Goal: Task Accomplishment & Management: Use online tool/utility

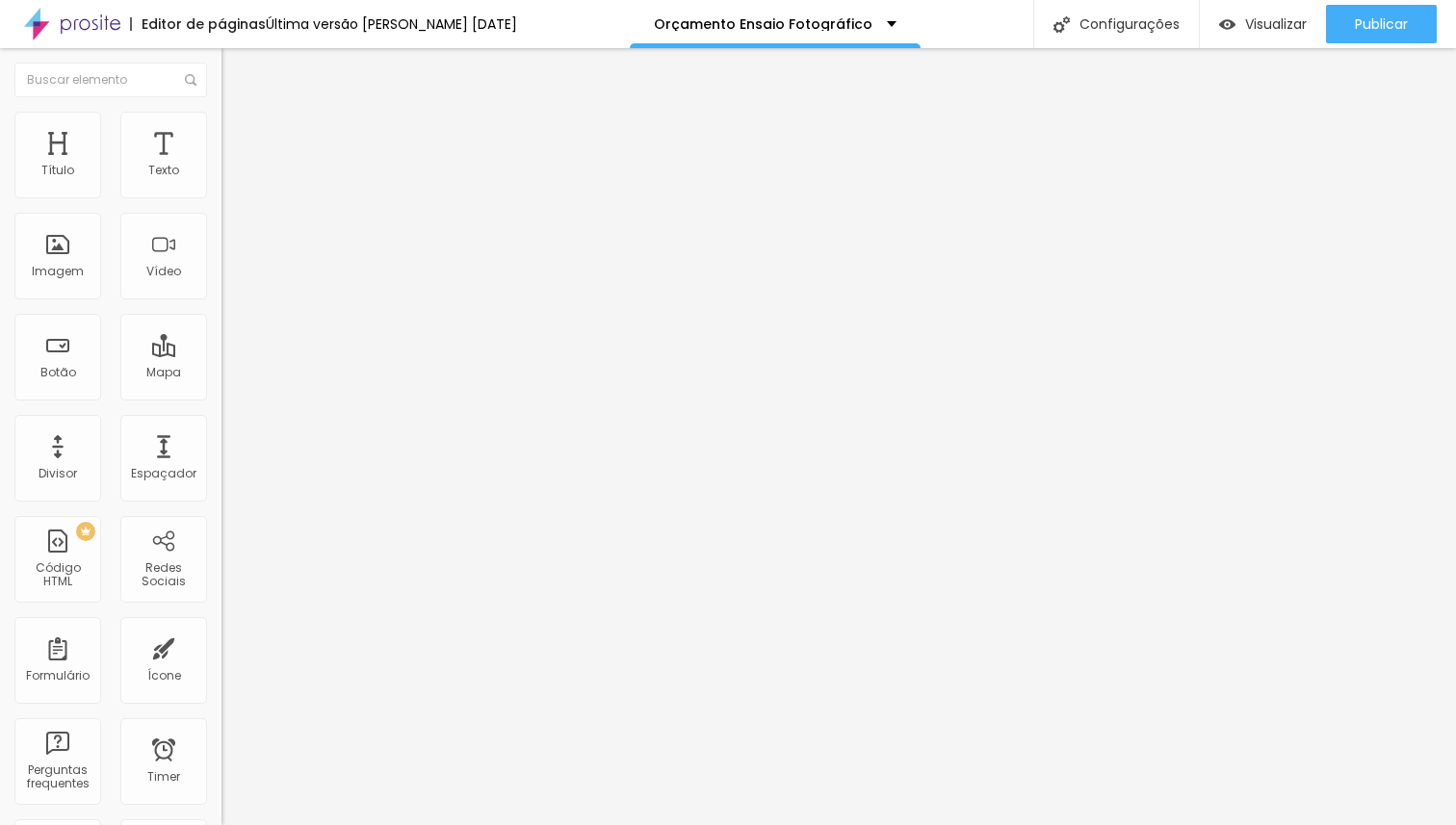
click at [239, 132] on span "Avançado" at bounding box center [271, 124] width 64 height 17
type input "95"
type input "0"
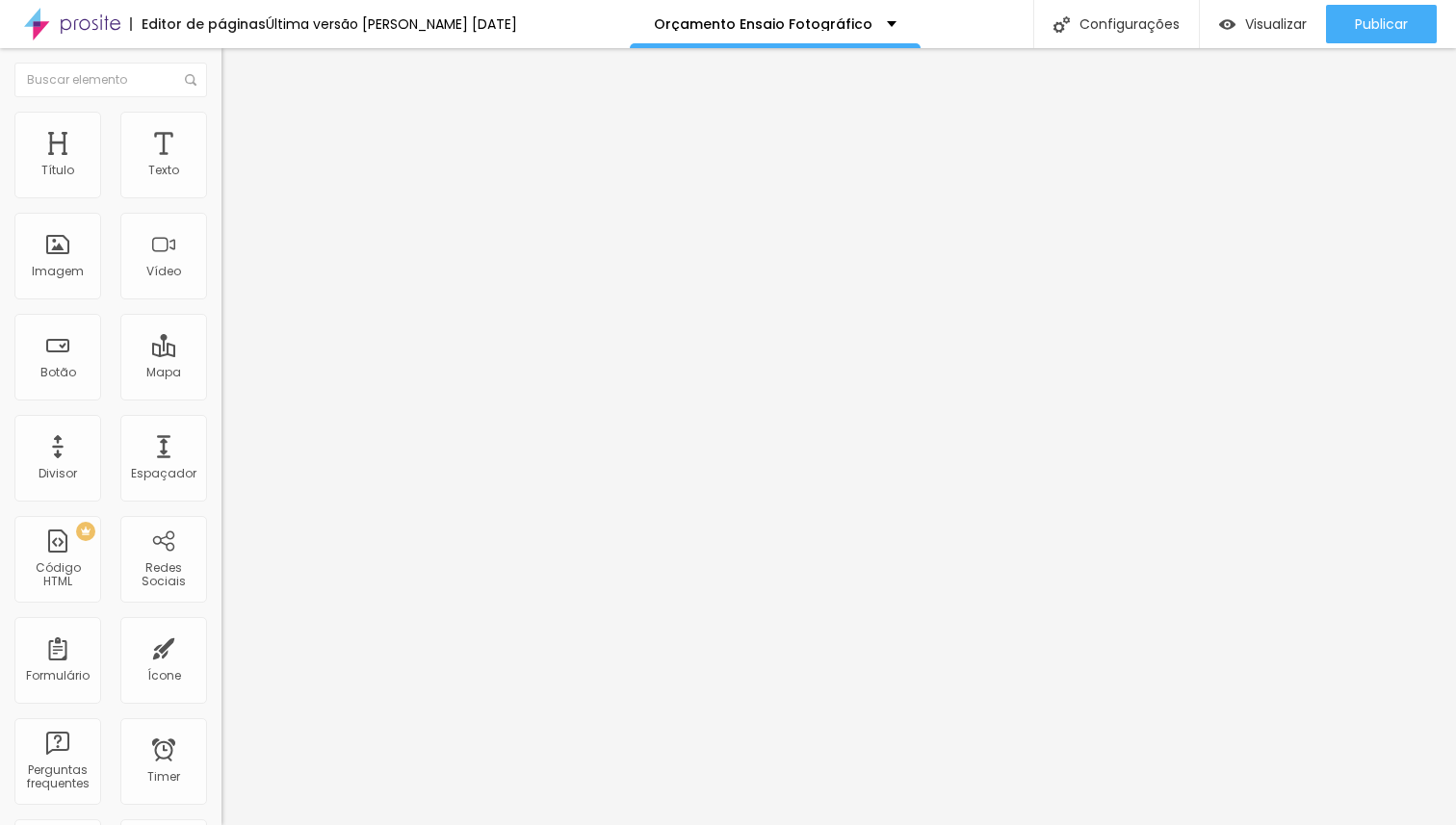
type input "2"
type input "54"
type input "100"
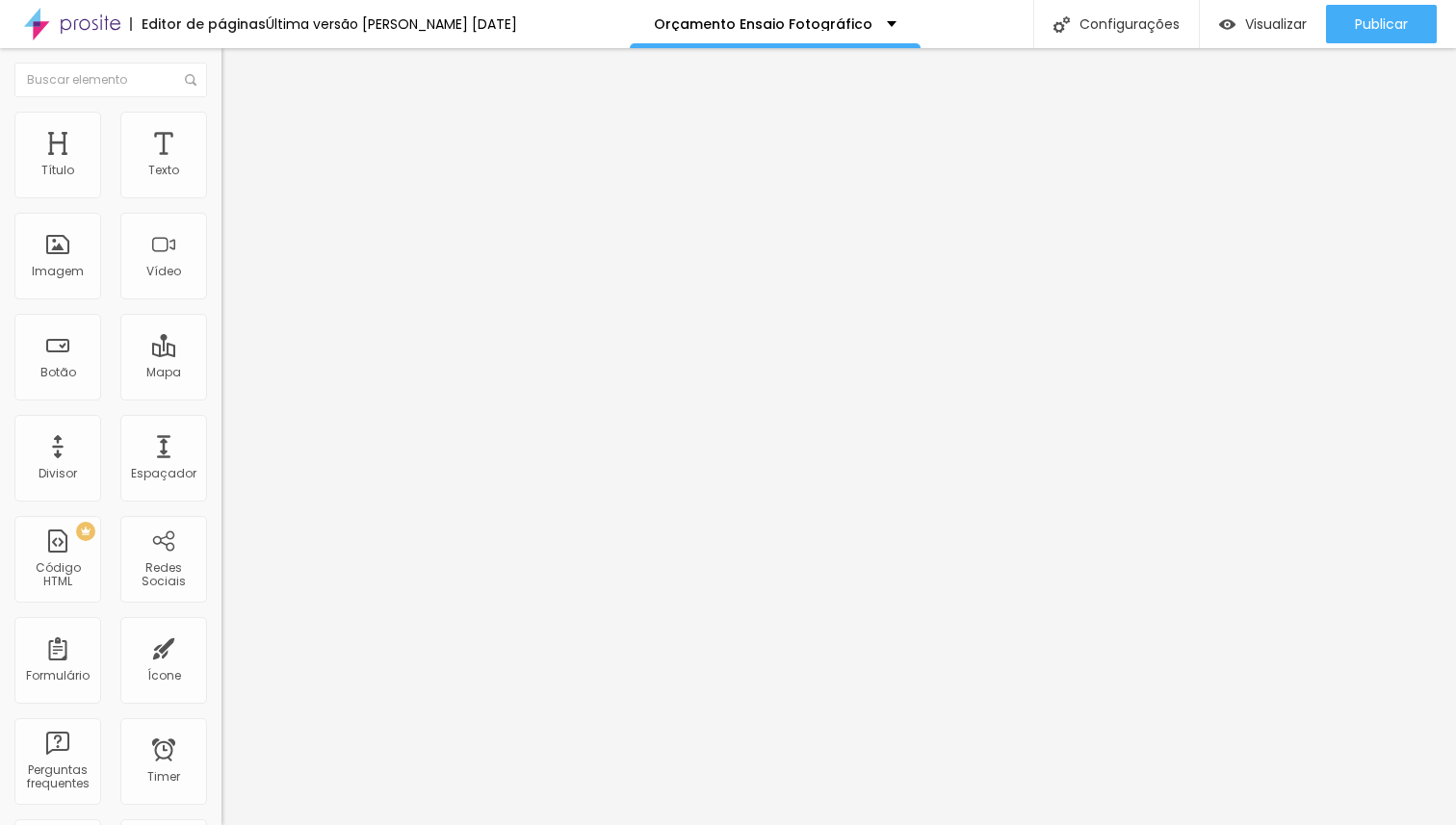
type input "100"
drag, startPoint x: 160, startPoint y: 186, endPoint x: 334, endPoint y: 177, distance: 174.2
click at [334, 354] on input "range" at bounding box center [283, 362] width 124 height 16
click at [239, 130] on span "Avançado" at bounding box center [271, 124] width 64 height 17
type input "8"
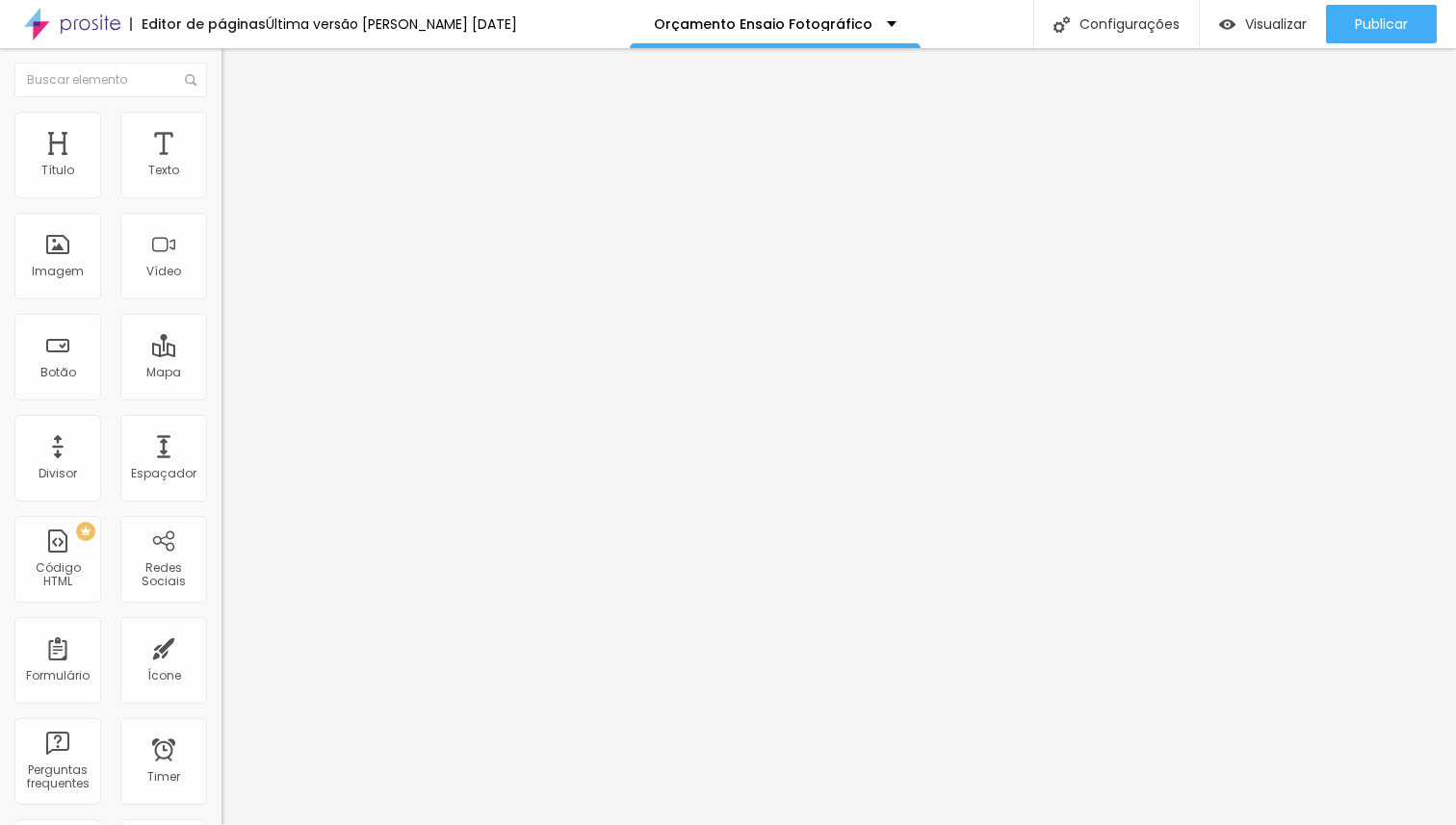
type input "8"
type input "9"
type input "14"
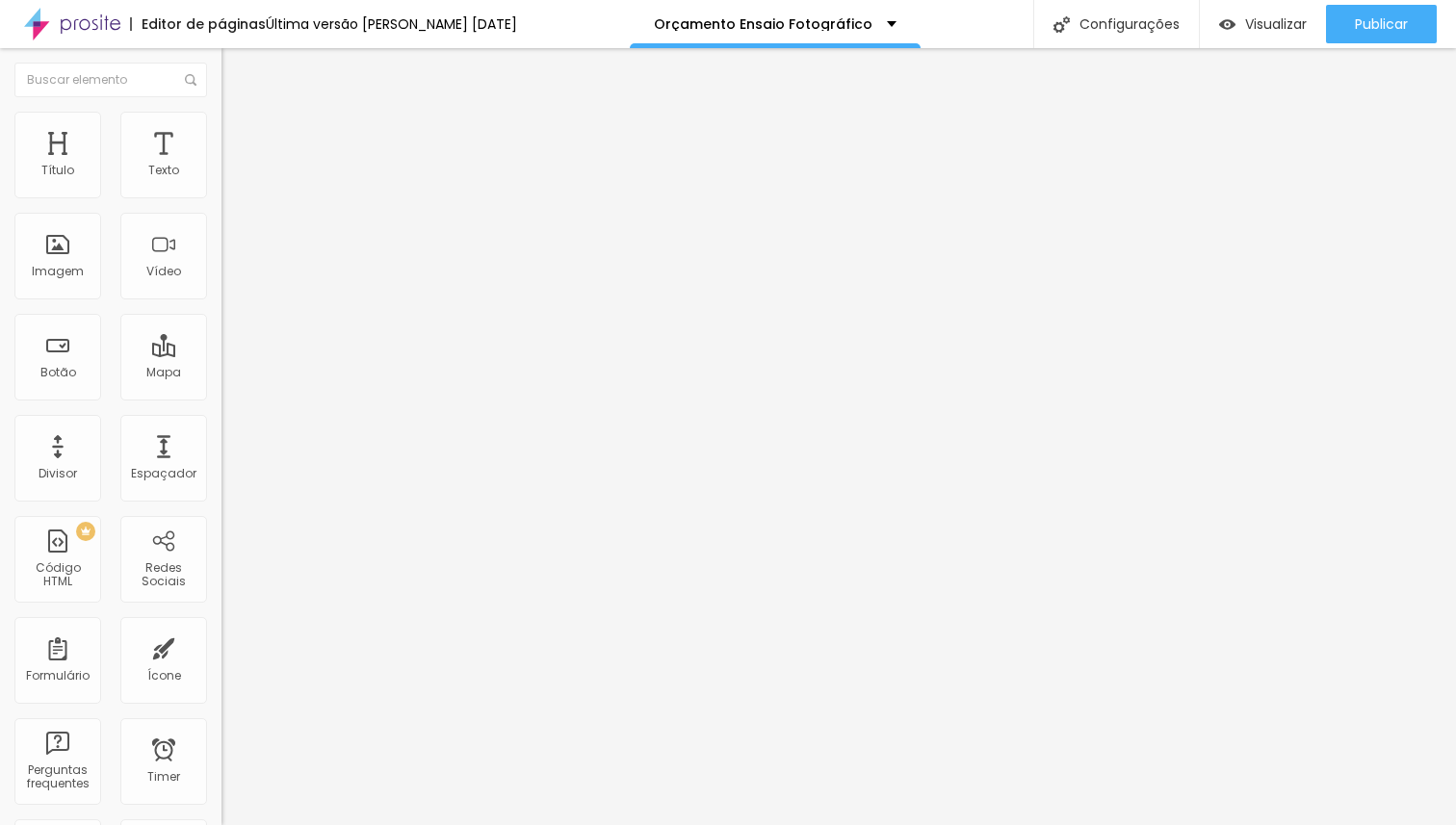
type input "20"
type input "36"
type input "42"
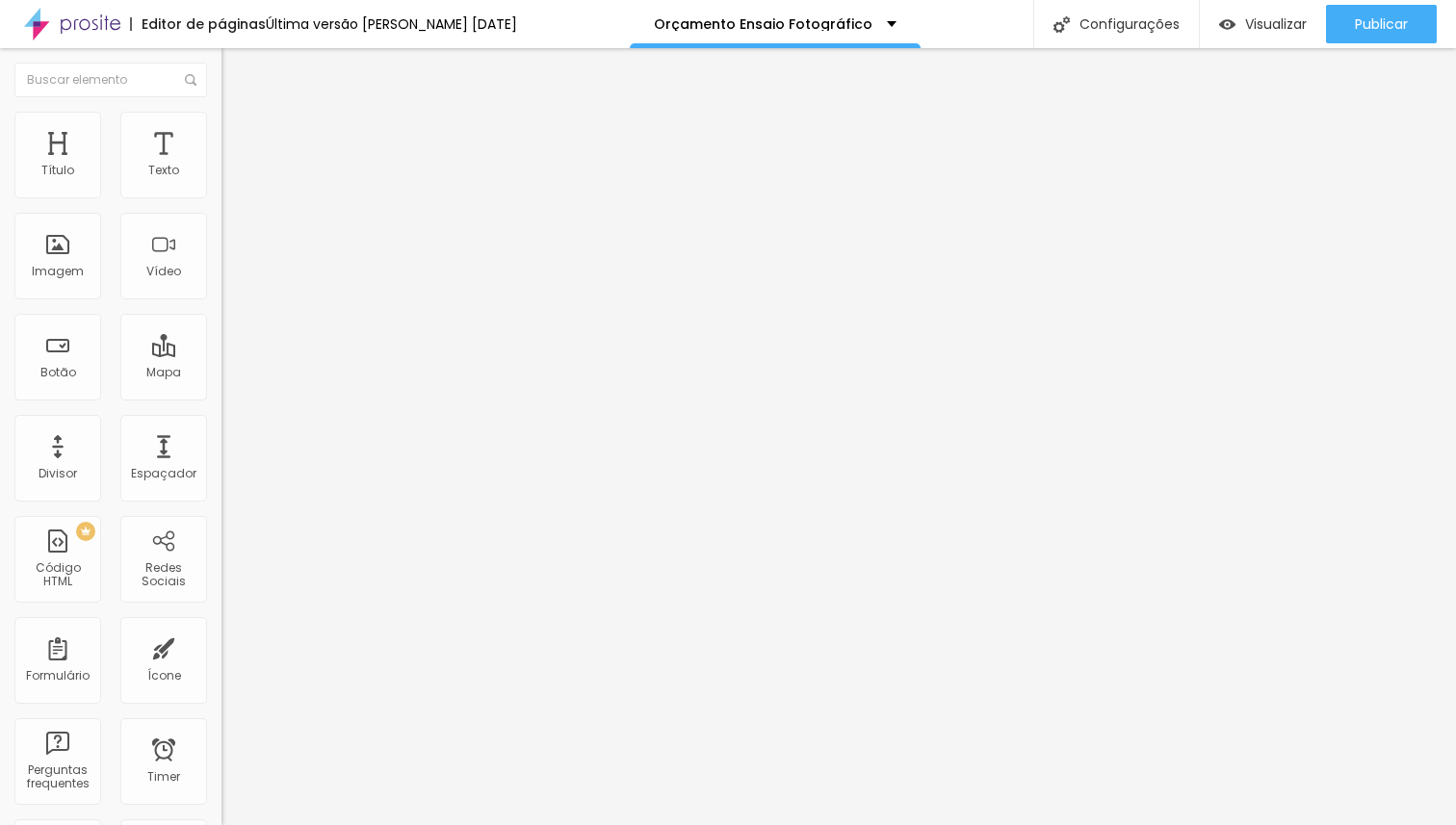
type input "42"
type input "52"
type input "60"
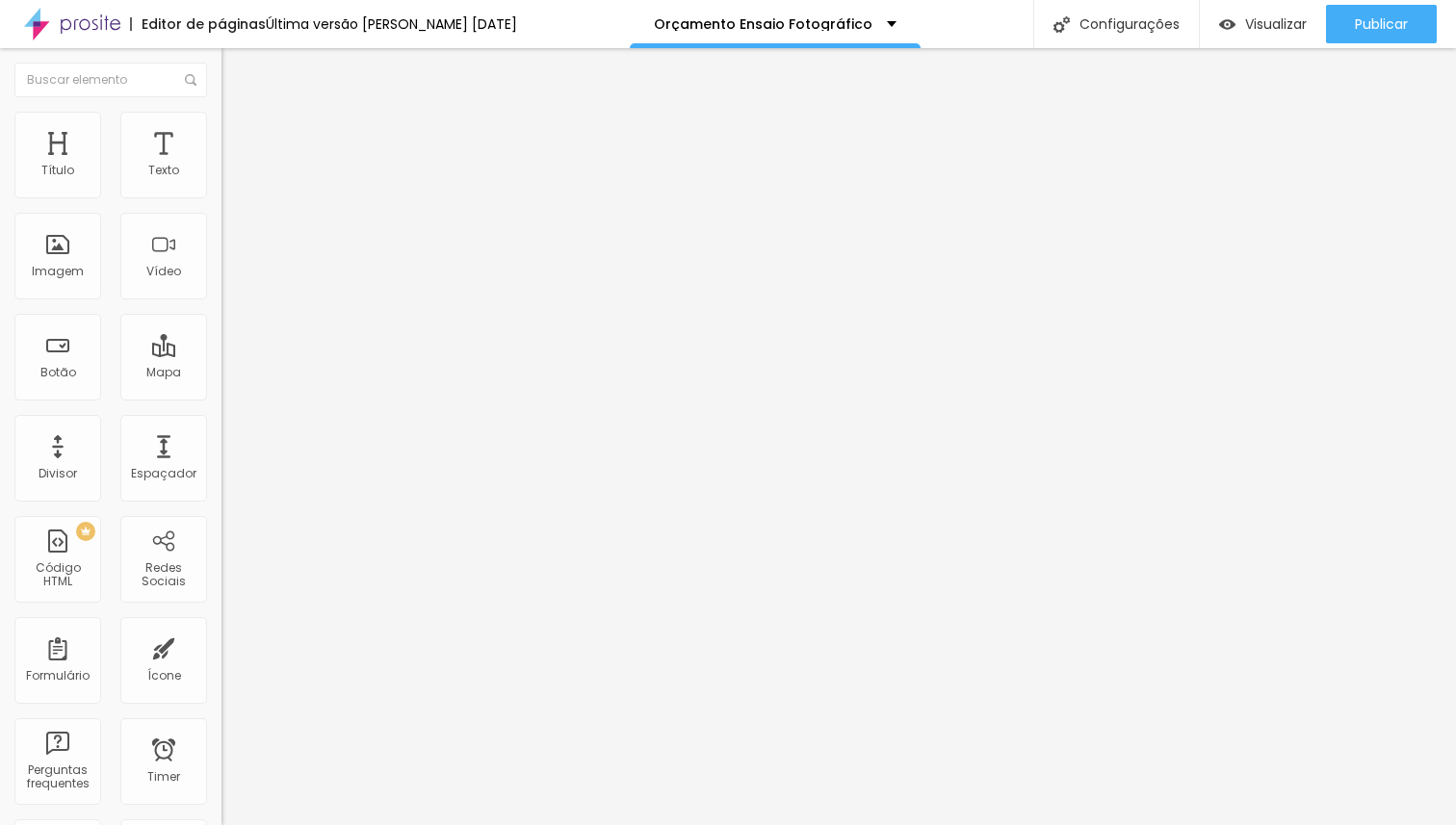
type input "67"
type input "70"
type input "74"
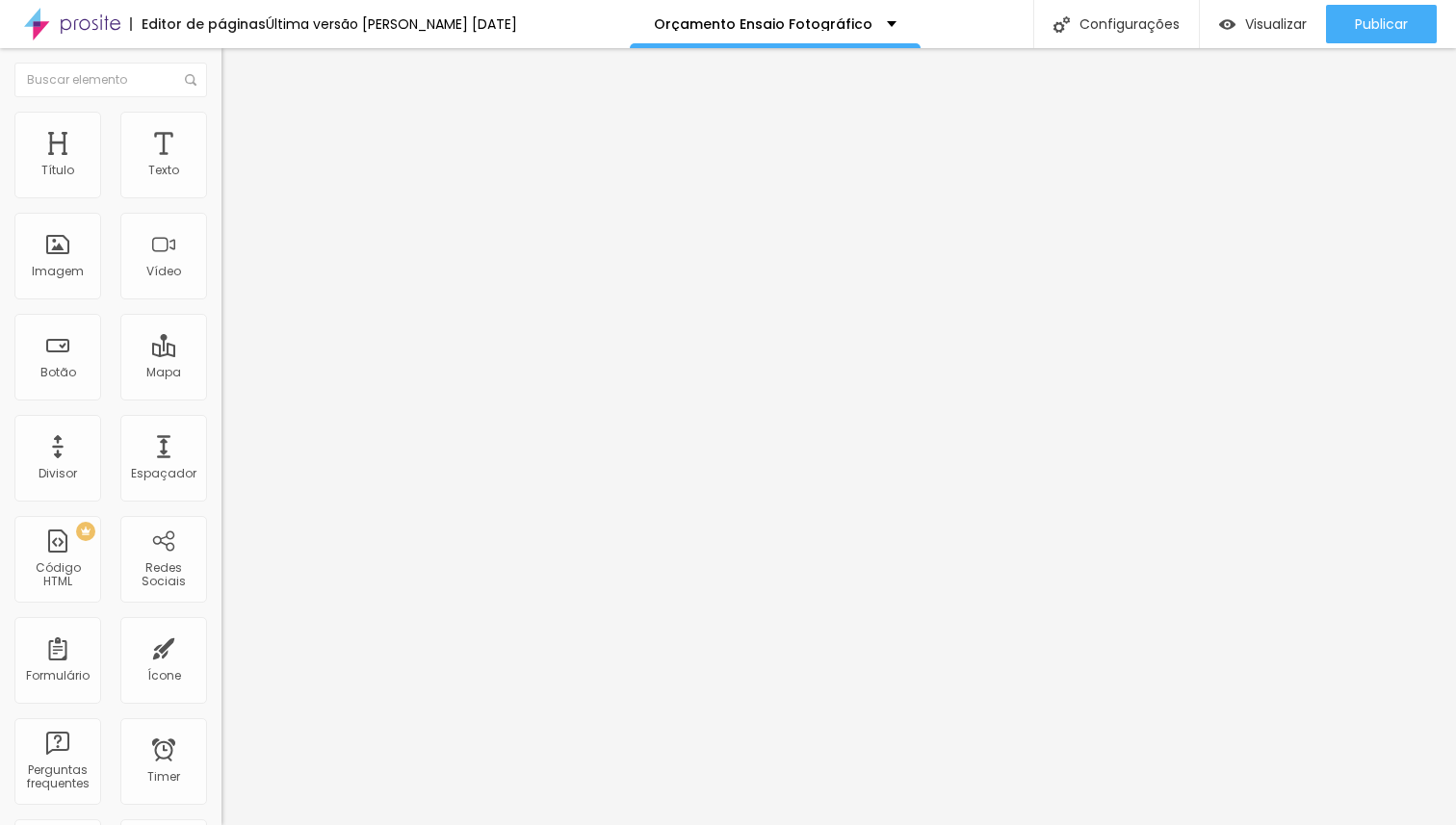
type input "74"
type input "77"
type input "78"
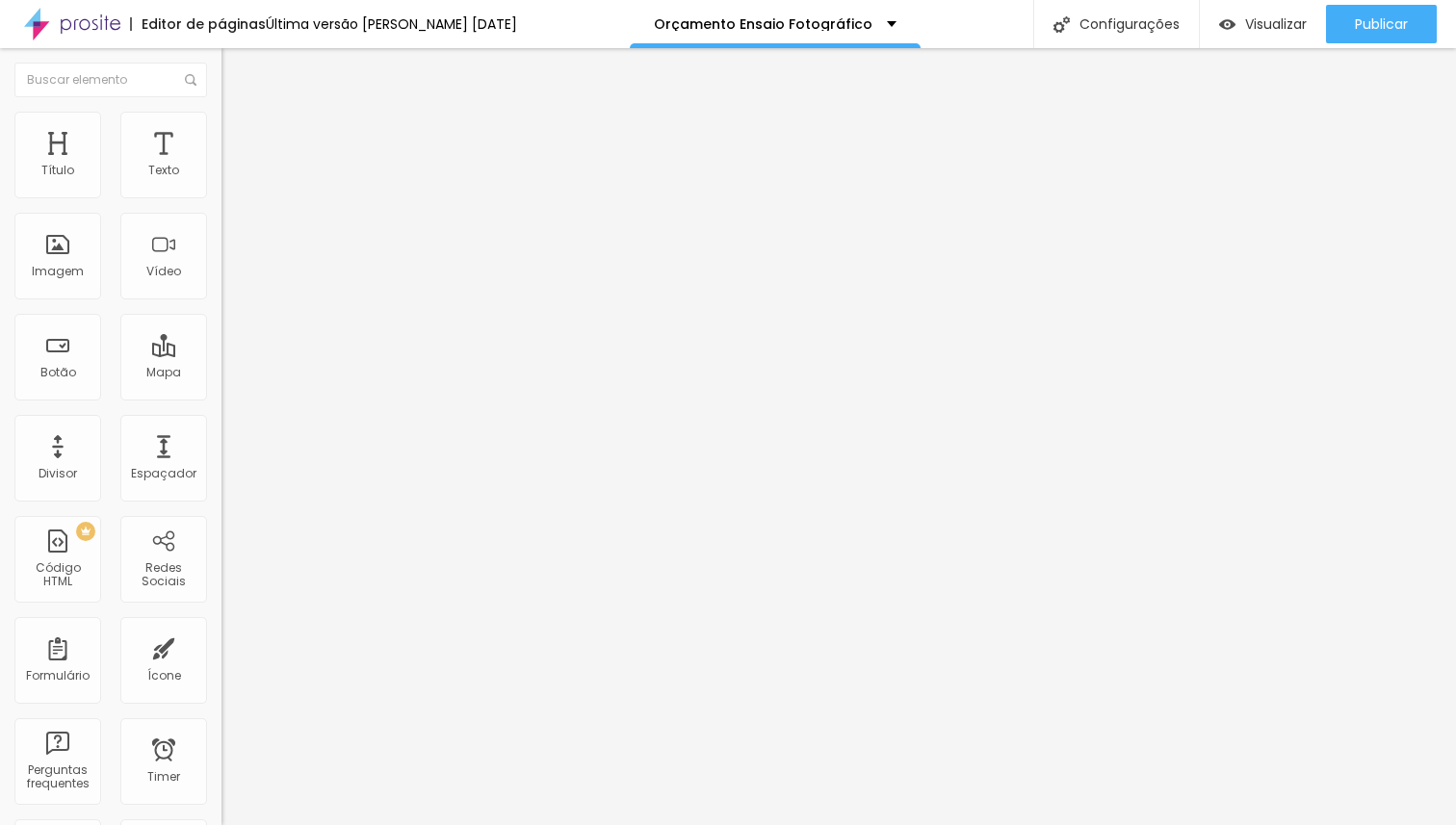
type input "79"
type input "82"
type input "84"
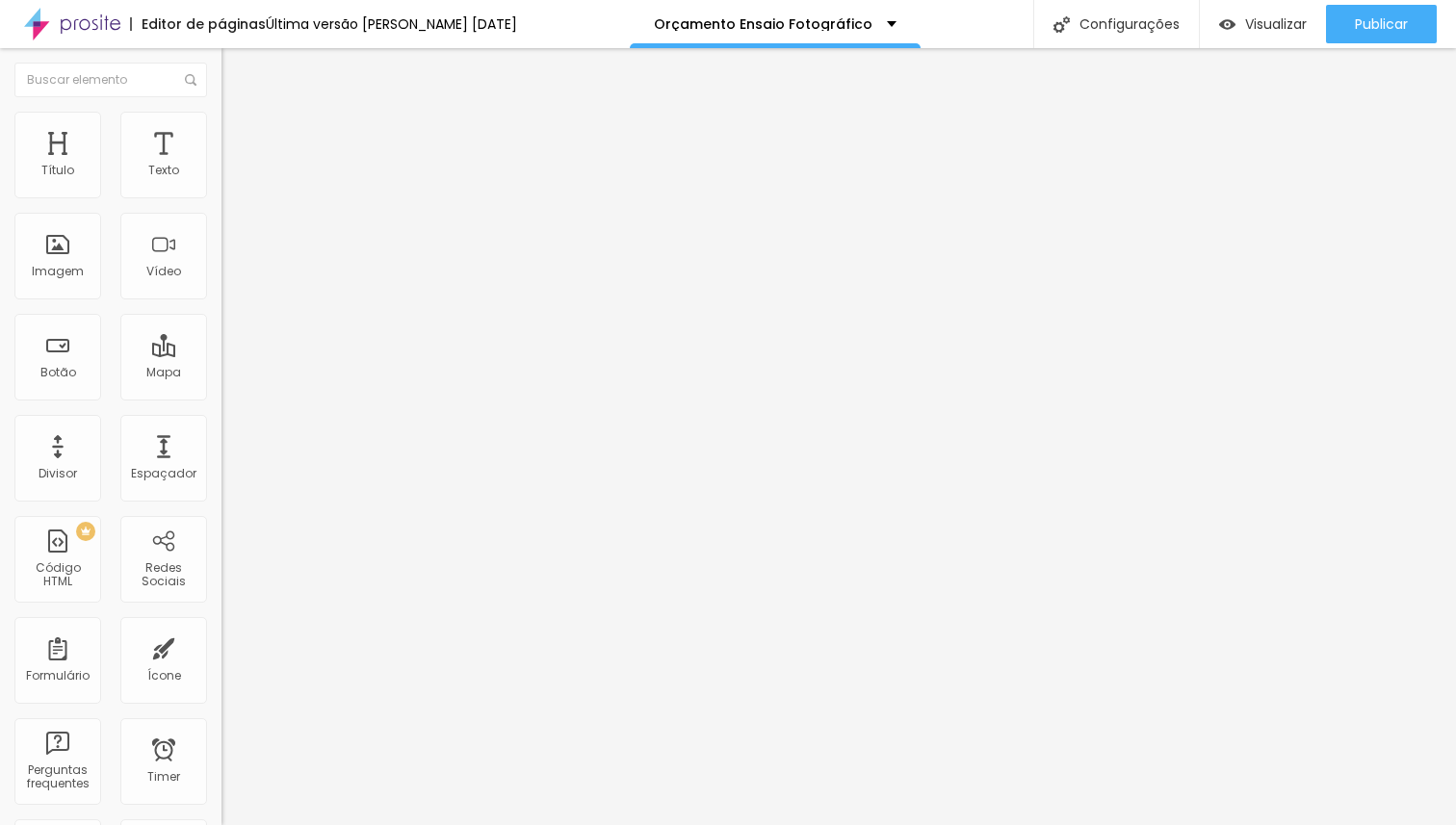
type input "84"
type input "85"
type input "88"
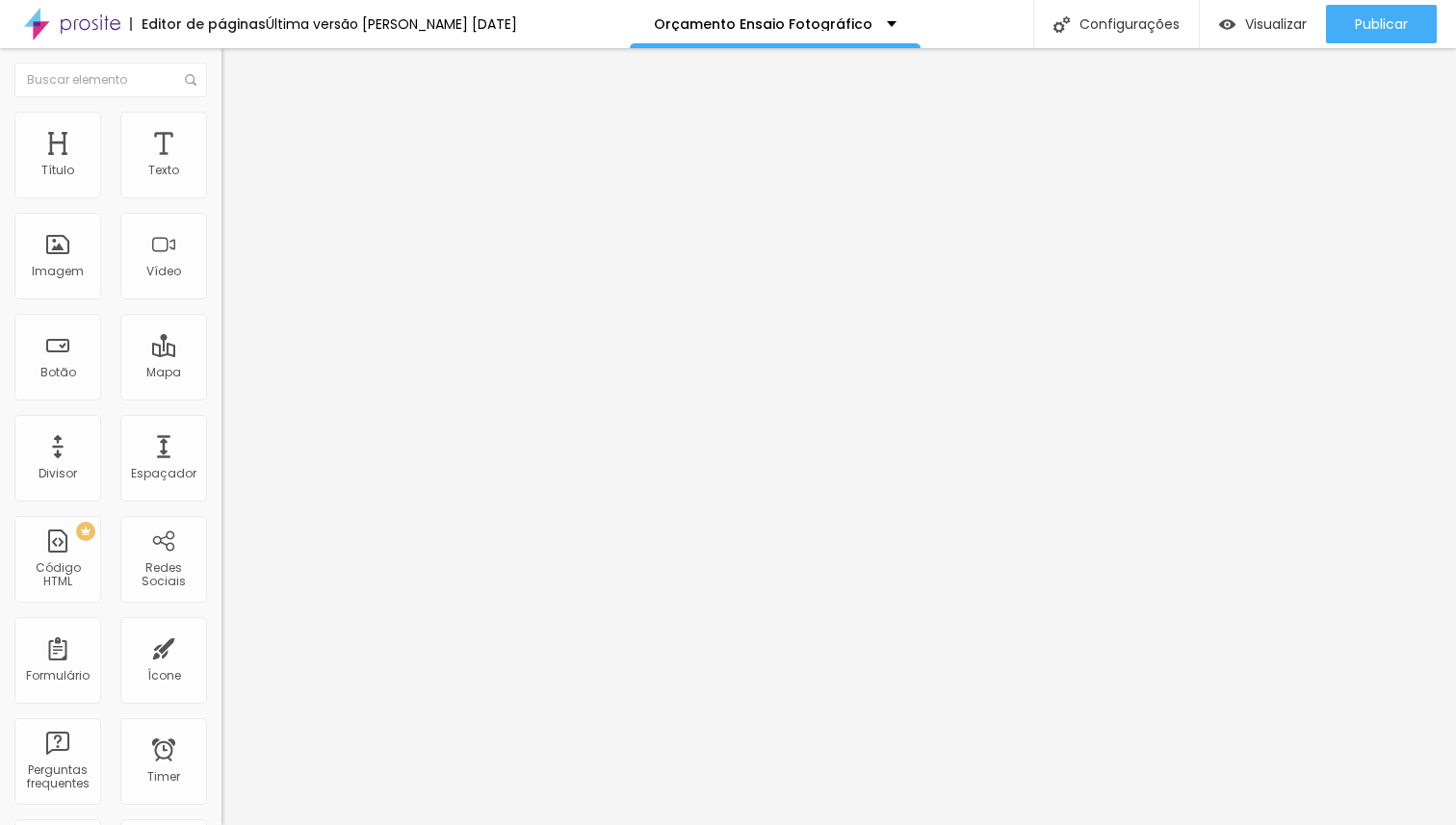
type input "89"
type input "91"
type input "93"
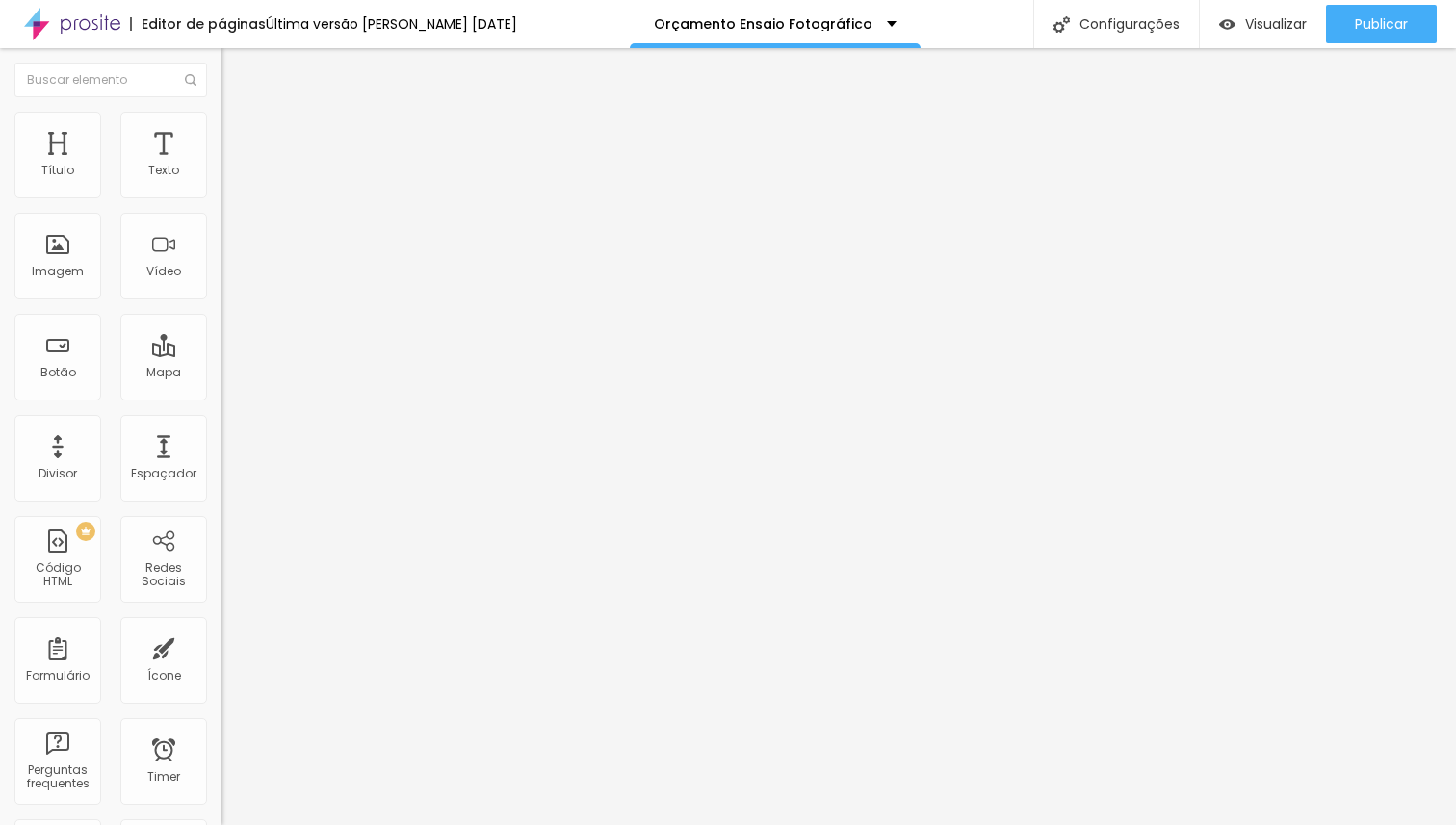
type input "93"
type input "94"
type input "98"
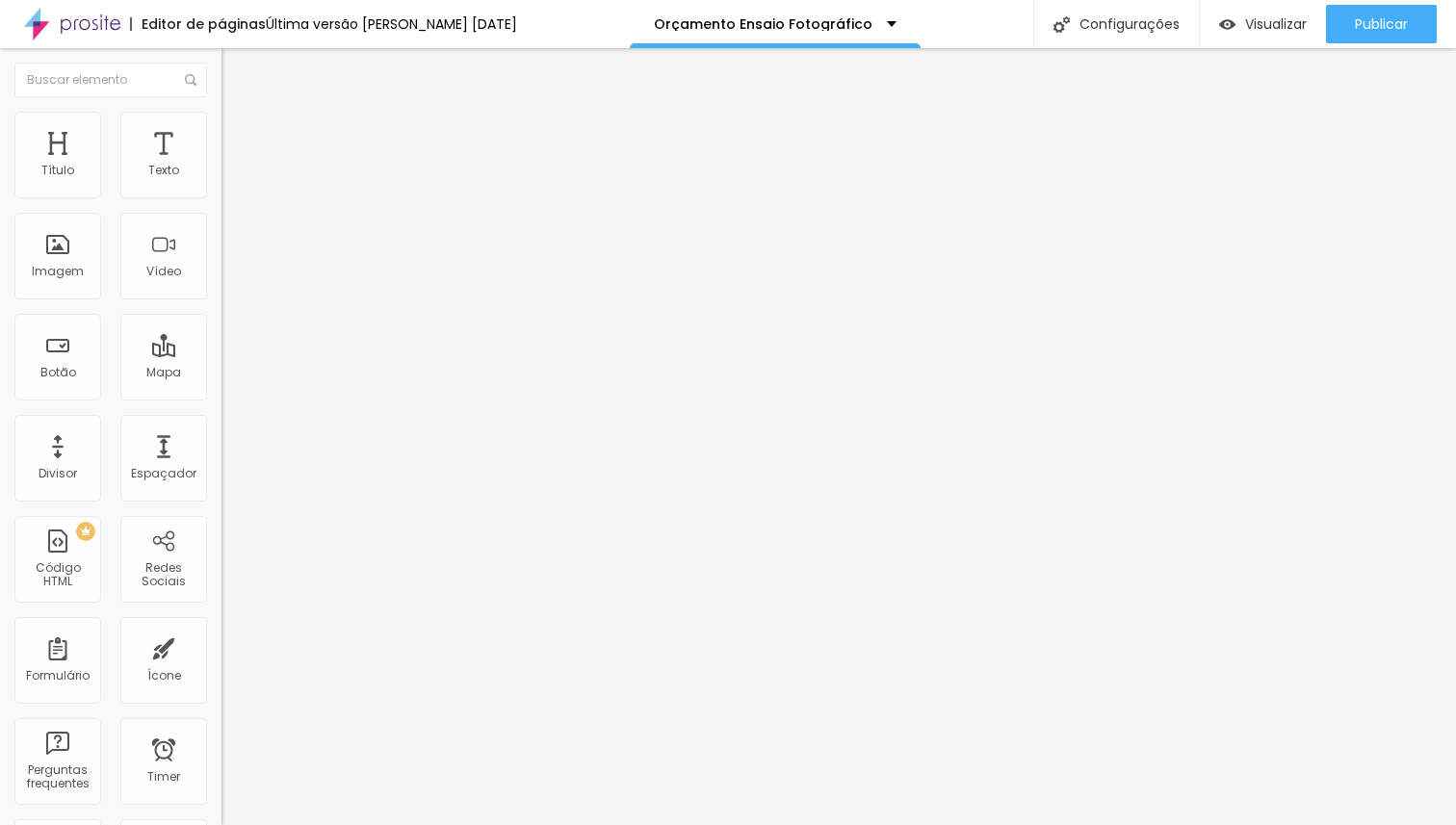
type input "99"
type input "100"
type input "95"
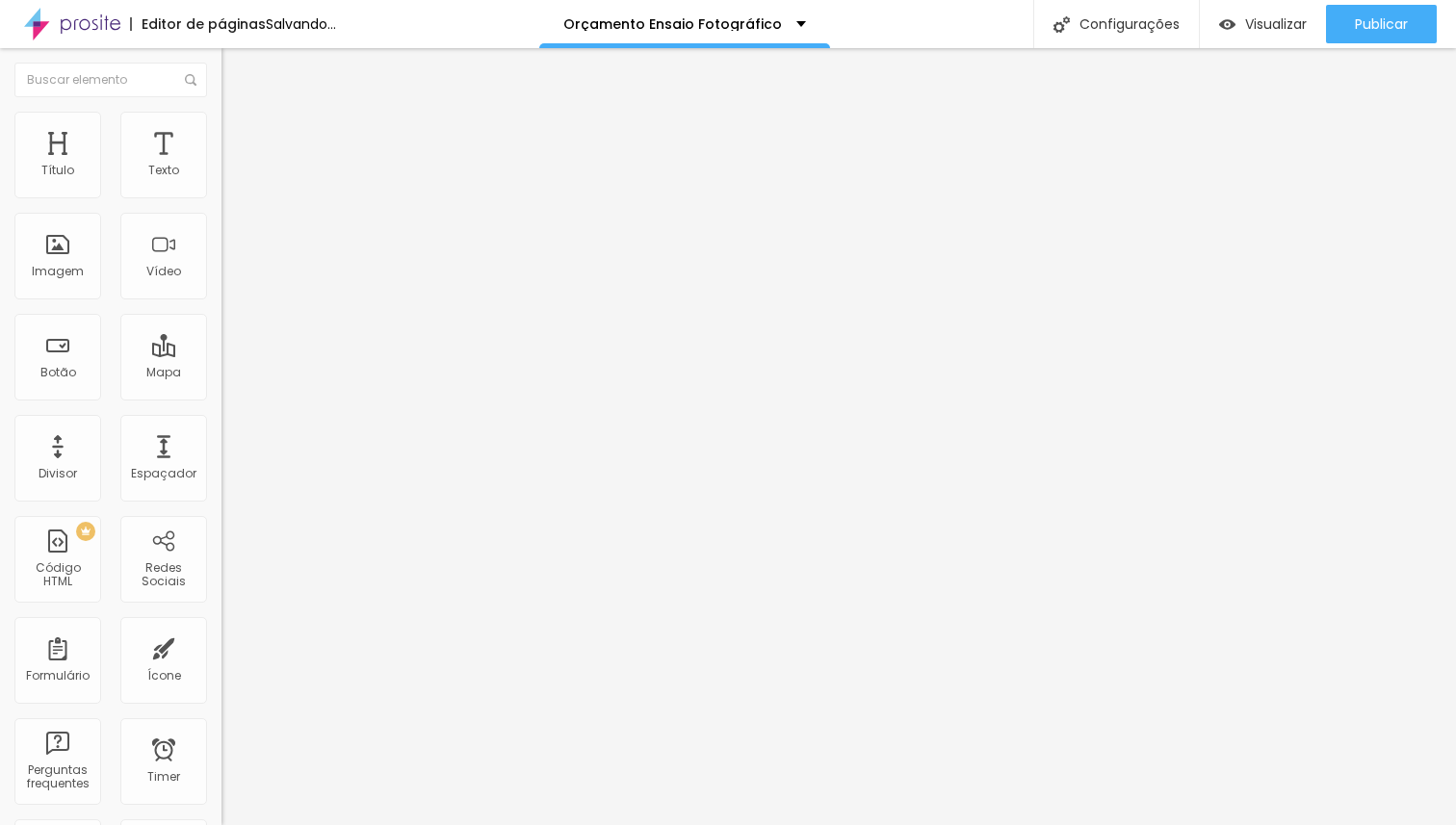
type input "95"
type input "8"
type input "0"
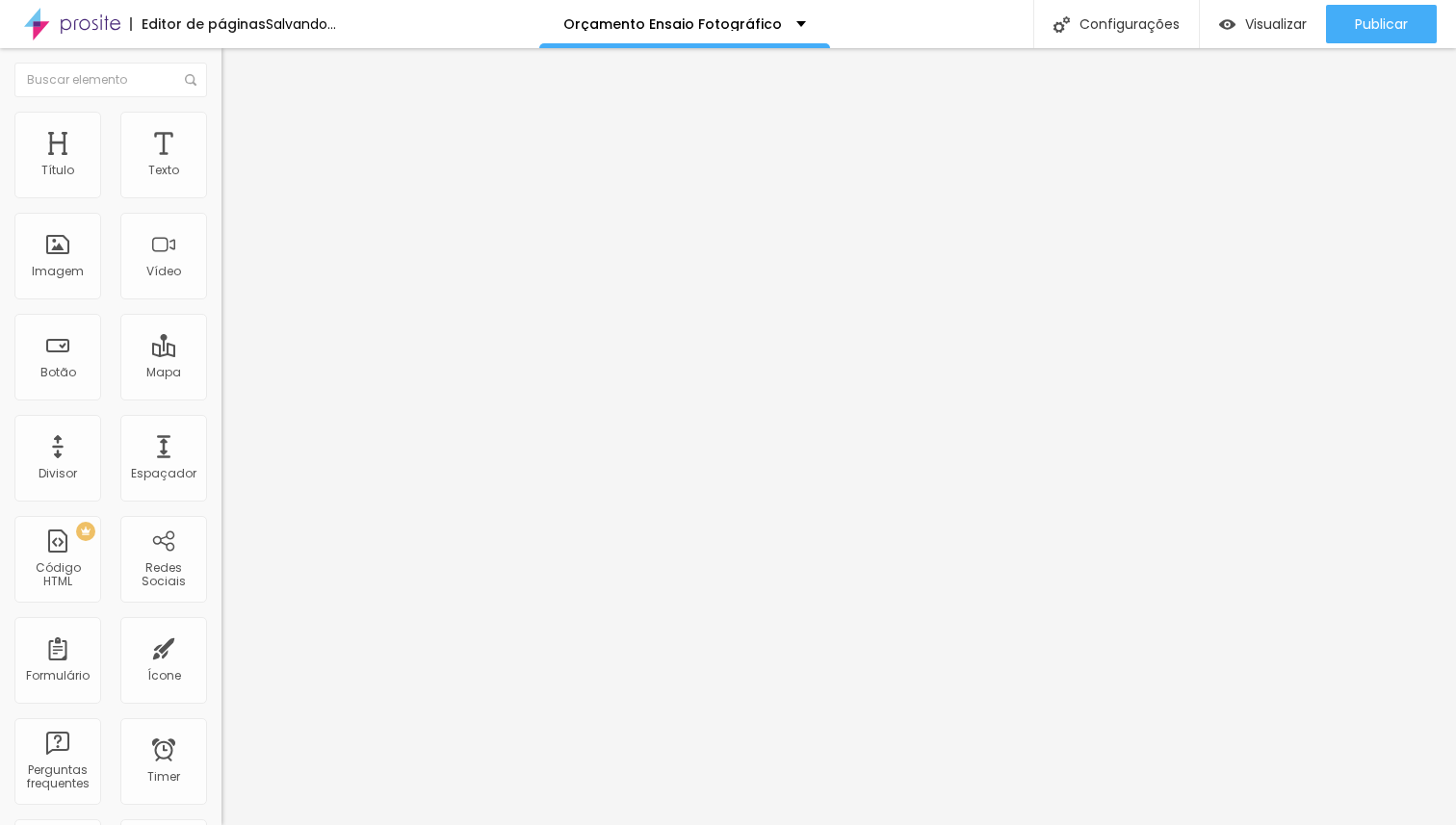
type input "7"
type input "72"
type input "94"
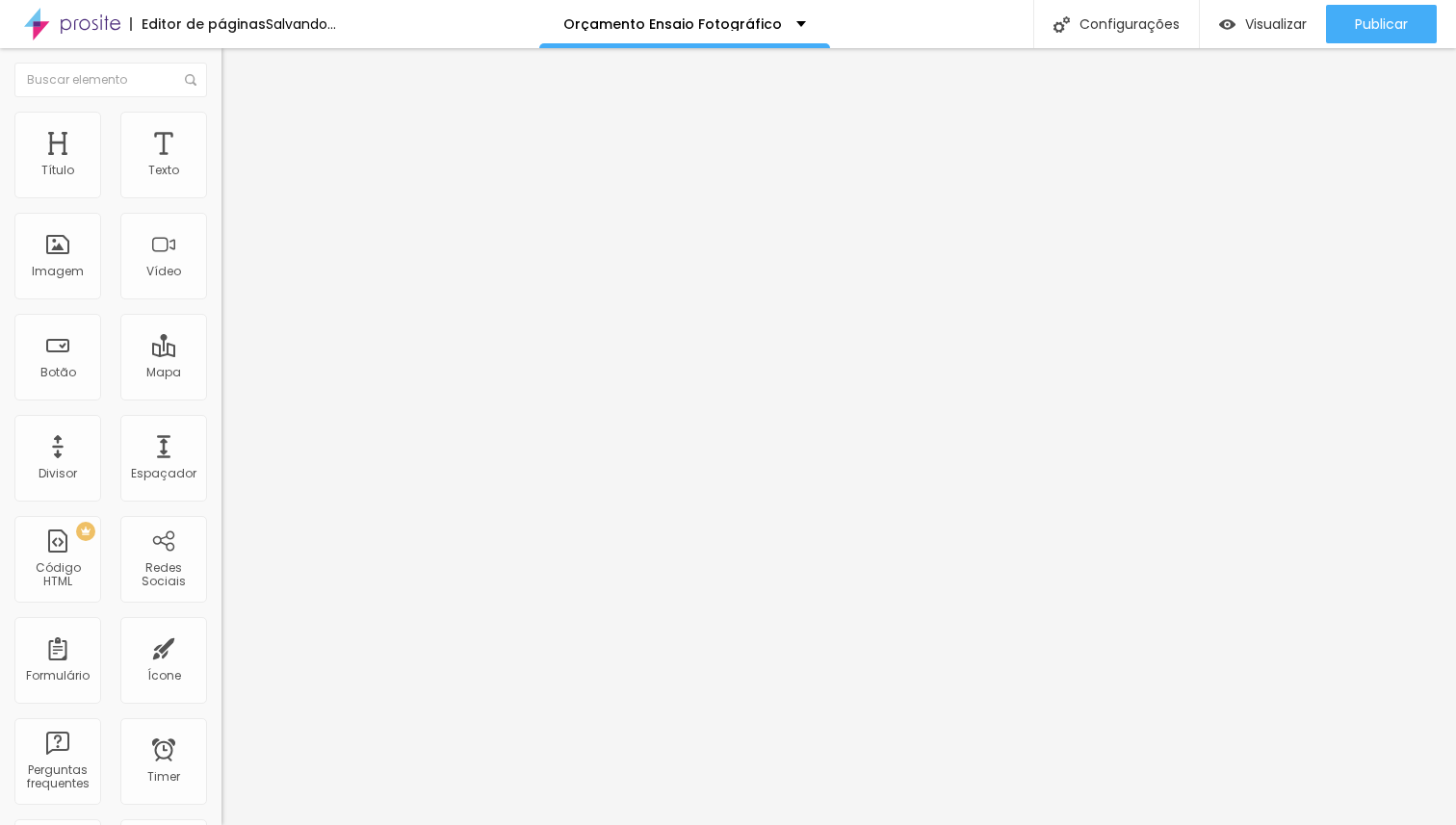
type input "94"
type input "100"
drag, startPoint x: 54, startPoint y: 188, endPoint x: 253, endPoint y: 194, distance: 199.1
type input "100"
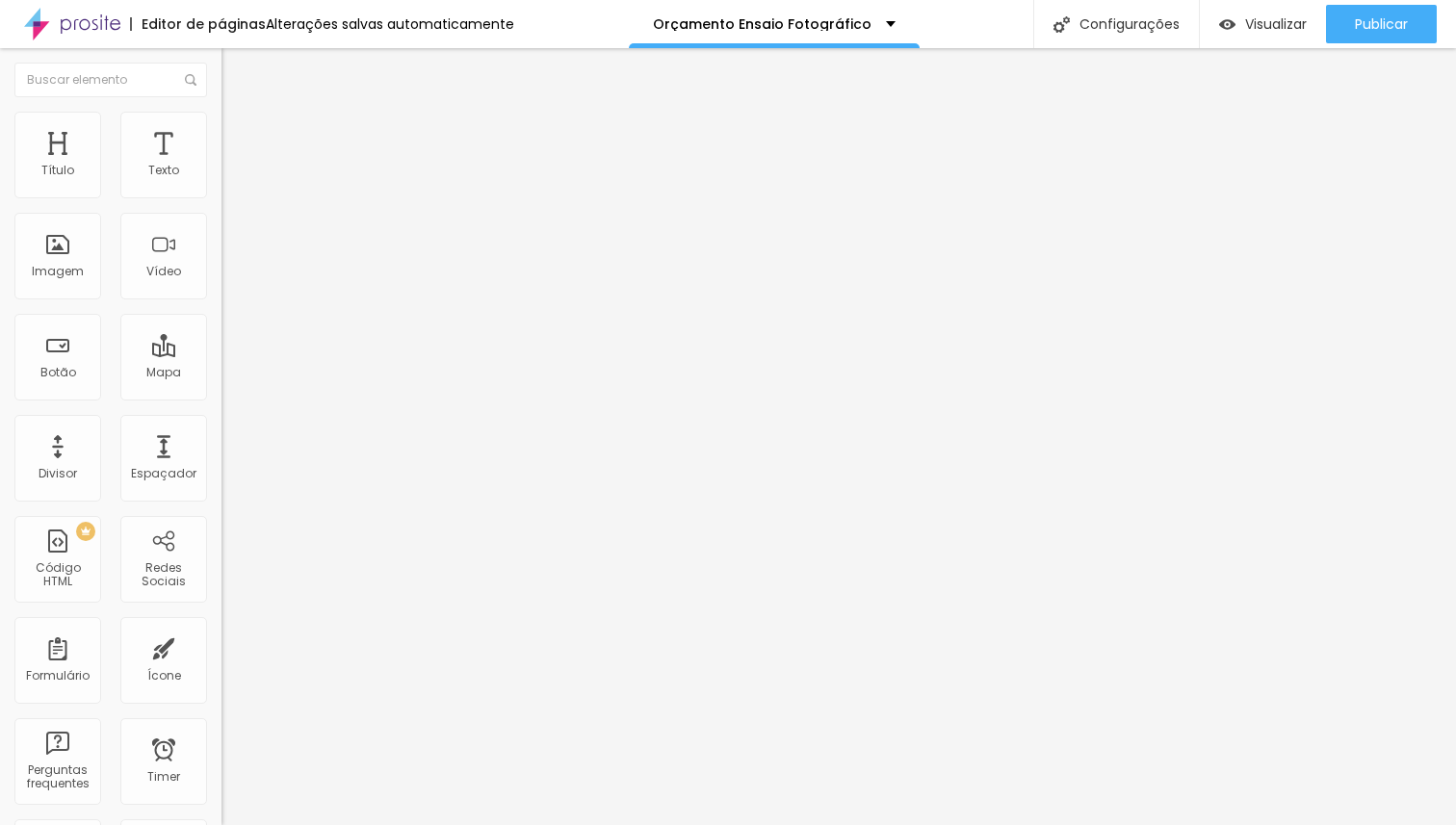
click at [253, 354] on input "range" at bounding box center [283, 362] width 124 height 16
type input "15"
type input "23"
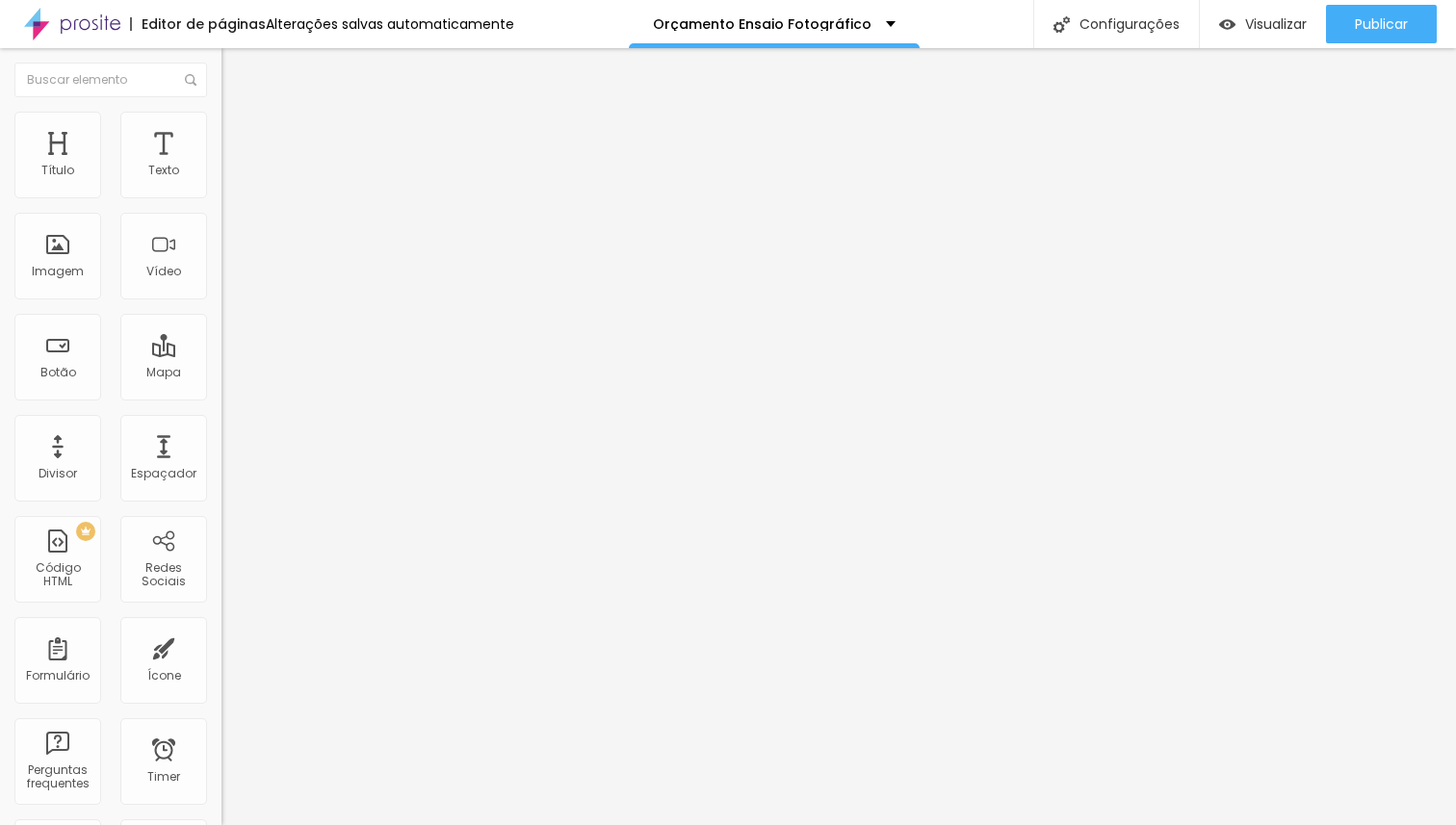
type input "76"
type input "89"
type input "96"
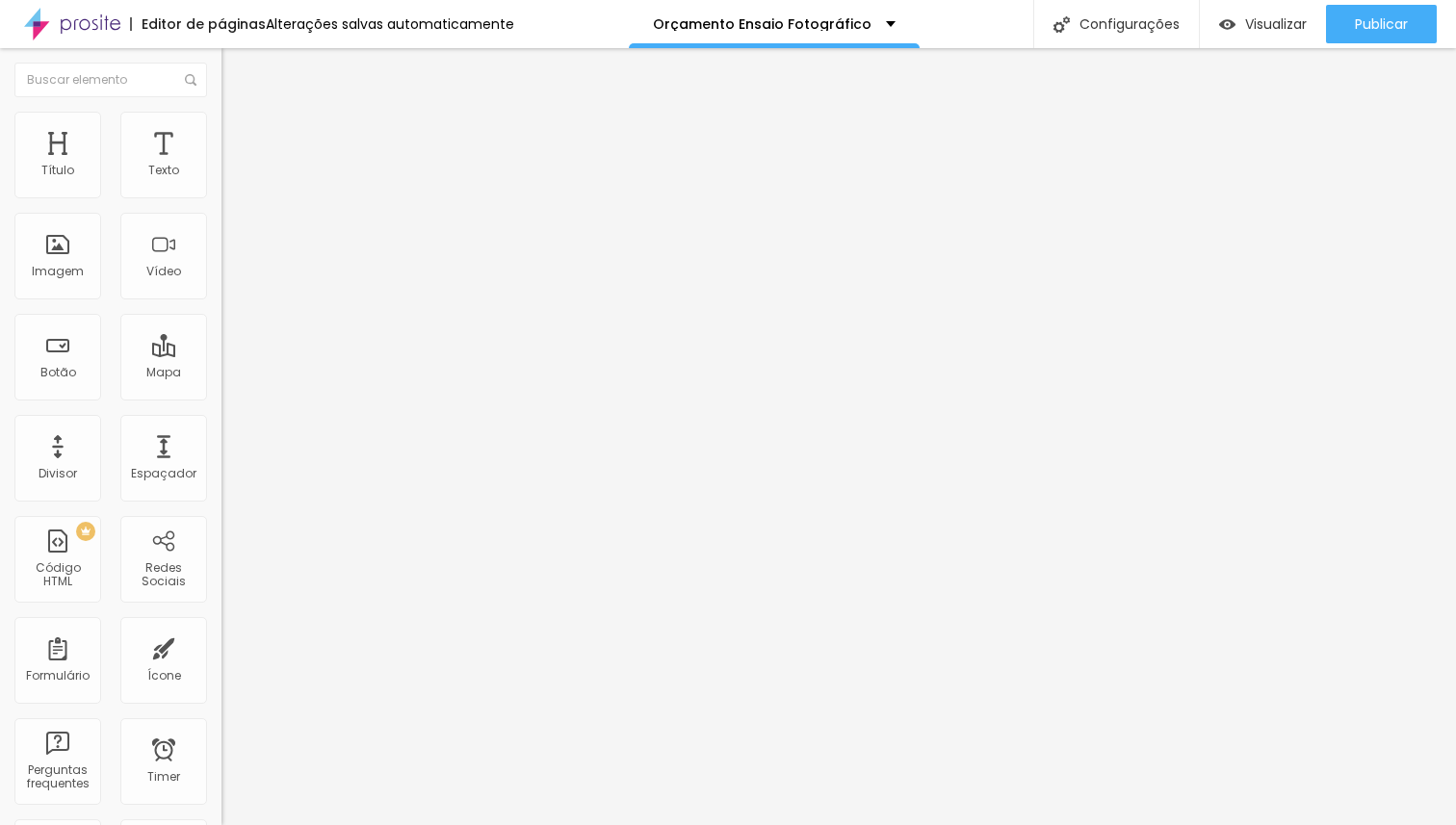
type input "96"
type input "100"
drag, startPoint x: 56, startPoint y: 226, endPoint x: 206, endPoint y: 224, distance: 150.0
type input "100"
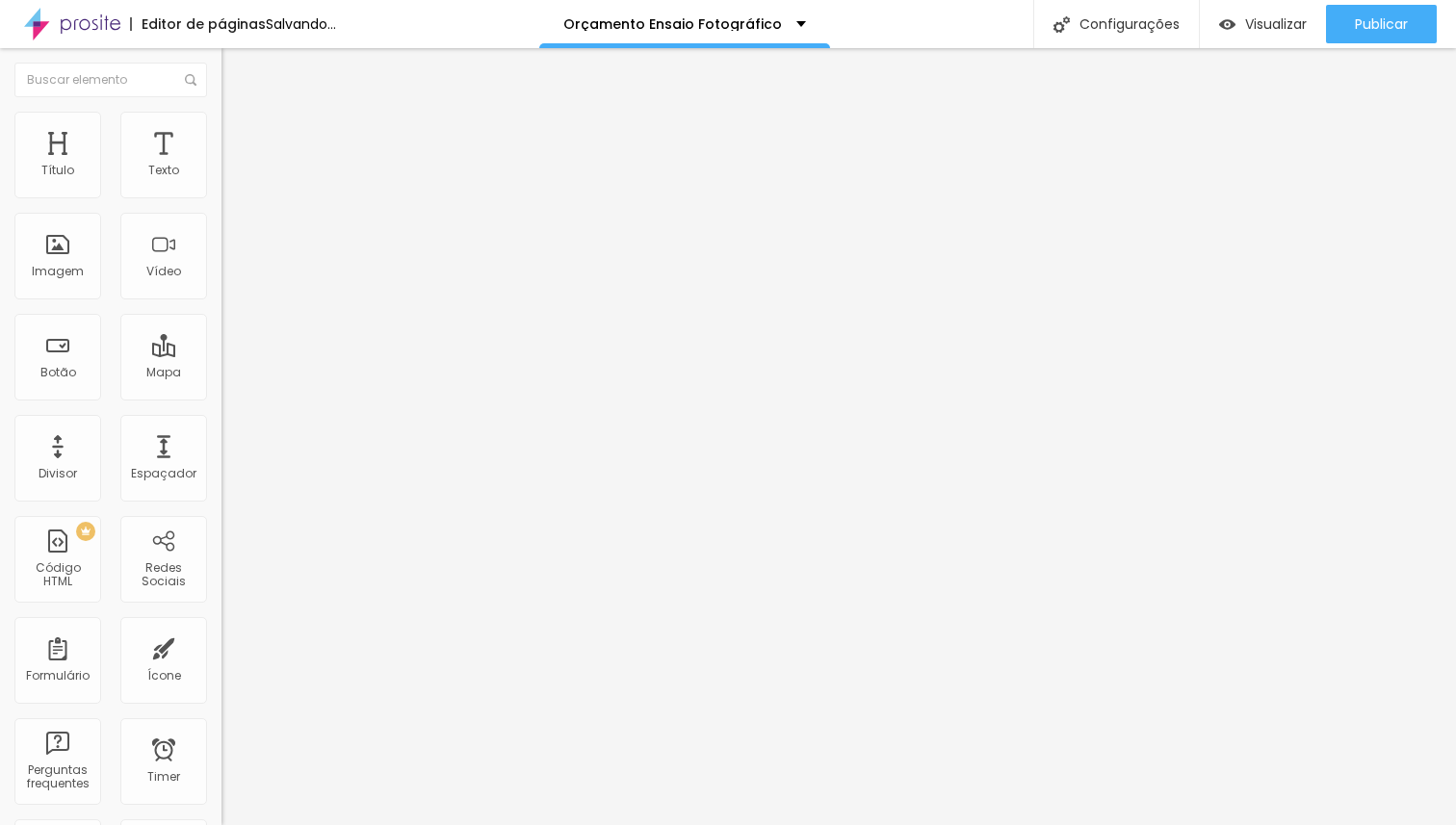
click at [221, 626] on input "range" at bounding box center [283, 634] width 124 height 16
type input "22"
type input "26"
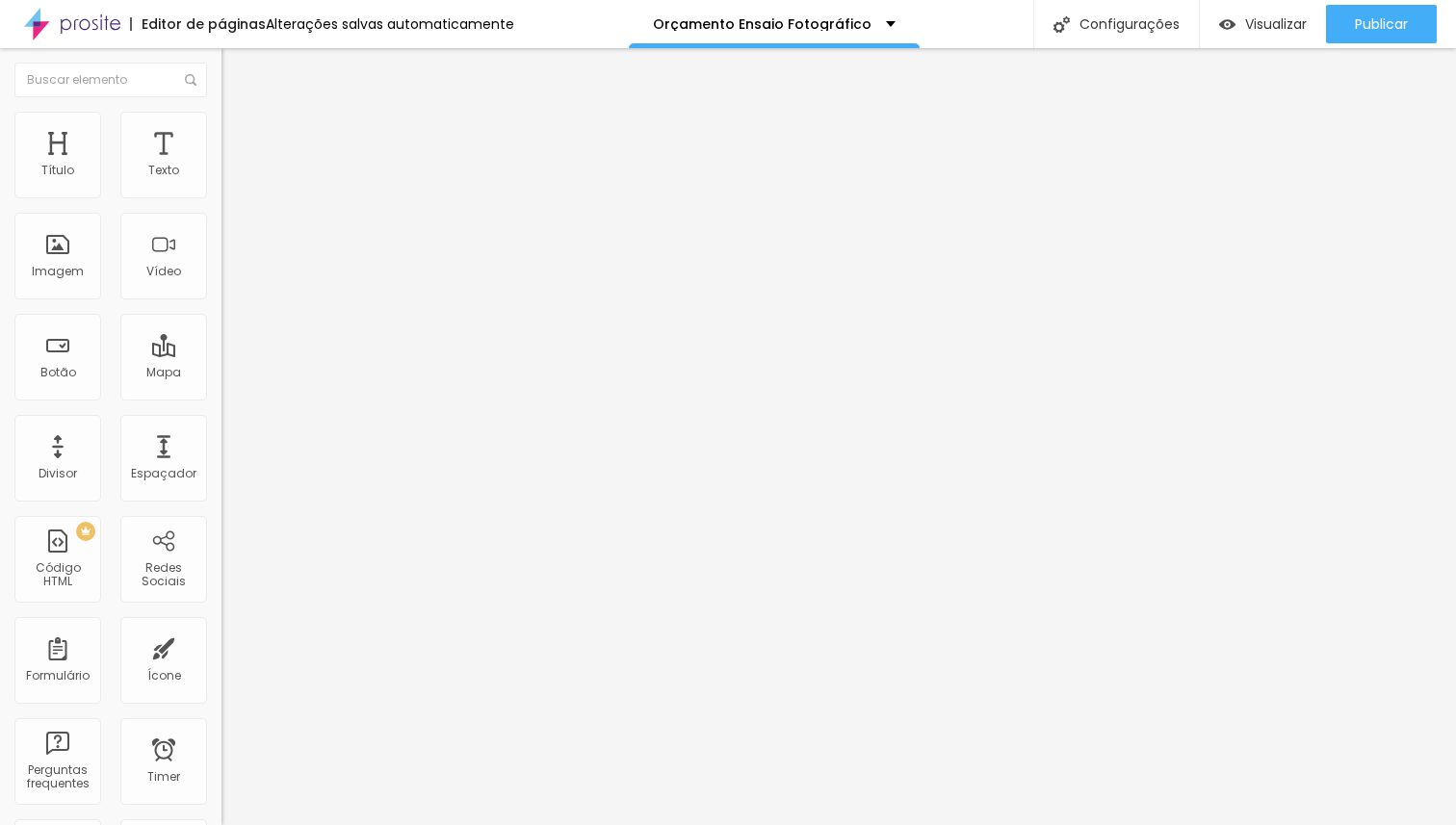
type input "32"
type input "31"
type input "27"
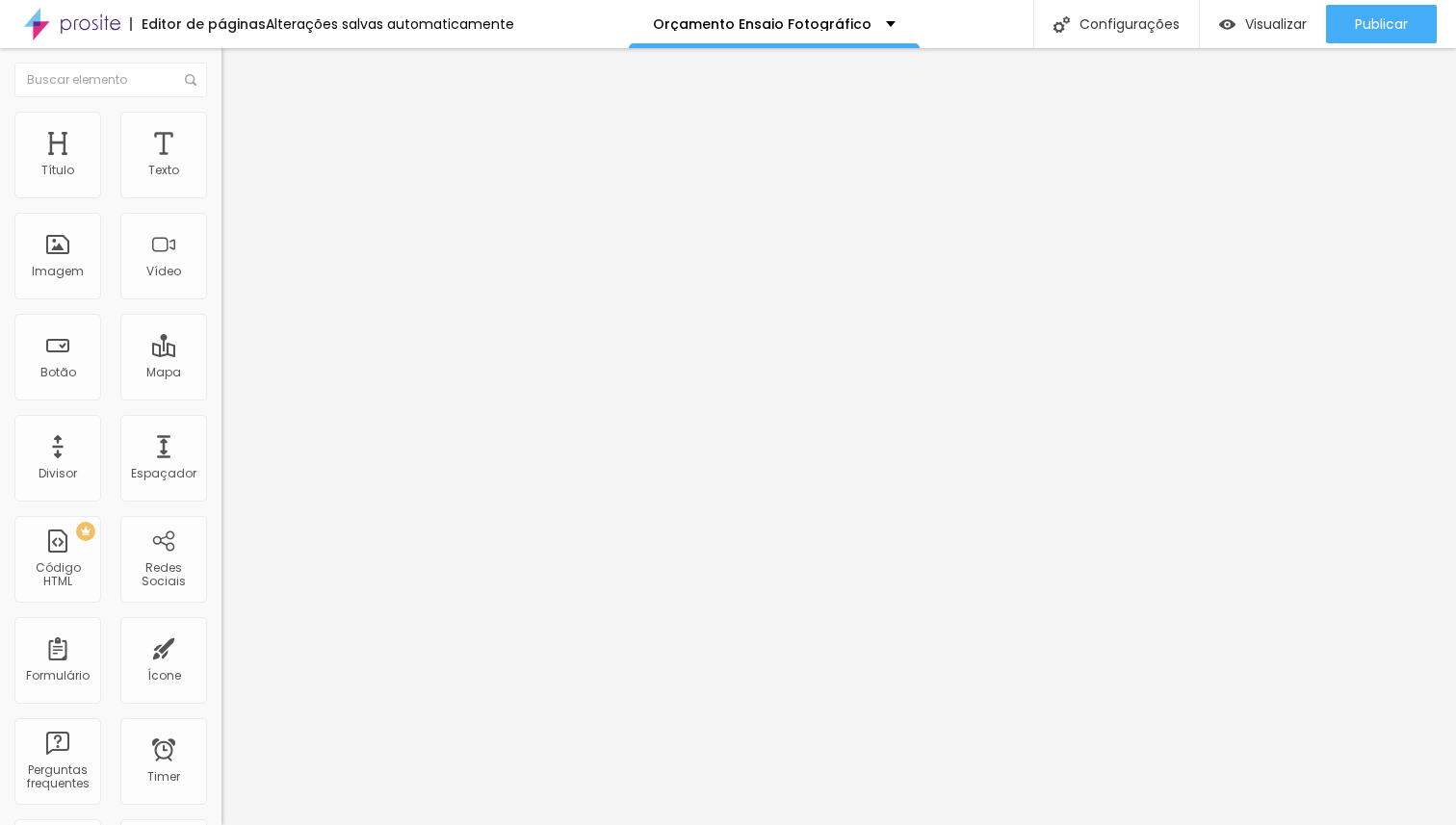
type input "27"
type input "25"
type input "23"
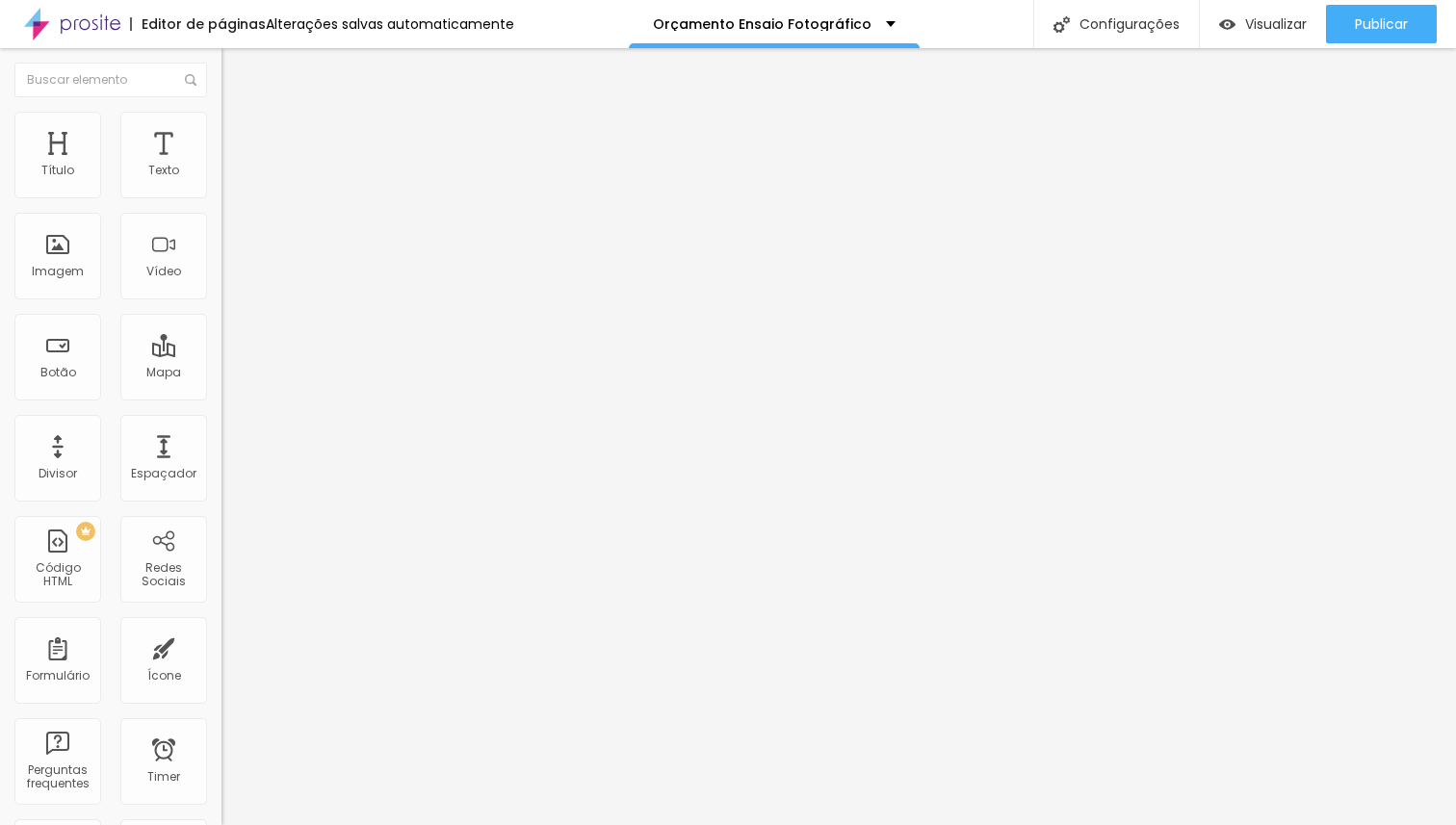
type input "8"
type input "9"
type input "10"
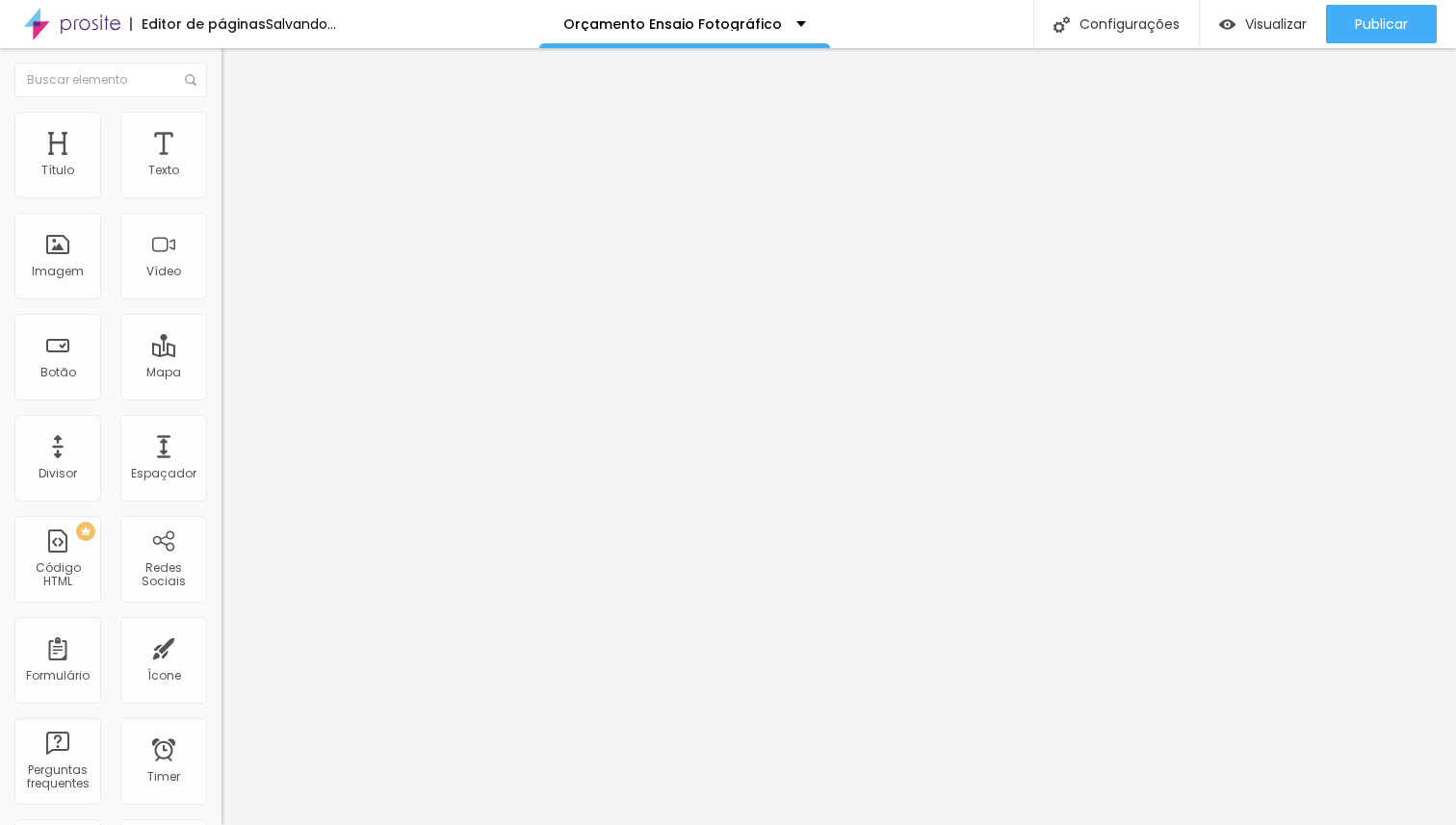
type input "10"
type input "11"
type input "12"
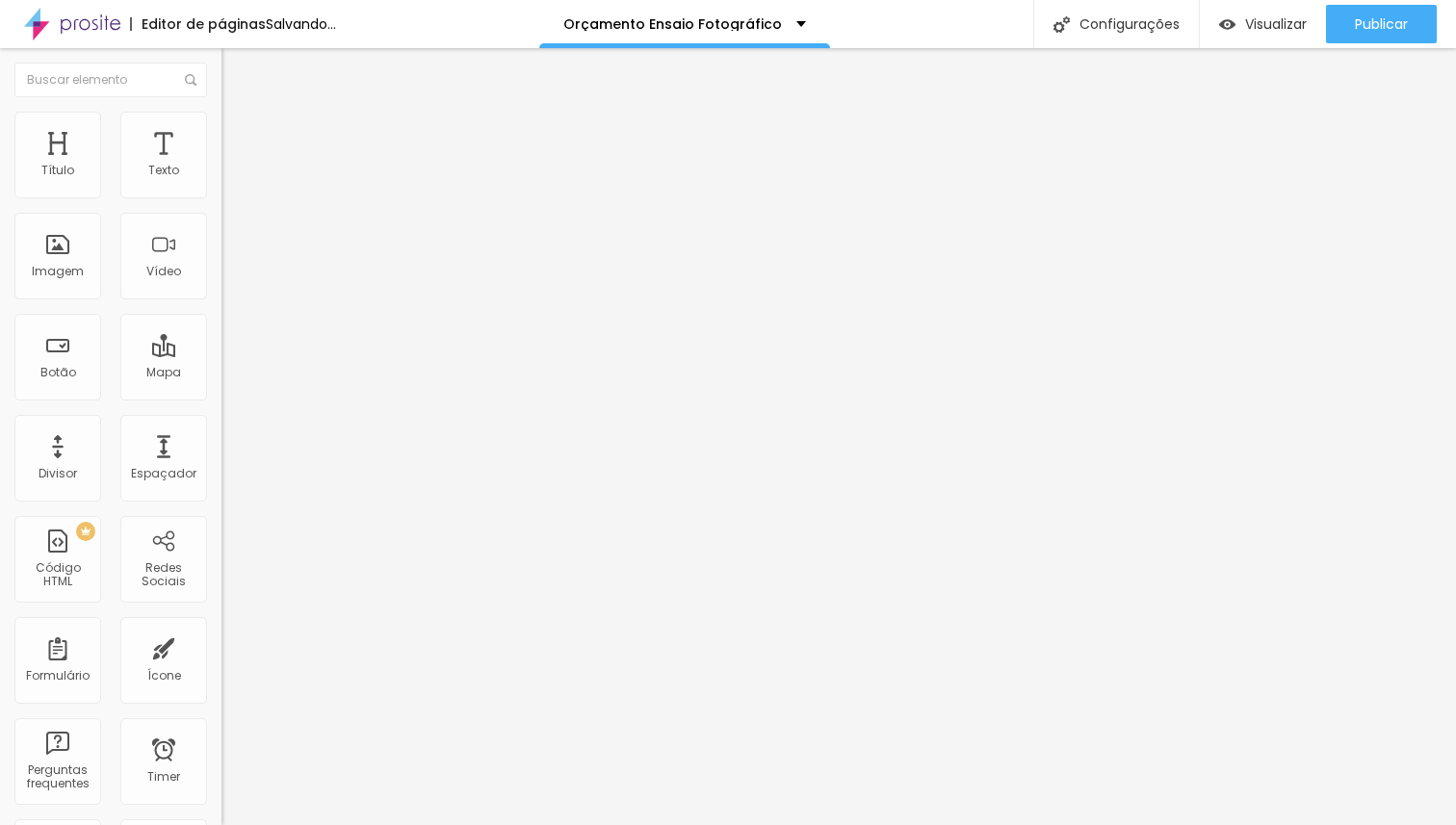
type input "13"
type input "14"
type input "15"
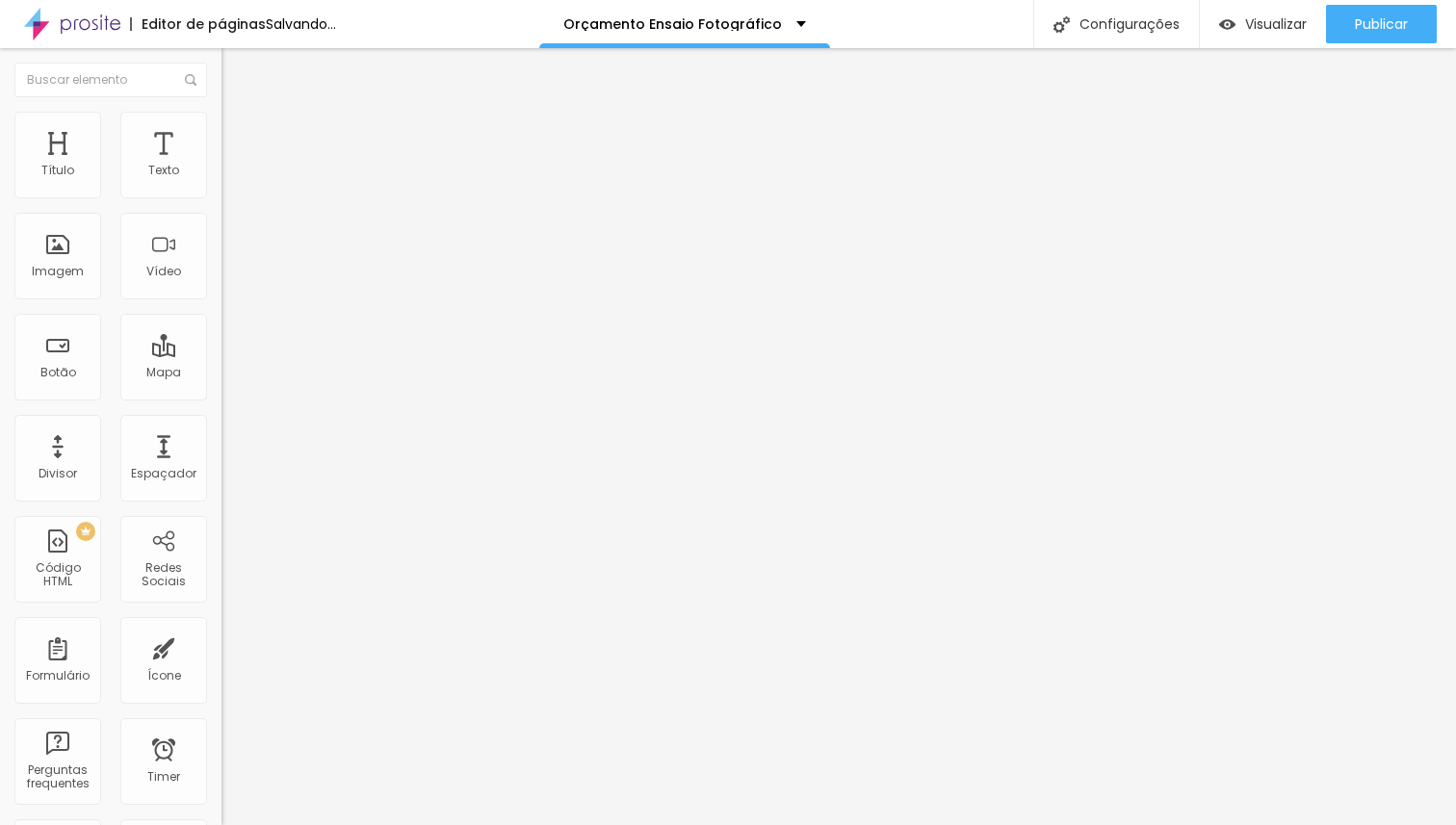
type input "15"
type input "16"
type input "17"
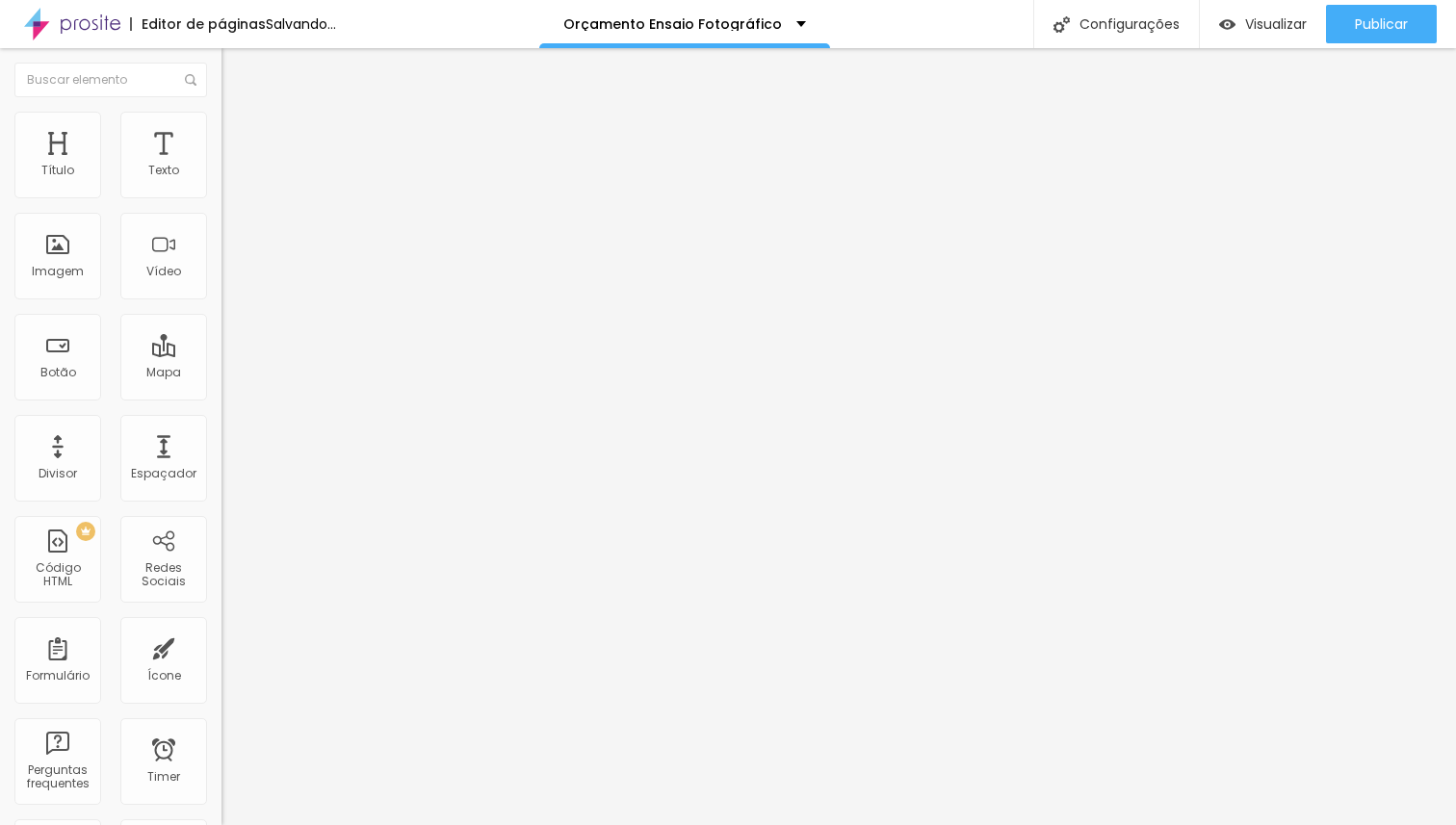
type input "18"
type input "19"
type input "20"
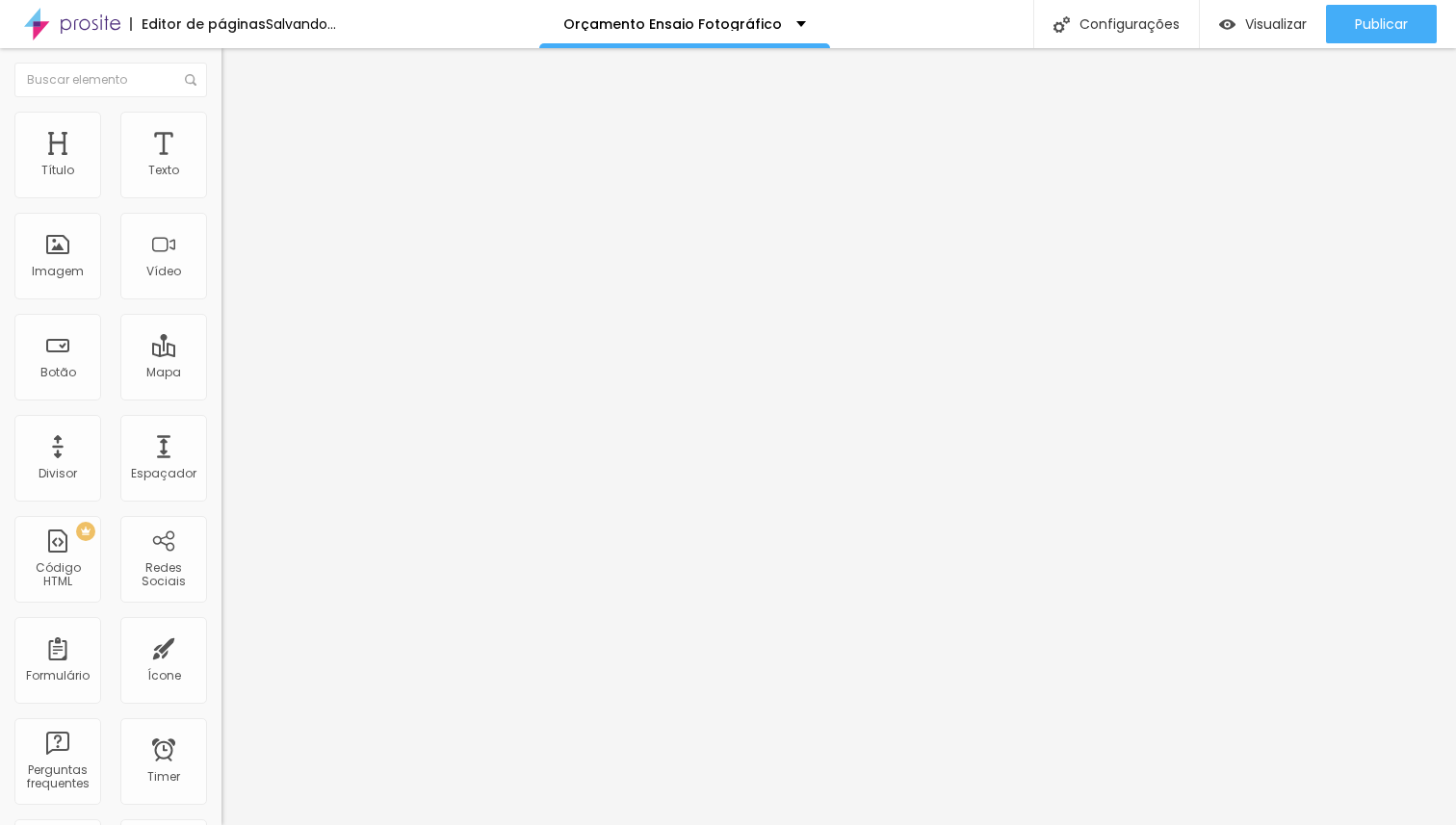
type input "20"
click at [221, 354] on input "range" at bounding box center [283, 362] width 124 height 16
click at [239, 133] on span "Avançado" at bounding box center [271, 124] width 64 height 17
type input "12"
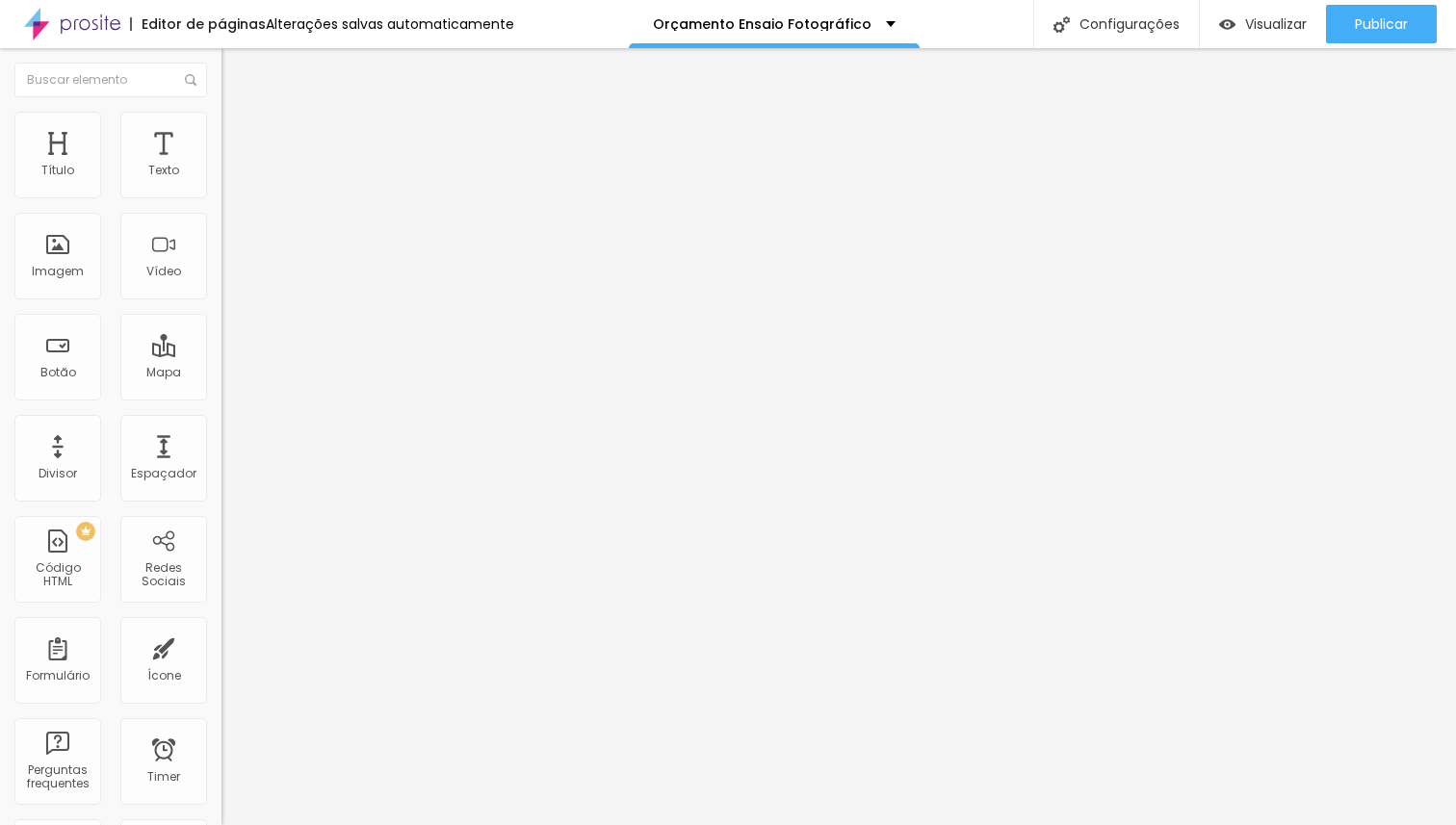
type input "18"
type input "34"
type input "55"
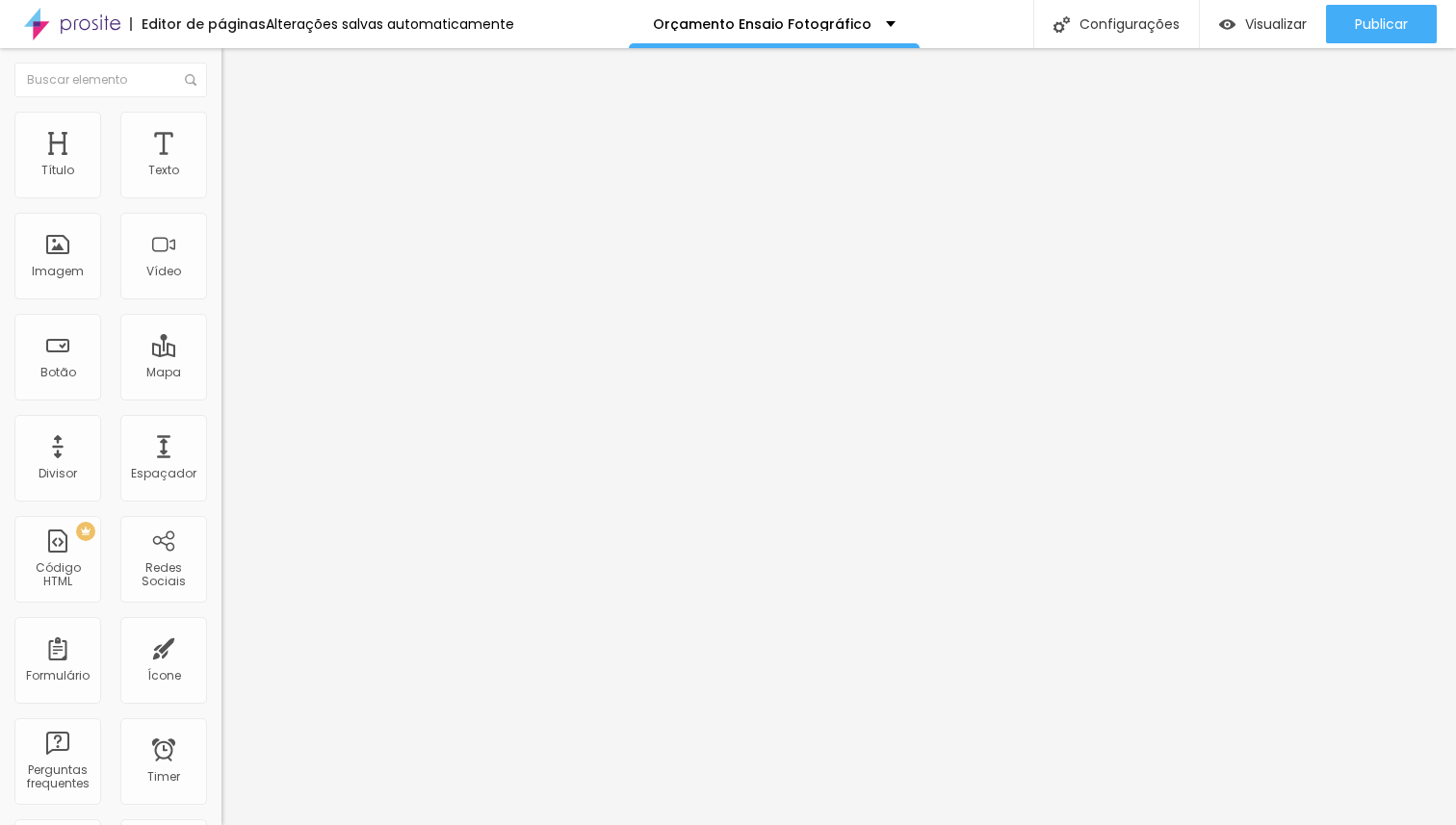
type input "55"
type input "71"
type input "88"
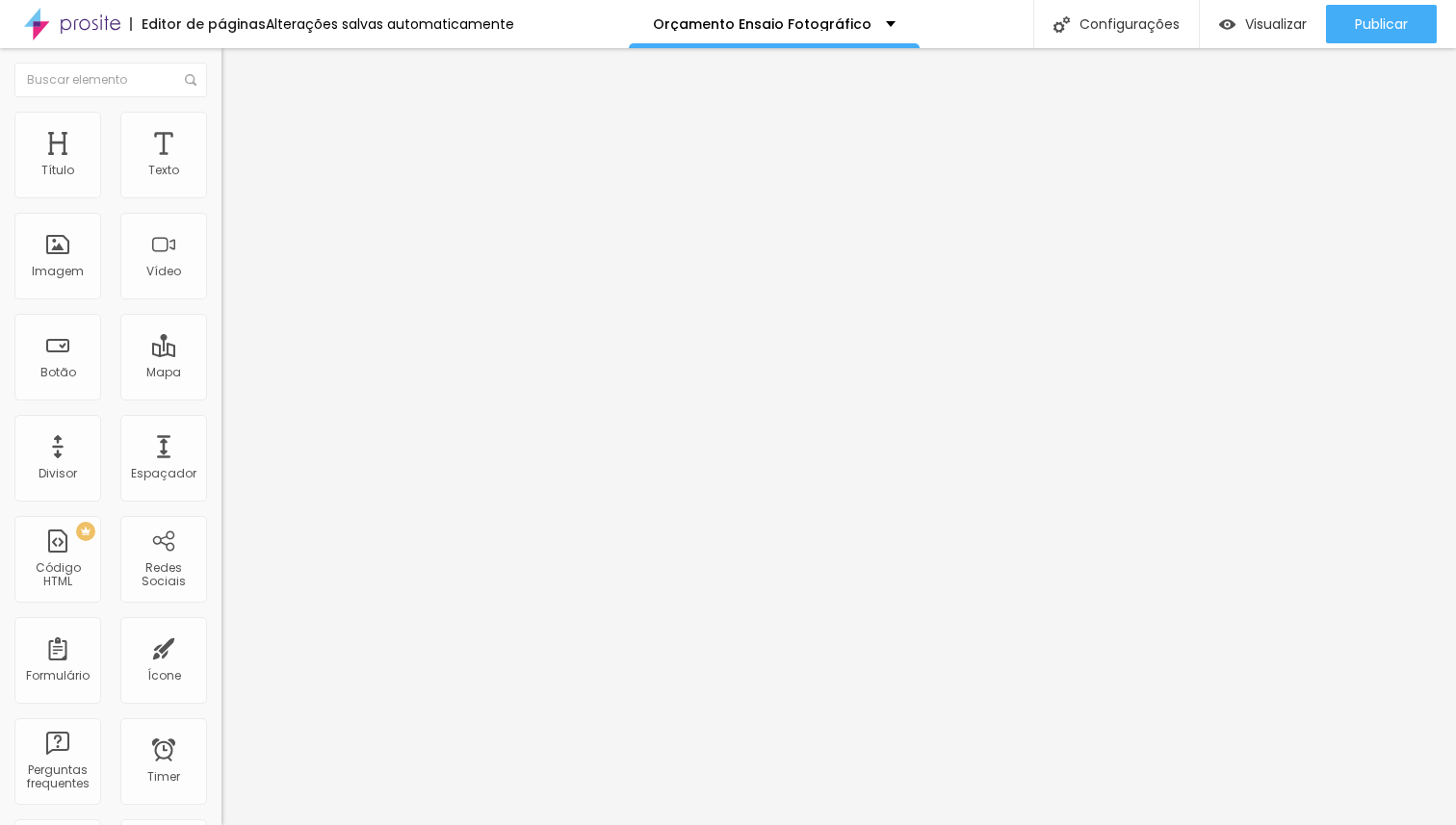
type input "89"
type input "99"
type input "100"
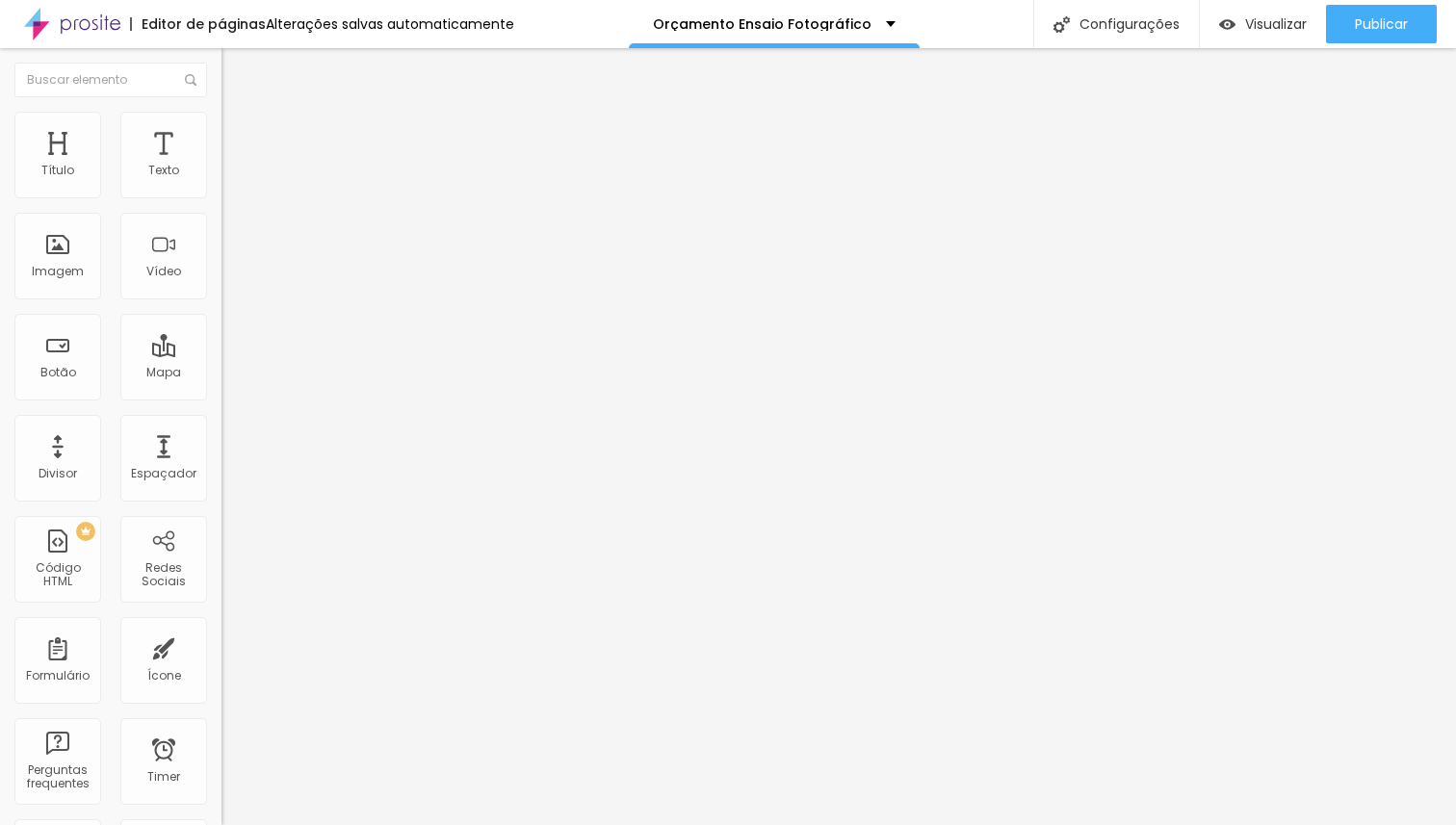
type input "100"
drag, startPoint x: 57, startPoint y: 190, endPoint x: 203, endPoint y: 172, distance: 147.1
type input "100"
click at [221, 354] on input "range" at bounding box center [283, 362] width 124 height 16
type input "15"
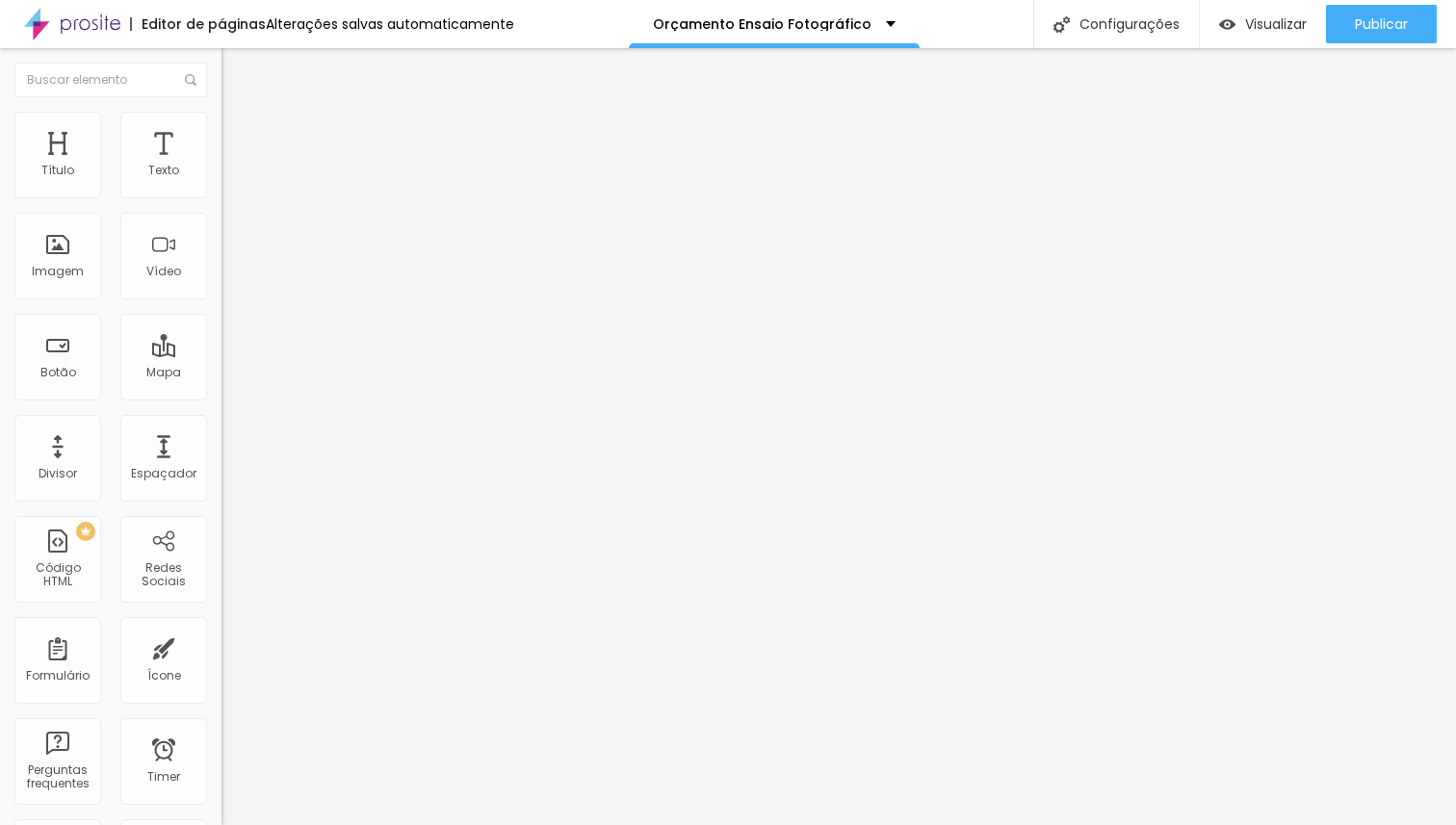
type input "15"
type input "16"
type input "39"
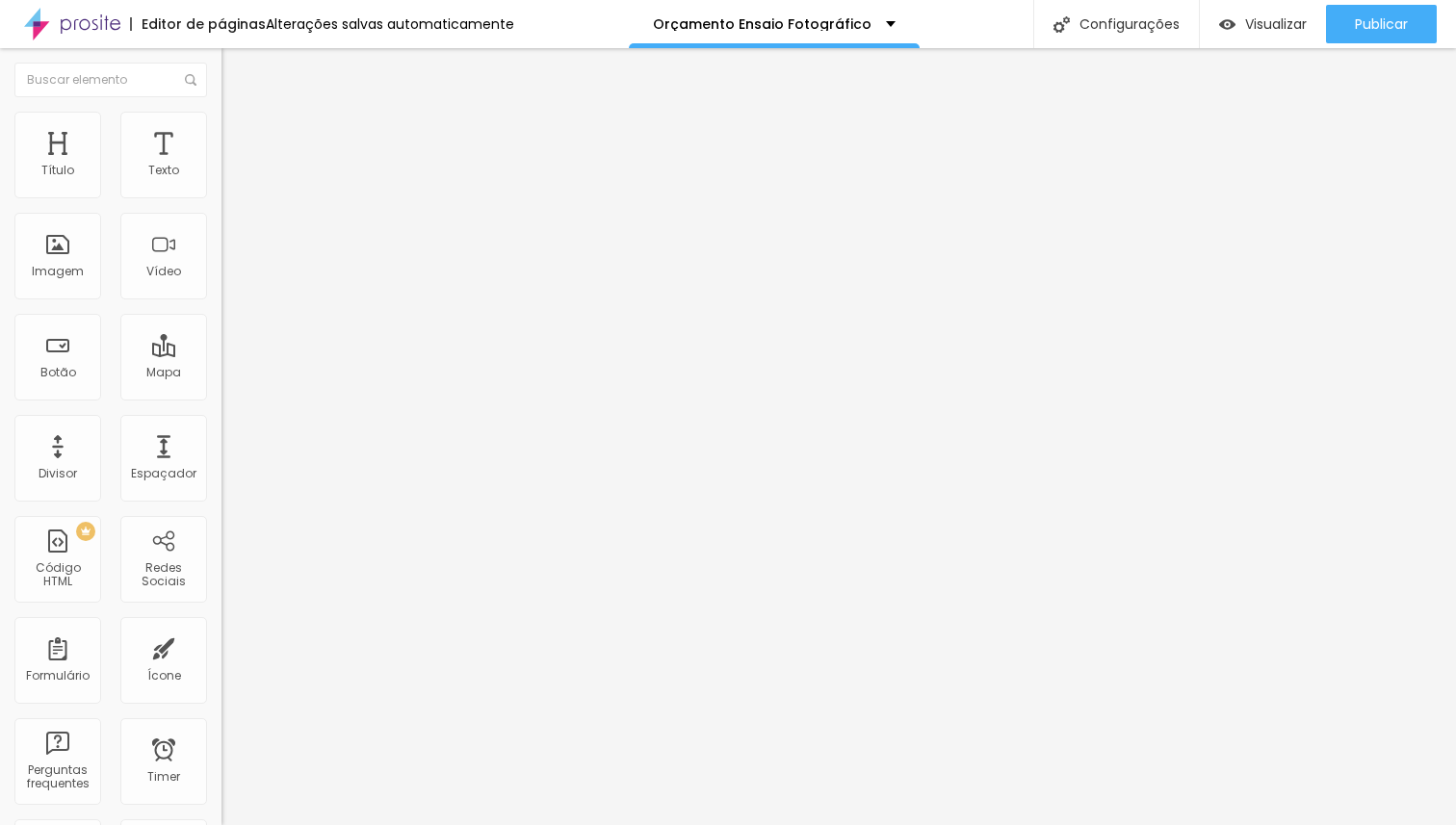
type input "80"
type input "83"
type input "91"
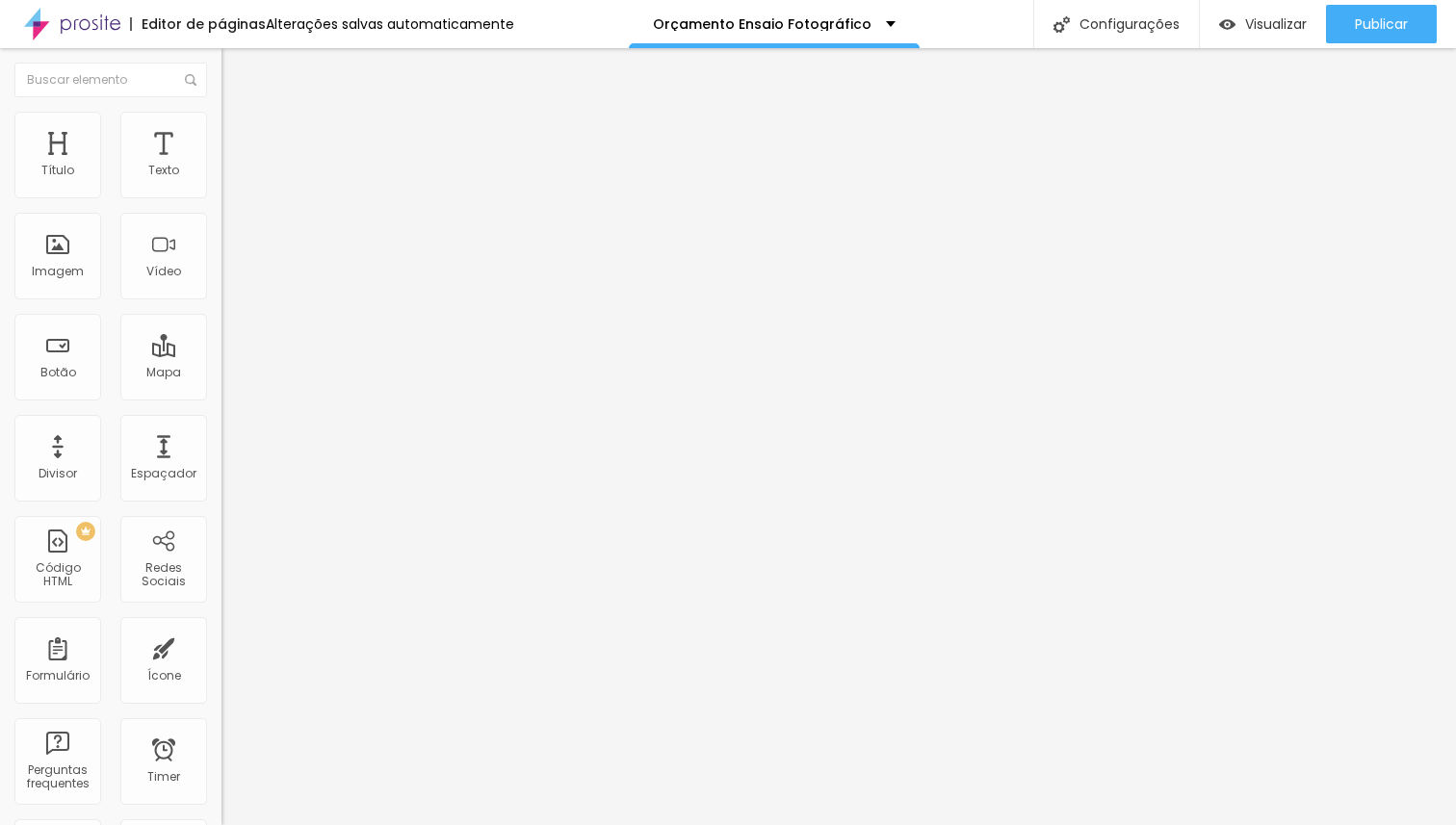
type input "91"
type input "100"
drag, startPoint x: 62, startPoint y: 229, endPoint x: 261, endPoint y: 223, distance: 199.1
type input "100"
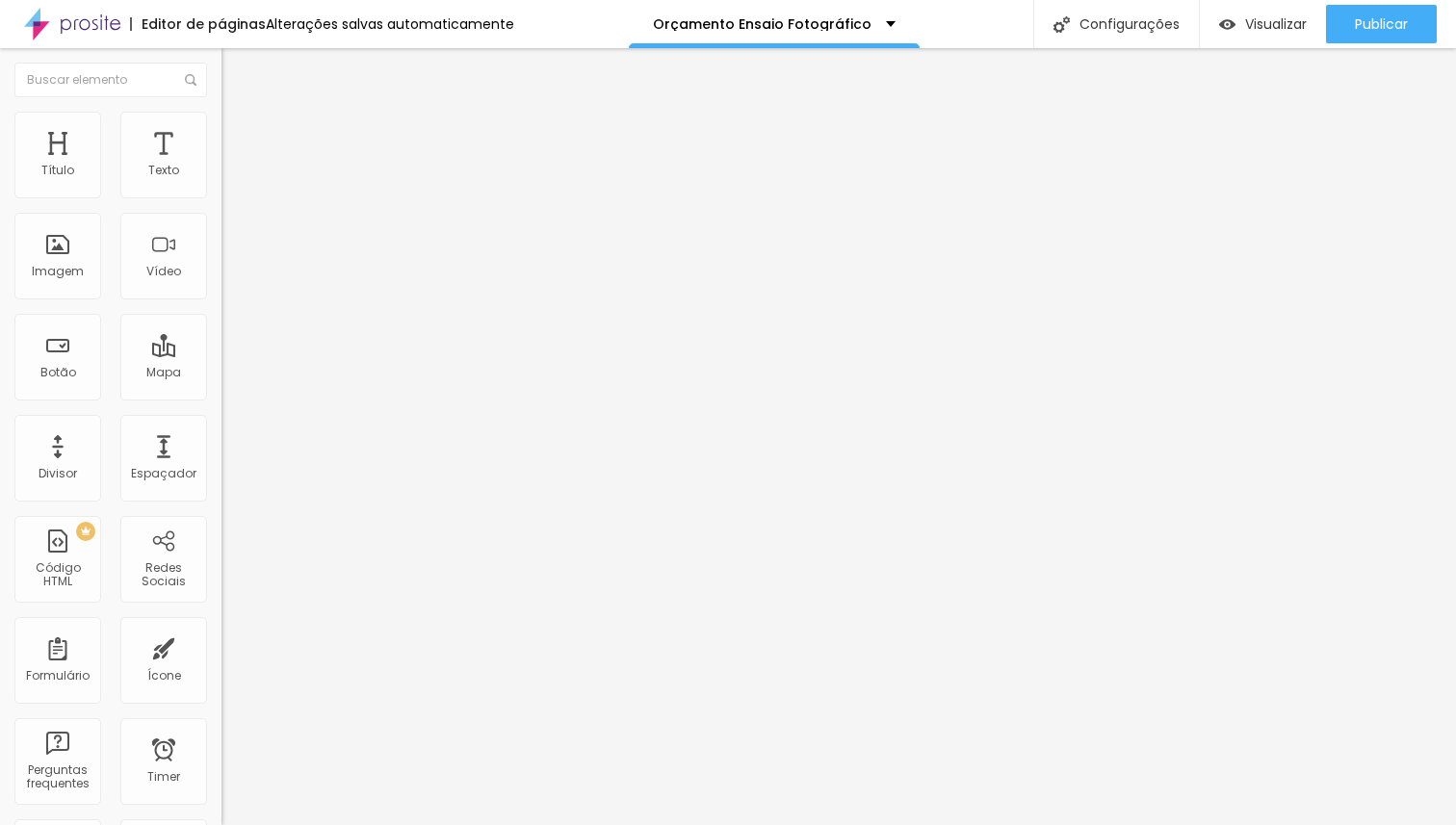
click at [261, 626] on input "range" at bounding box center [283, 634] width 124 height 16
click at [221, 112] on li "Avançado" at bounding box center [332, 122] width 221 height 20
type input "8"
type input "10"
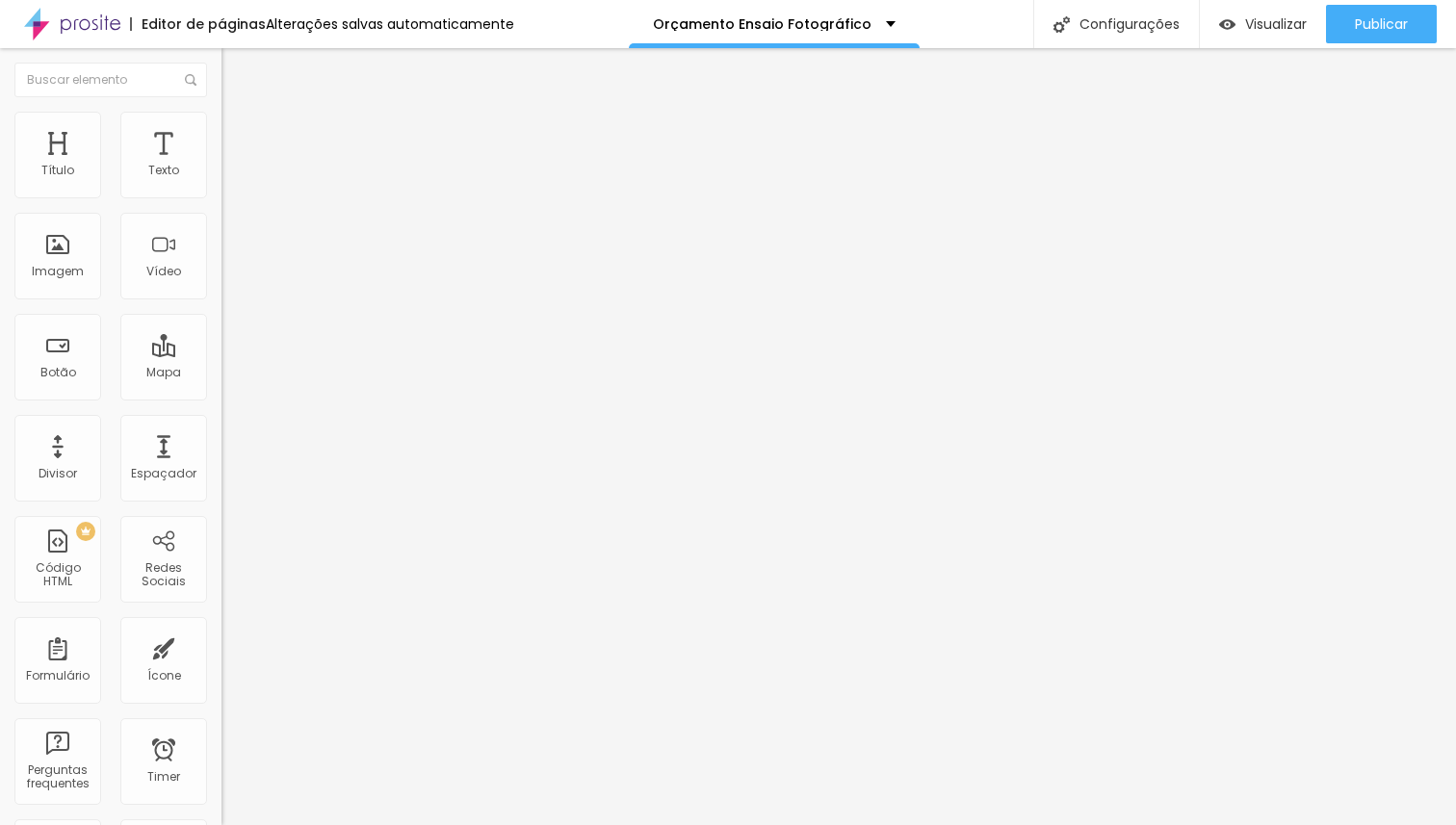
type input "10"
type input "12"
type input "23"
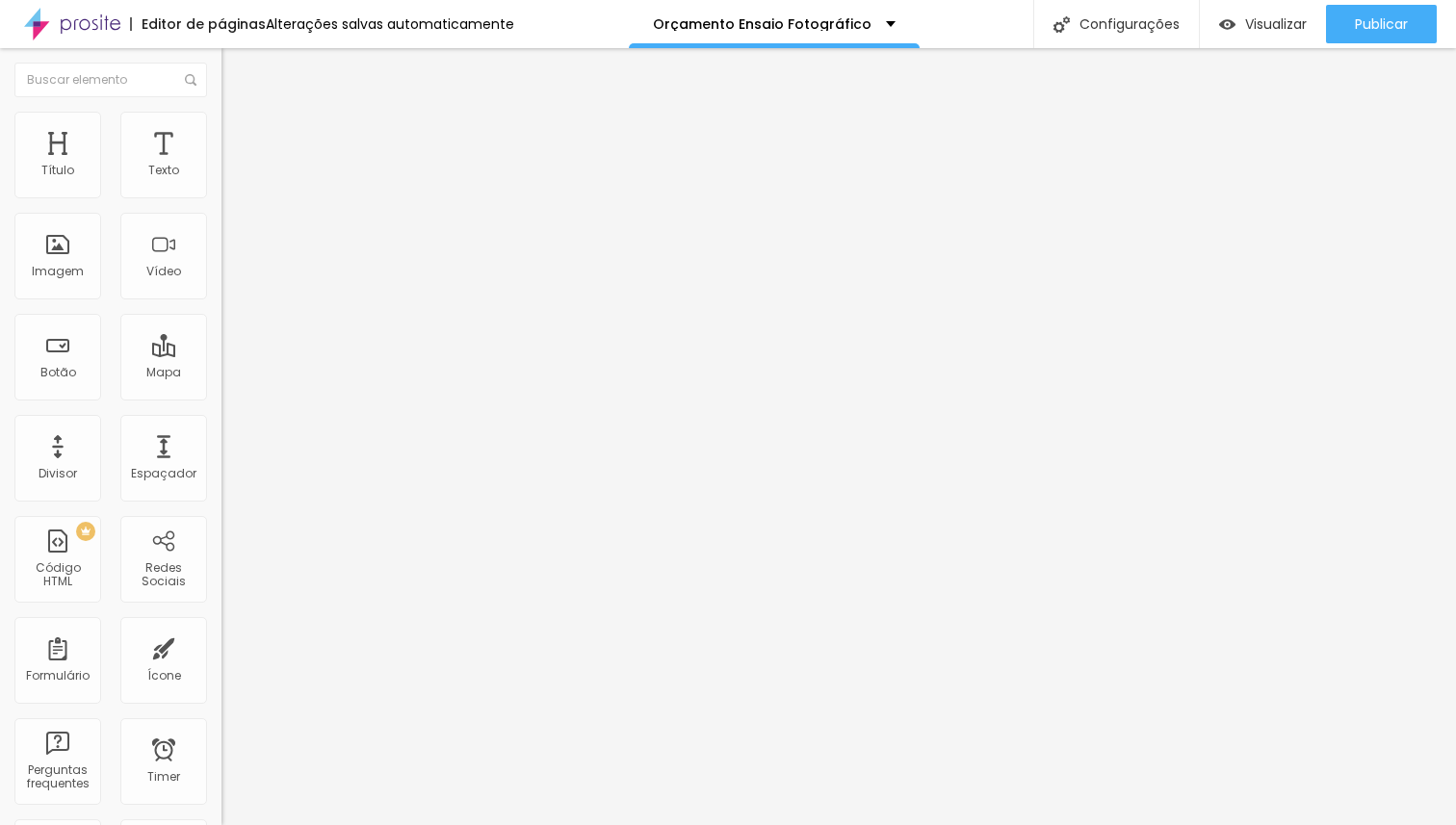
type input "37"
type input "50"
type input "53"
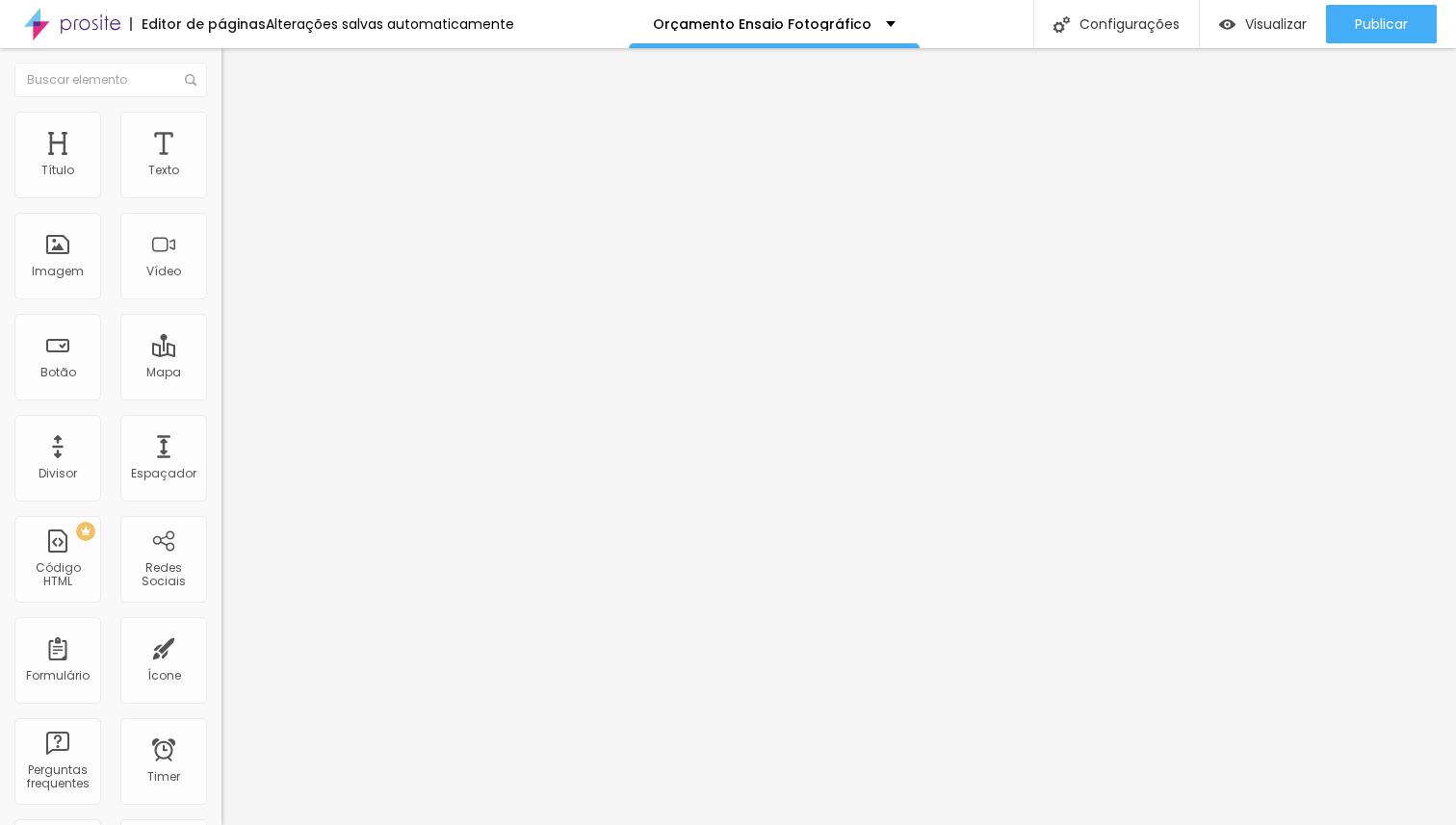
type input "53"
type input "63"
type input "71"
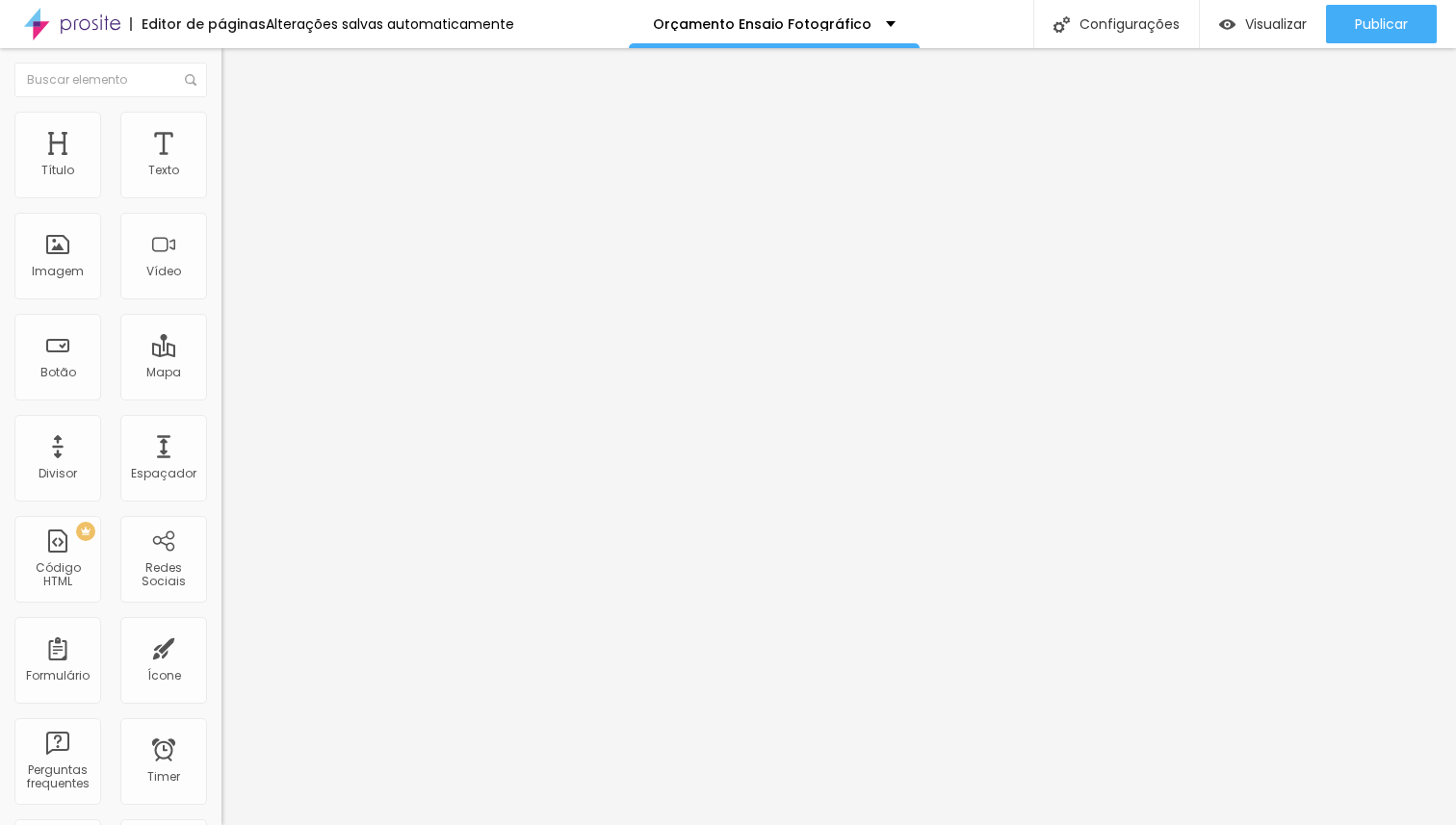
type input "75"
type input "77"
type input "83"
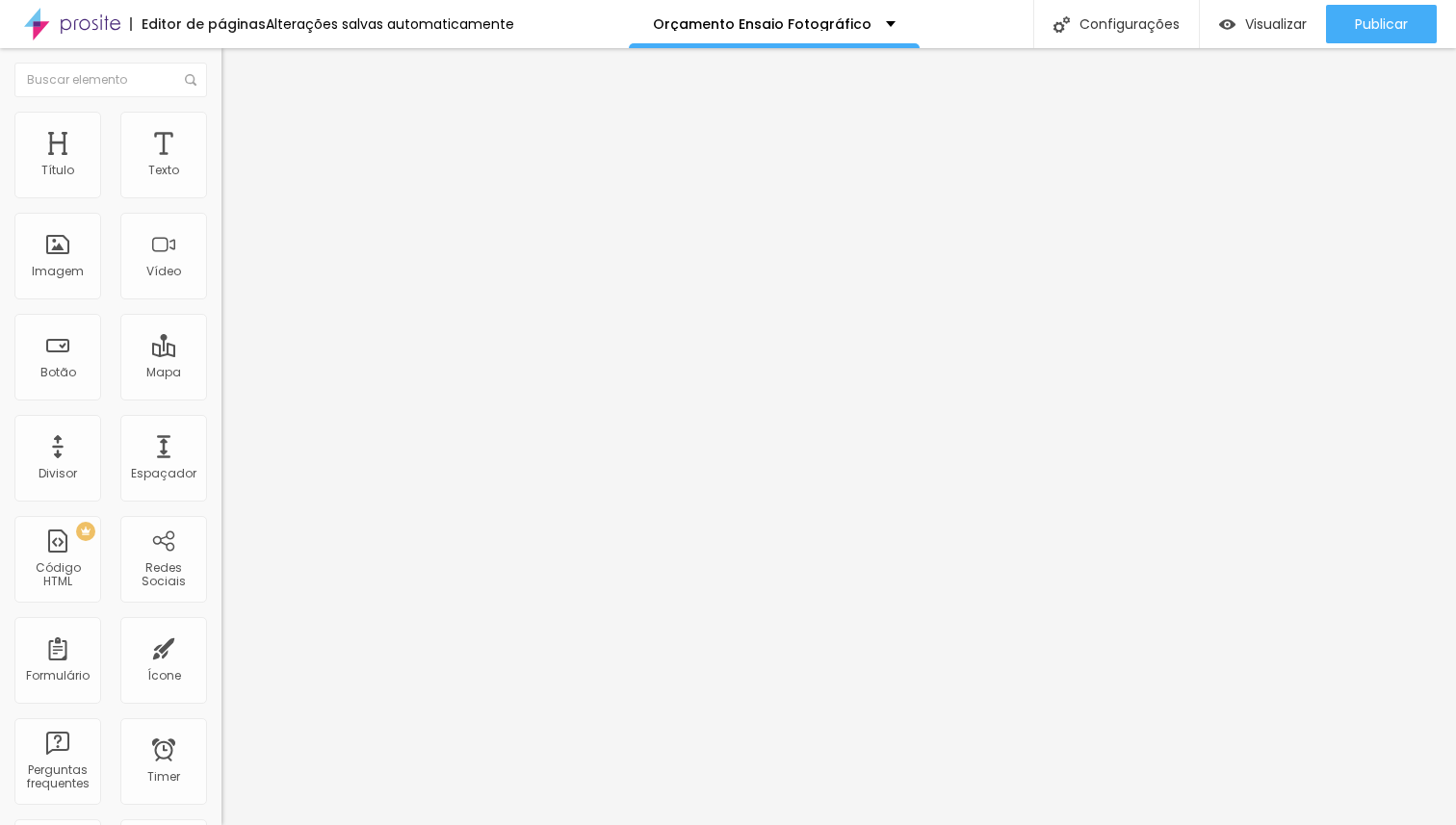
type input "83"
type input "88"
type input "89"
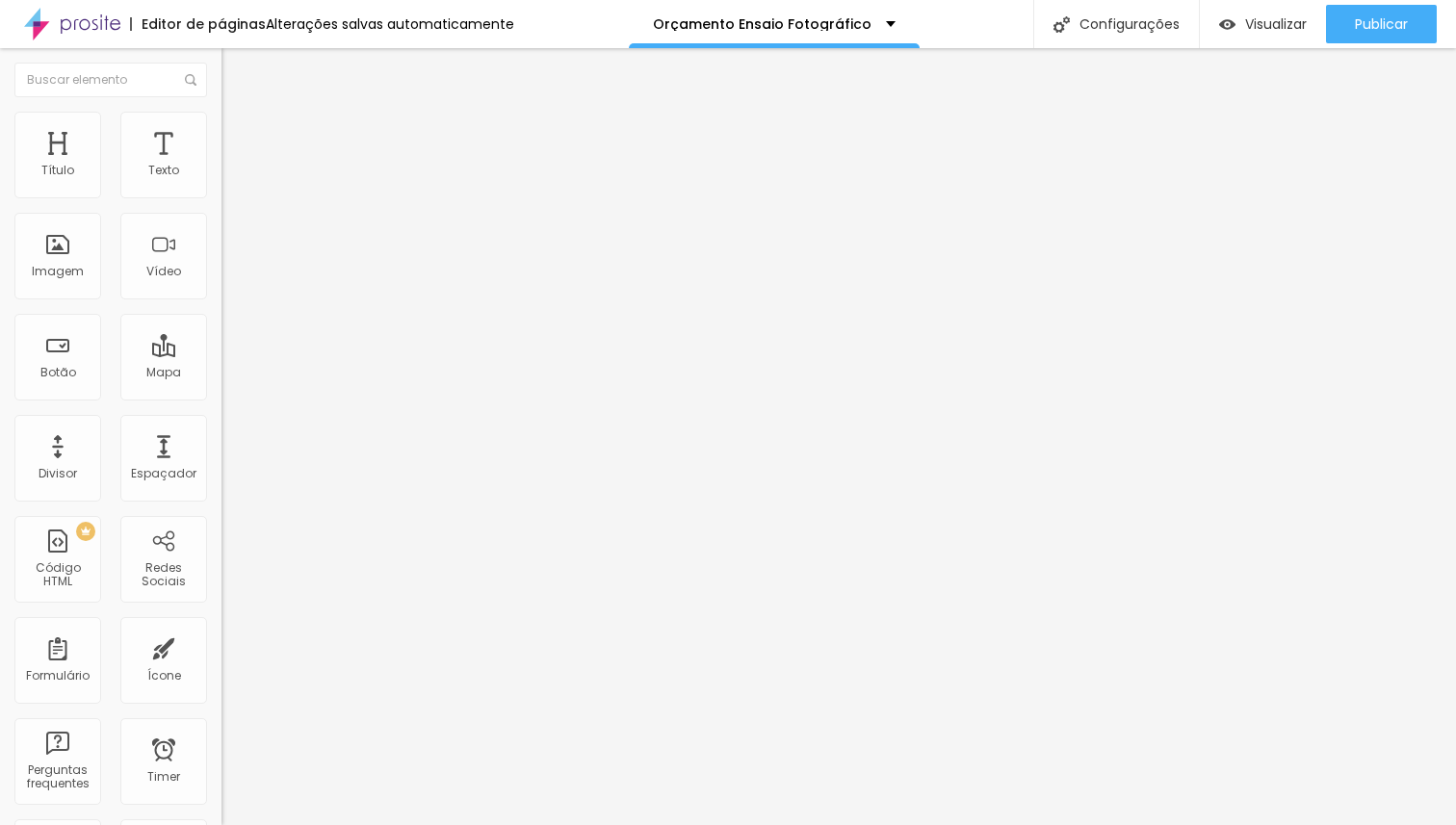
type input "90"
type input "91"
type input "92"
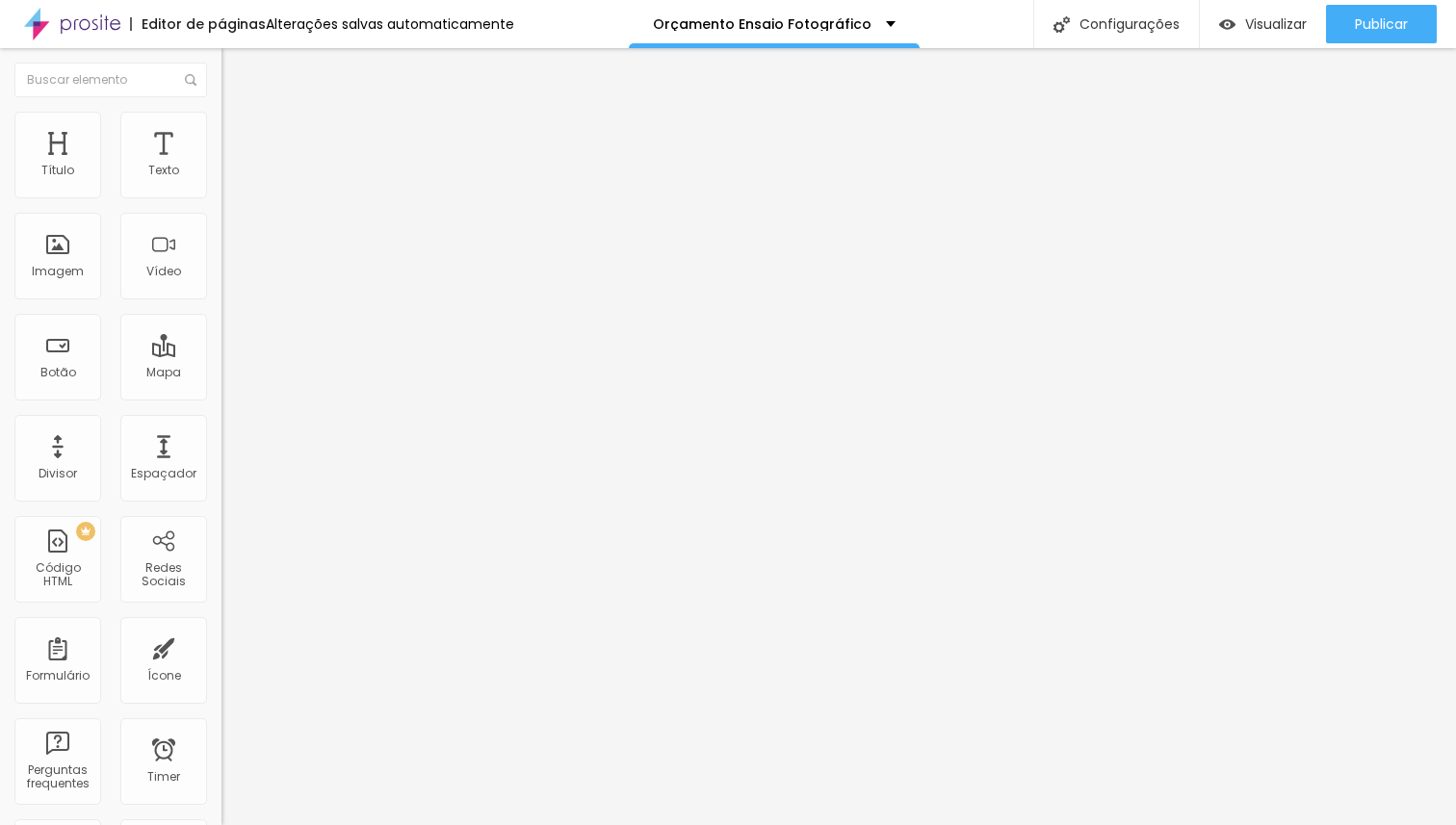
type input "92"
type input "93"
type input "94"
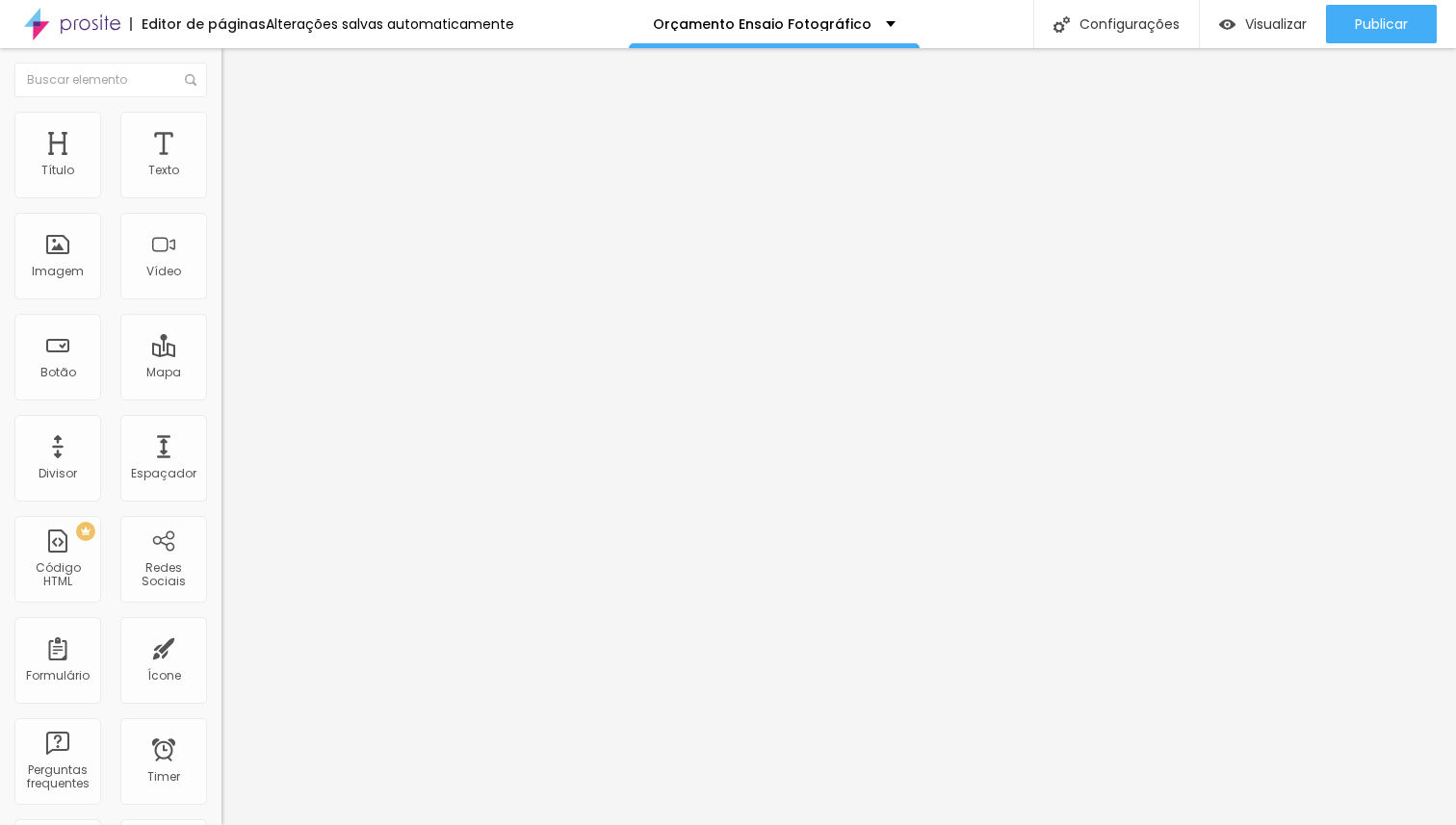
drag, startPoint x: 54, startPoint y: 184, endPoint x: 212, endPoint y: 167, distance: 158.9
click at [221, 354] on input "range" at bounding box center [283, 362] width 124 height 16
drag, startPoint x: 91, startPoint y: 221, endPoint x: 208, endPoint y: 221, distance: 117.0
click at [221, 626] on input "range" at bounding box center [283, 634] width 124 height 16
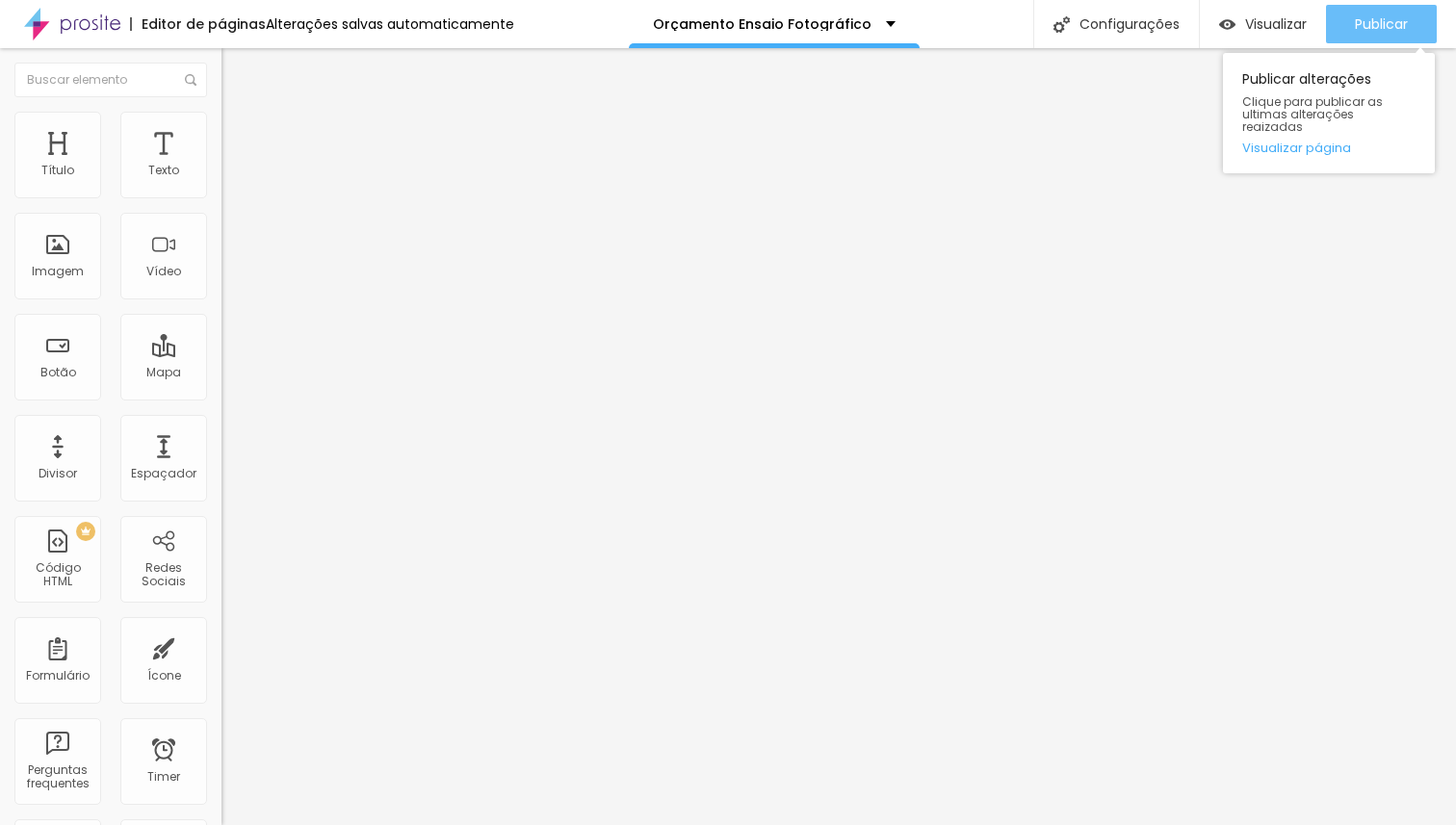
click at [1397, 27] on span "Publicar" at bounding box center [1381, 25] width 53 height 16
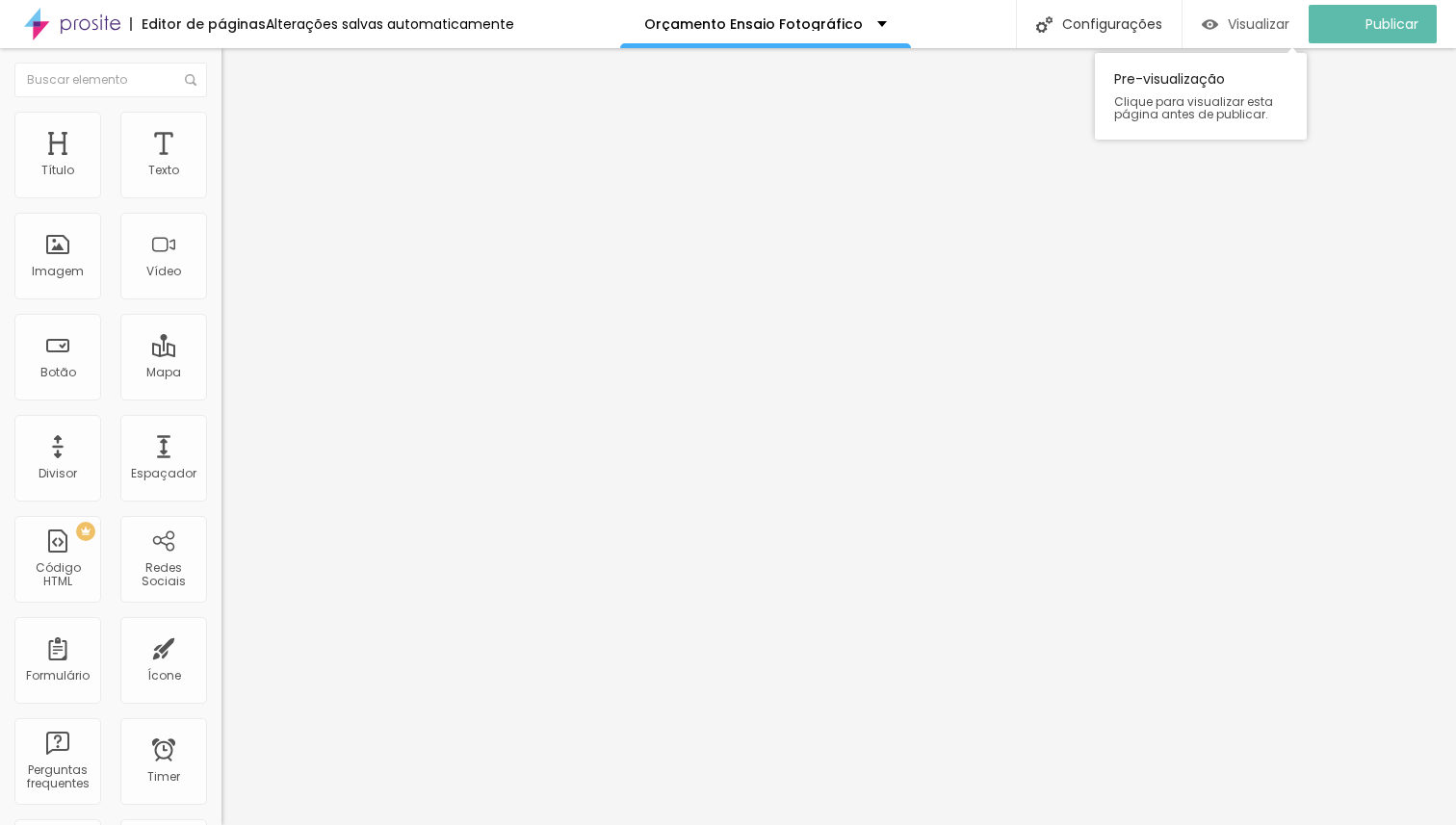
click at [1242, 23] on span "Visualizar" at bounding box center [1258, 25] width 62 height 16
drag, startPoint x: 162, startPoint y: 186, endPoint x: 23, endPoint y: 186, distance: 139.0
click at [221, 354] on input "range" at bounding box center [283, 362] width 124 height 16
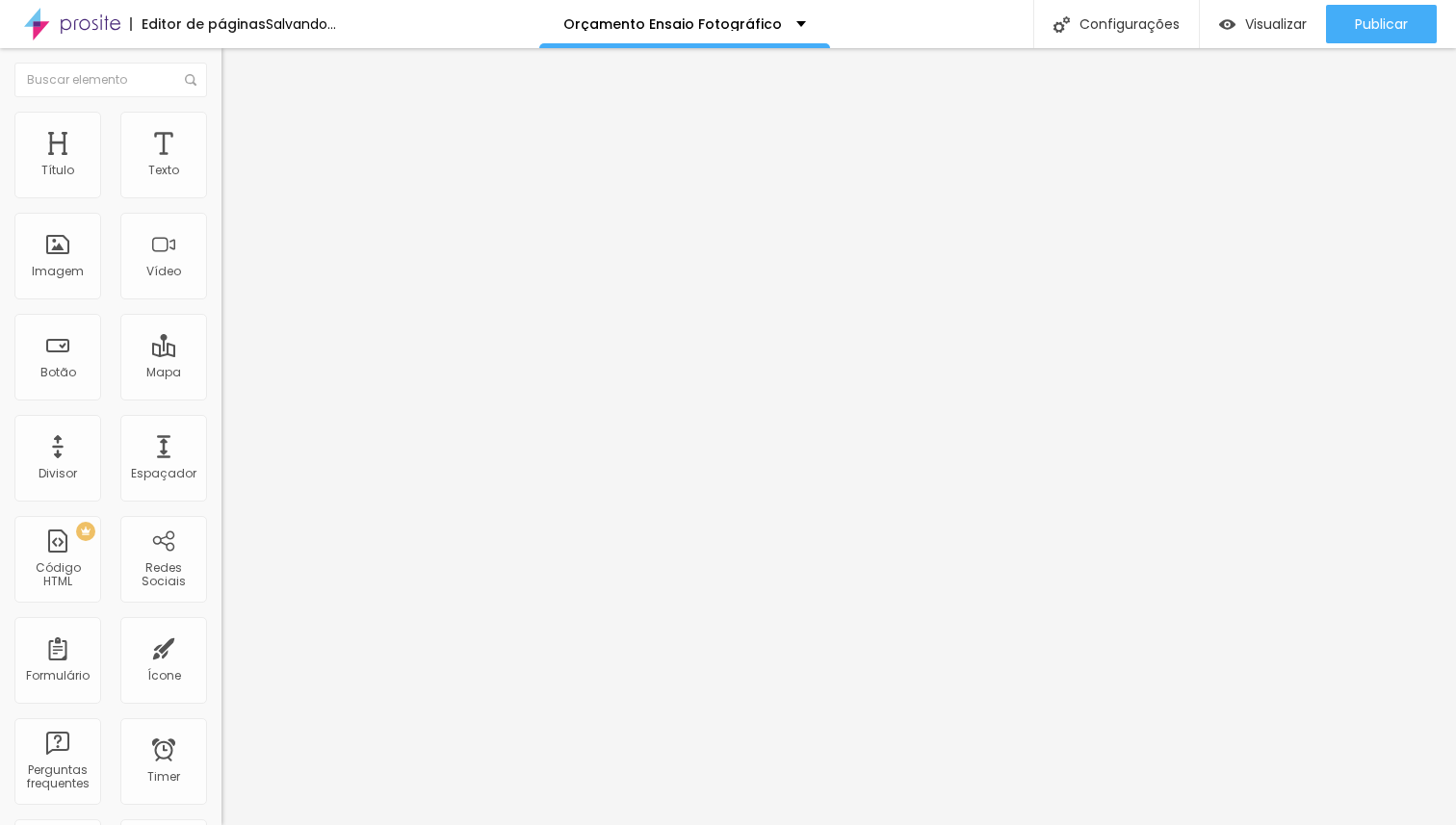
drag, startPoint x: 77, startPoint y: 222, endPoint x: 0, endPoint y: 222, distance: 77.0
click at [221, 626] on input "range" at bounding box center [283, 634] width 124 height 16
drag, startPoint x: 95, startPoint y: 189, endPoint x: 14, endPoint y: 188, distance: 81.0
click at [221, 354] on input "range" at bounding box center [283, 362] width 124 height 16
drag, startPoint x: 45, startPoint y: 186, endPoint x: 105, endPoint y: 194, distance: 60.5
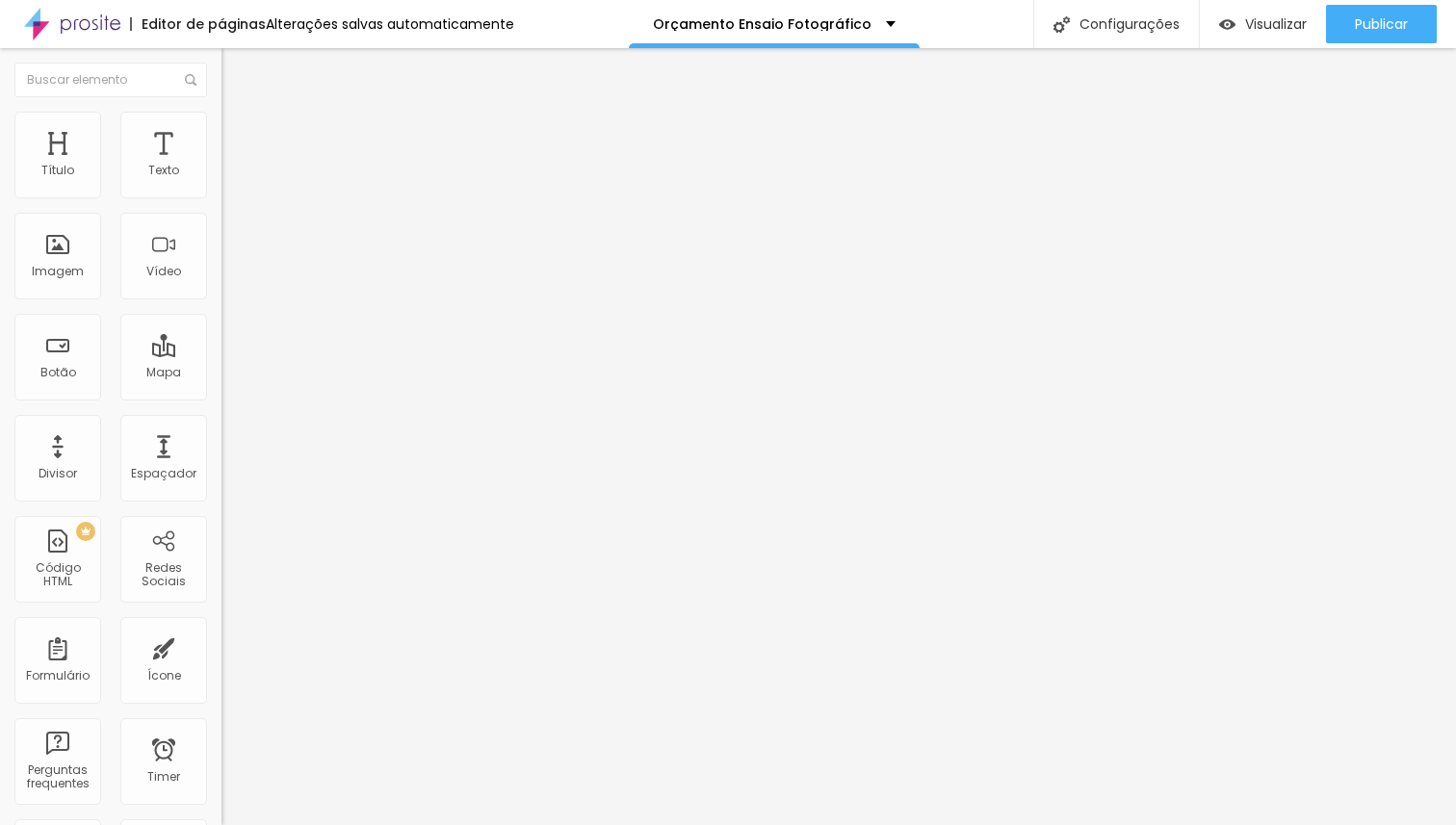
click at [221, 354] on input "range" at bounding box center [283, 362] width 124 height 16
click at [239, 130] on span "Avançado" at bounding box center [271, 124] width 64 height 17
drag, startPoint x: 38, startPoint y: 189, endPoint x: 27, endPoint y: 189, distance: 11.0
click at [221, 354] on input "range" at bounding box center [283, 362] width 124 height 16
drag, startPoint x: 44, startPoint y: 223, endPoint x: 61, endPoint y: 238, distance: 22.7
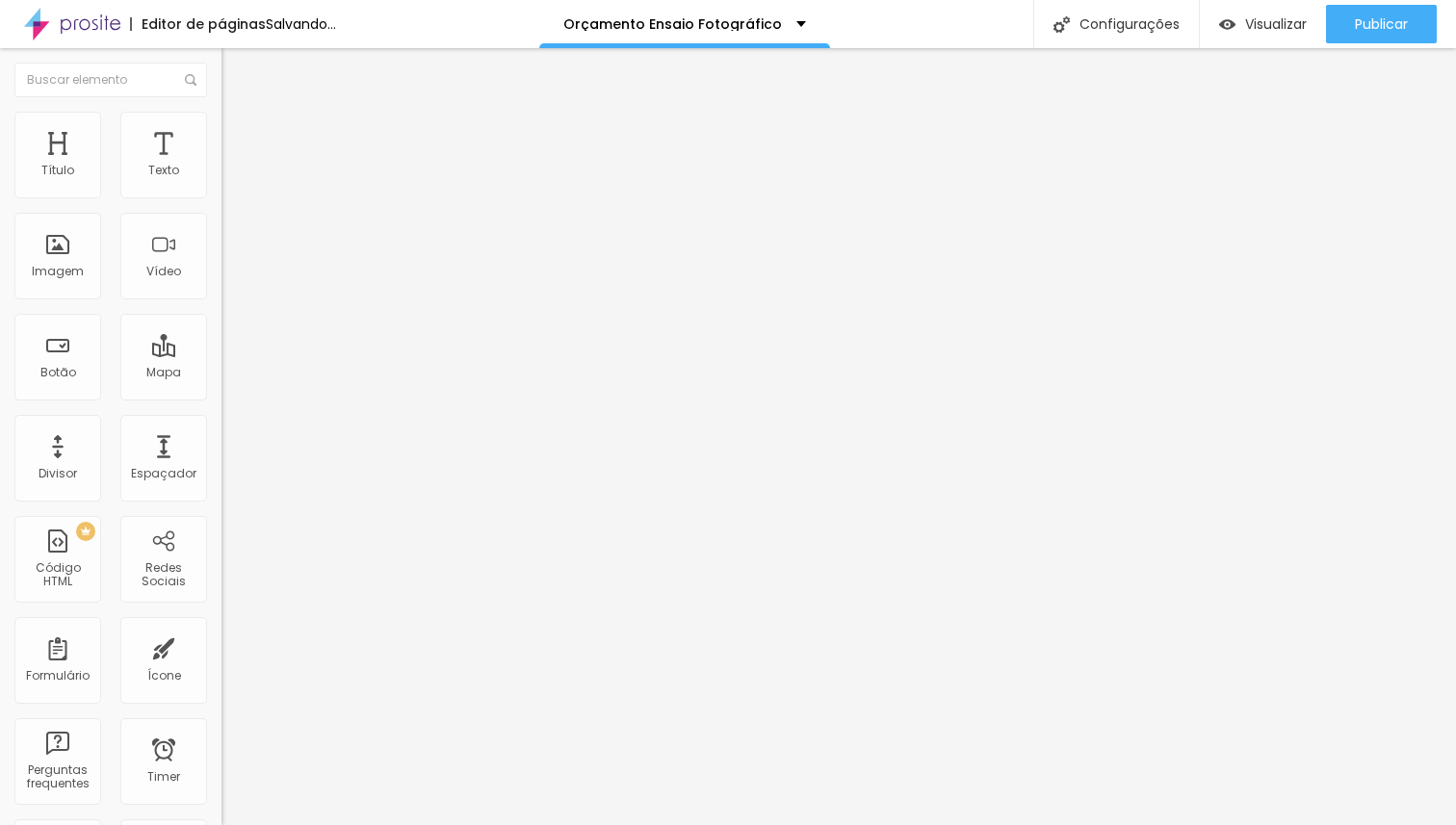
click at [221, 626] on input "range" at bounding box center [283, 634] width 124 height 16
drag, startPoint x: 152, startPoint y: 135, endPoint x: 124, endPoint y: 165, distance: 41.0
click at [239, 133] on span "Avançado" at bounding box center [271, 124] width 64 height 17
drag, startPoint x: 150, startPoint y: 188, endPoint x: 27, endPoint y: 212, distance: 125.3
click at [221, 354] on input "range" at bounding box center [283, 362] width 124 height 16
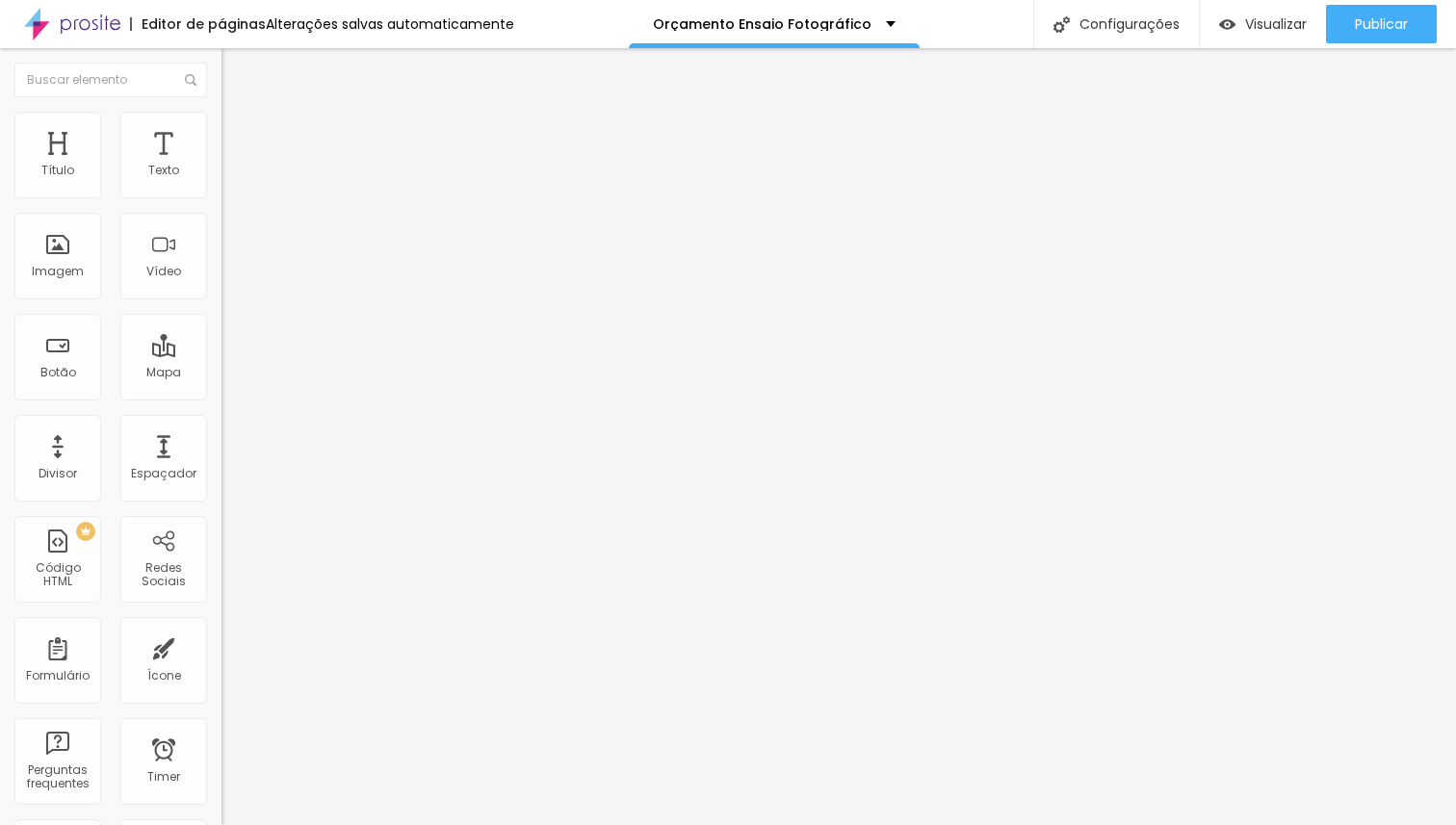
drag, startPoint x: 46, startPoint y: 227, endPoint x: 25, endPoint y: 227, distance: 21.0
click at [221, 626] on input "range" at bounding box center [283, 634] width 124 height 16
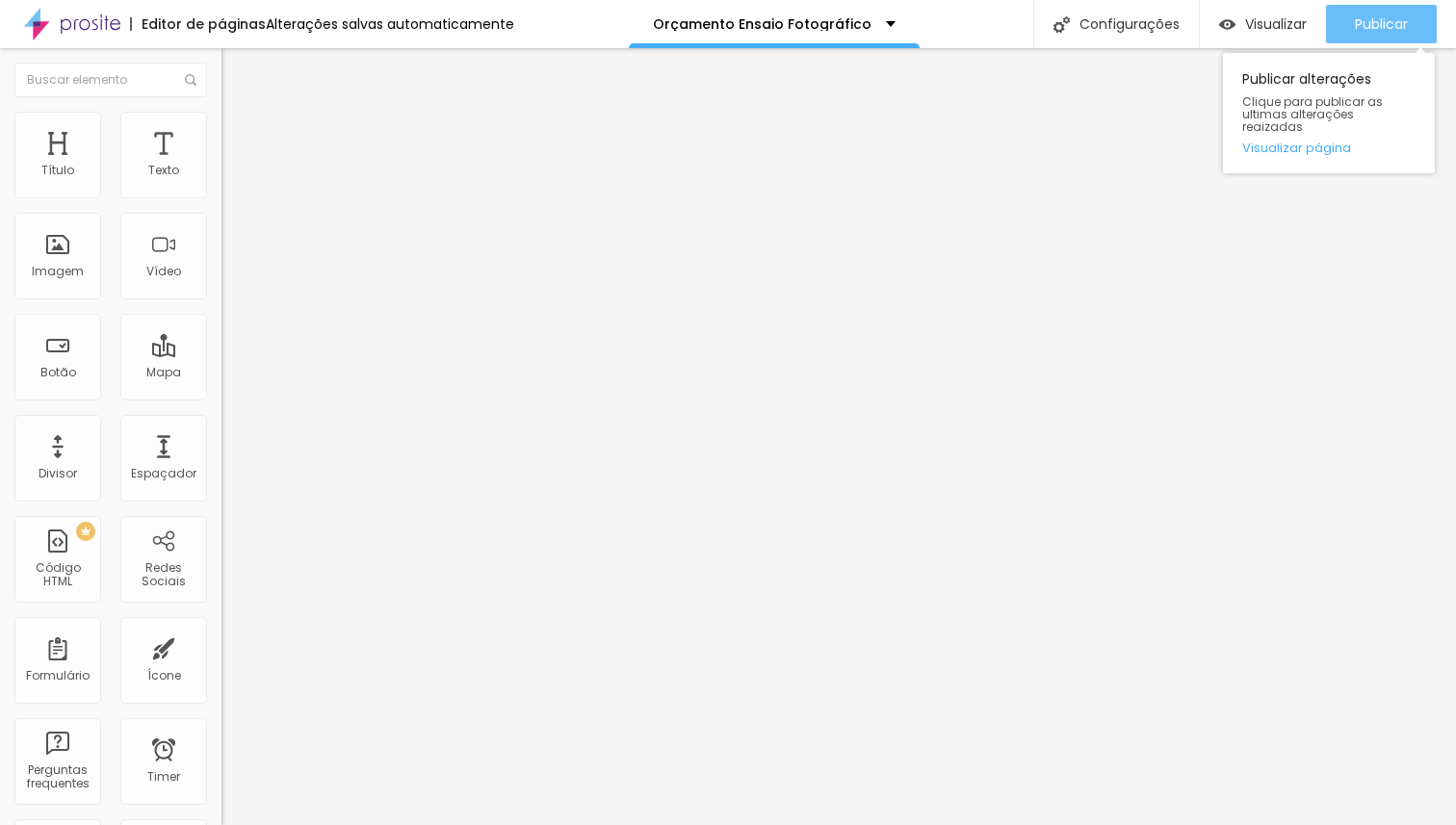
click at [1405, 28] on span "Publicar" at bounding box center [1381, 25] width 53 height 16
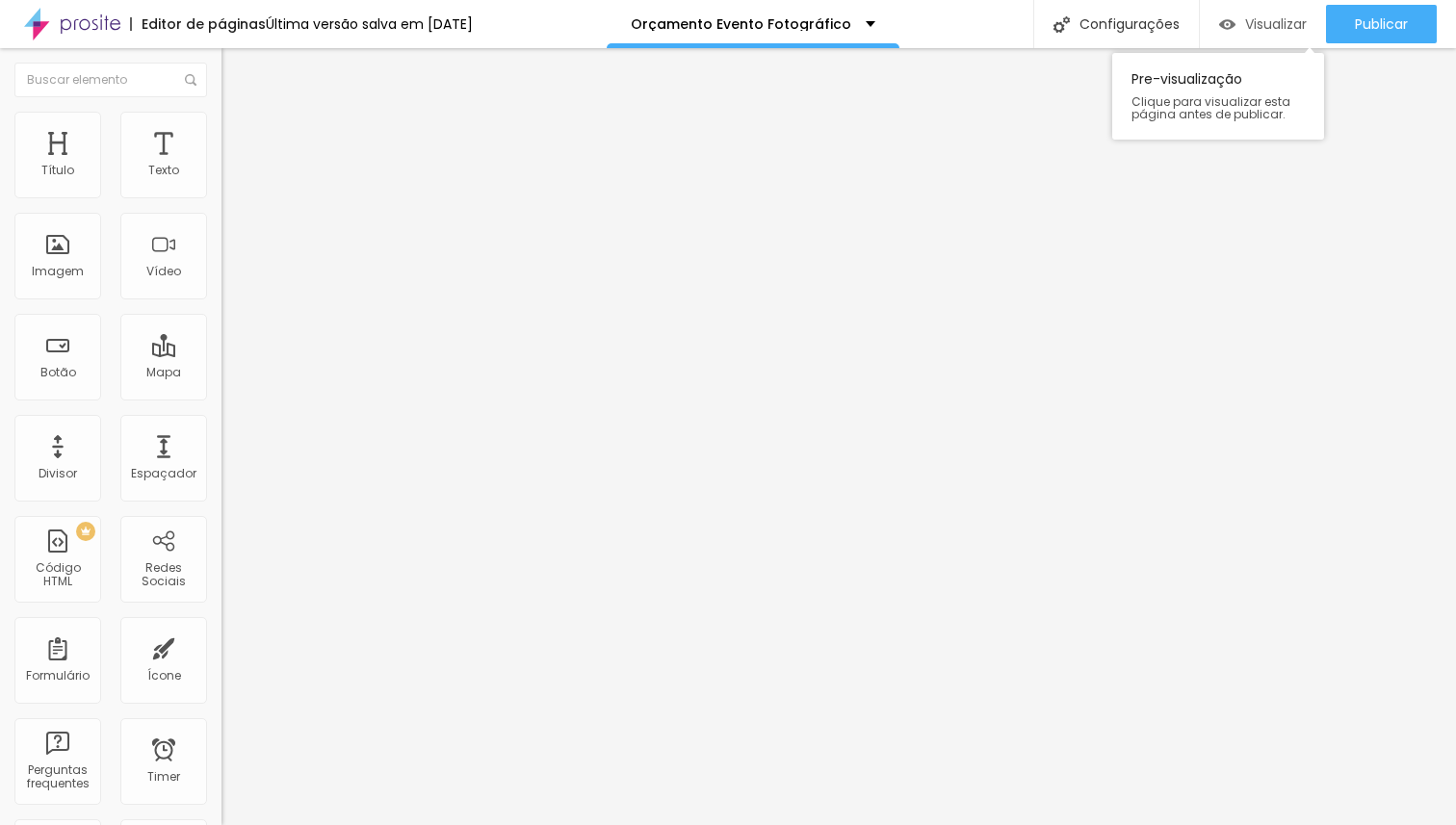
click at [1289, 23] on span "Visualizar" at bounding box center [1276, 25] width 62 height 16
click at [1271, 28] on span "Visualizar" at bounding box center [1276, 25] width 62 height 16
click at [221, 195] on div "Dados Cliente" at bounding box center [332, 177] width 221 height 32
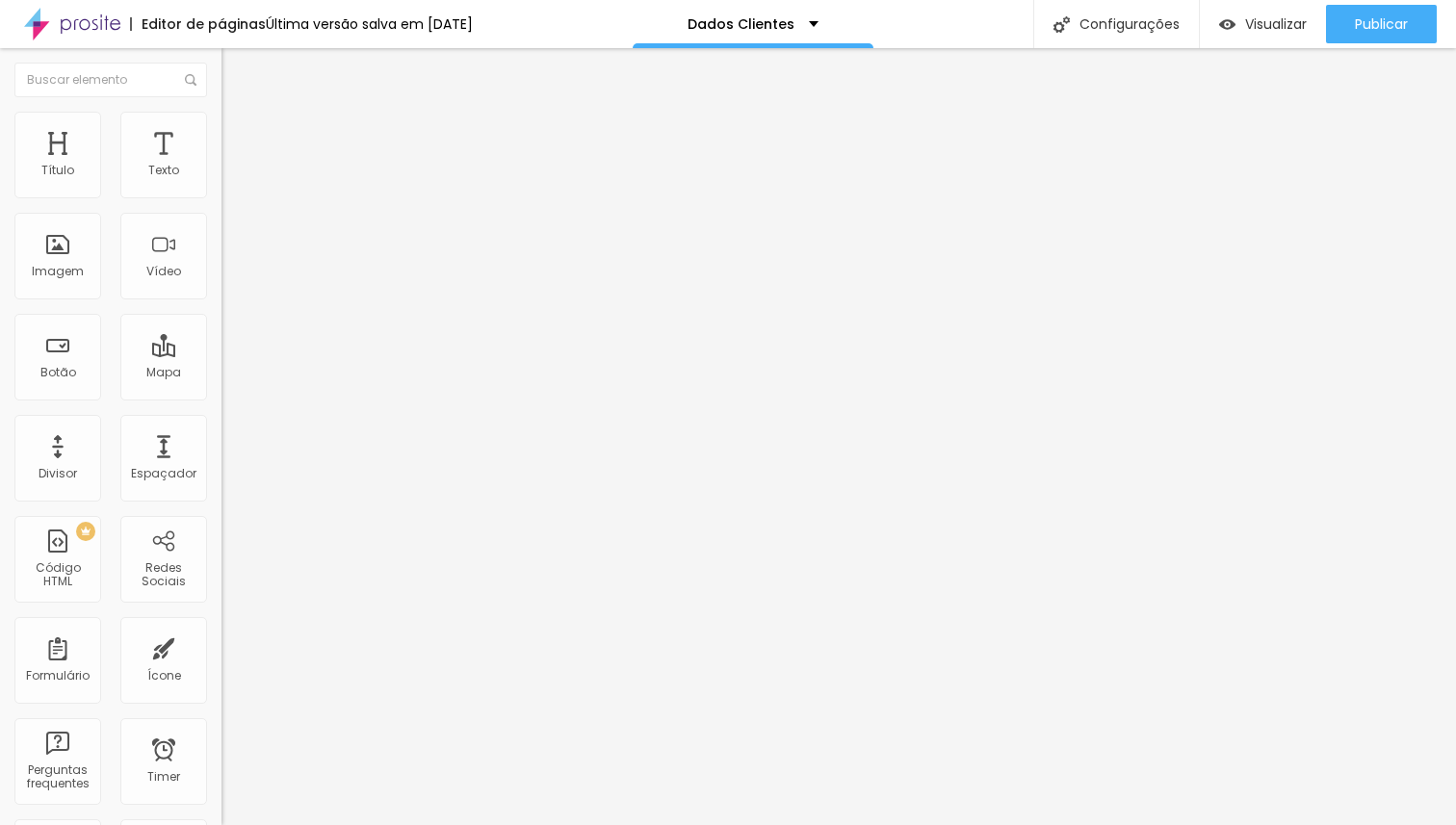
click at [239, 133] on span "Estilo" at bounding box center [254, 124] width 30 height 17
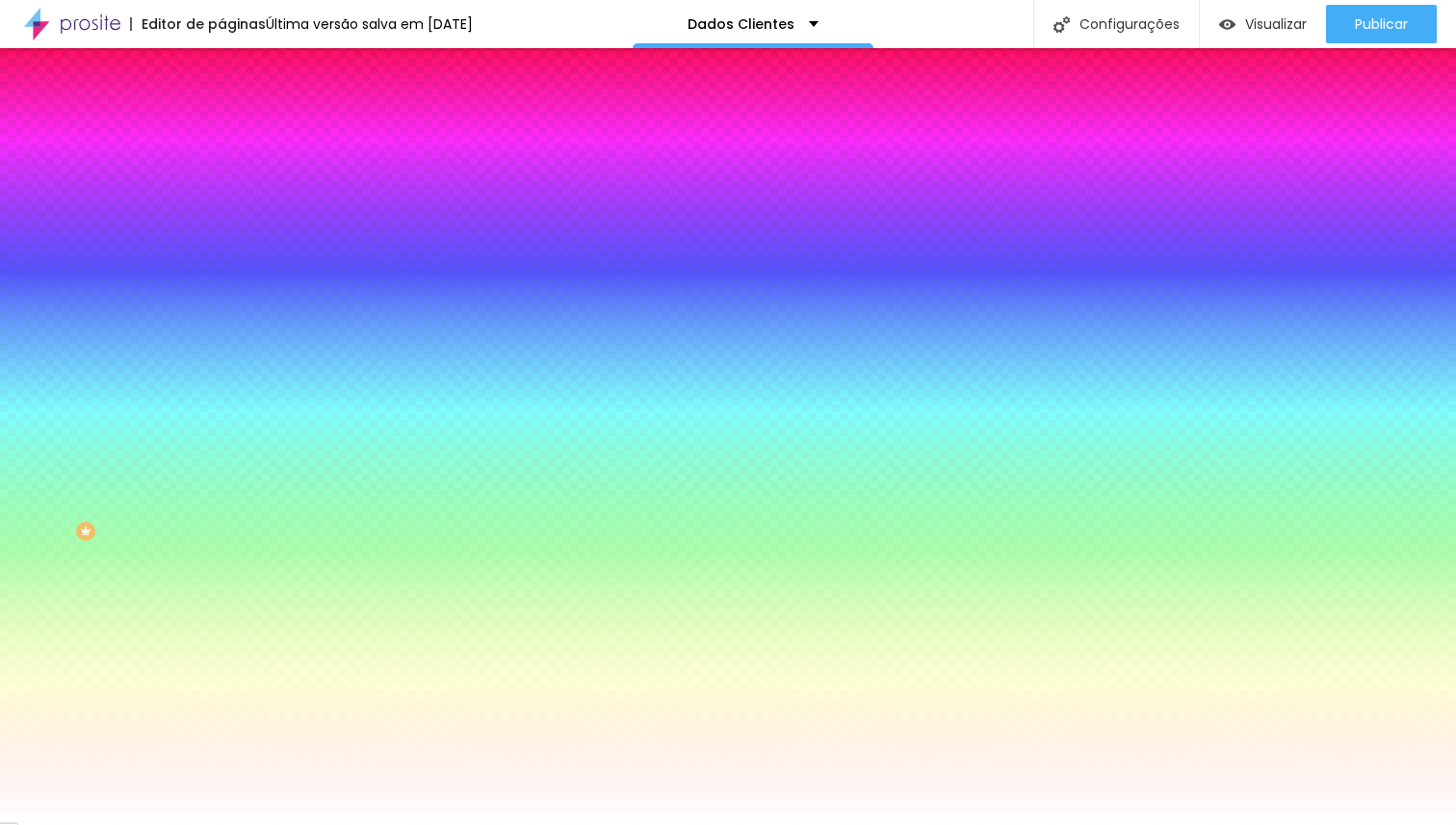
click at [221, 380] on div at bounding box center [332, 380] width 221 height 0
click at [123, 549] on div at bounding box center [728, 412] width 1456 height 825
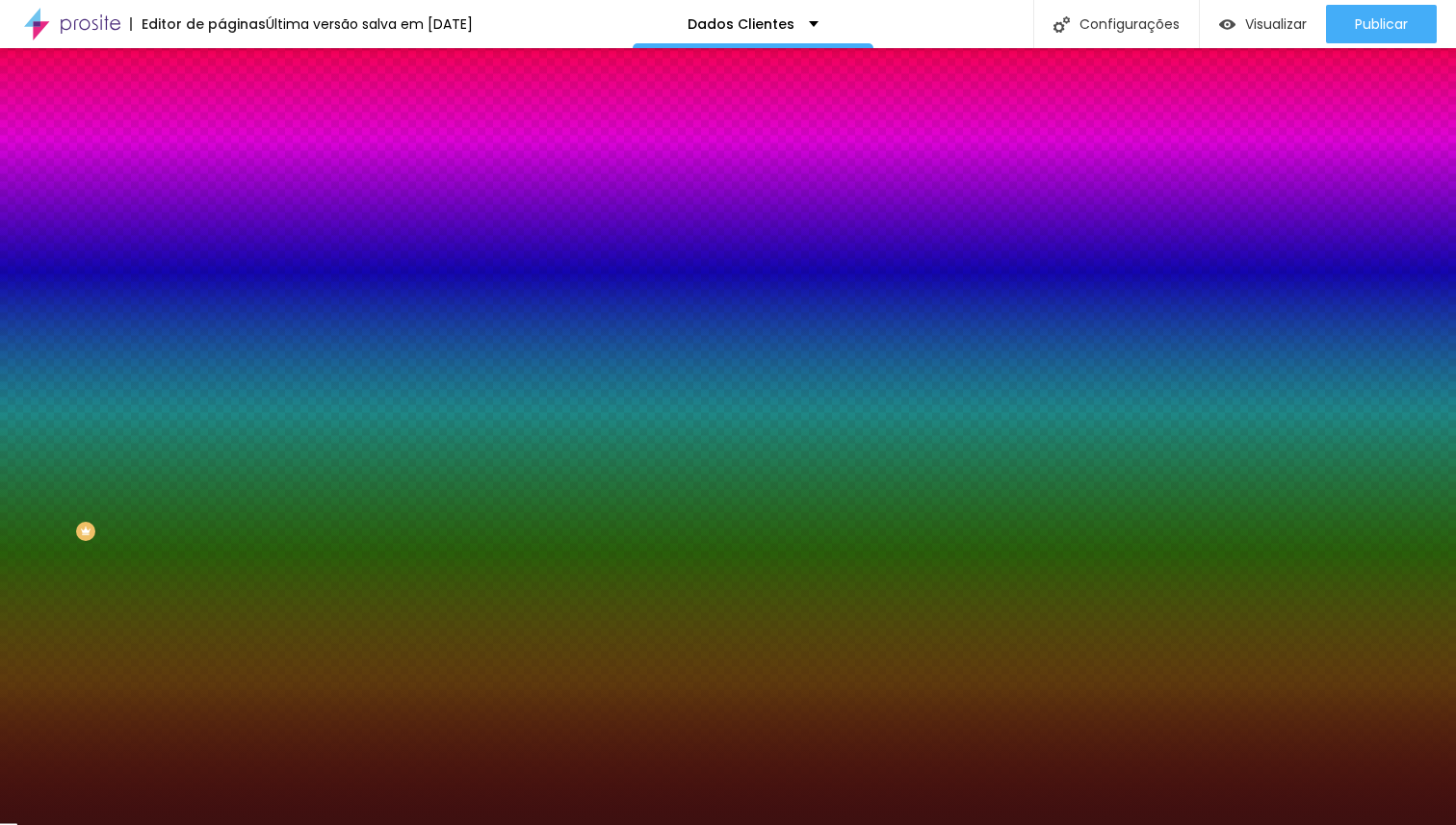
click at [48, 453] on div at bounding box center [728, 412] width 1456 height 825
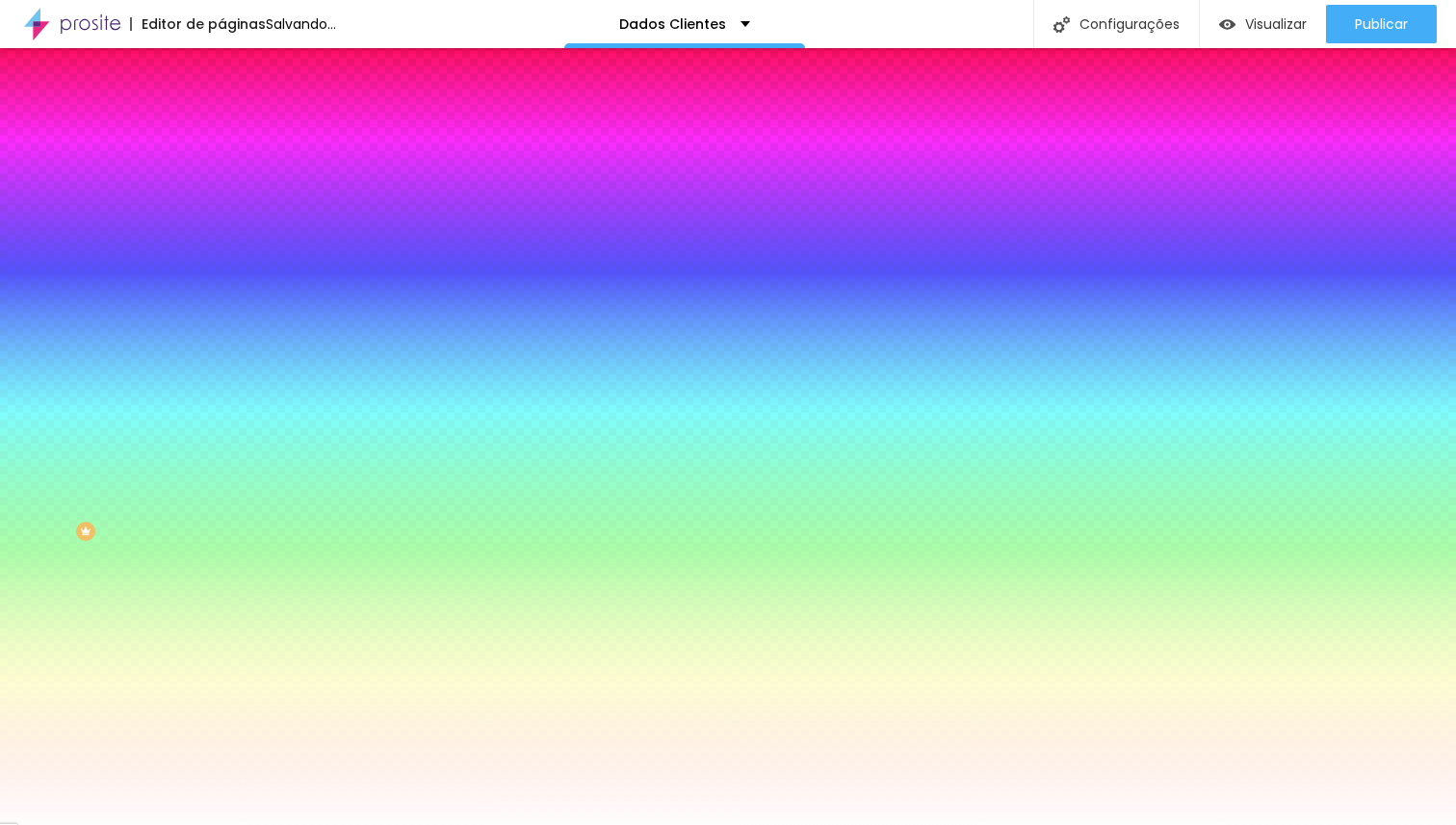
type input "#FFFFFF"
drag, startPoint x: 43, startPoint y: 448, endPoint x: 29, endPoint y: 437, distance: 17.8
click at [221, 397] on div at bounding box center [332, 397] width 221 height 0
click at [221, 409] on div "Tipografia" at bounding box center [332, 403] width 221 height 12
click at [221, 463] on div "Borda" at bounding box center [332, 457] width 221 height 12
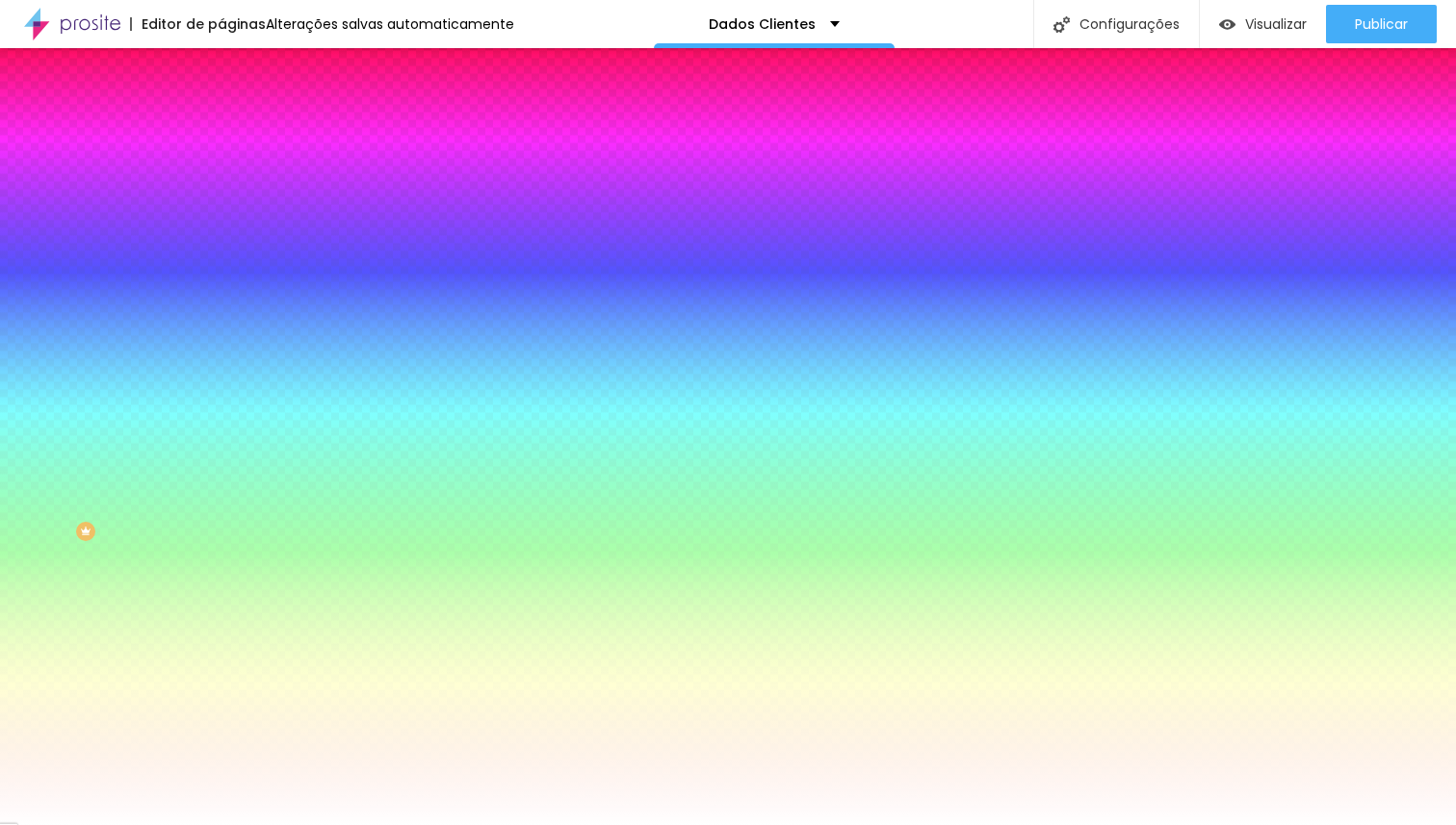
click at [221, 544] on div "Sombra ATIVO Voltar ao padrão" at bounding box center [332, 538] width 221 height 66
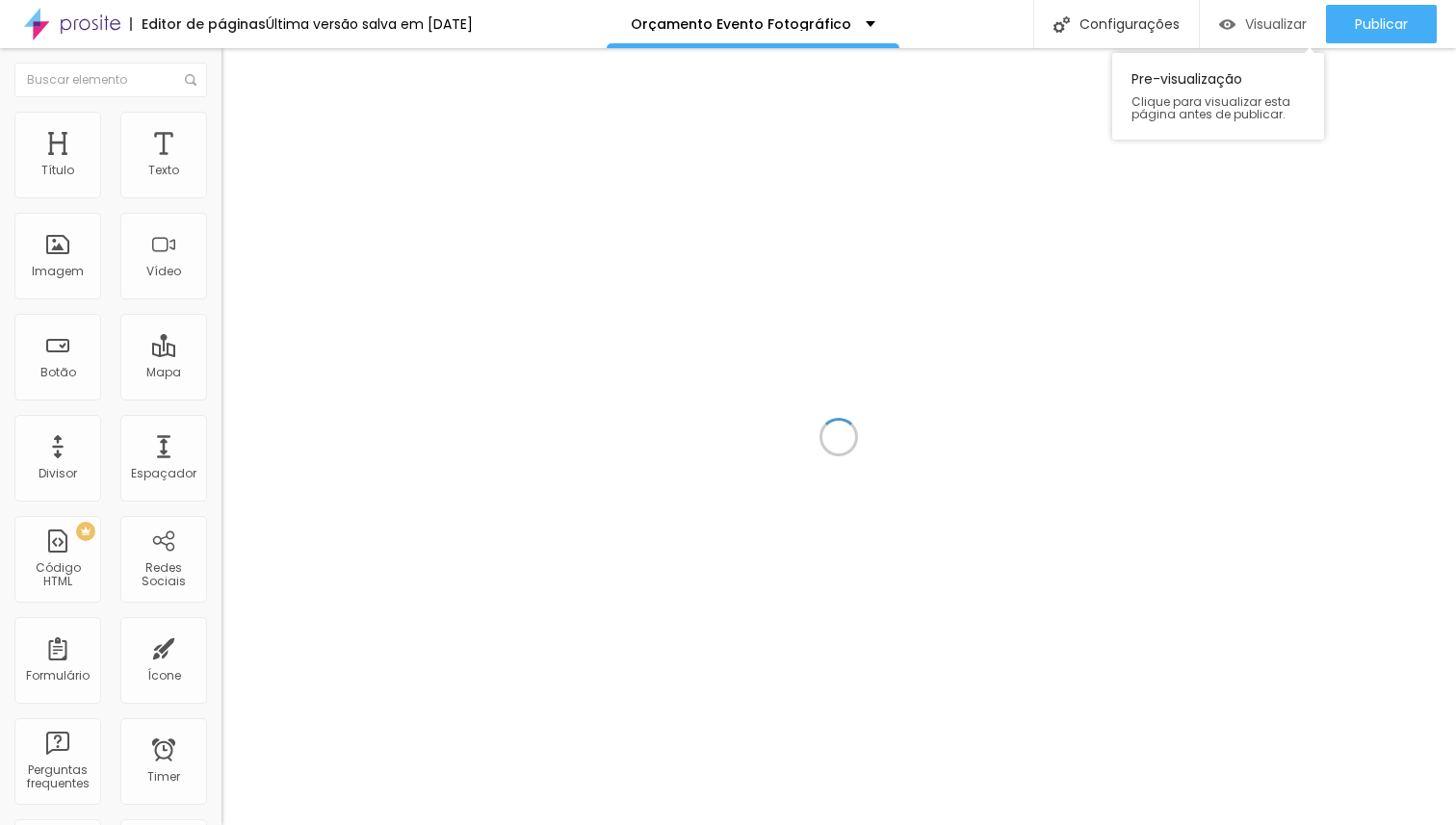
click at [1241, 33] on div "Visualizar" at bounding box center [1262, 24] width 88 height 38
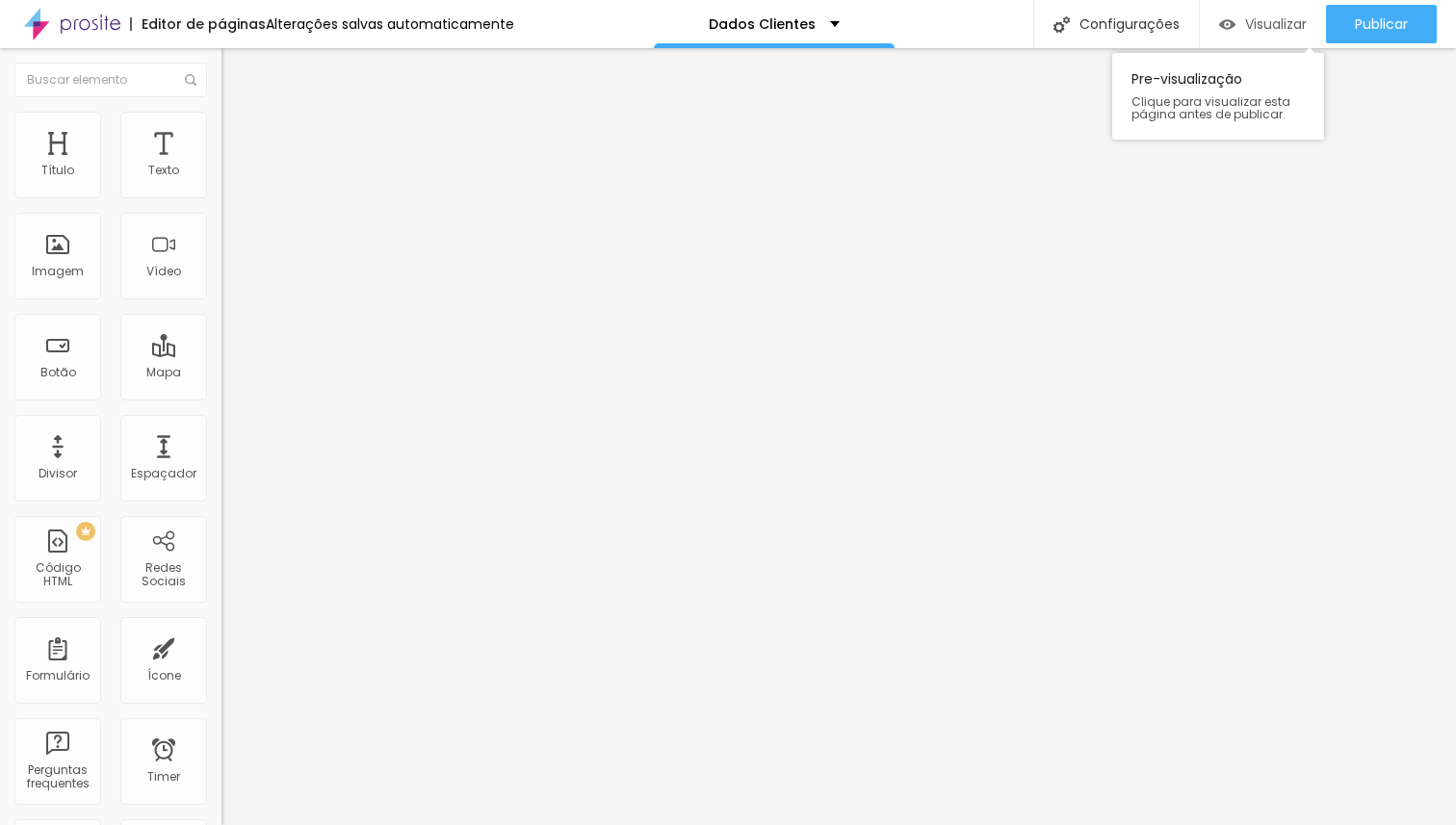
click at [1248, 22] on span "Visualizar" at bounding box center [1276, 25] width 62 height 16
click at [221, 125] on li "Avançado" at bounding box center [332, 122] width 221 height 20
type input "77"
type input "75"
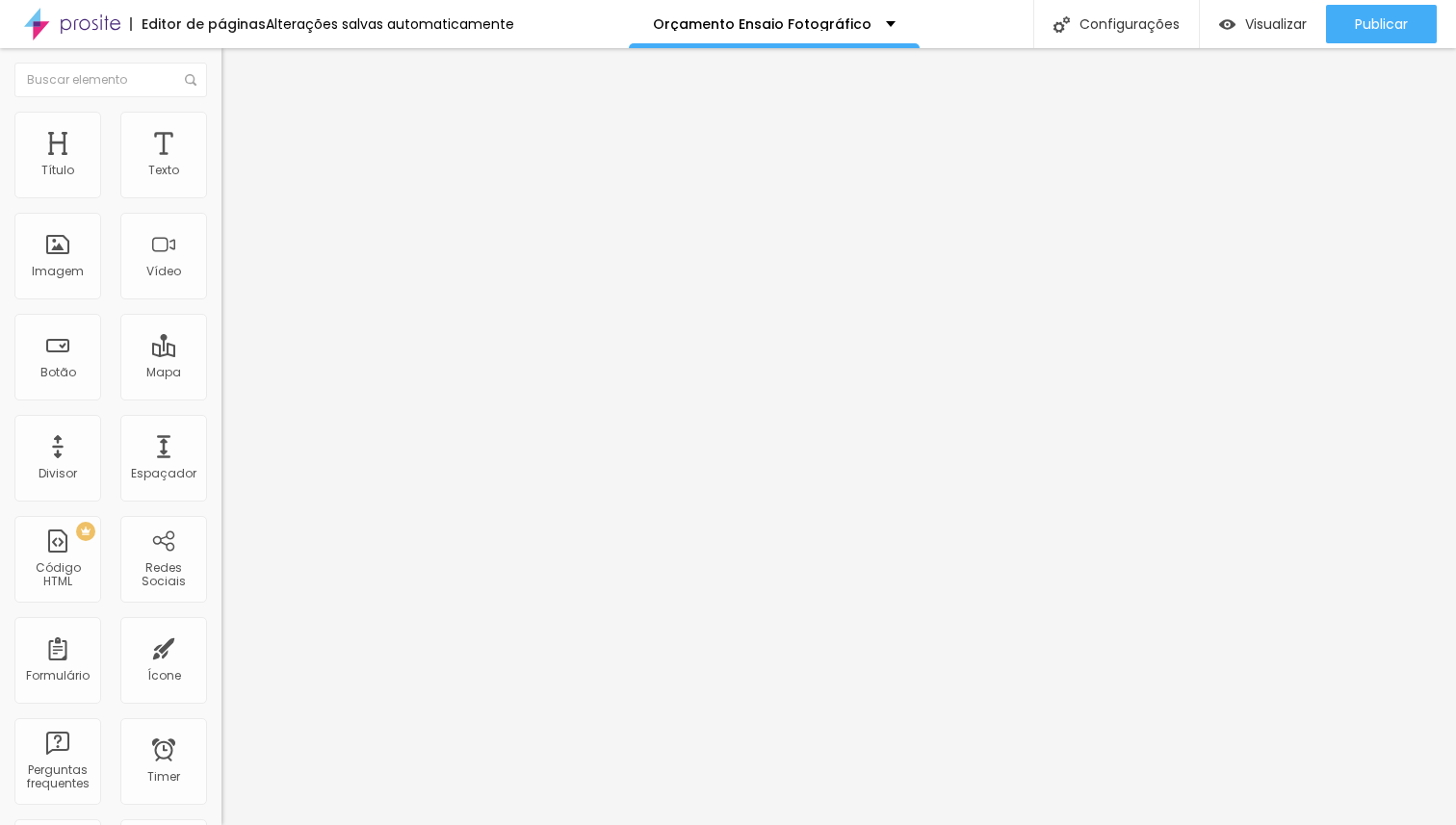
type input "75"
type input "51"
type input "19"
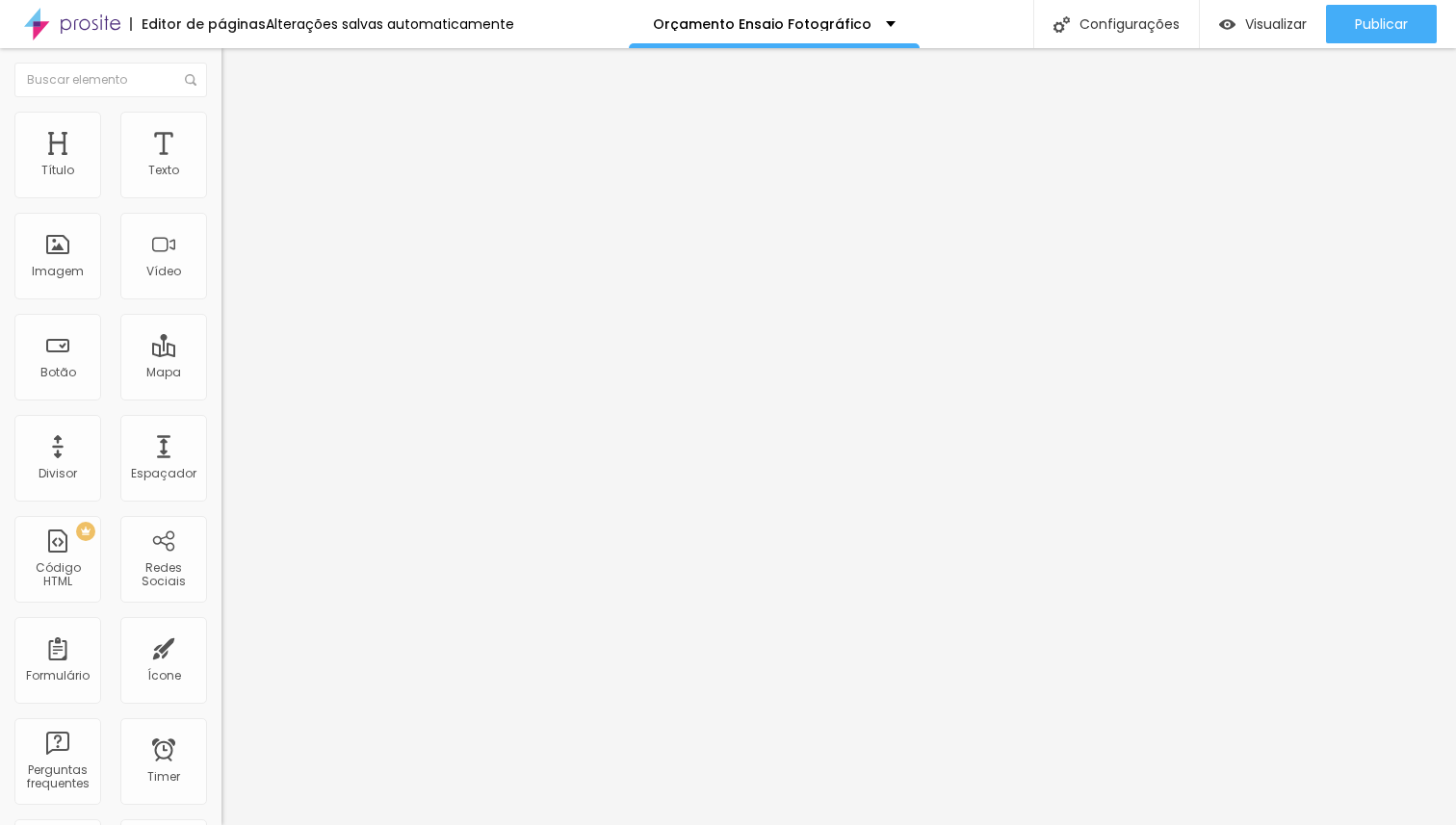
type input "0"
type input "1"
type input "100"
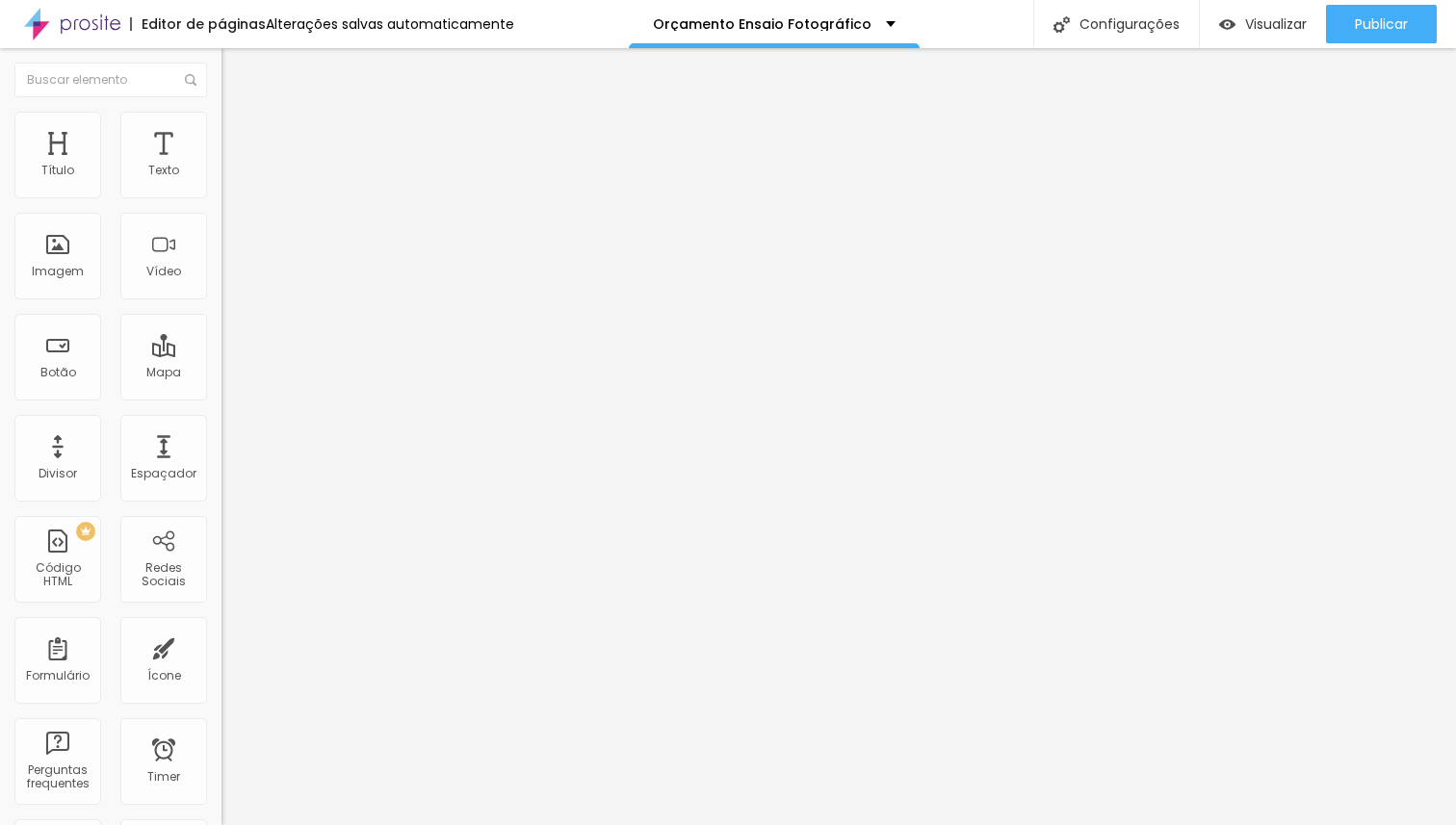
type input "100"
drag, startPoint x: 136, startPoint y: 190, endPoint x: 436, endPoint y: 218, distance: 301.3
type input "100"
click at [345, 354] on input "range" at bounding box center [283, 362] width 124 height 16
type input "2"
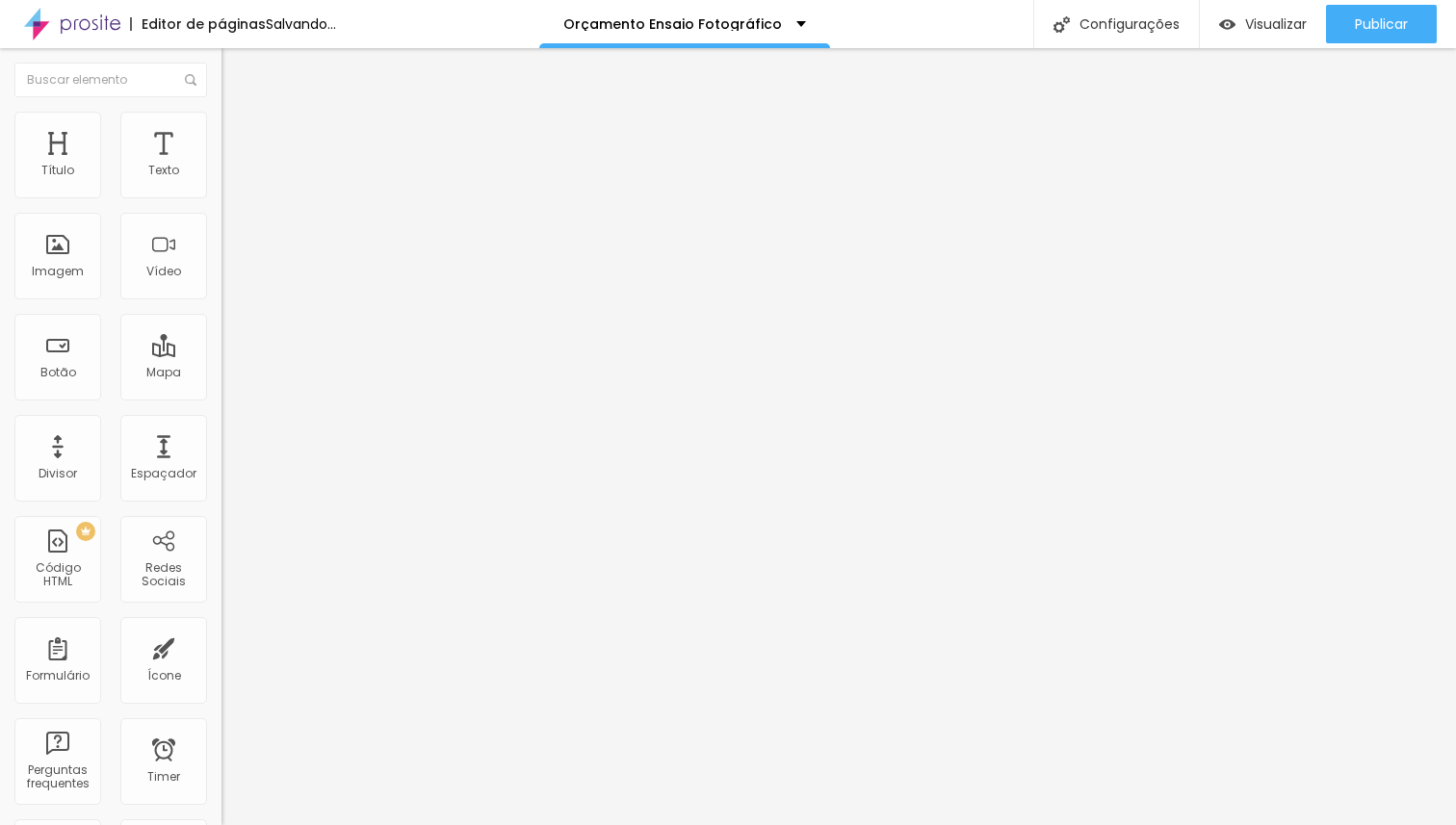
type input "2"
type input "65"
type input "100"
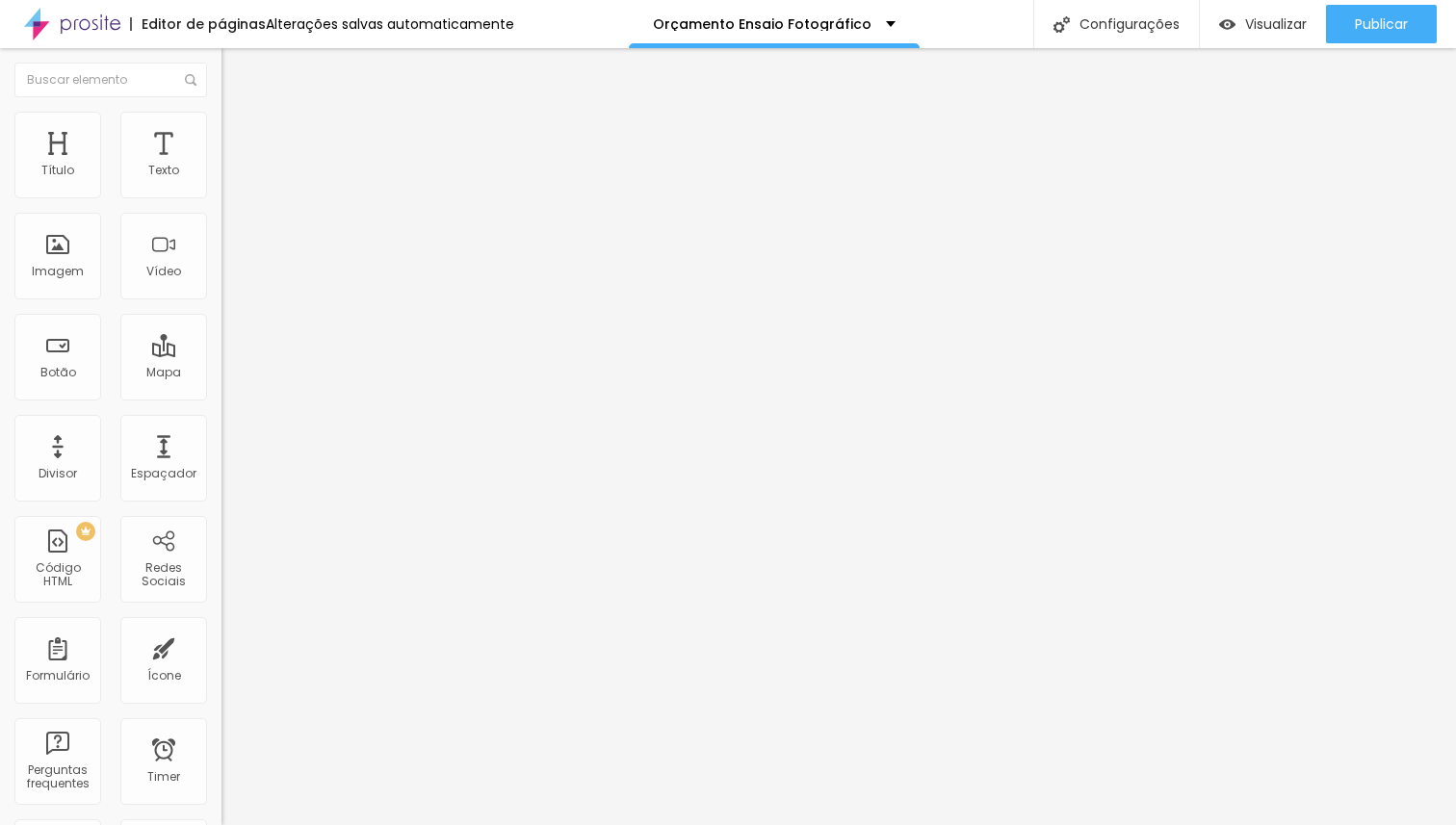
drag, startPoint x: 40, startPoint y: 225, endPoint x: 297, endPoint y: 223, distance: 257.0
type input "100"
click at [297, 626] on input "range" at bounding box center [283, 634] width 124 height 16
click at [221, 124] on li "Avançado" at bounding box center [332, 122] width 221 height 20
type input "1"
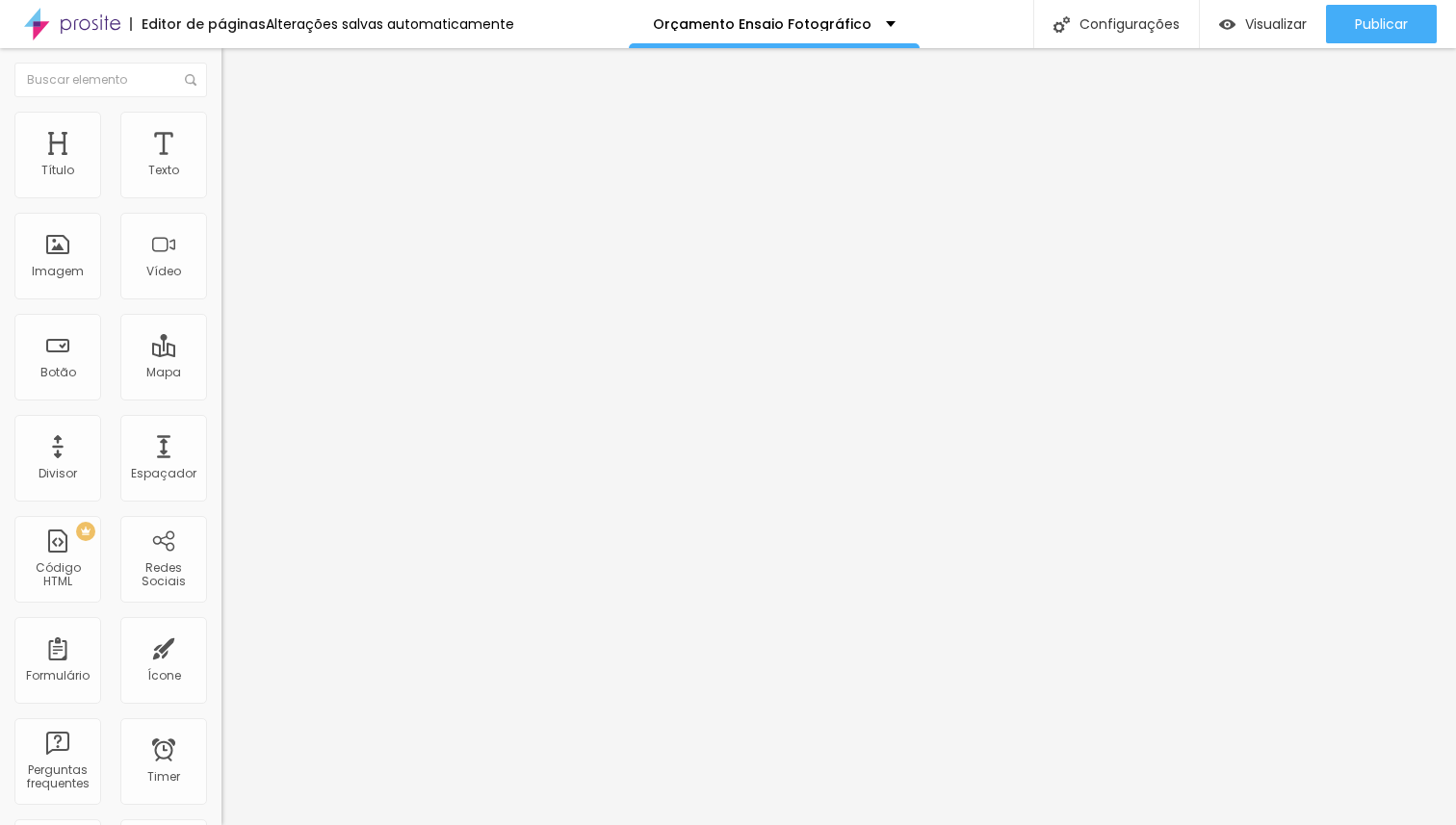
type input "1"
type input "10"
type input "19"
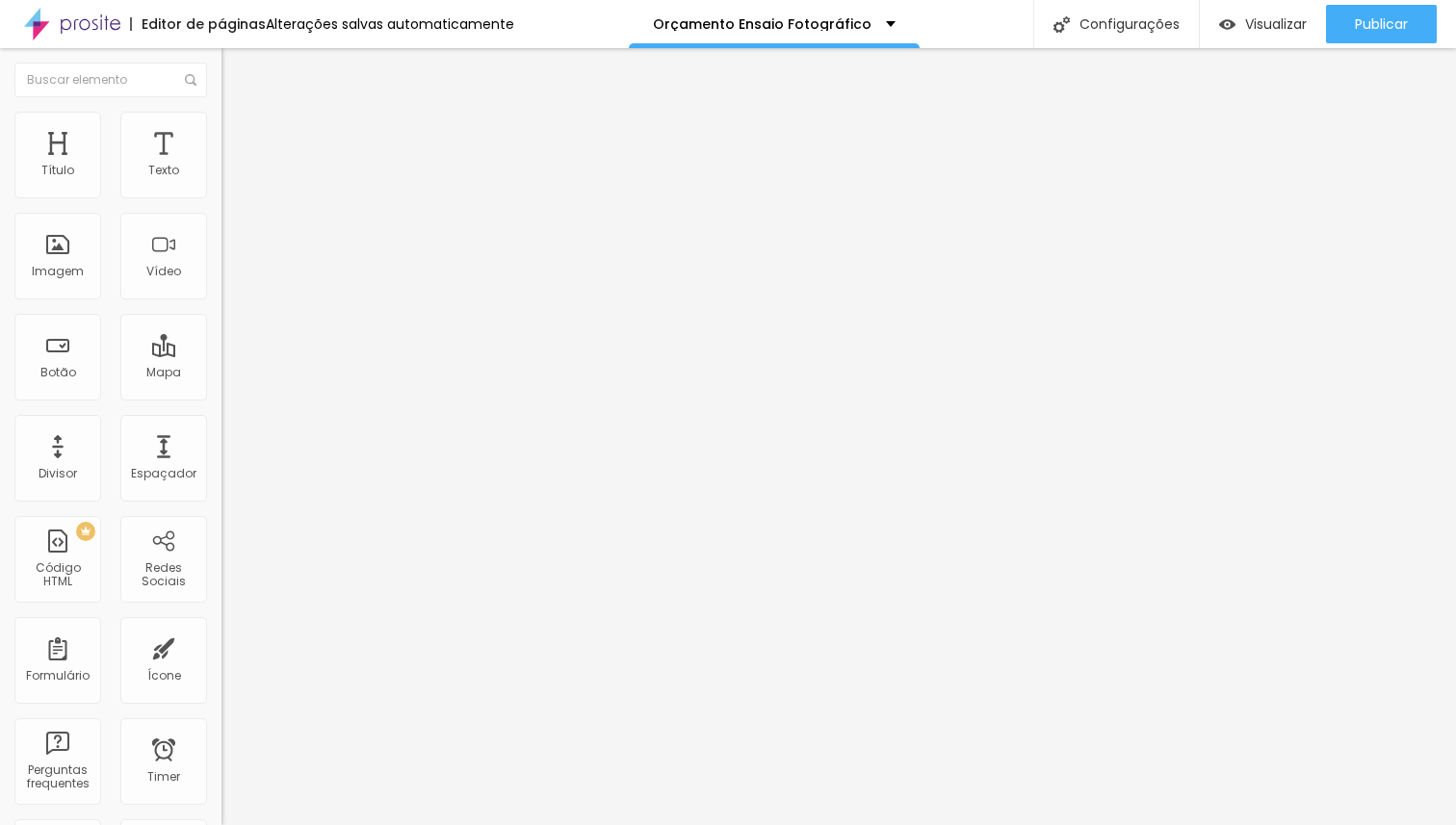
type input "37"
type input "49"
type input "54"
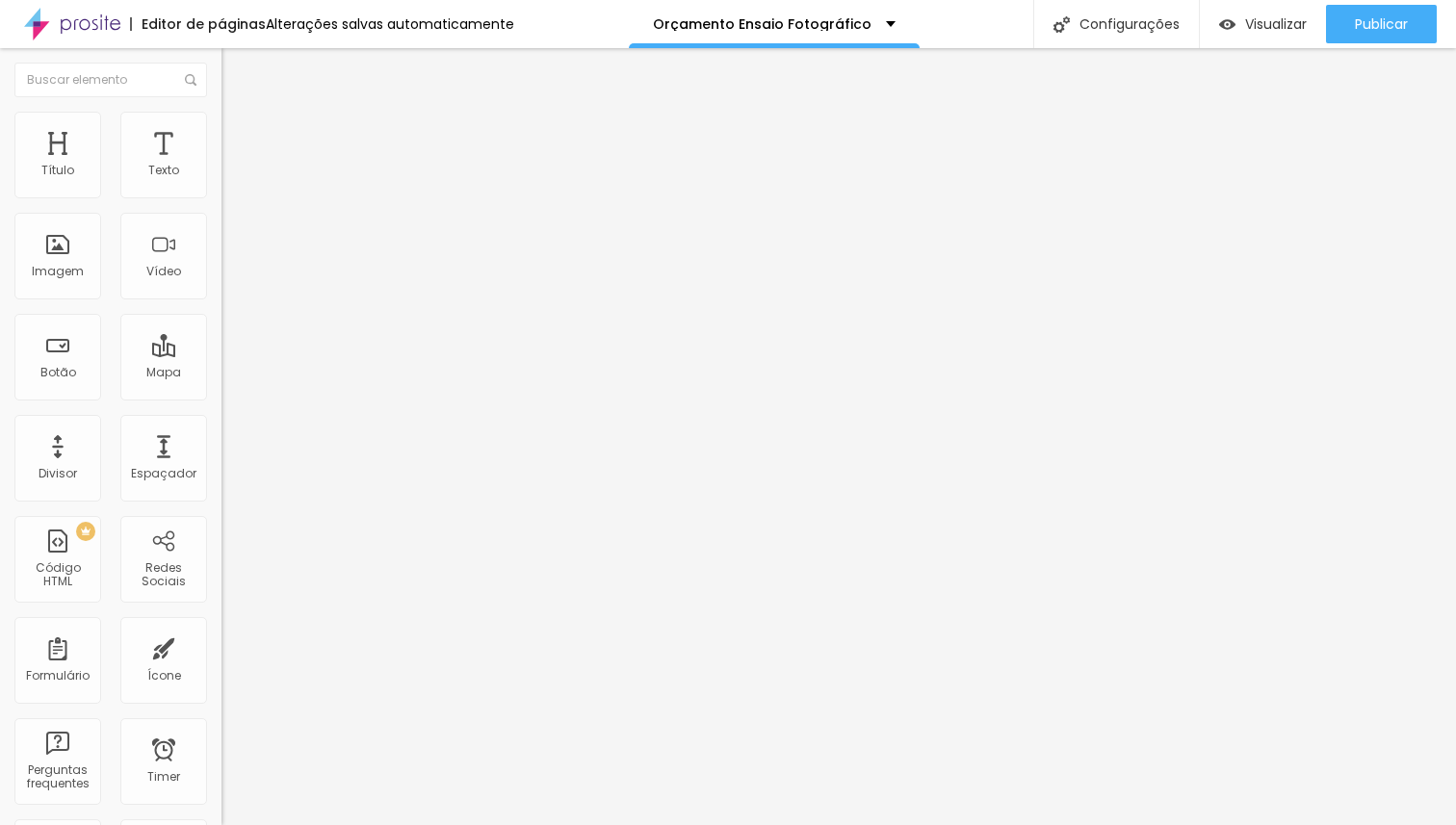
type input "54"
type input "55"
type input "56"
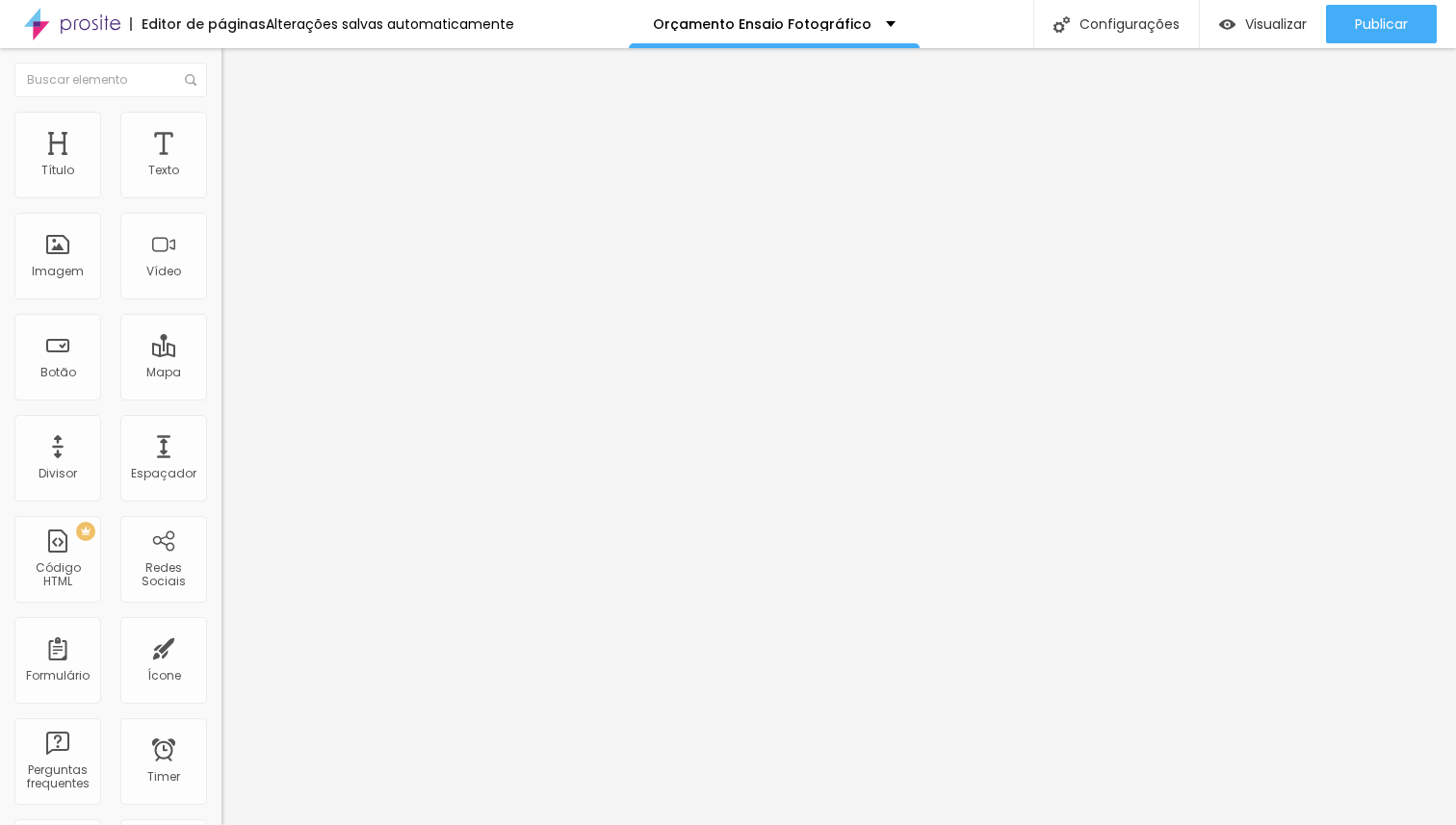
type input "57"
type input "58"
type input "59"
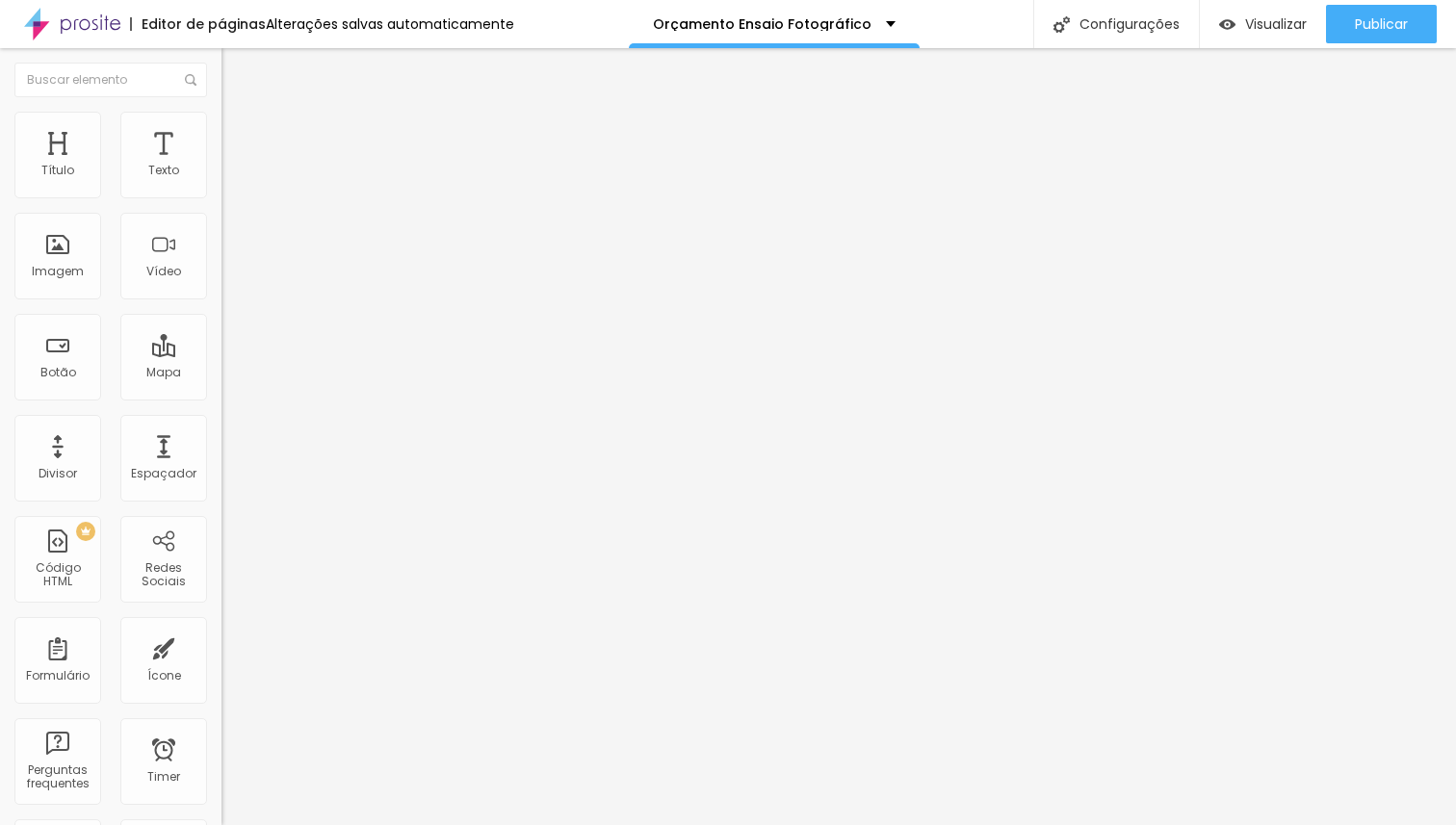
type input "59"
type input "60"
type input "61"
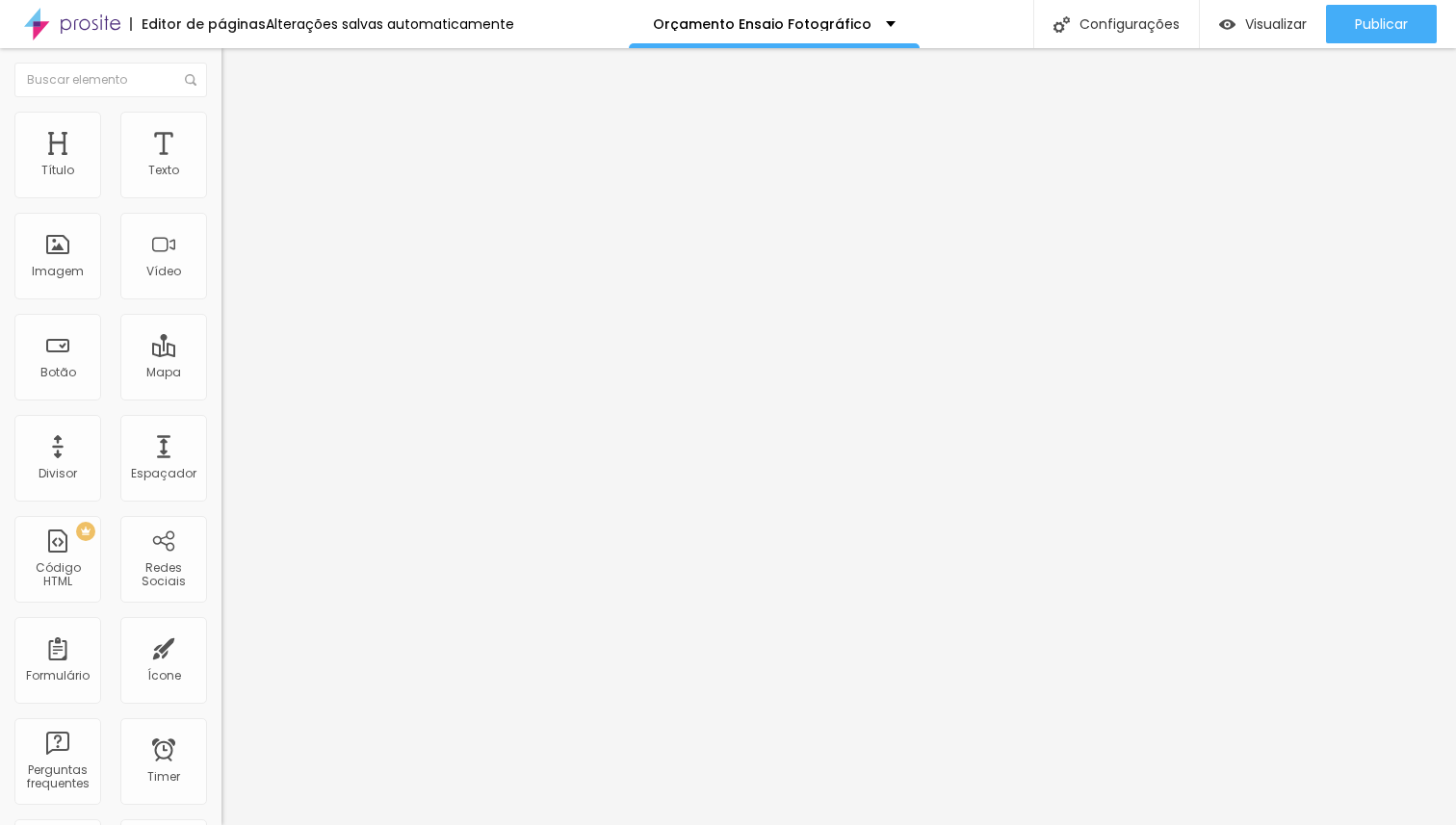
type input "62"
type input "66"
type input "88"
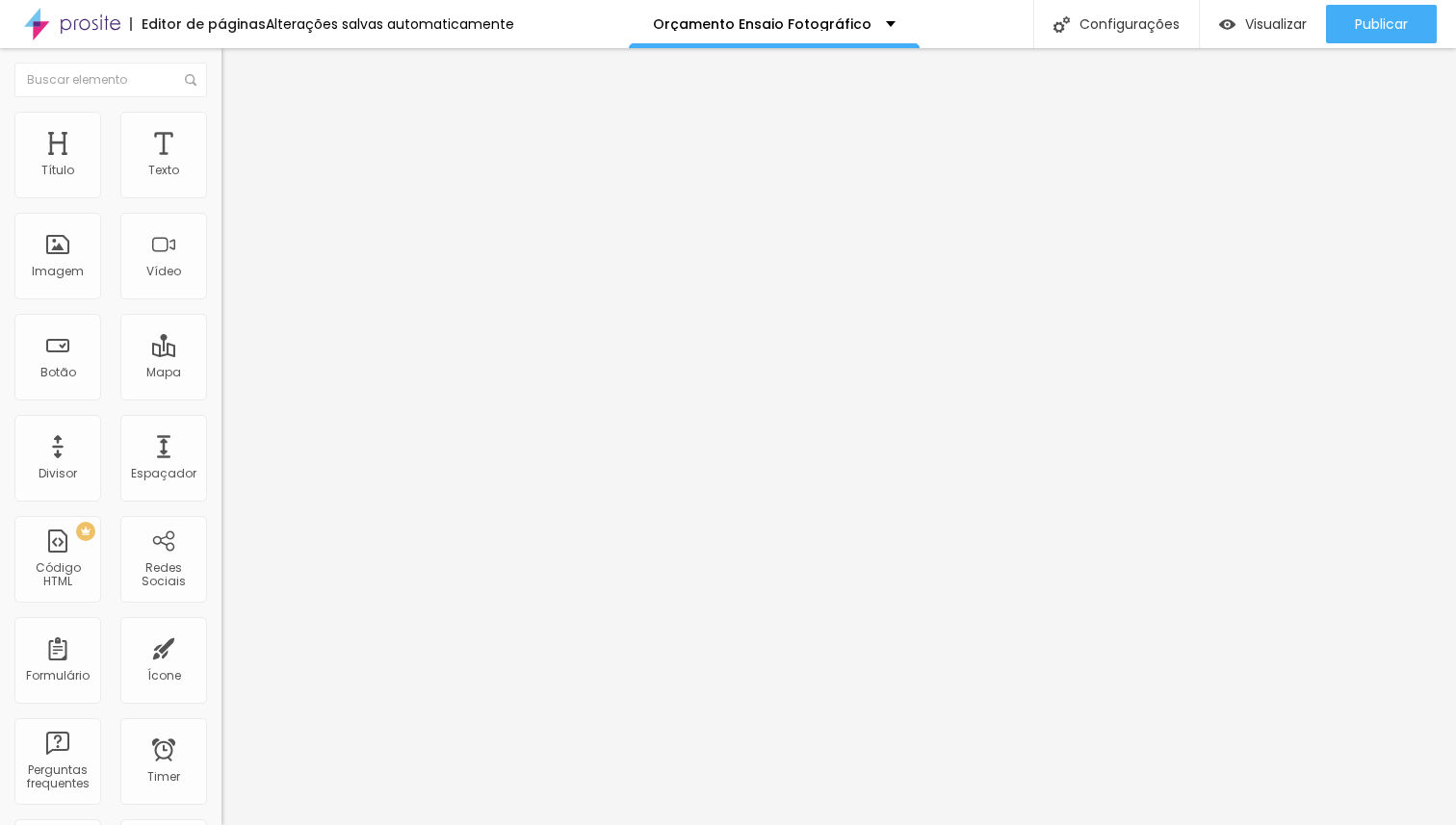
type input "88"
type input "96"
type input "100"
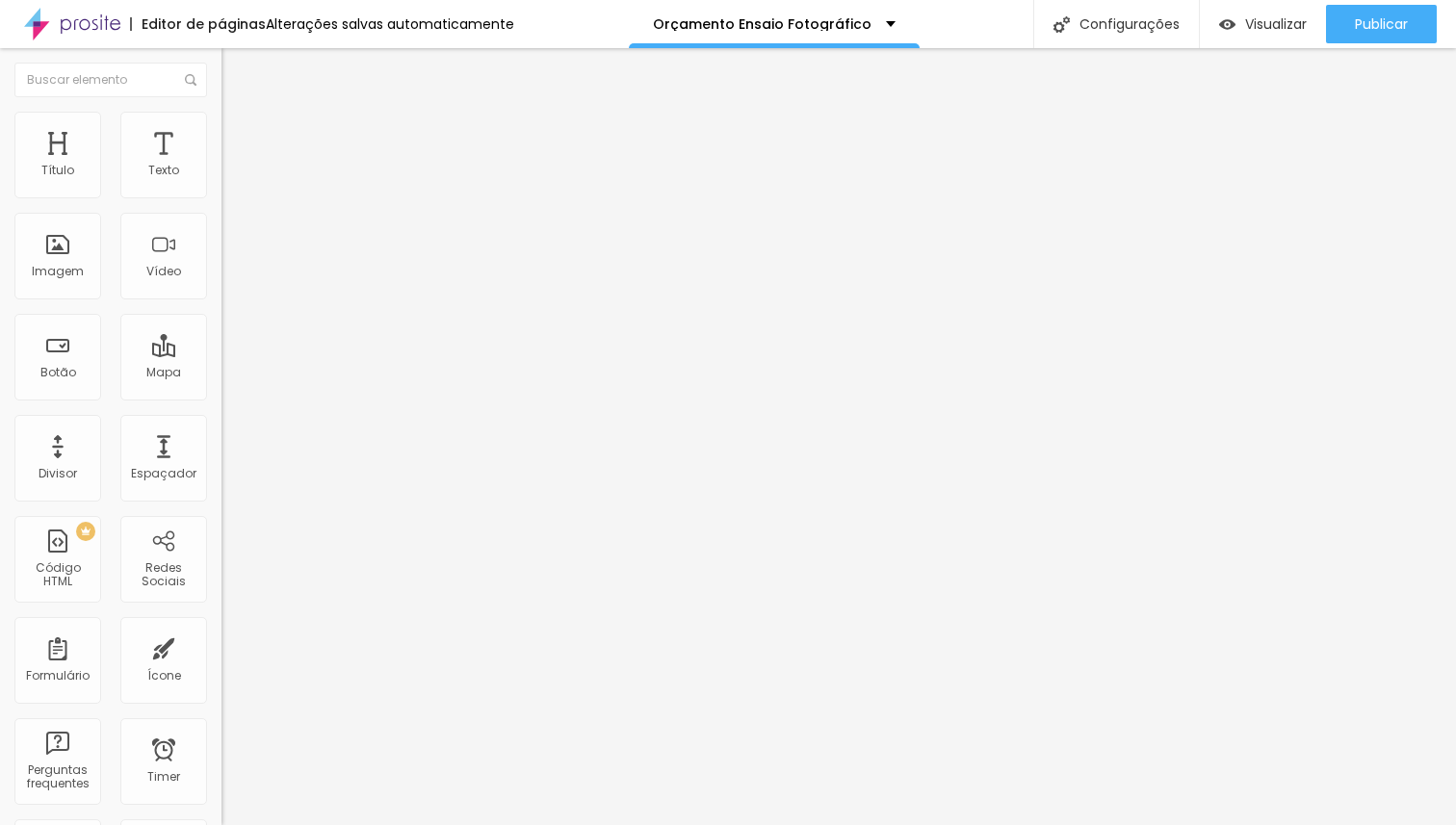
drag, startPoint x: 44, startPoint y: 186, endPoint x: 327, endPoint y: 213, distance: 284.3
type input "100"
click at [327, 354] on input "range" at bounding box center [283, 362] width 124 height 16
type input "2"
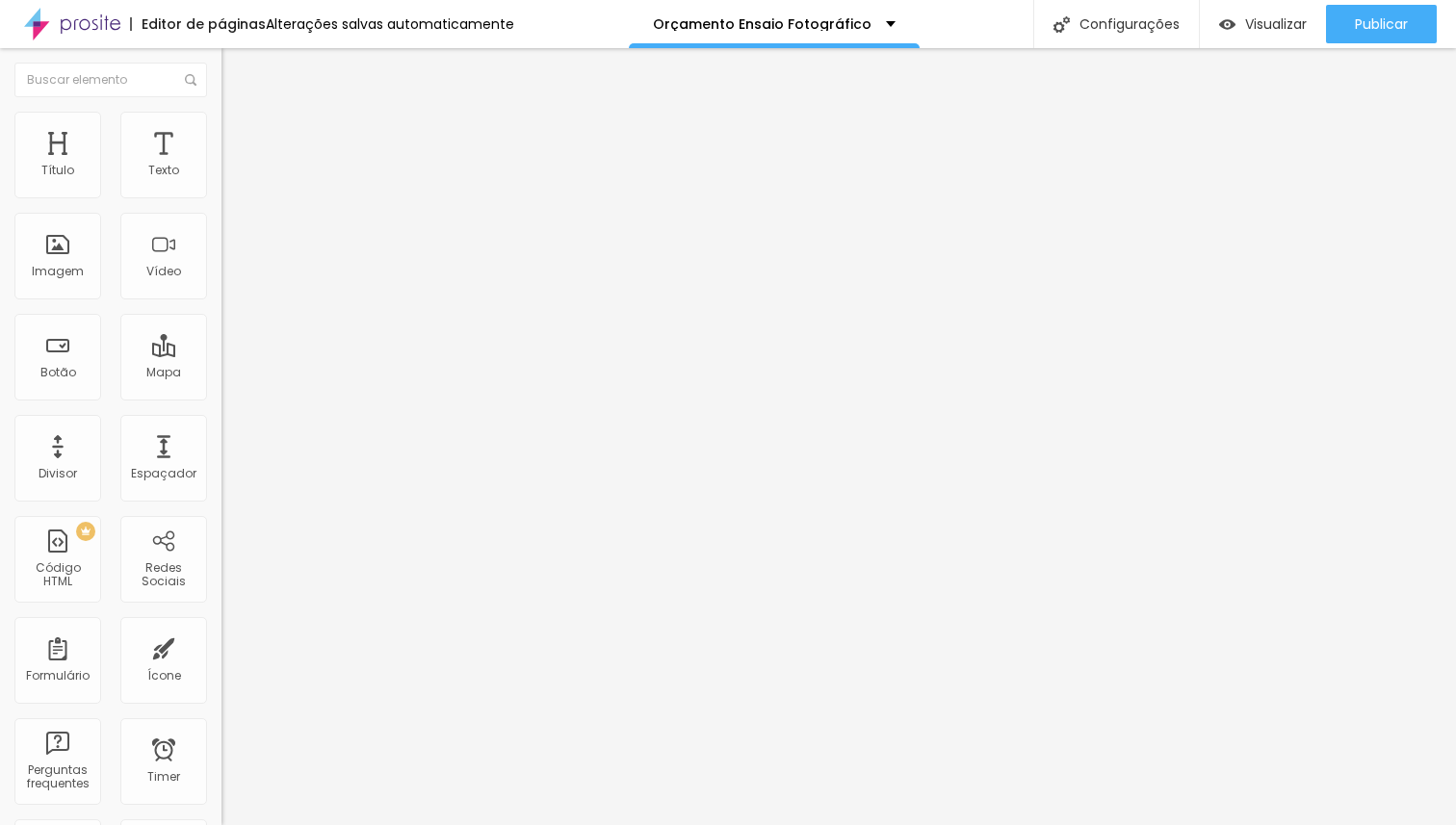
type input "19"
type input "100"
type input "94"
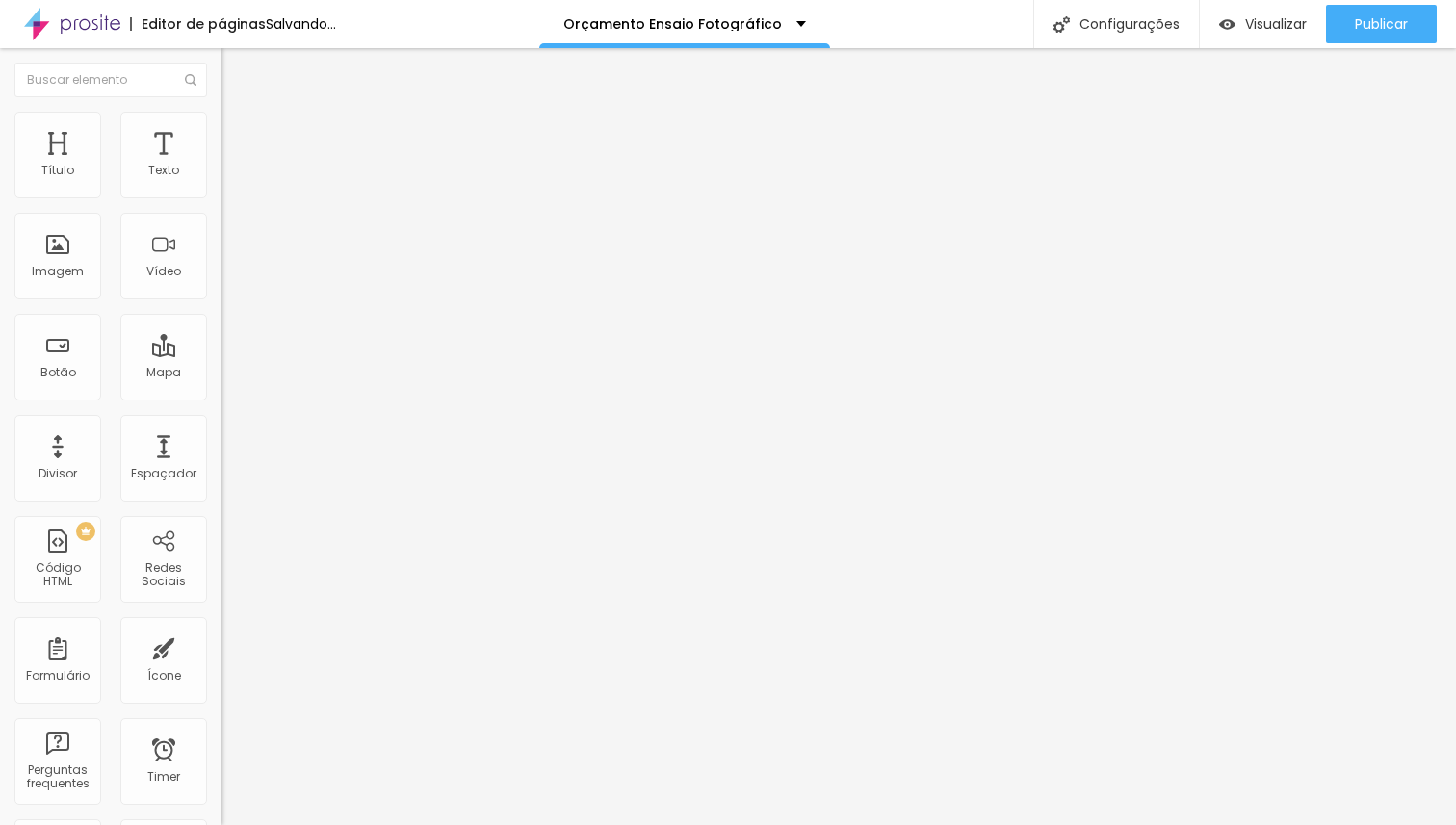
type input "94"
type input "52"
type input "3"
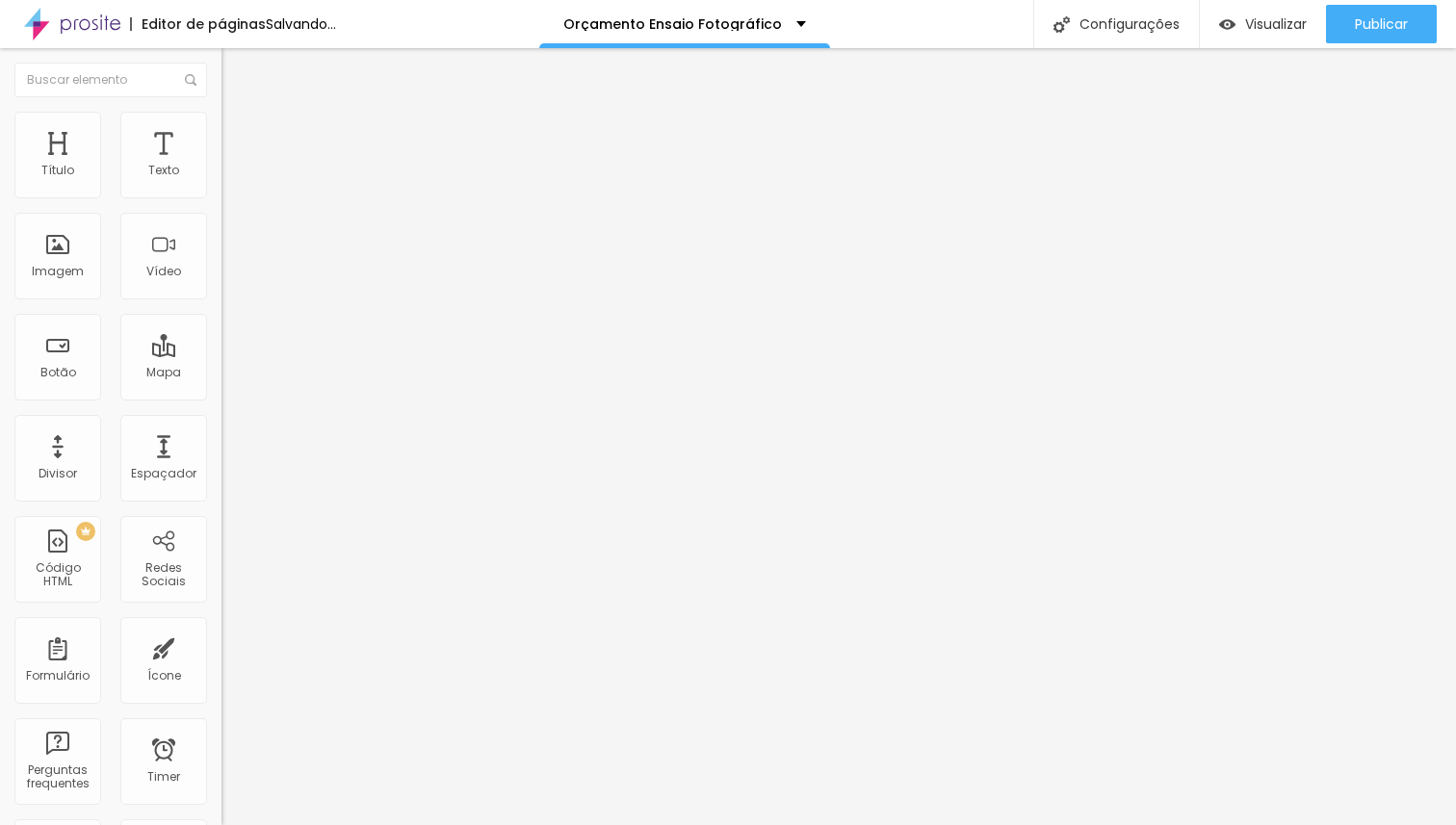
type input "0"
type input "9"
type input "26"
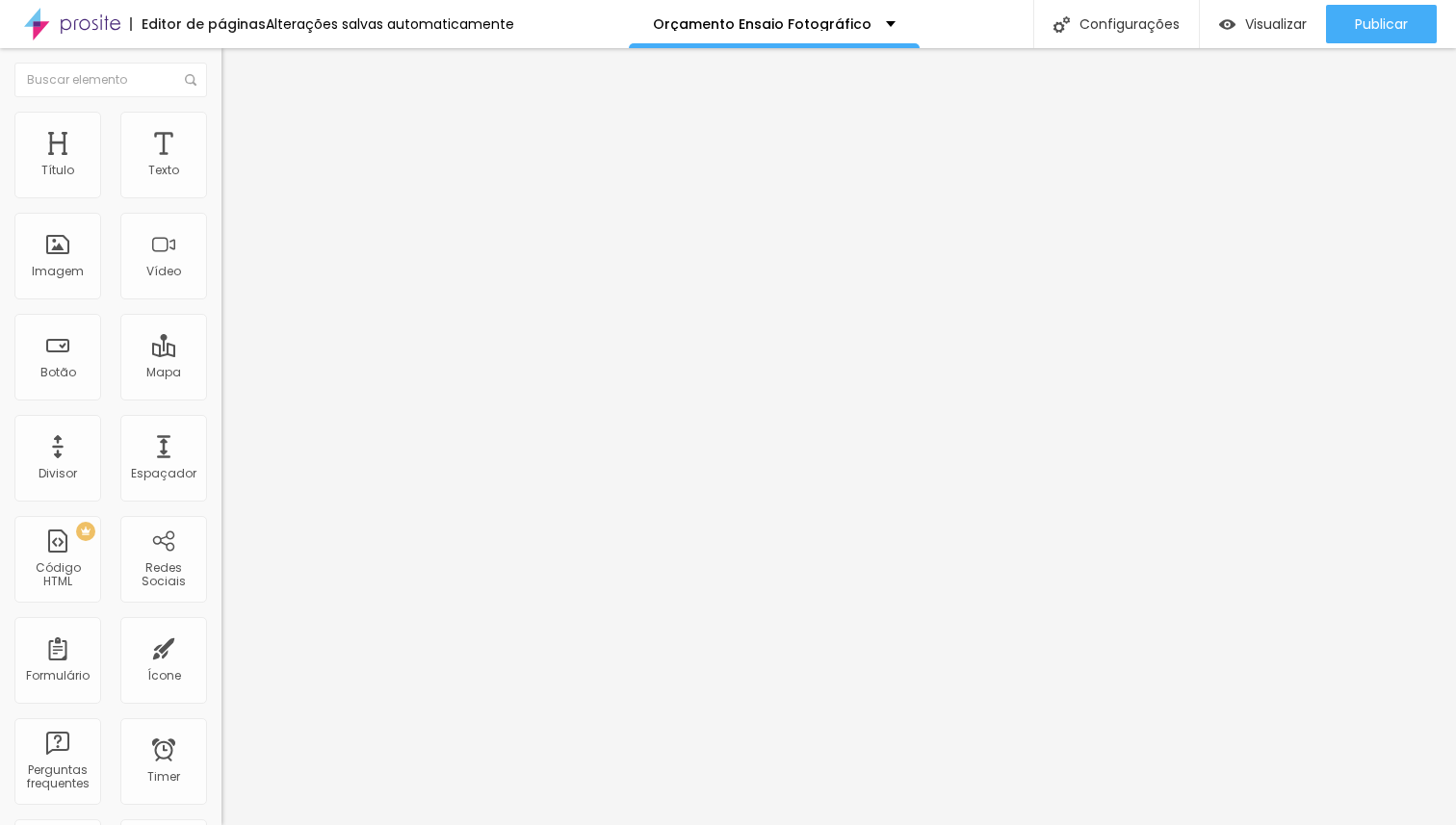
type input "26"
type input "100"
drag, startPoint x: 47, startPoint y: 224, endPoint x: 434, endPoint y: 238, distance: 387.3
type input "100"
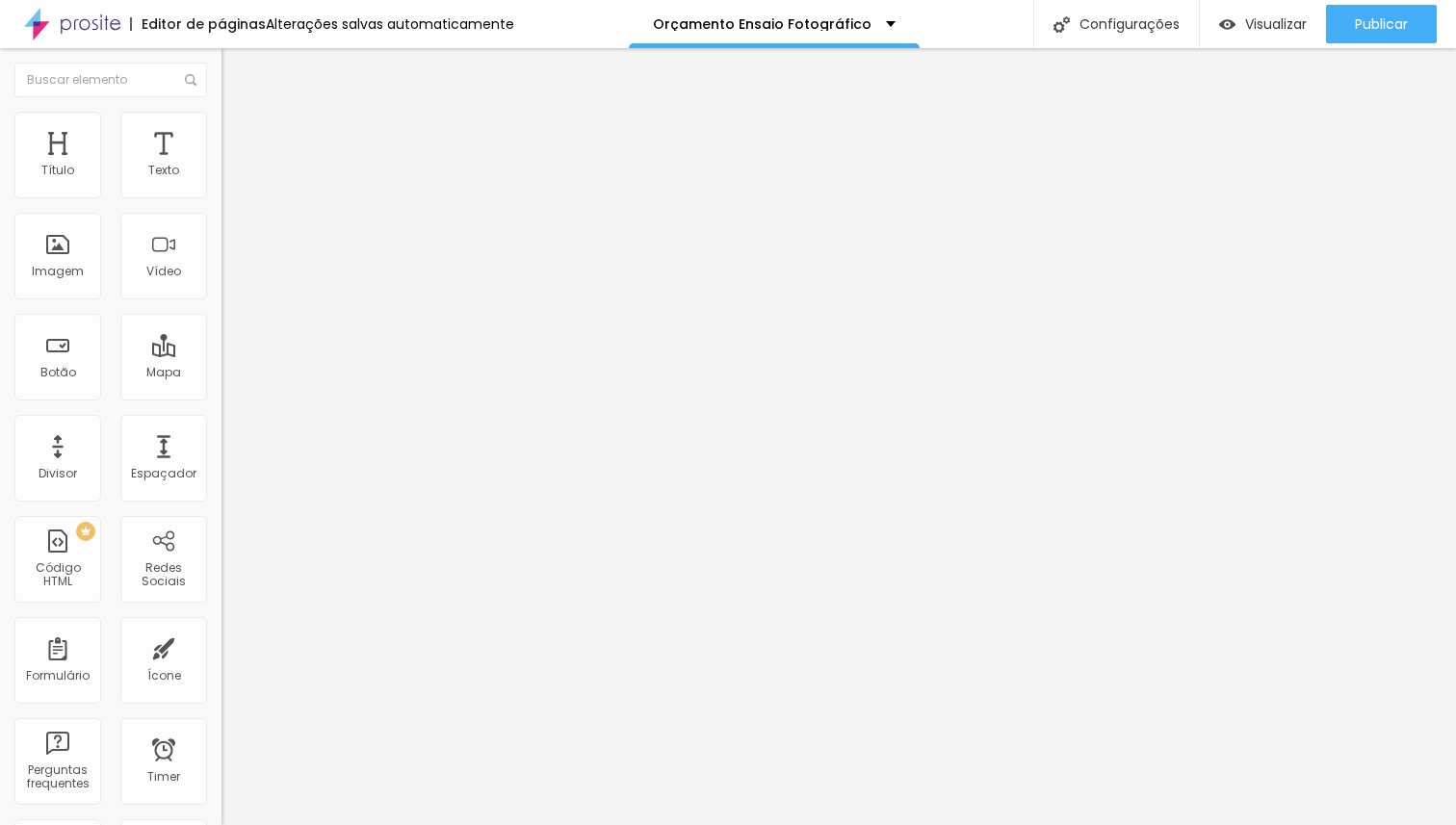
click at [345, 626] on input "range" at bounding box center [283, 634] width 124 height 16
type input "98"
type input "97"
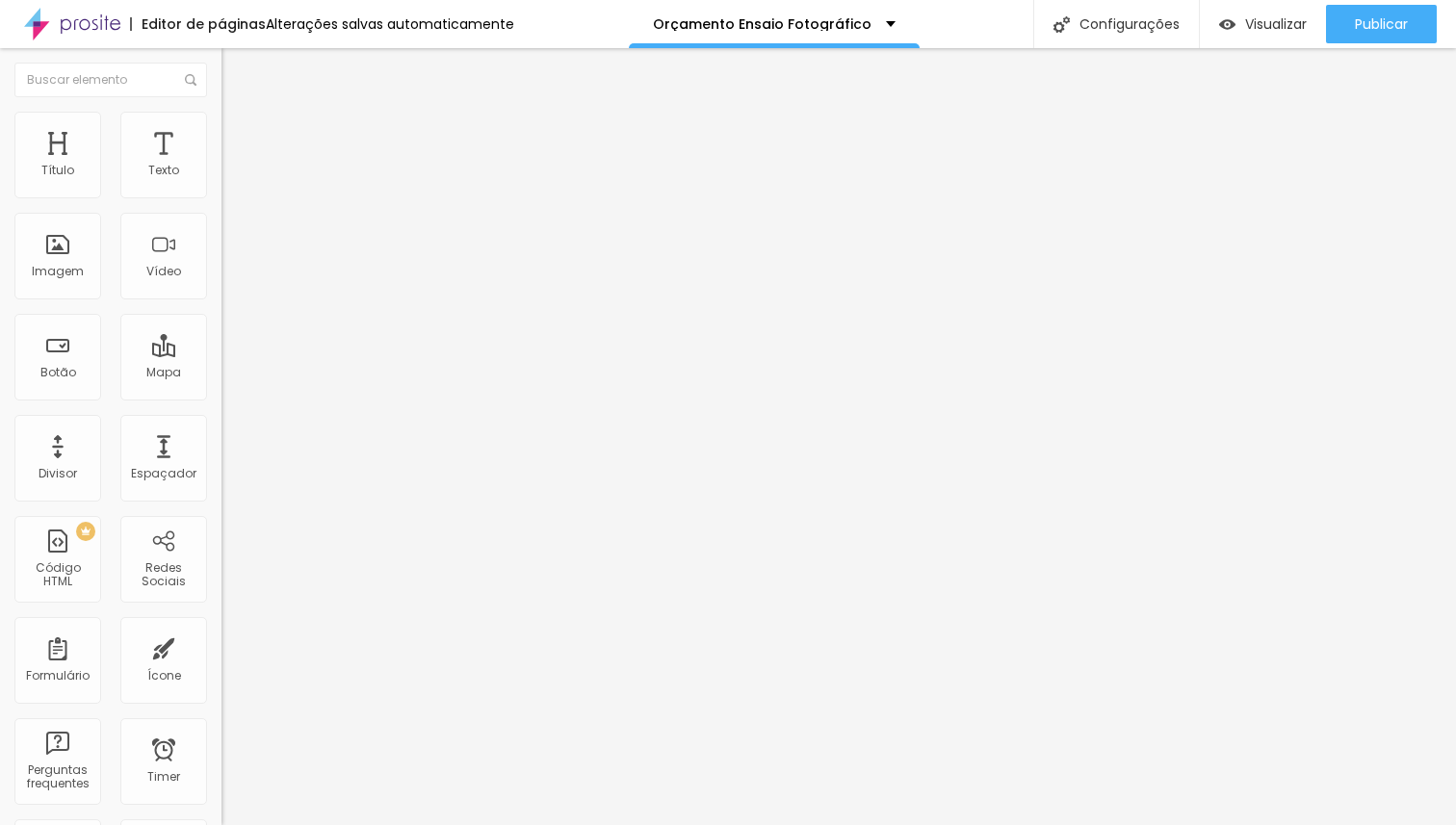
type input "95"
type input "94"
type input "91"
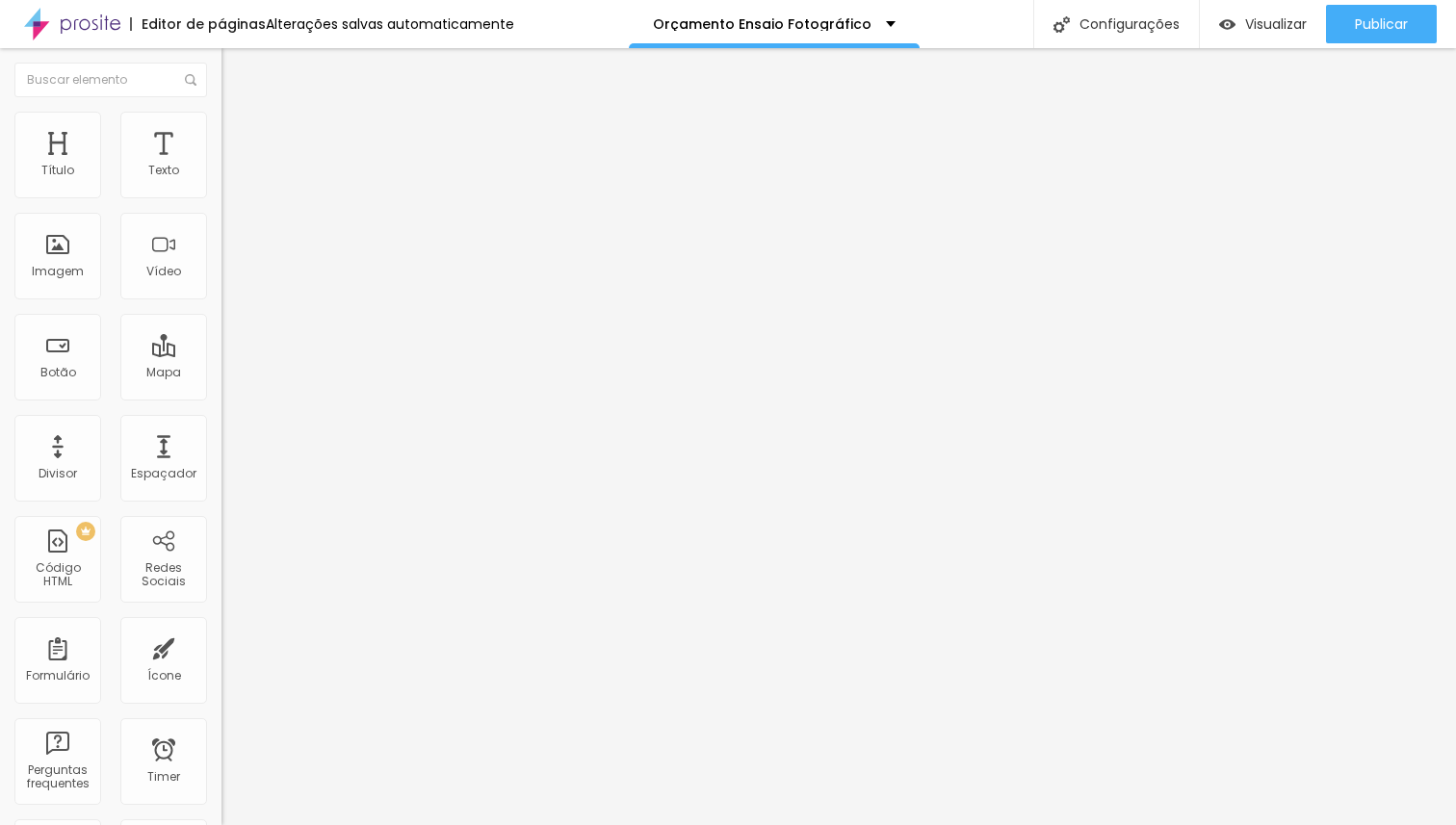
type input "91"
type input "90"
type input "88"
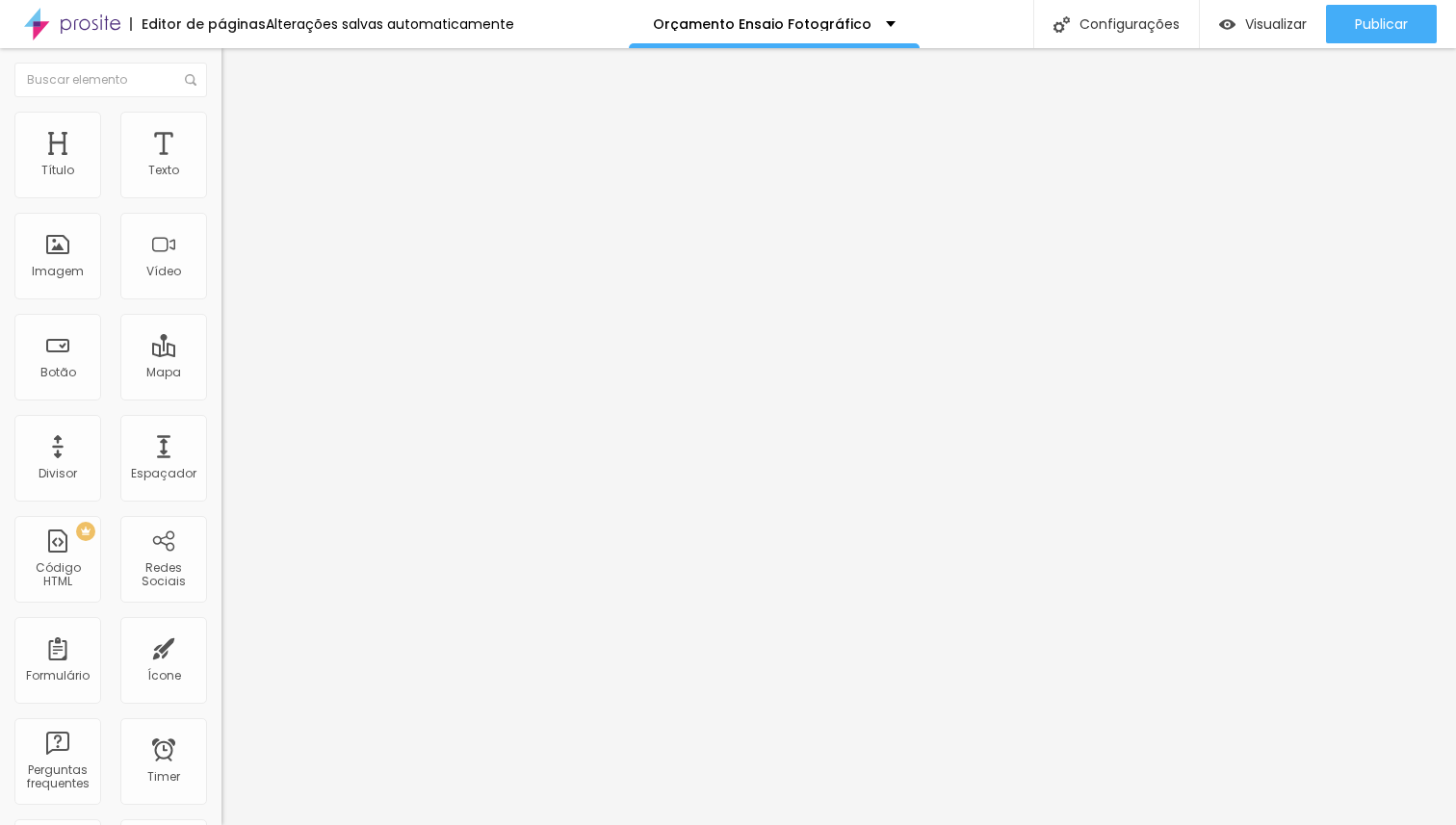
type input "85"
type input "84"
type input "81"
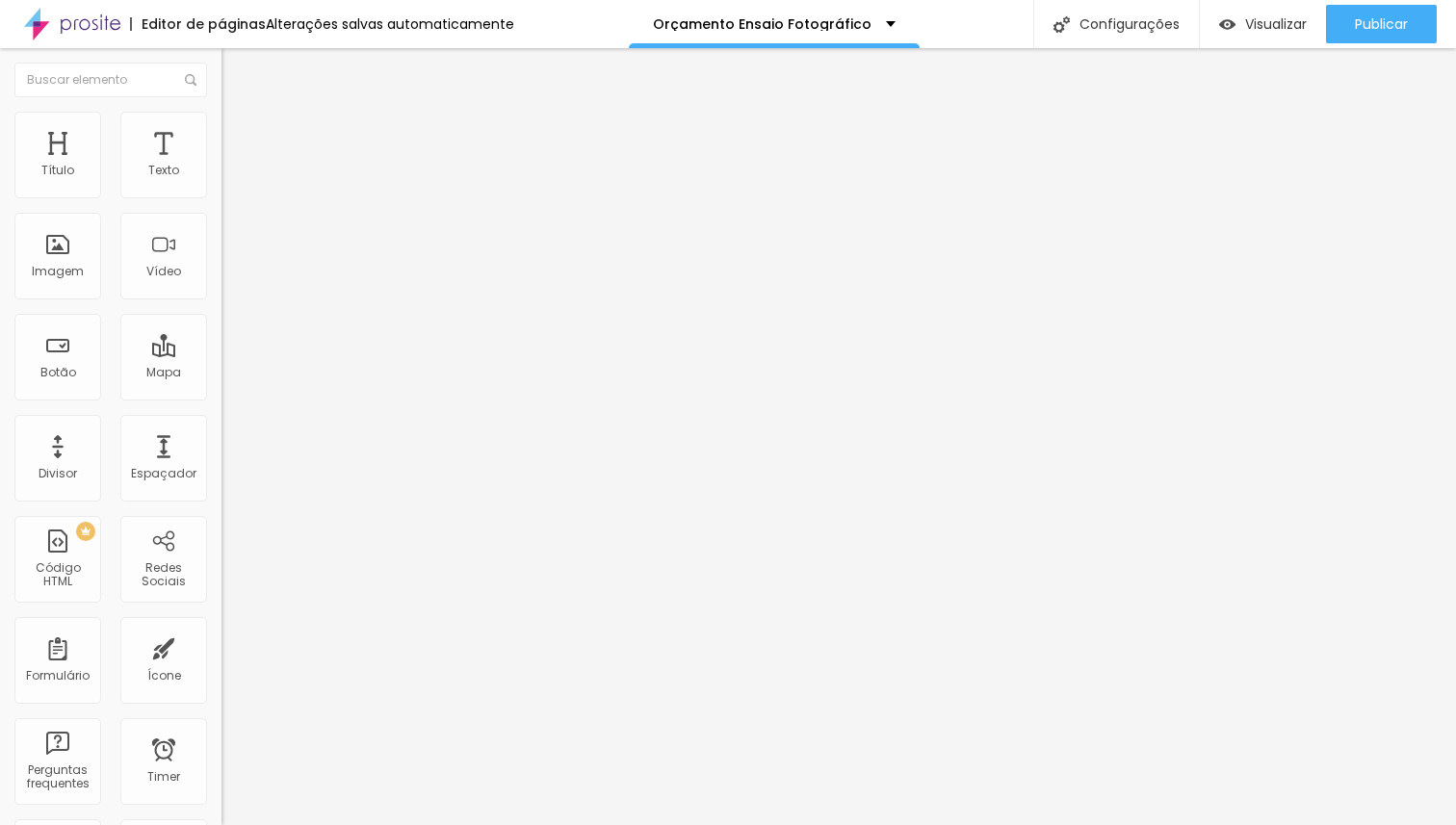
type input "81"
type input "80"
type input "79"
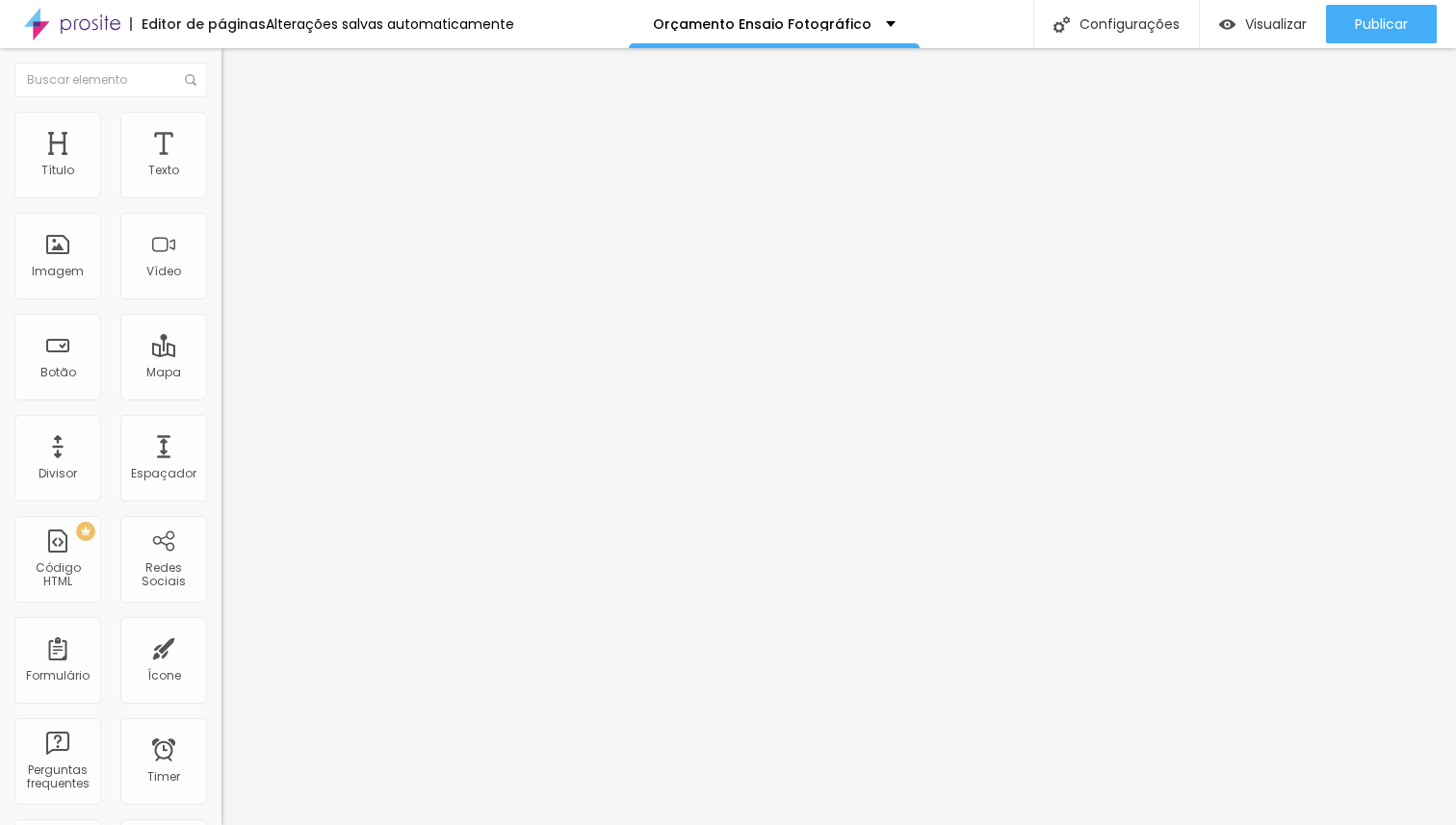
type input "78"
type input "77"
type input "76"
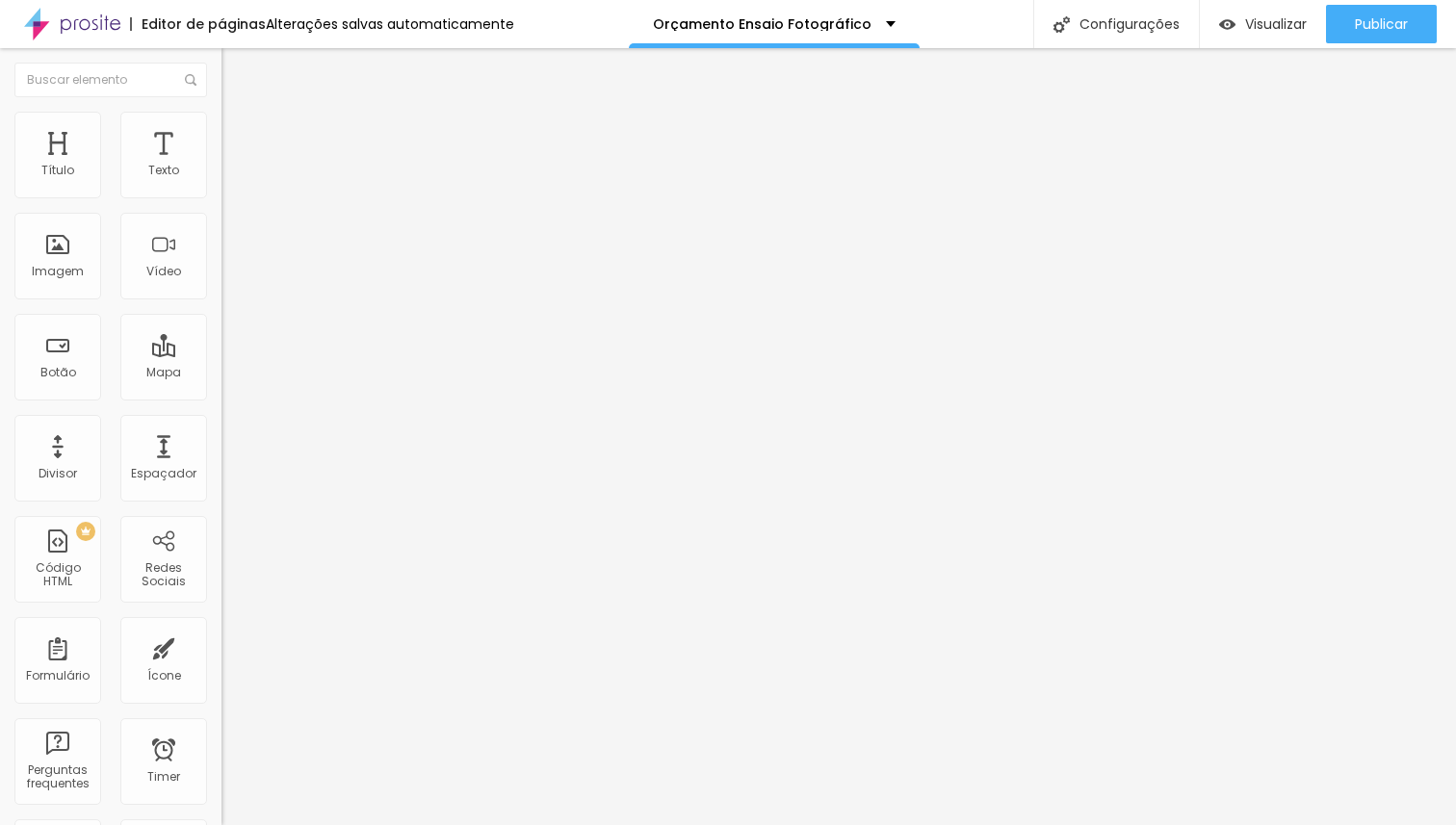
type input "76"
type input "75"
type input "74"
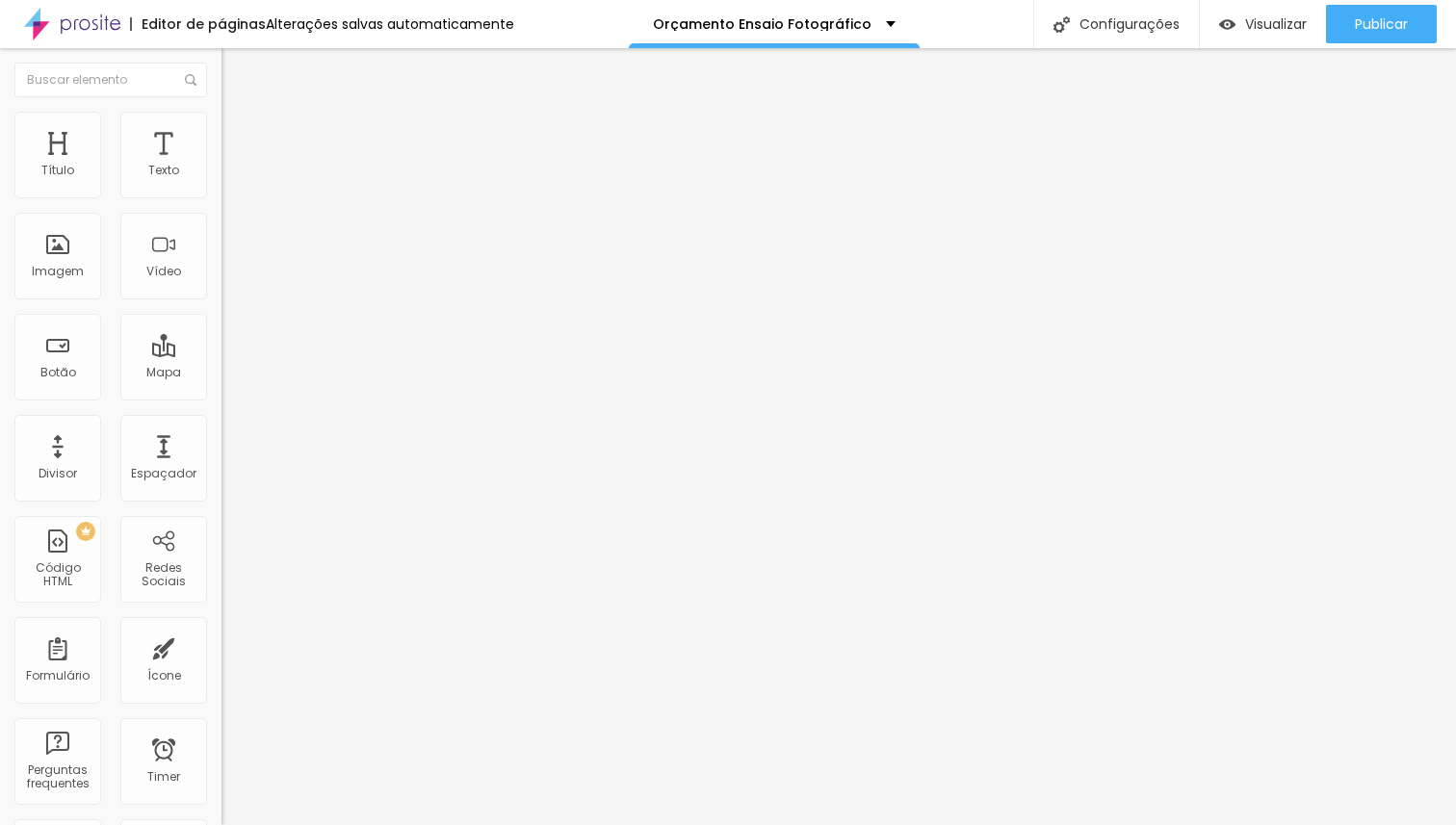
type input "81"
type input "95"
type input "100"
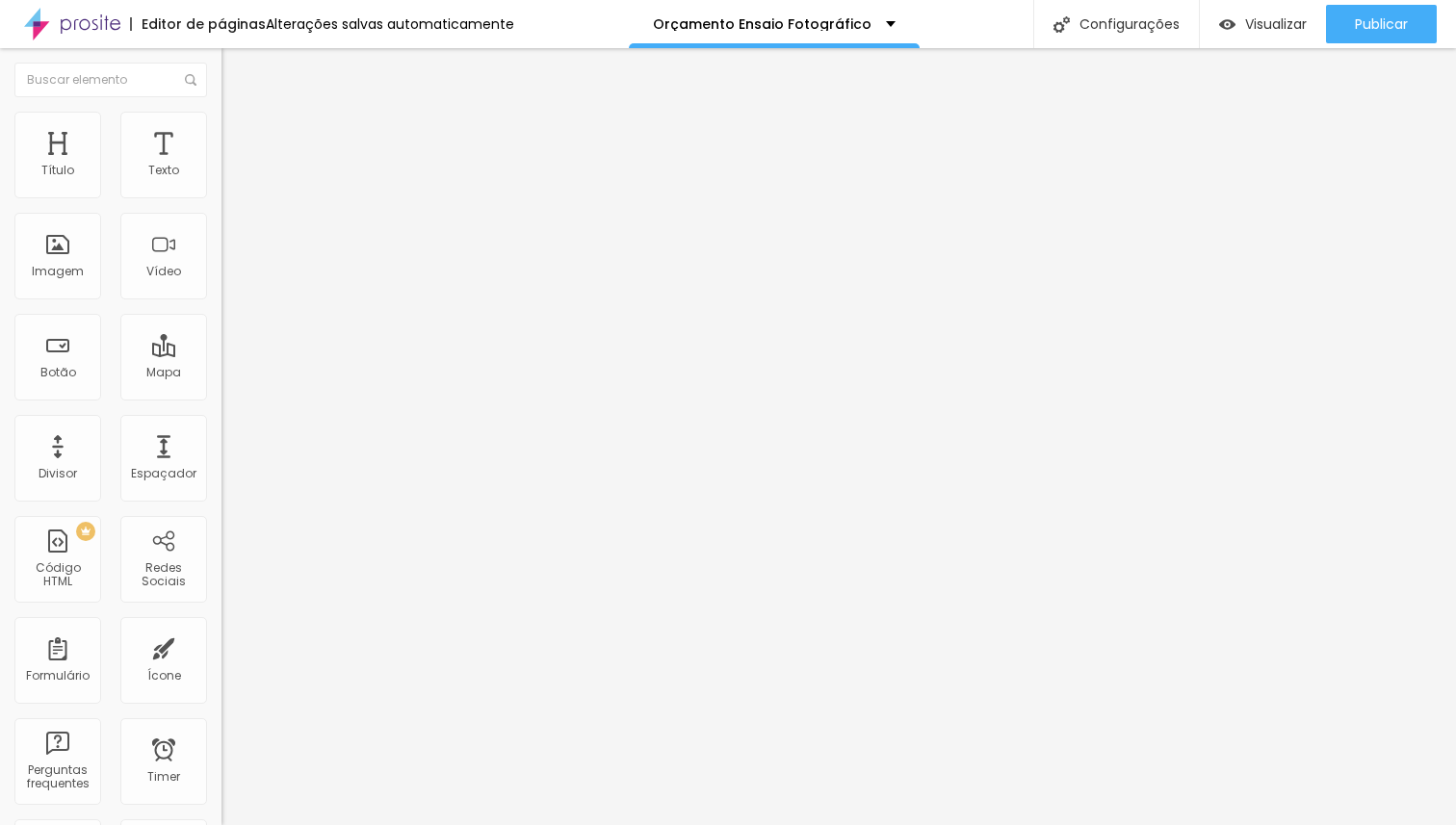
type input "100"
drag, startPoint x: 159, startPoint y: 191, endPoint x: 288, endPoint y: 201, distance: 129.4
click at [288, 354] on input "range" at bounding box center [283, 362] width 124 height 16
type input "99"
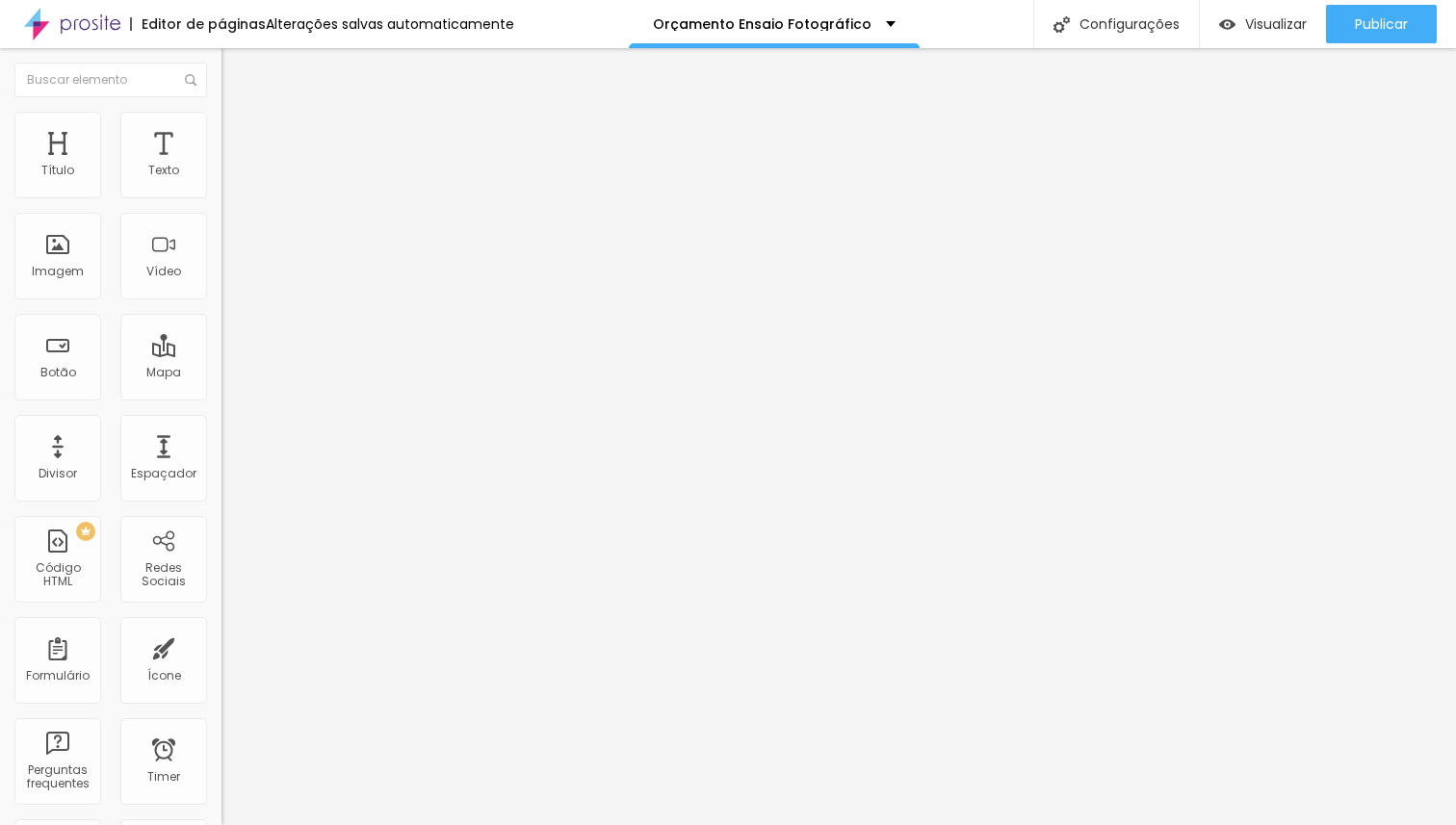
type input "87"
type input "83"
type input "65"
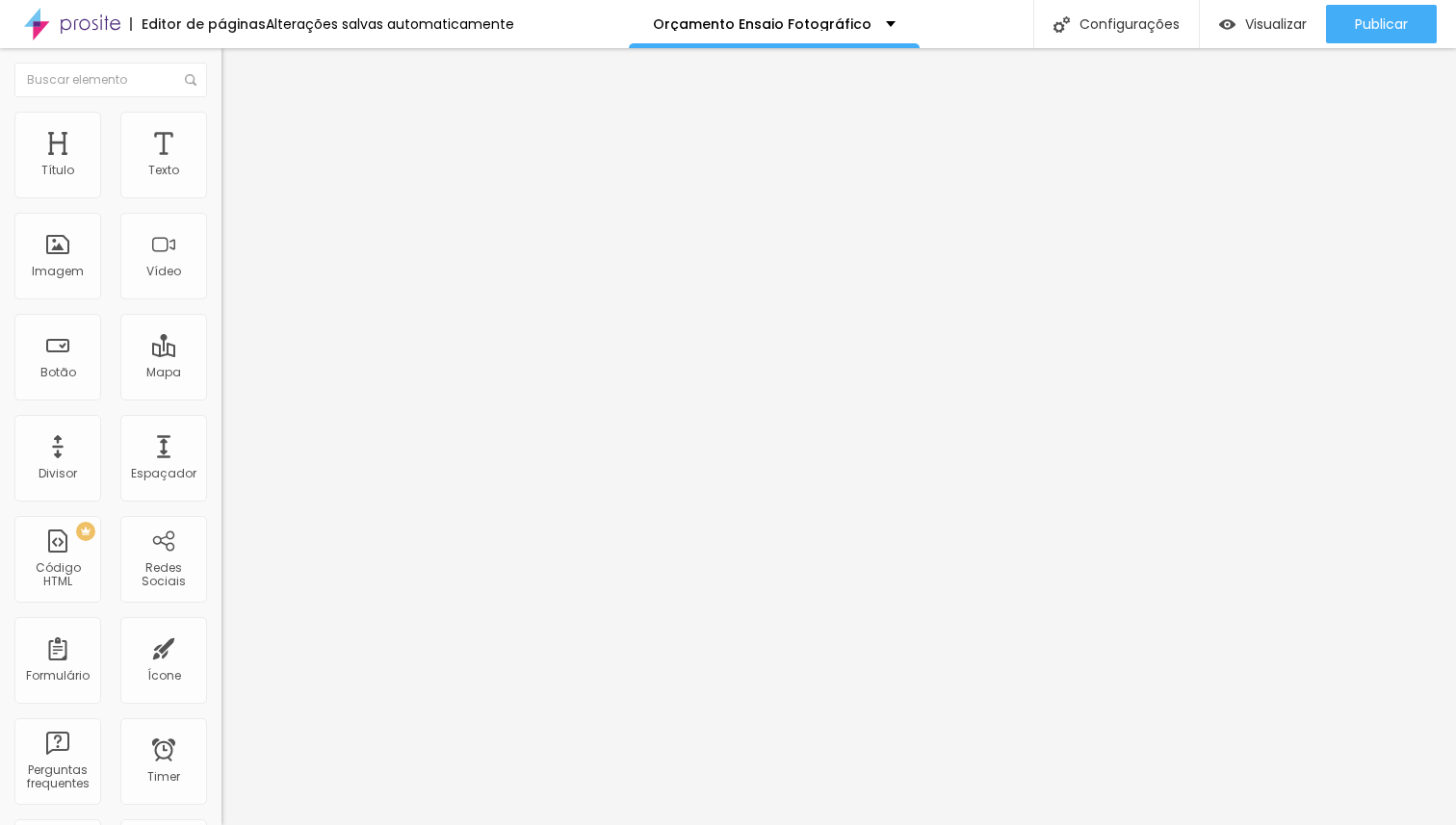
type input "65"
type input "64"
type input "62"
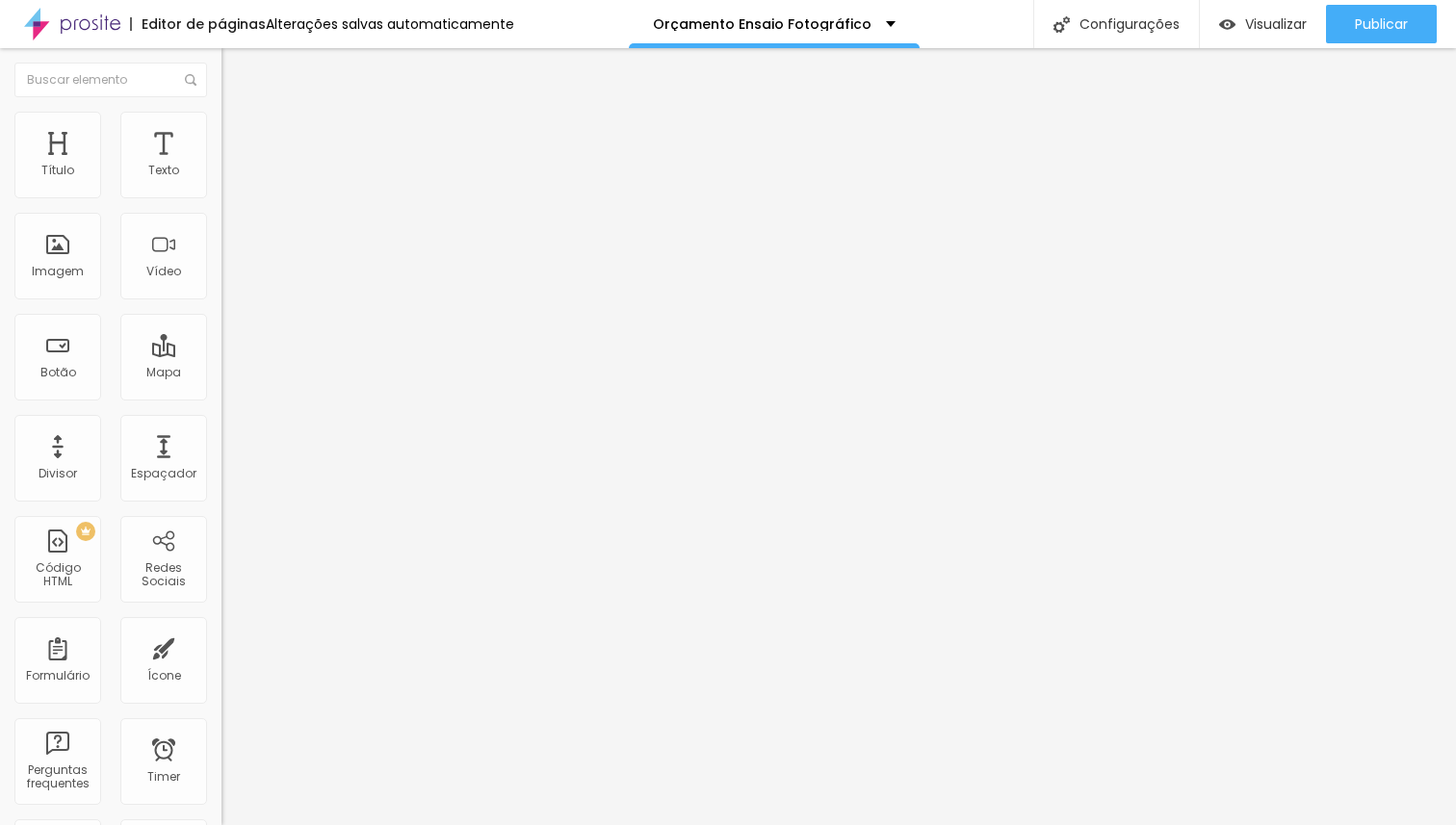
type input "61"
type input "60"
type input "59"
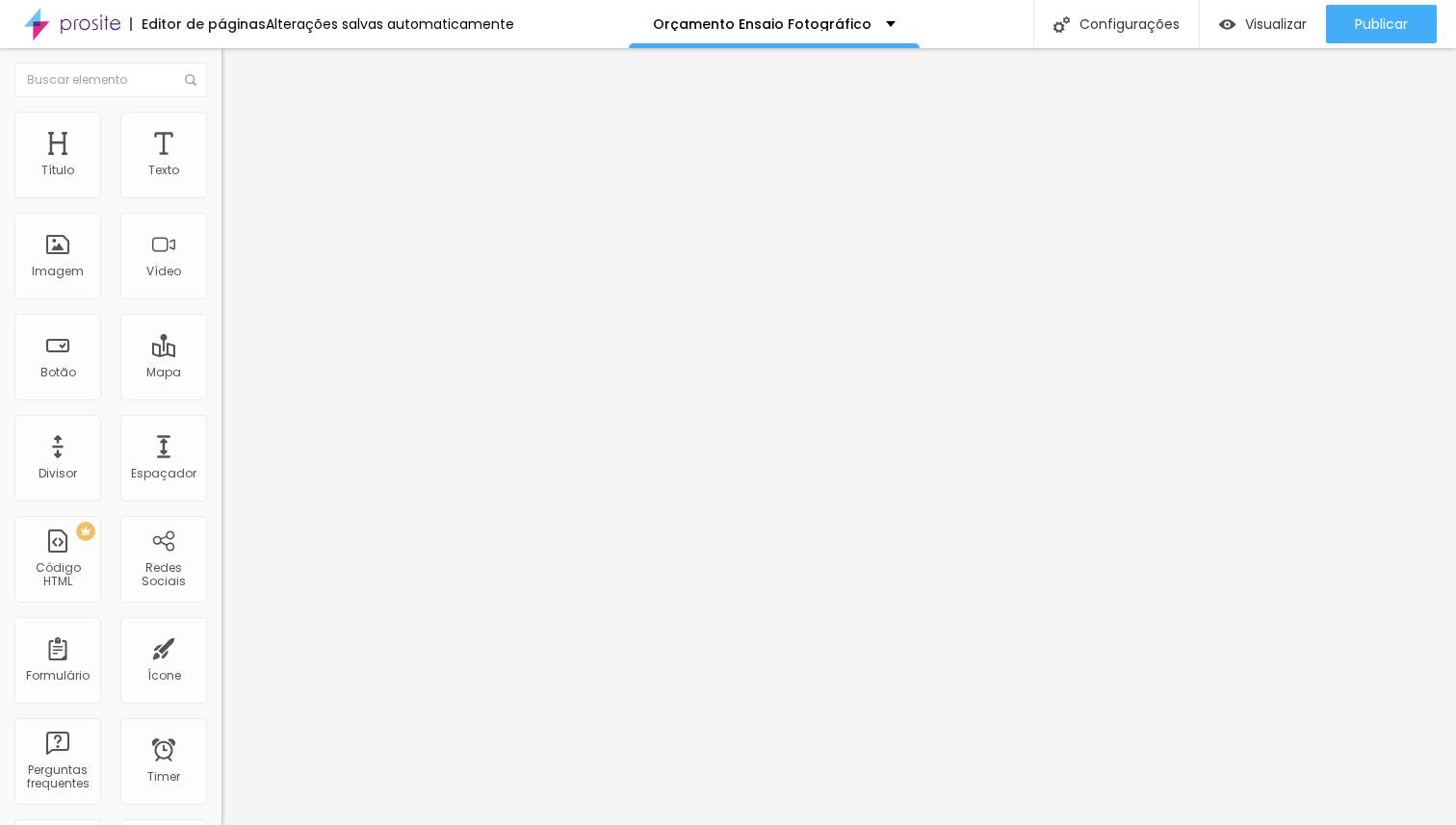
type input "59"
type input "58"
type input "57"
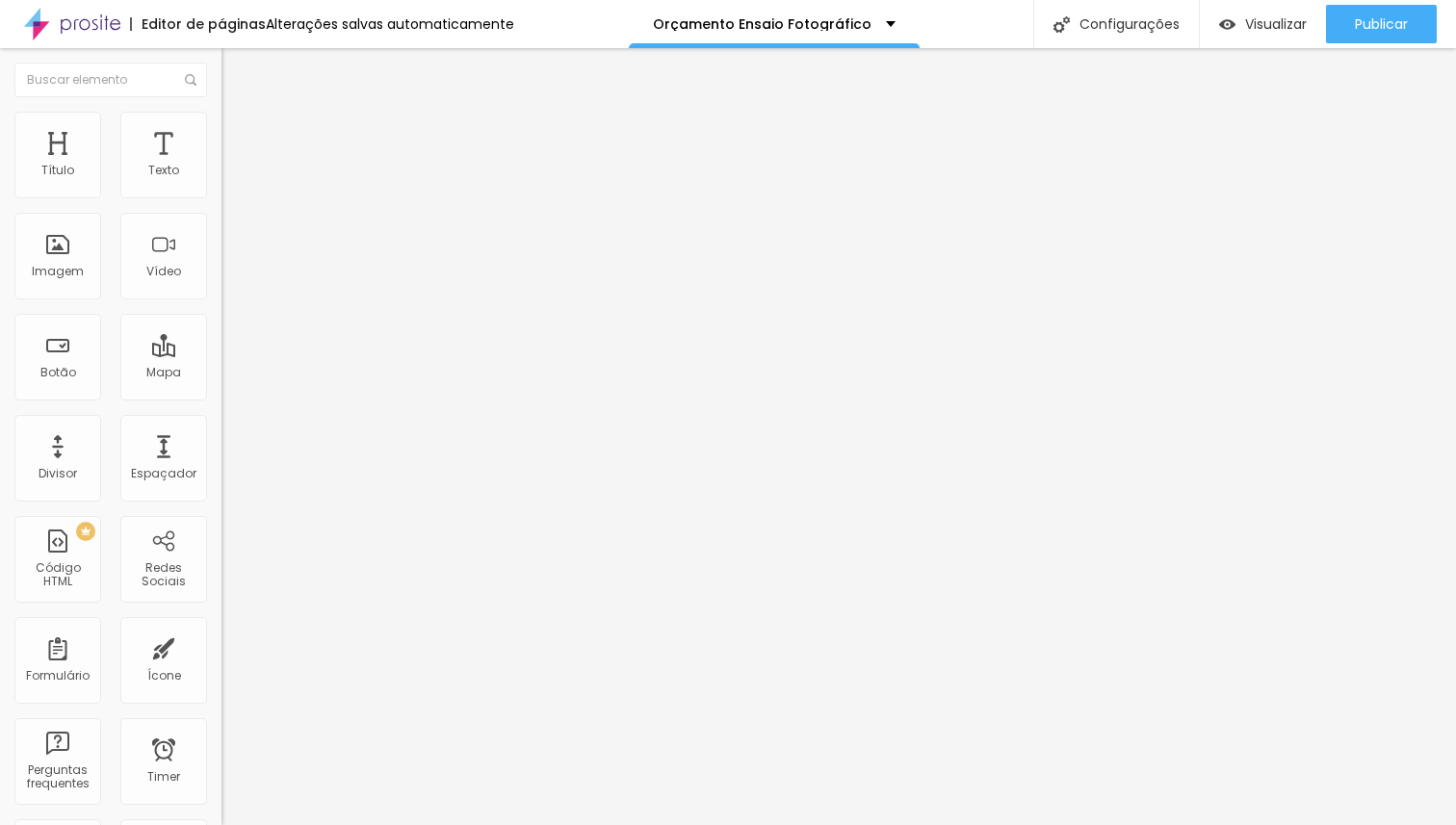
type input "56"
type input "55"
type input "53"
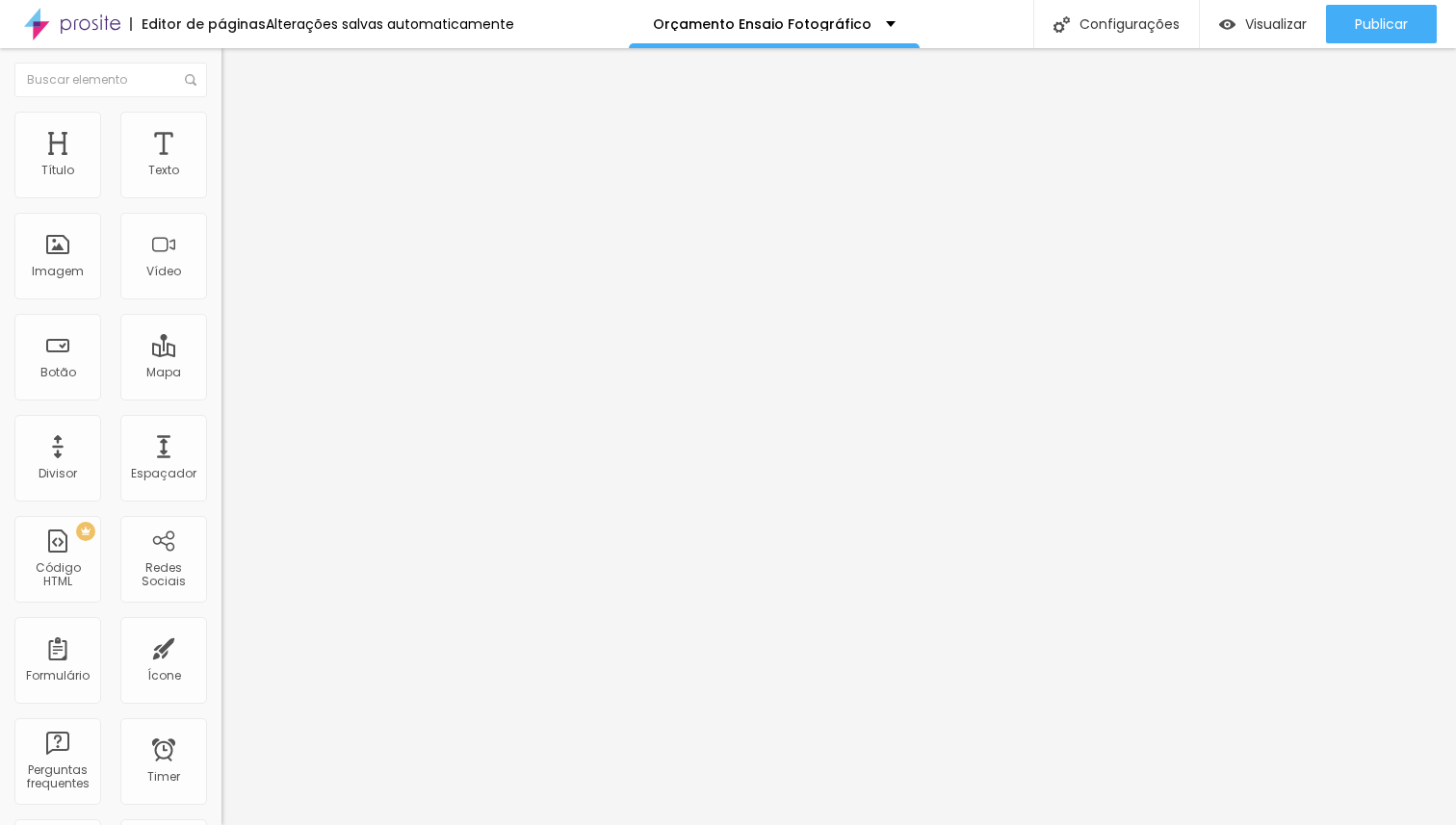
type input "53"
type input "52"
type input "50"
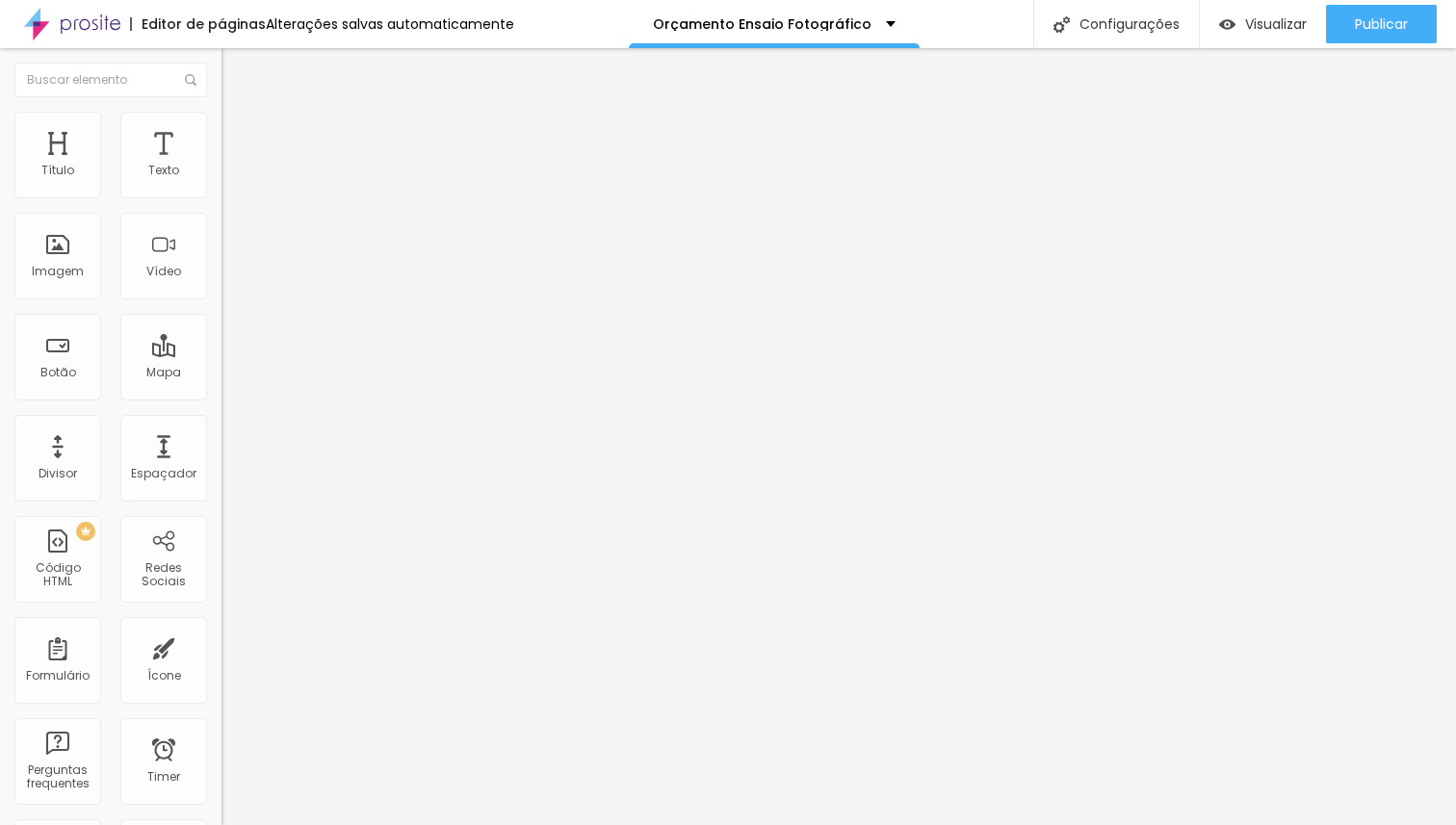
type input "47"
type input "45"
type input "41"
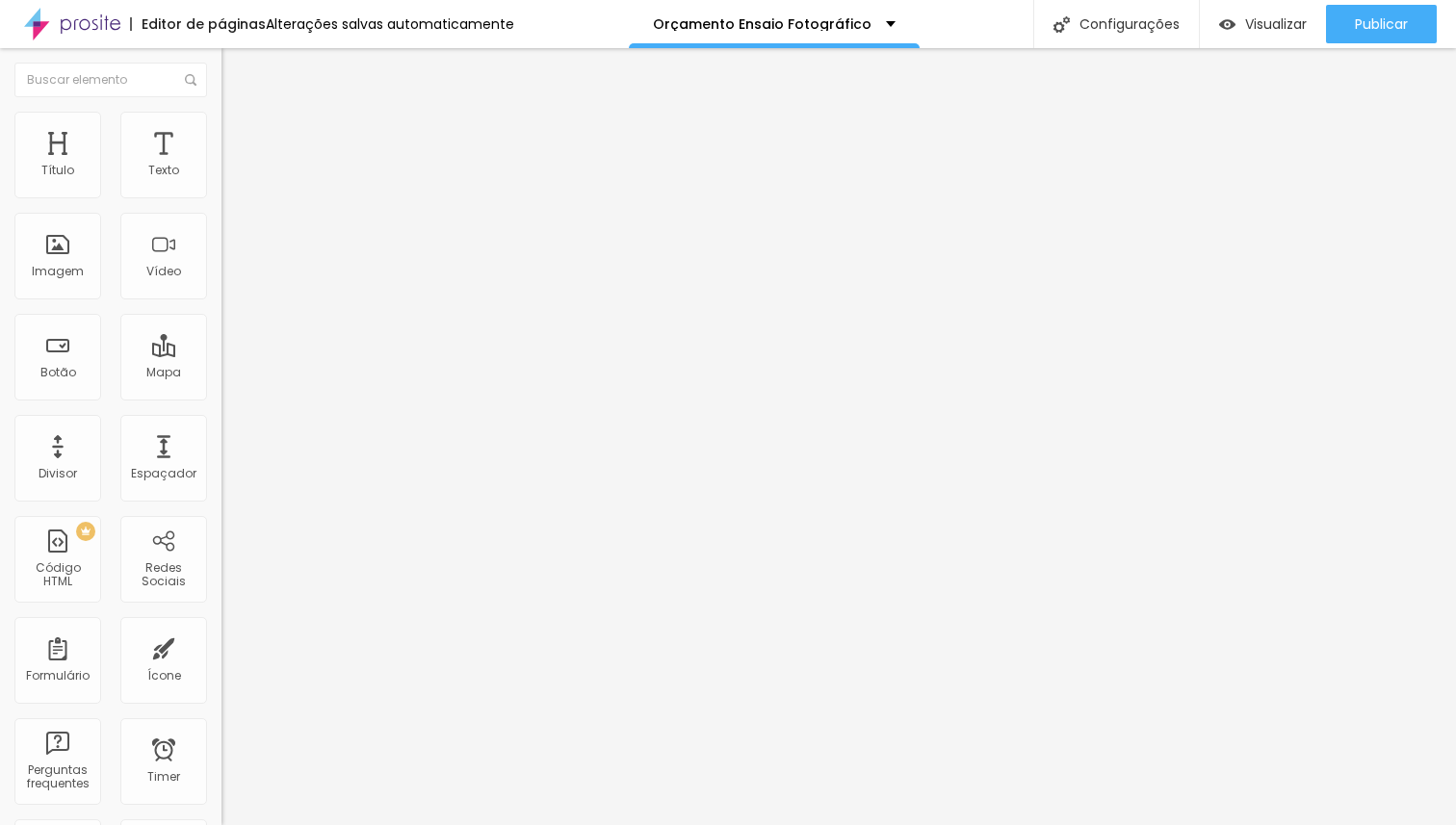
type input "41"
type input "39"
type input "31"
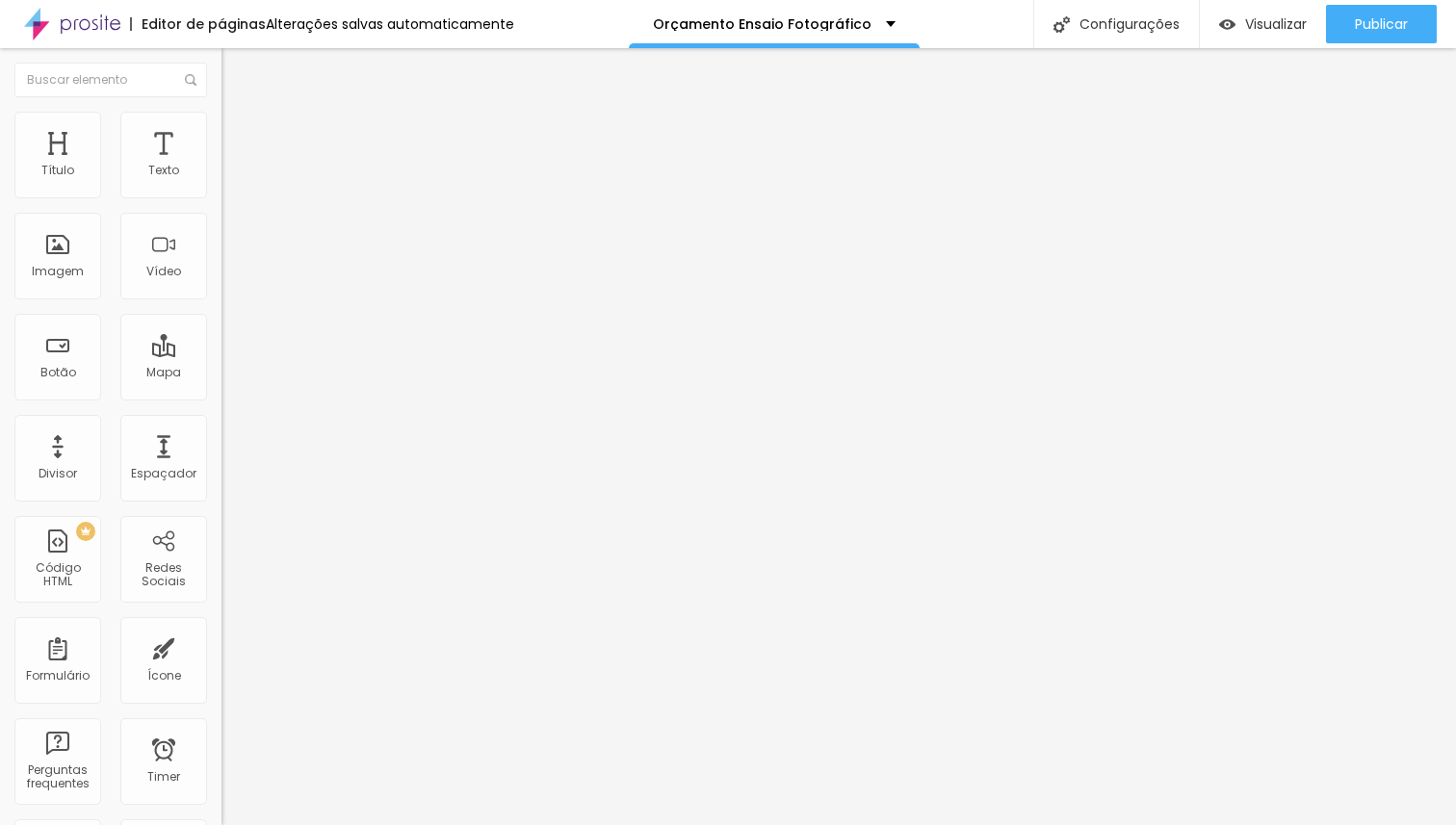
type input "25"
type input "15"
type input "7"
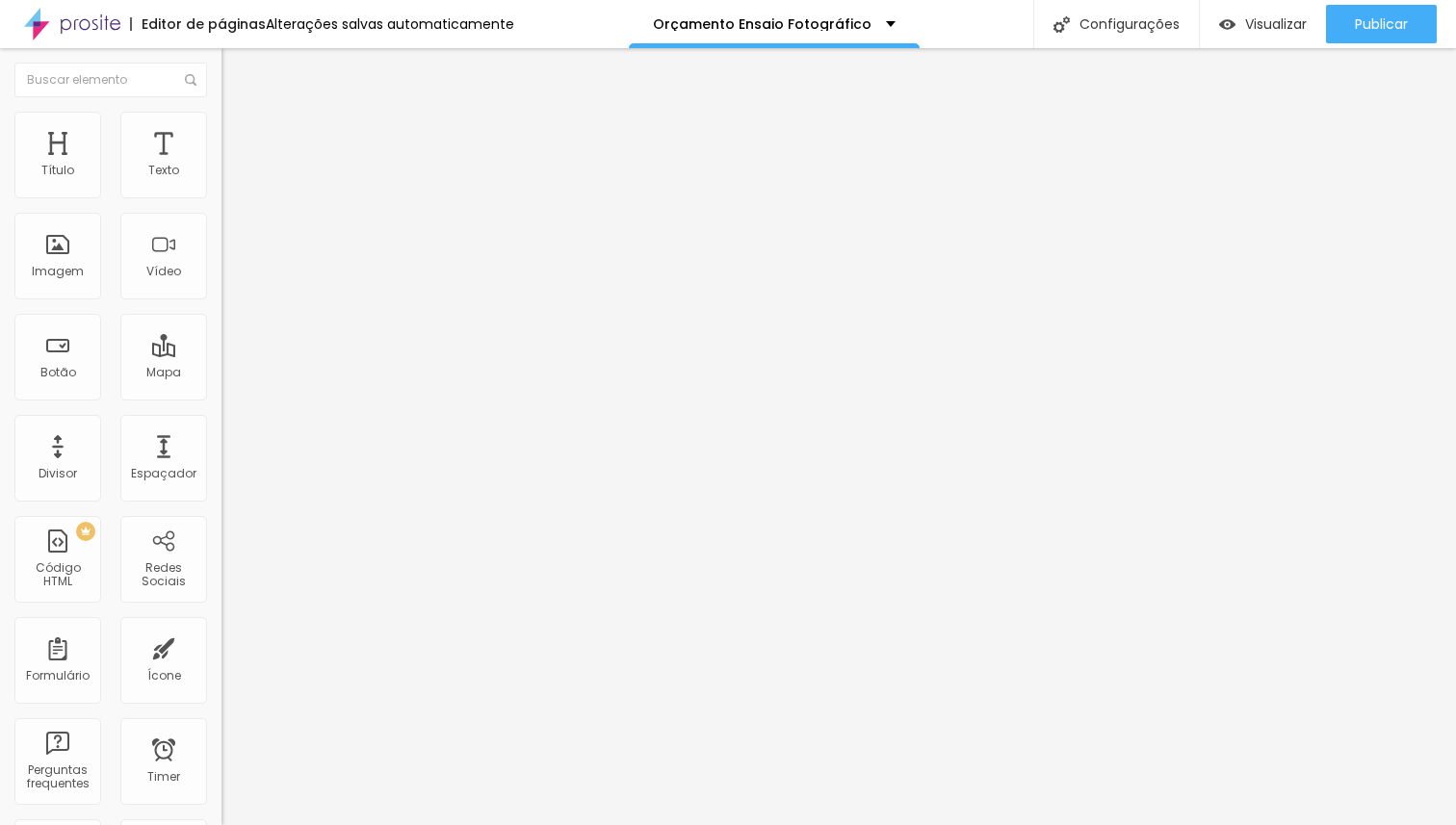
type input "7"
type input "1"
type input "0"
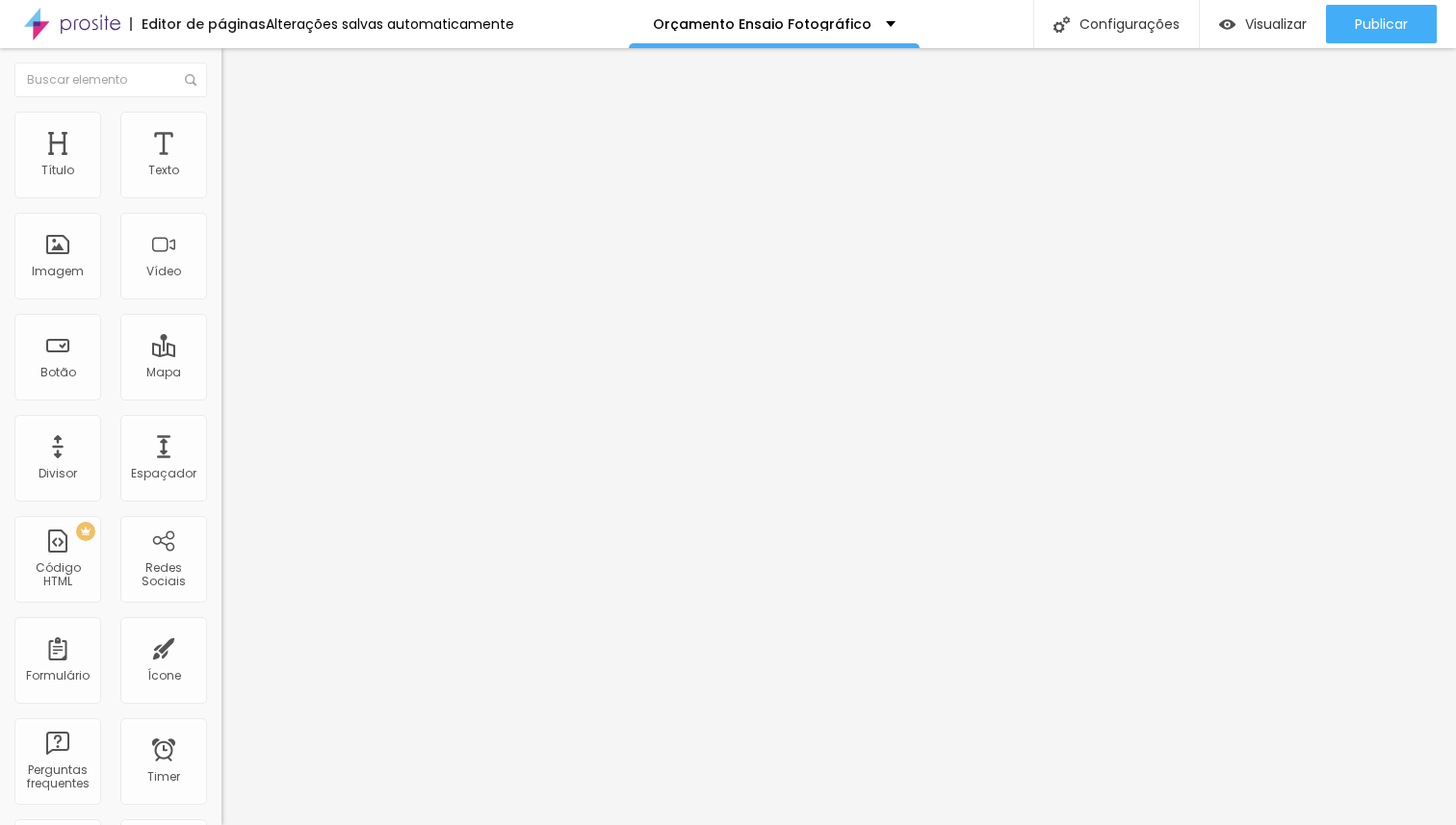
drag, startPoint x: 162, startPoint y: 227, endPoint x: 0, endPoint y: 205, distance: 163.5
type input "0"
click at [221, 626] on input "range" at bounding box center [283, 634] width 124 height 16
click at [221, 131] on ul "Estilo Avançado" at bounding box center [332, 111] width 221 height 38
click at [239, 133] on span "Avançado" at bounding box center [271, 124] width 64 height 17
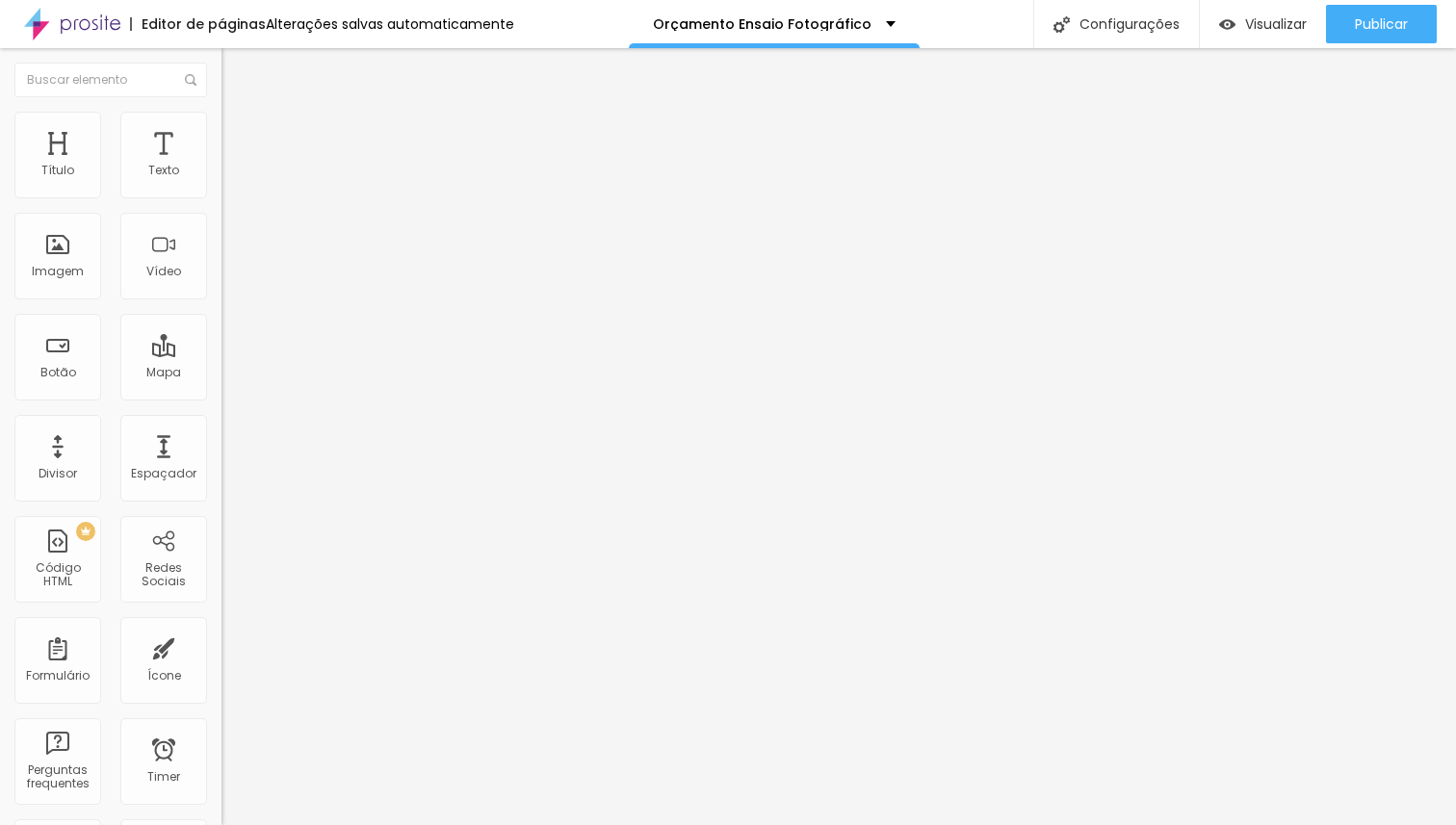
type input "95"
type input "30"
type input "0"
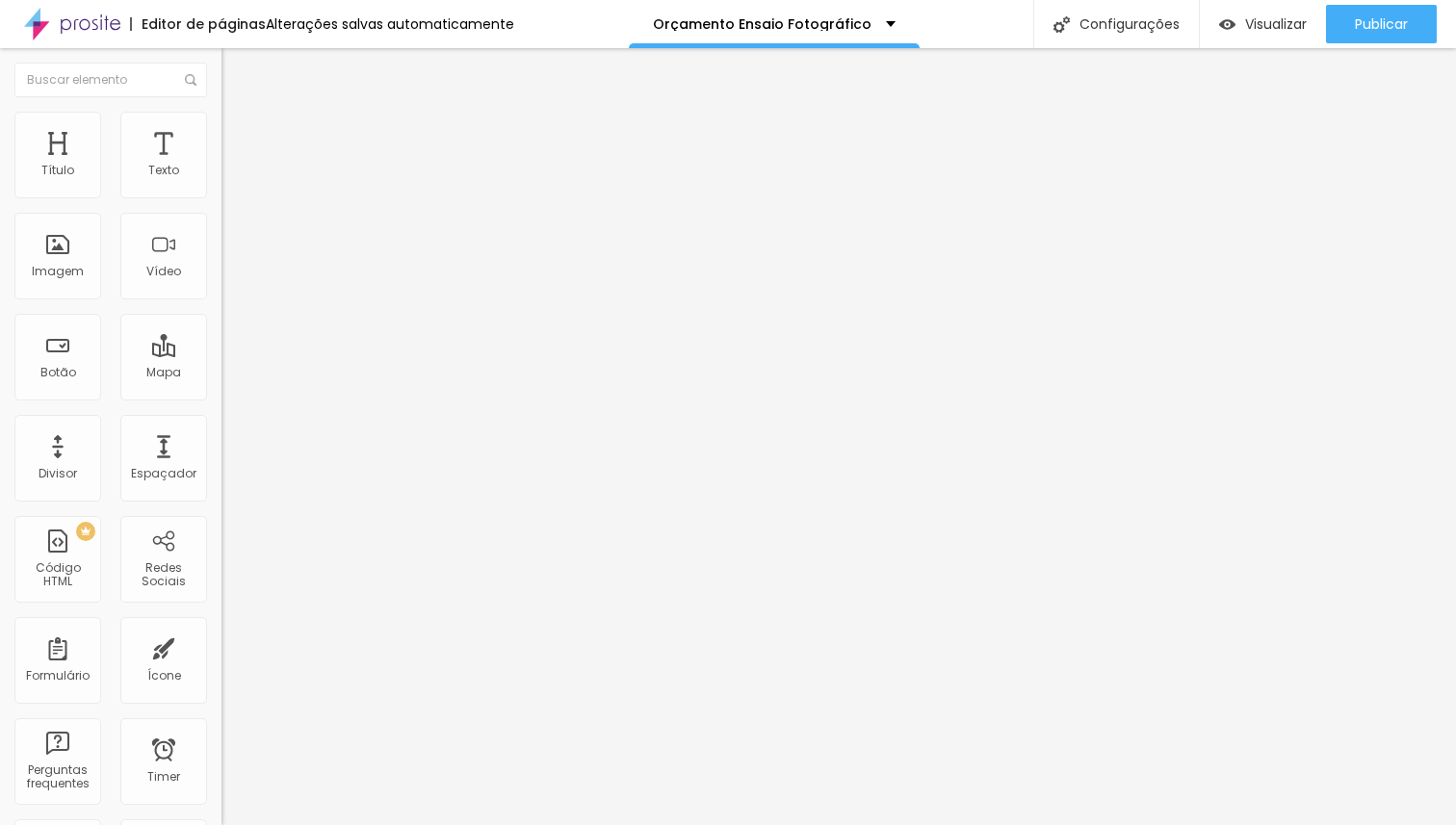
type input "0"
type input "98"
type input "100"
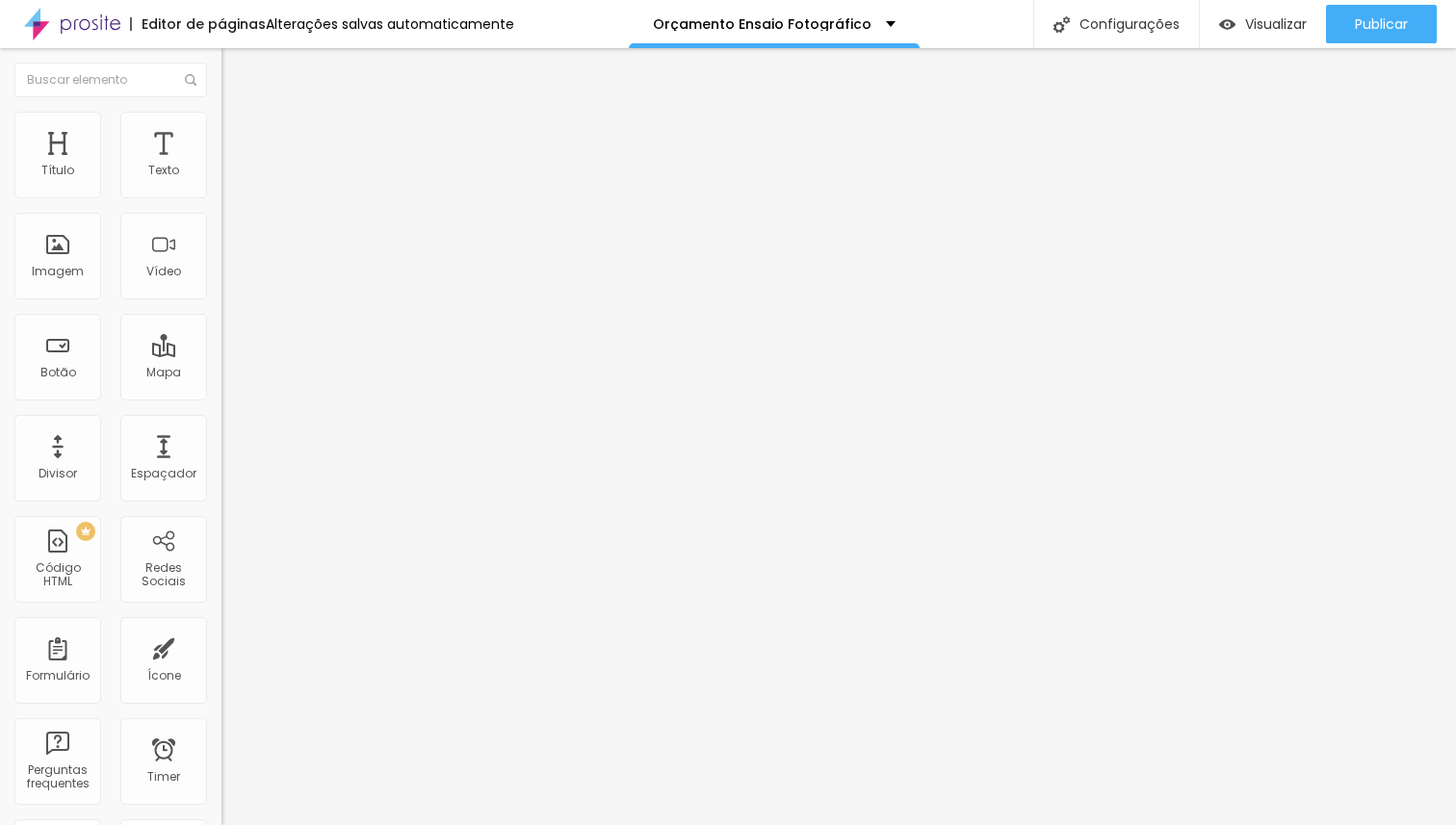
drag, startPoint x: 159, startPoint y: 188, endPoint x: 319, endPoint y: 190, distance: 160.0
click at [319, 354] on input "range" at bounding box center [283, 362] width 124 height 16
type input "96"
type input "67"
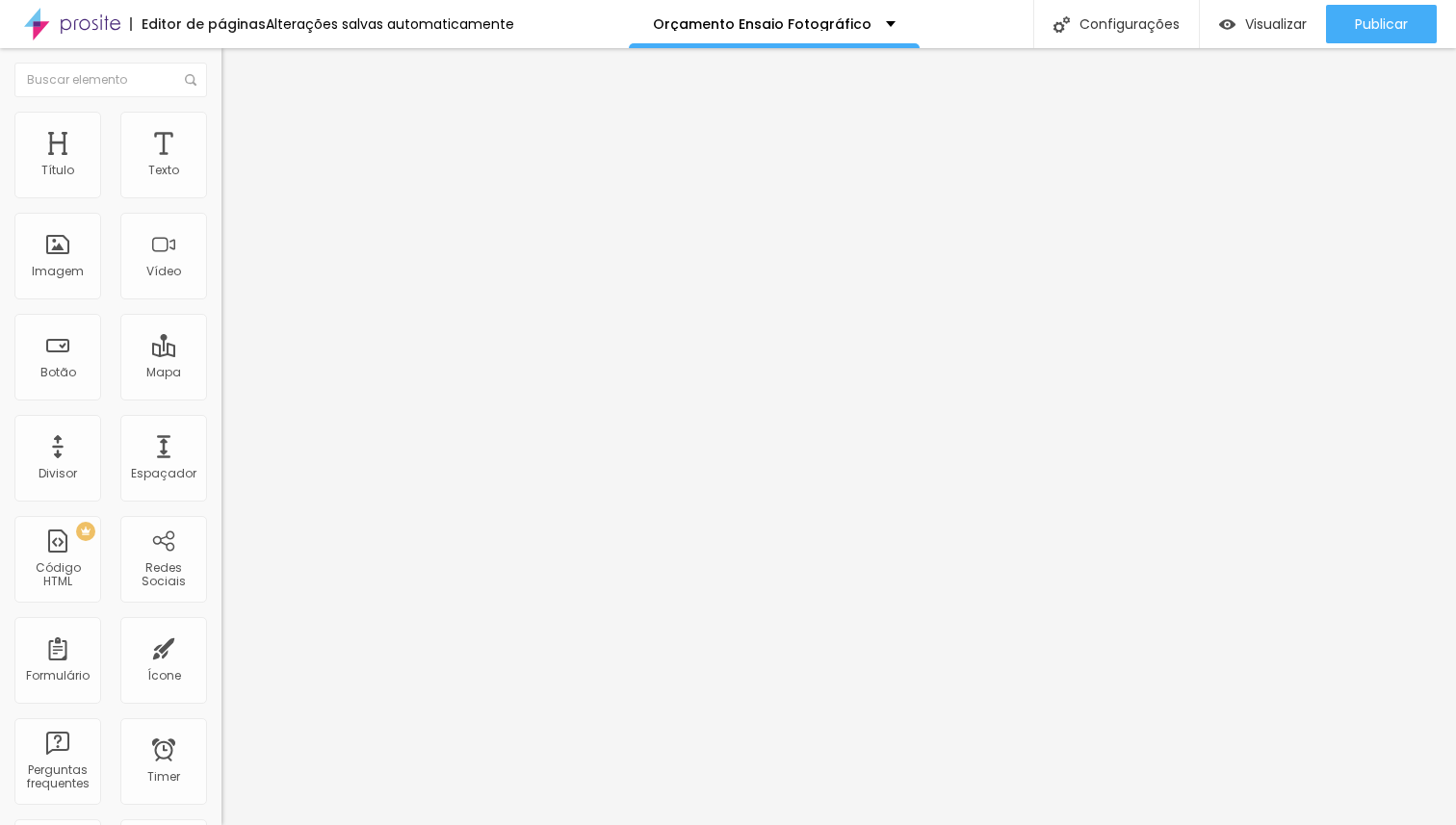
type input "67"
type input "33"
type input "0"
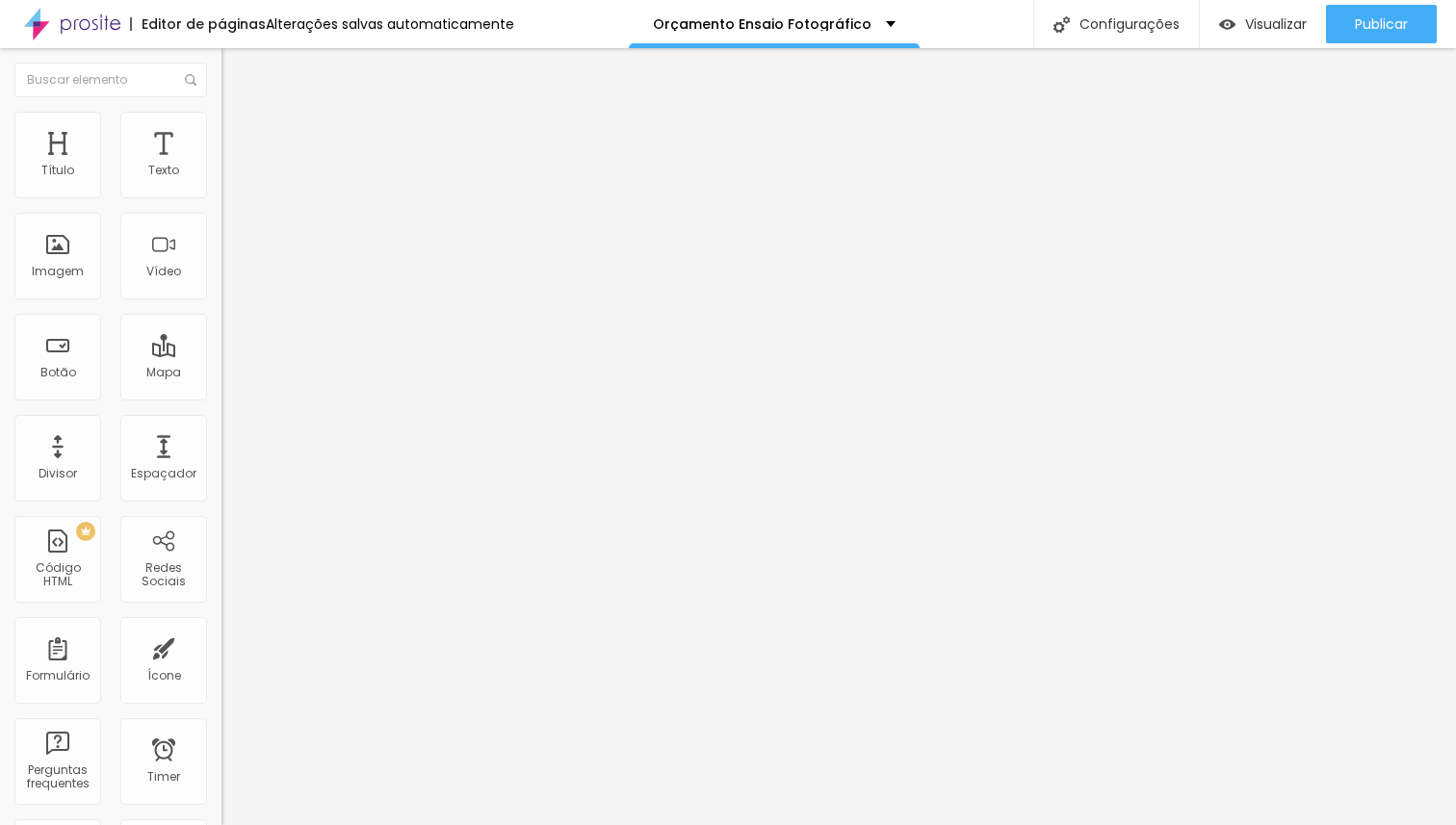
type input "15"
type input "54"
type input "80"
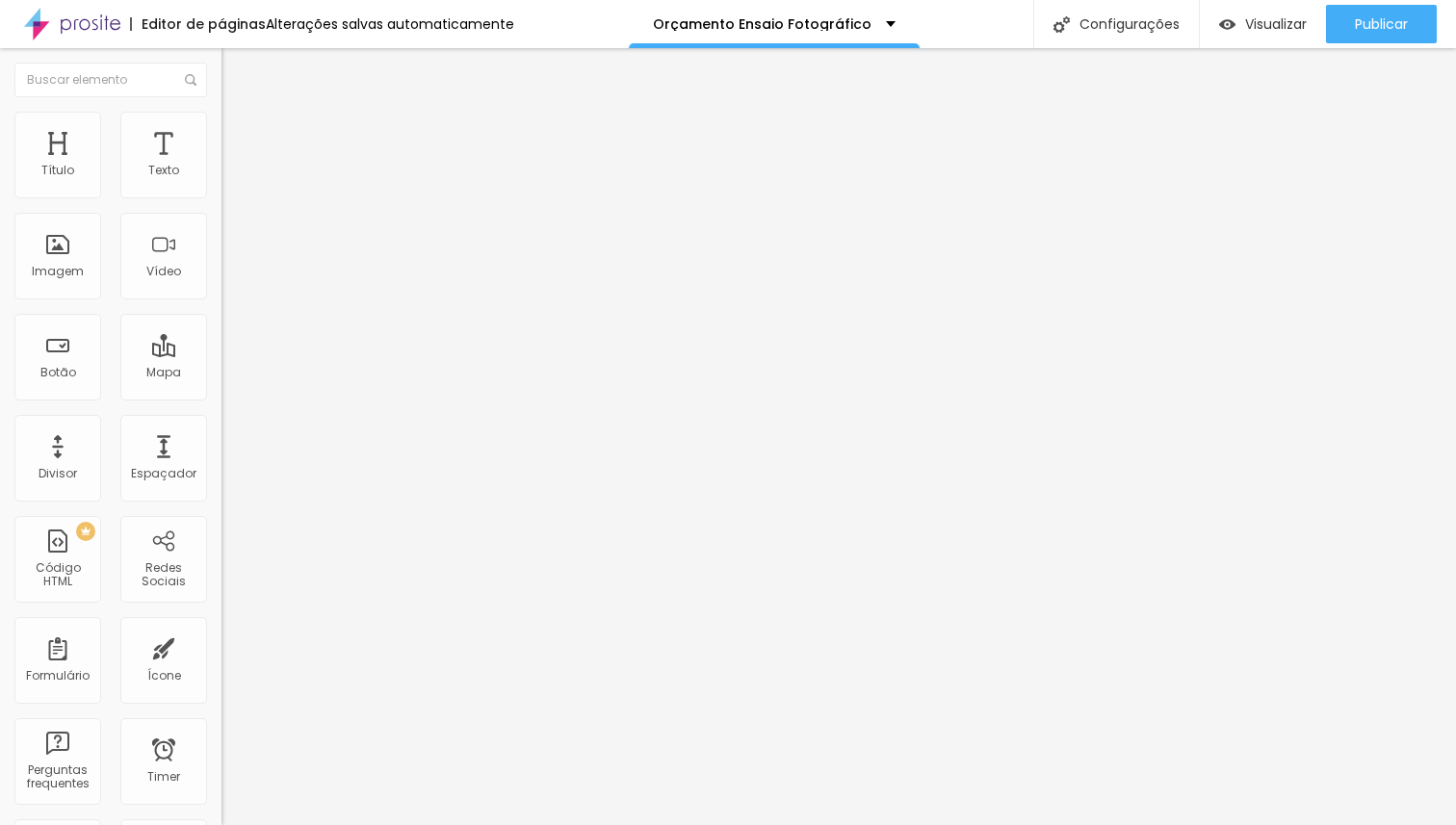
type input "80"
type input "100"
drag, startPoint x: 123, startPoint y: 224, endPoint x: 276, endPoint y: 227, distance: 153.0
click at [276, 626] on input "range" at bounding box center [283, 634] width 124 height 16
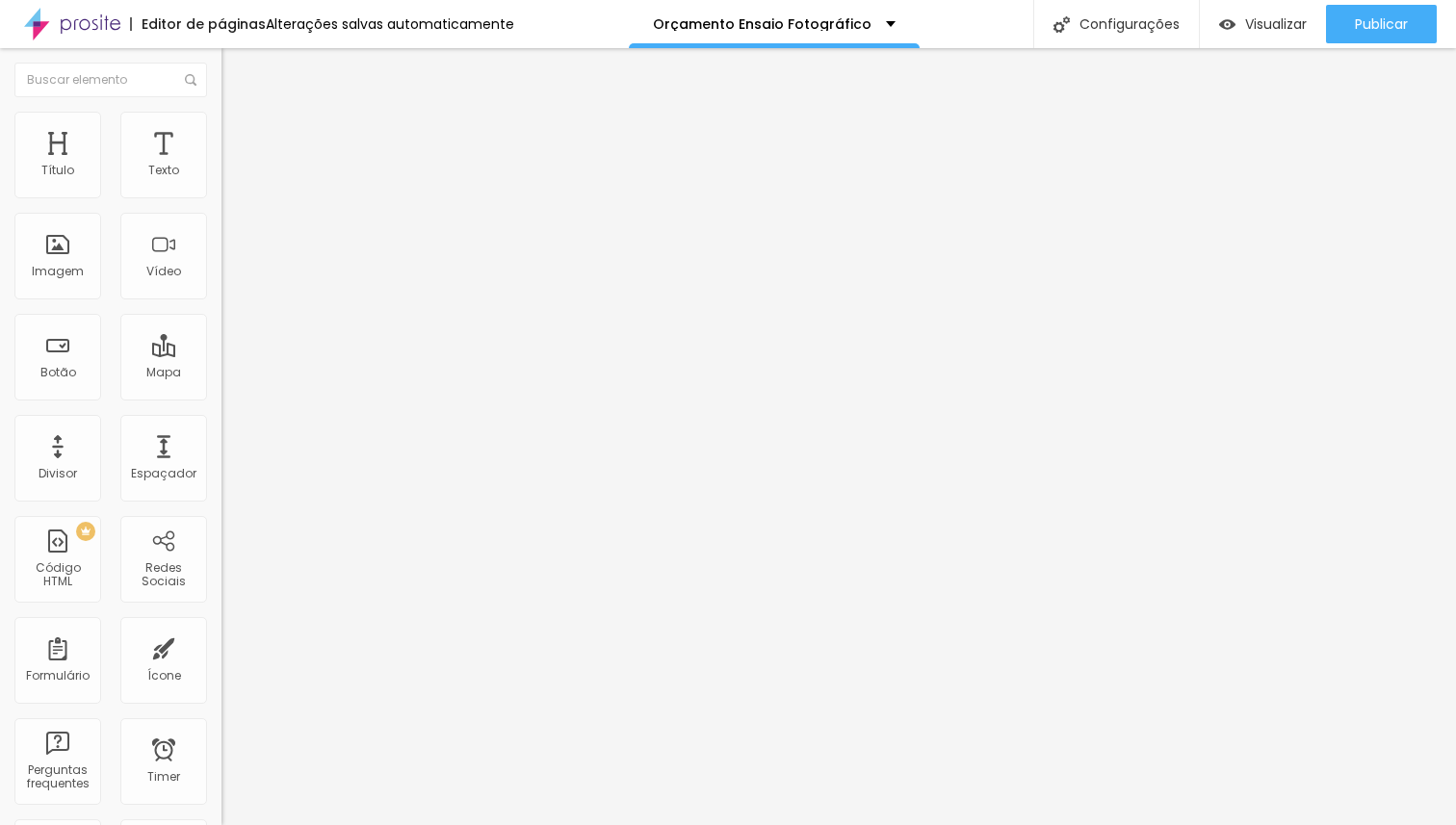
click at [221, 112] on li "Estilo" at bounding box center [332, 102] width 221 height 20
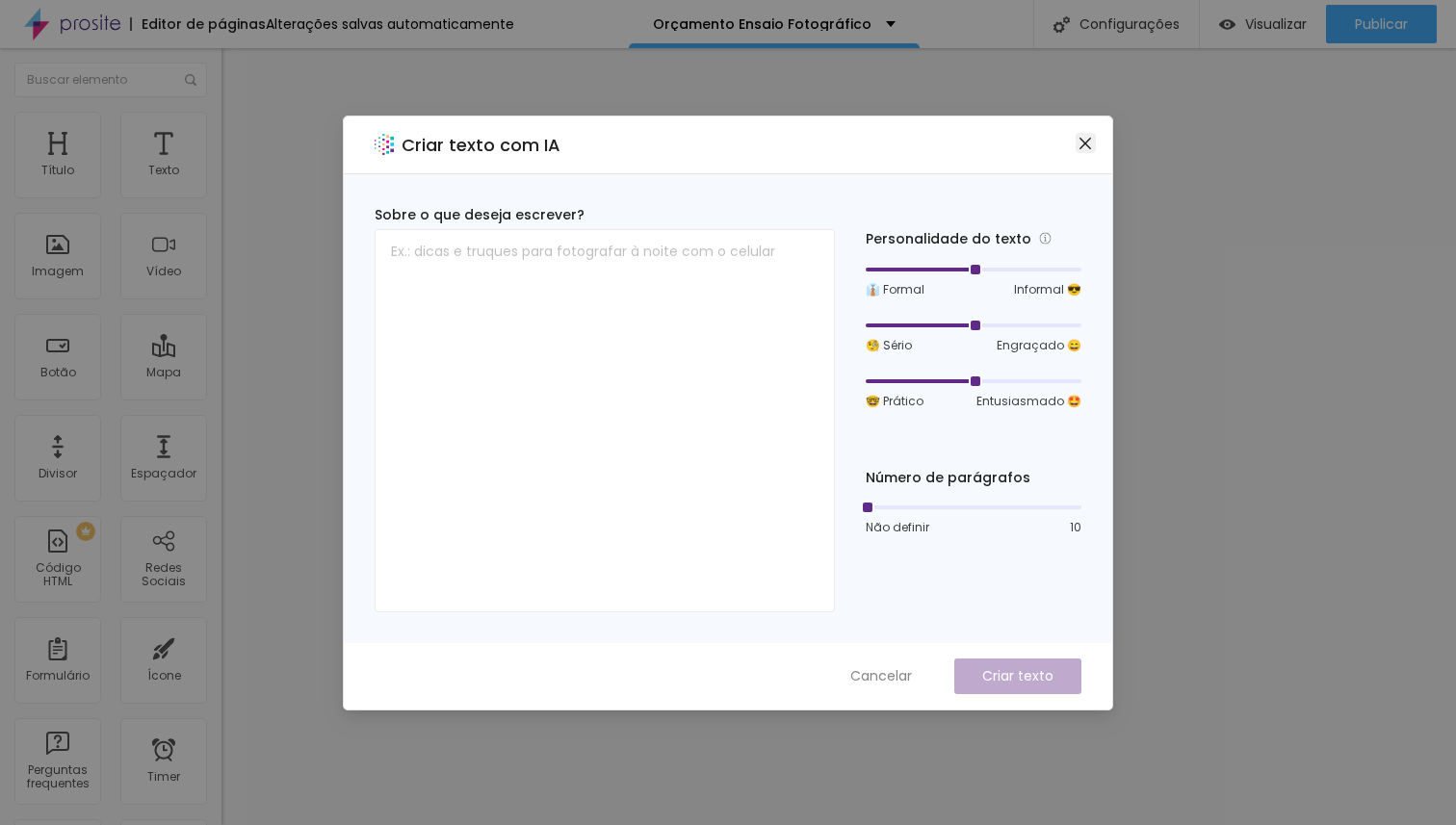
click at [1085, 150] on button "Close" at bounding box center [1085, 143] width 21 height 21
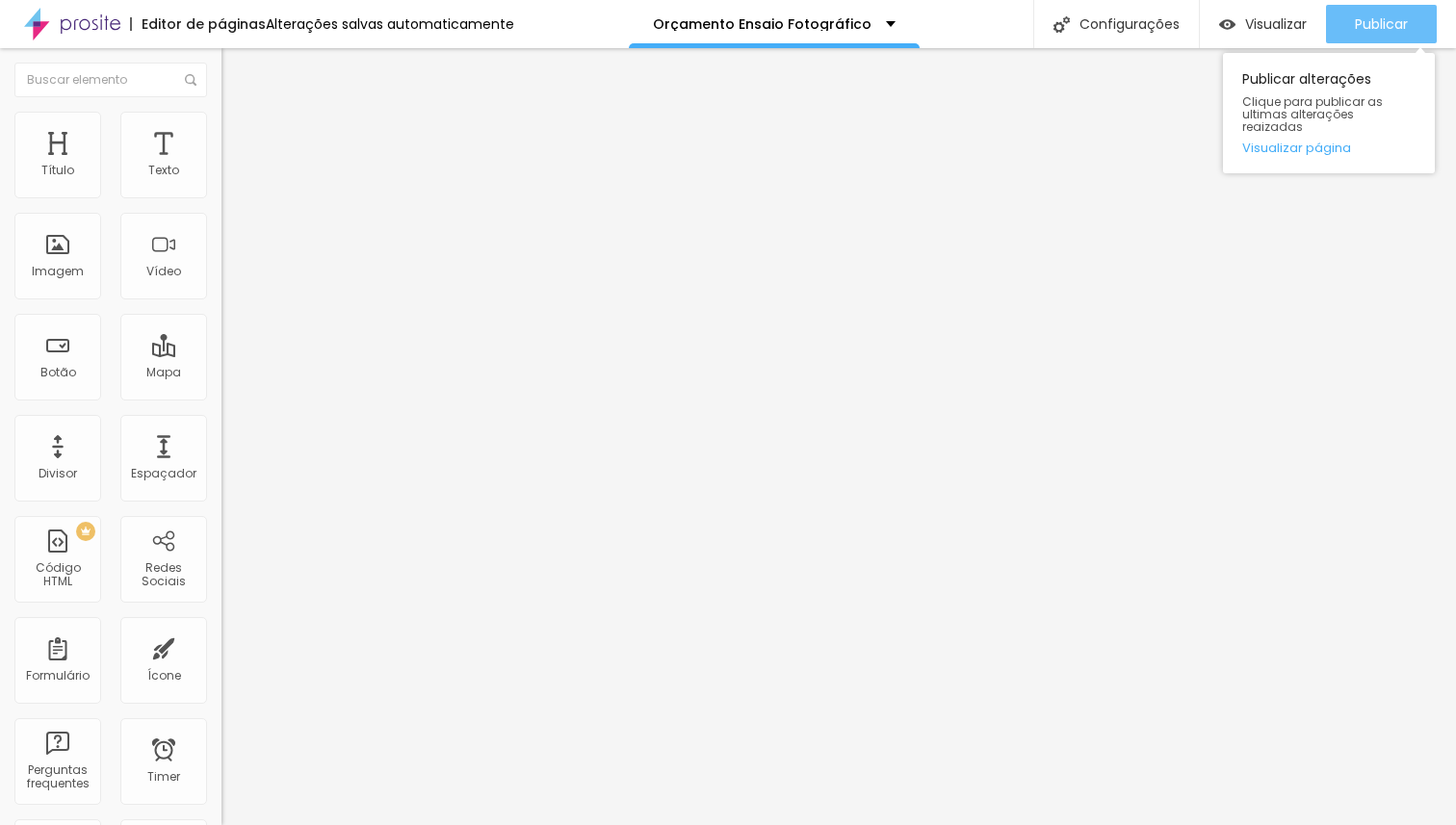
click at [1367, 20] on span "Publicar" at bounding box center [1381, 25] width 53 height 16
click at [1413, 22] on button "Publicar" at bounding box center [1381, 24] width 111 height 38
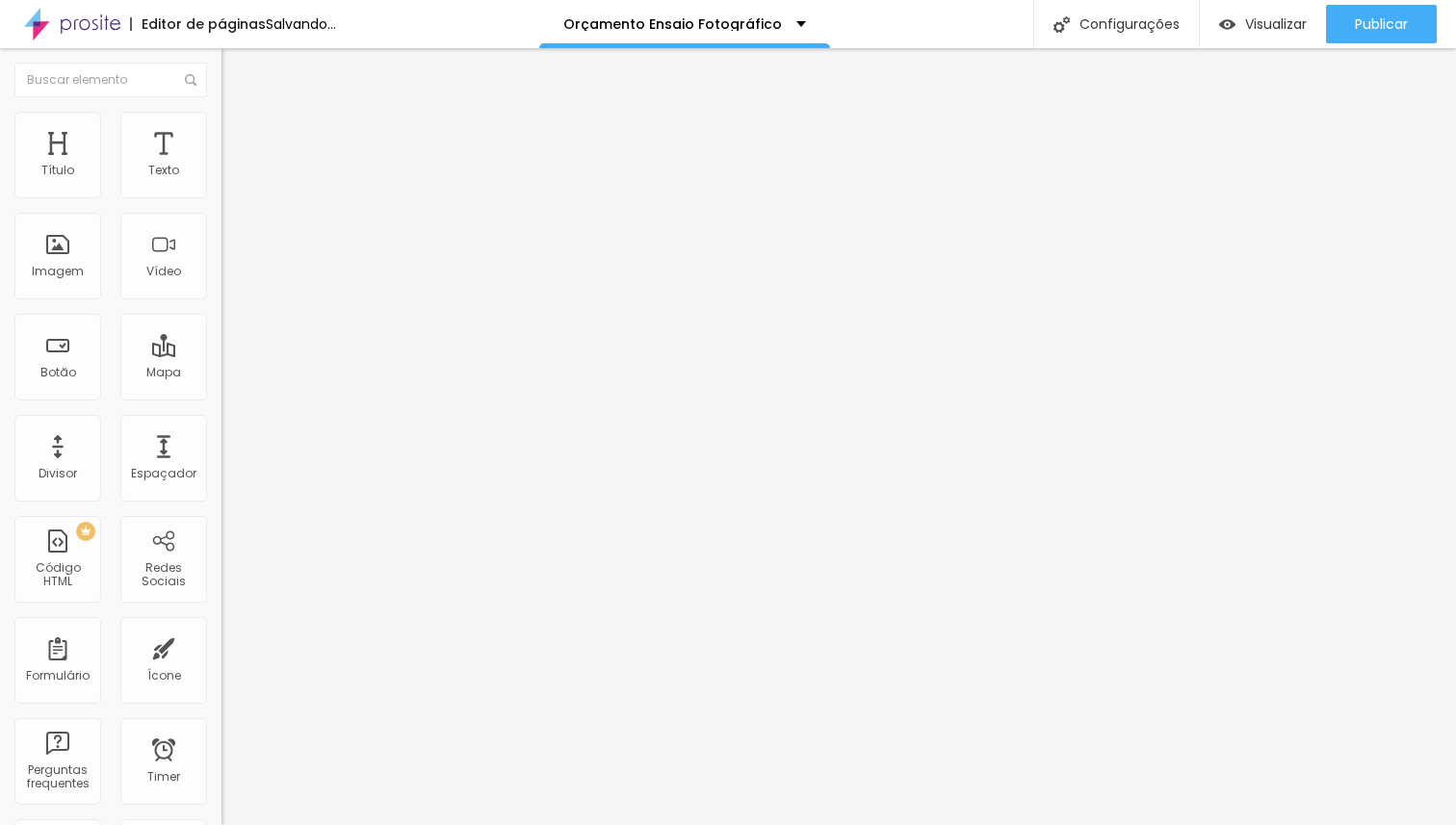
click at [221, 145] on li "Avançado" at bounding box center [332, 141] width 221 height 20
type input "5"
drag, startPoint x: 20, startPoint y: 185, endPoint x: 0, endPoint y: 191, distance: 20.9
click at [221, 374] on input "range" at bounding box center [283, 382] width 124 height 16
drag, startPoint x: 58, startPoint y: 224, endPoint x: 15, endPoint y: 232, distance: 43.7
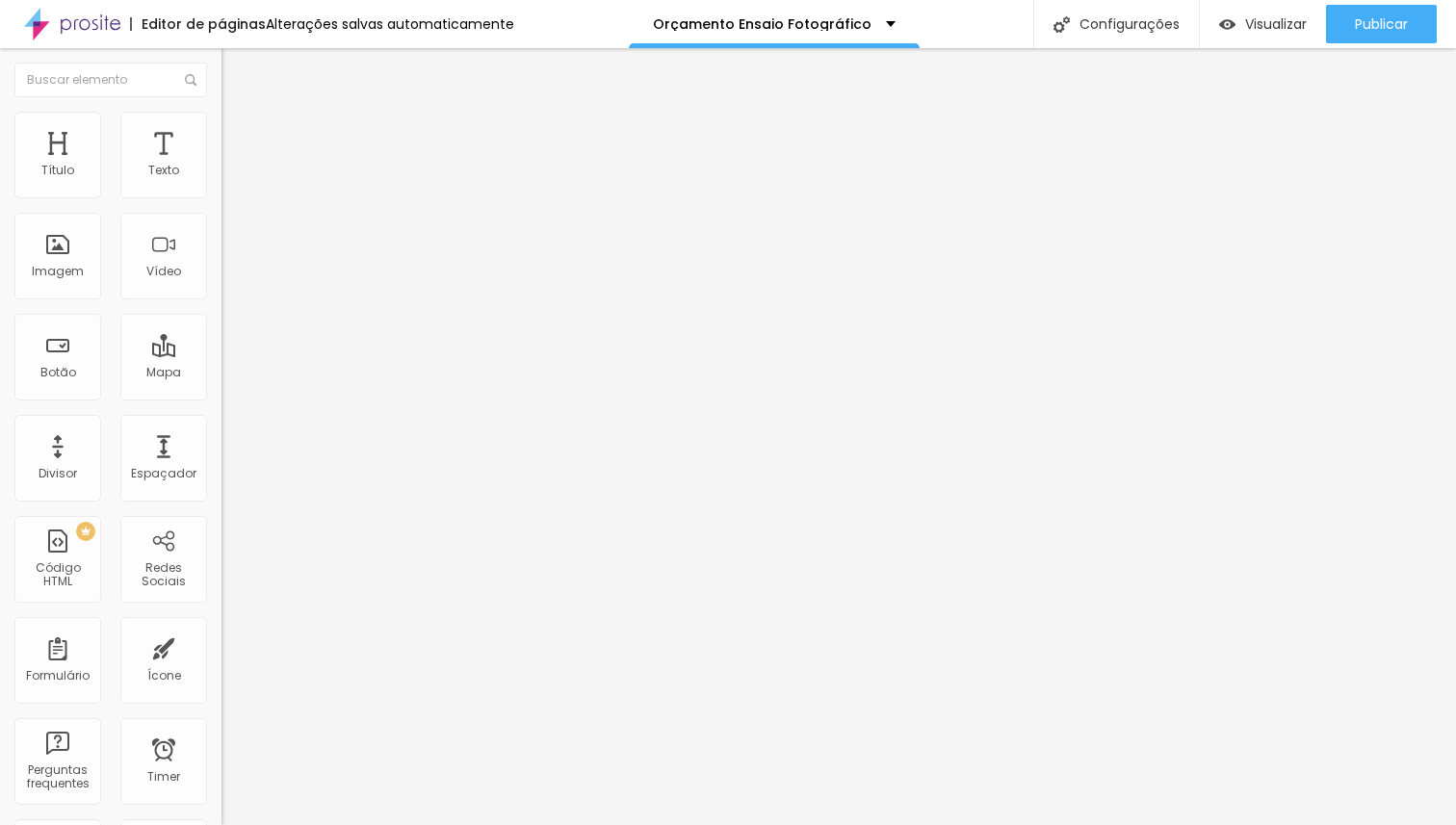
click at [221, 646] on input "range" at bounding box center [283, 654] width 124 height 16
click at [239, 133] on span "Estilo" at bounding box center [254, 124] width 30 height 17
click at [221, 110] on img at bounding box center [230, 101] width 18 height 18
click at [221, 165] on span "Adicionar imagem" at bounding box center [283, 157] width 124 height 17
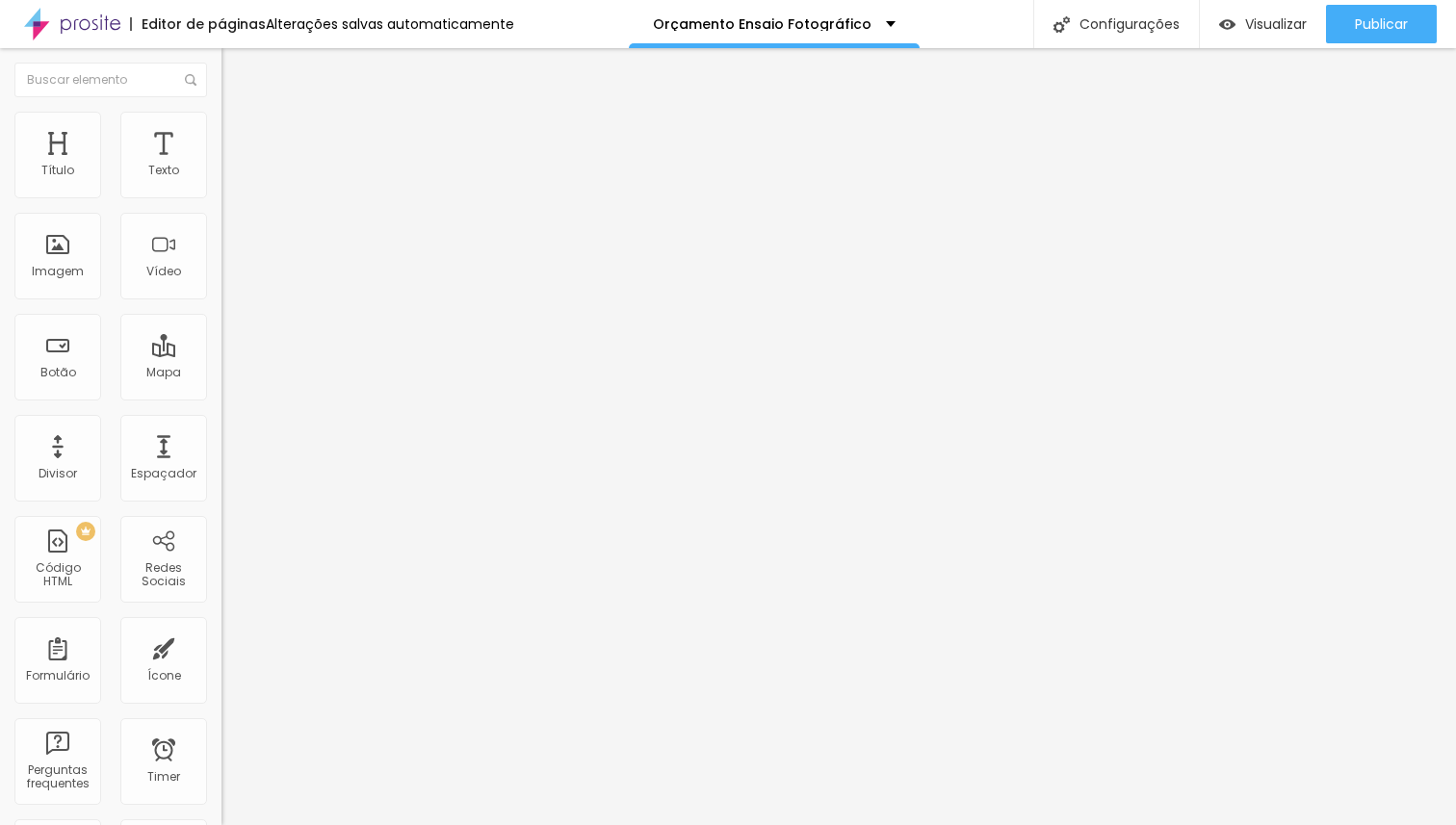
click at [221, 301] on span "Original" at bounding box center [244, 293] width 46 height 17
click at [221, 336] on span "Quadrado" at bounding box center [253, 327] width 63 height 17
click at [221, 131] on li "Avançado" at bounding box center [332, 141] width 221 height 20
drag, startPoint x: 122, startPoint y: 187, endPoint x: 0, endPoint y: 185, distance: 122.0
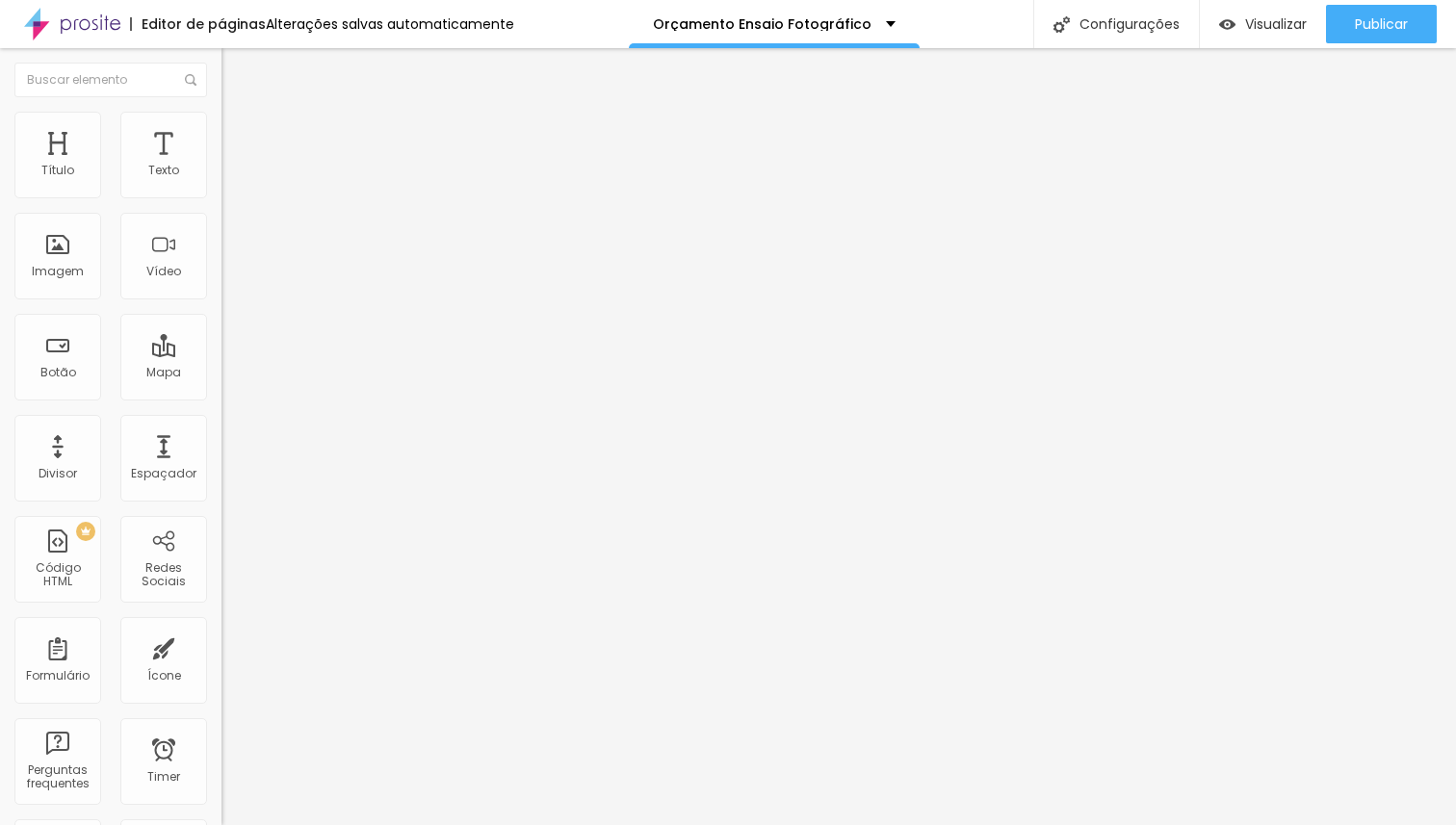
click at [221, 374] on input "range" at bounding box center [283, 382] width 124 height 16
drag, startPoint x: 45, startPoint y: 229, endPoint x: 24, endPoint y: 230, distance: 21.0
click at [221, 646] on input "range" at bounding box center [283, 654] width 124 height 16
click at [239, 133] on span "Estilo" at bounding box center [254, 124] width 30 height 17
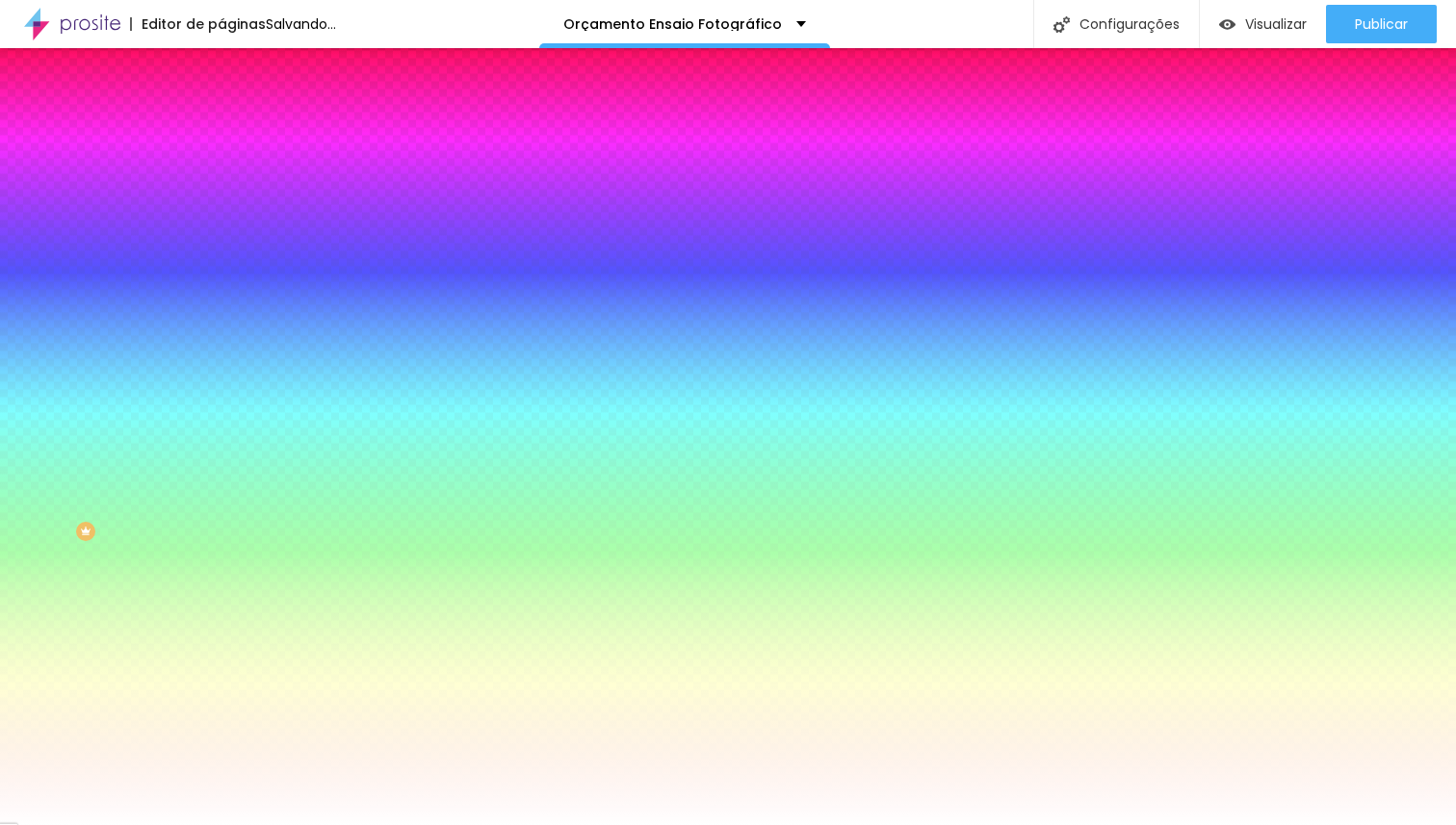
click at [239, 113] on span "Conteúdo" at bounding box center [269, 105] width 60 height 17
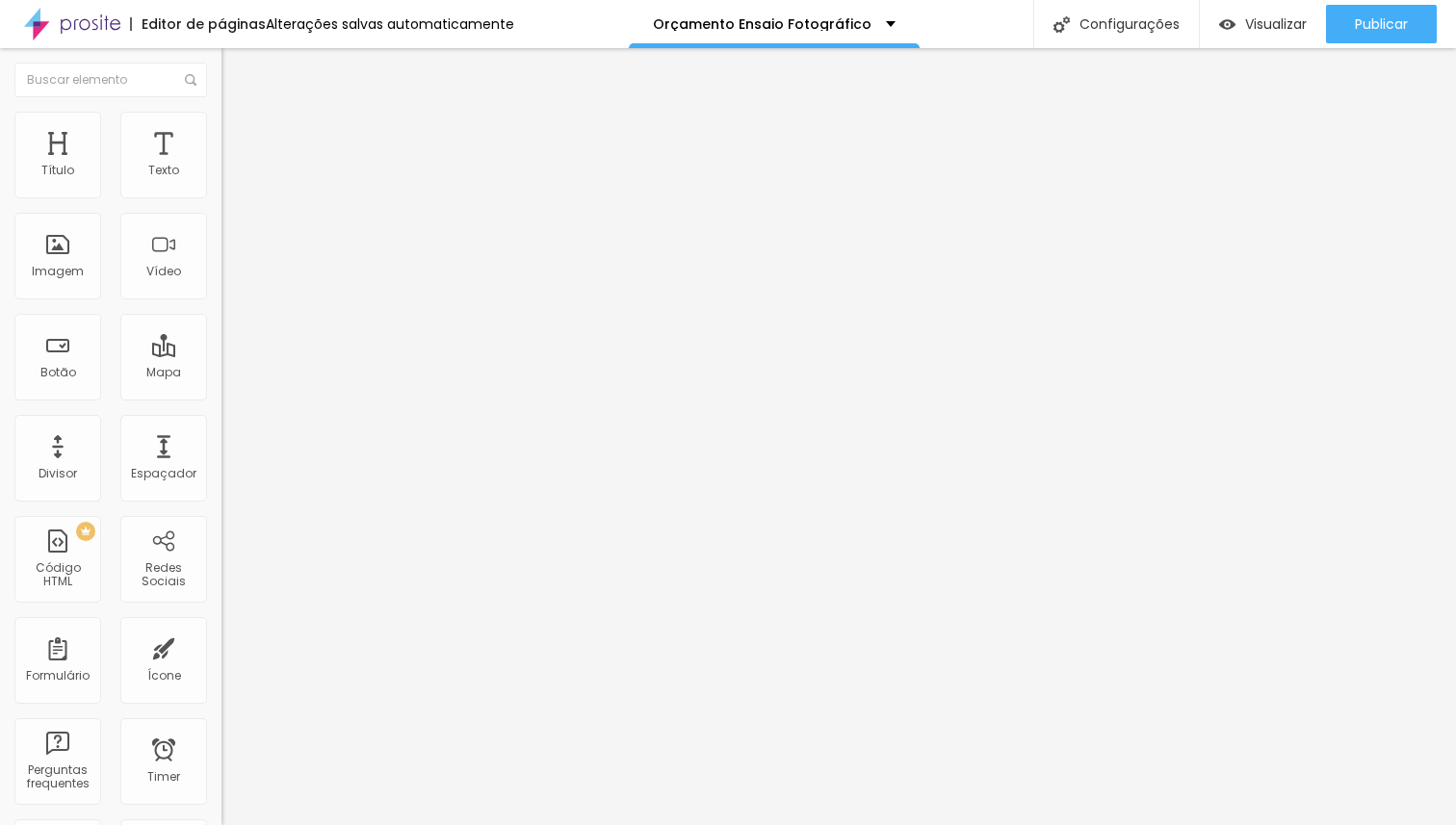
click at [221, 175] on span "Encaixotado" at bounding box center [259, 166] width 75 height 17
click at [221, 205] on span "Completo" at bounding box center [251, 197] width 59 height 17
click at [221, 187] on span "Encaixotado" at bounding box center [259, 178] width 75 height 17
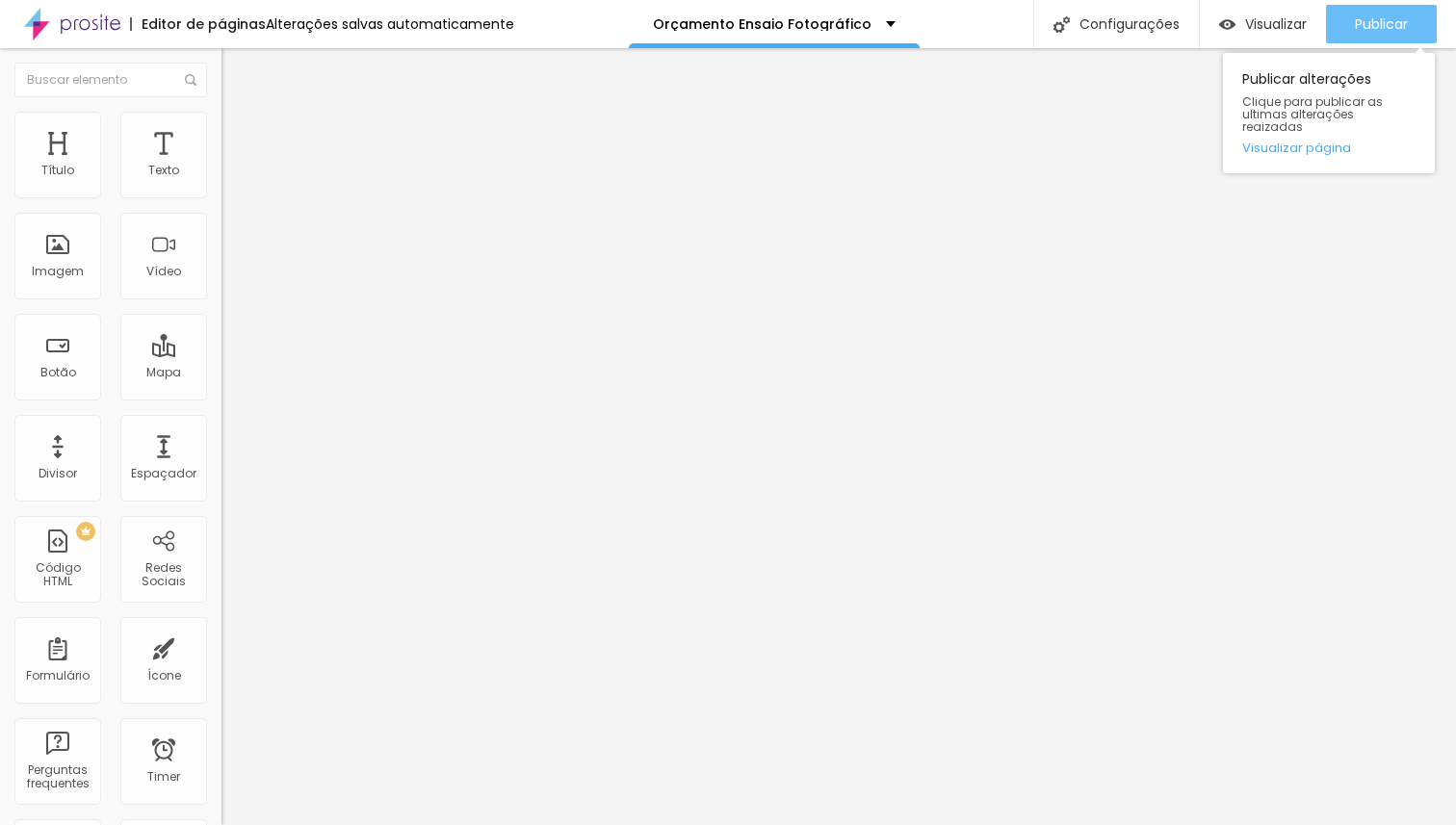
click at [1379, 24] on span "Publicar" at bounding box center [1381, 25] width 53 height 16
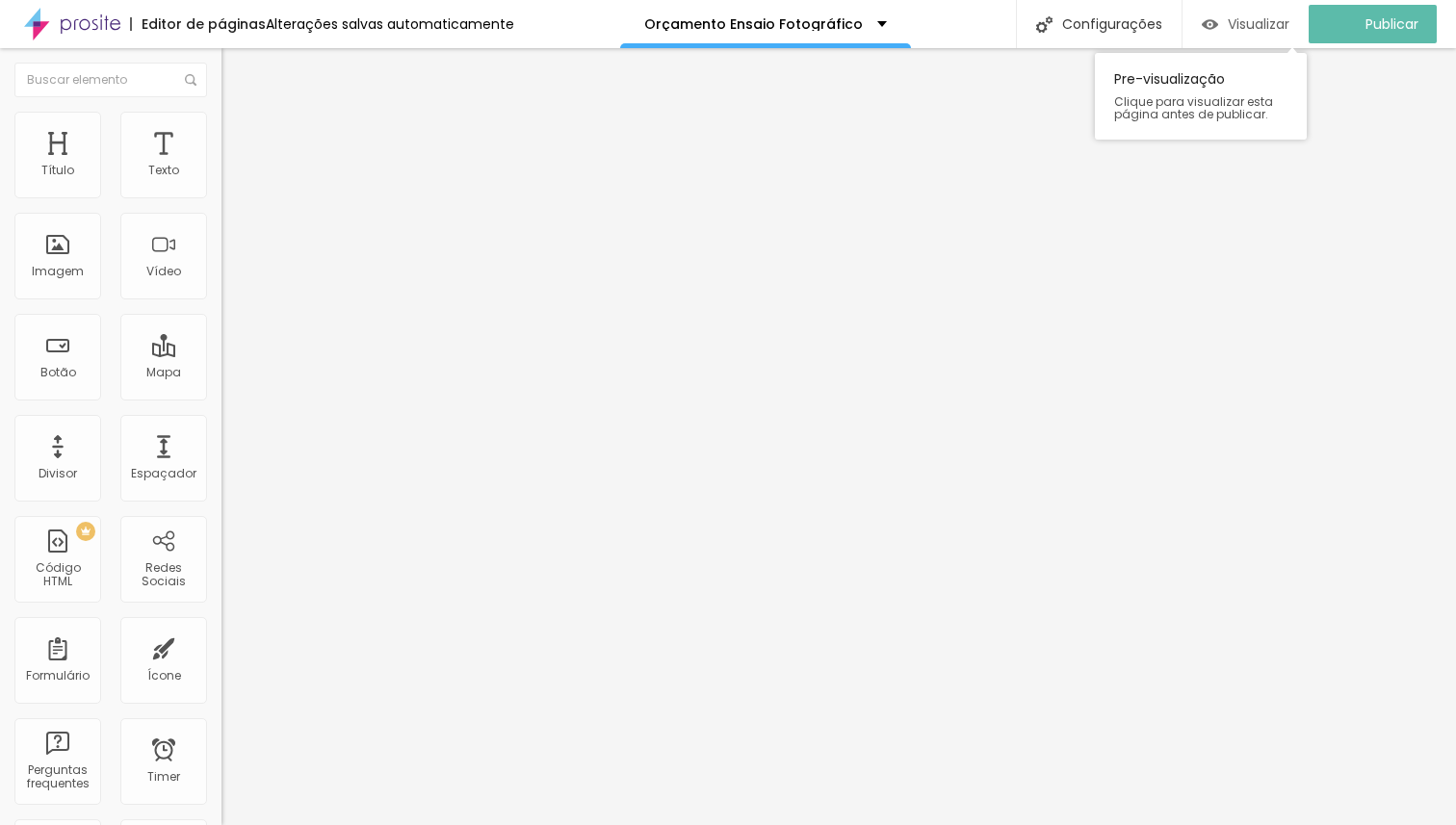
click at [1272, 29] on span "Visualizar" at bounding box center [1258, 25] width 62 height 16
click at [221, 165] on span "Trocar imagem" at bounding box center [273, 157] width 105 height 17
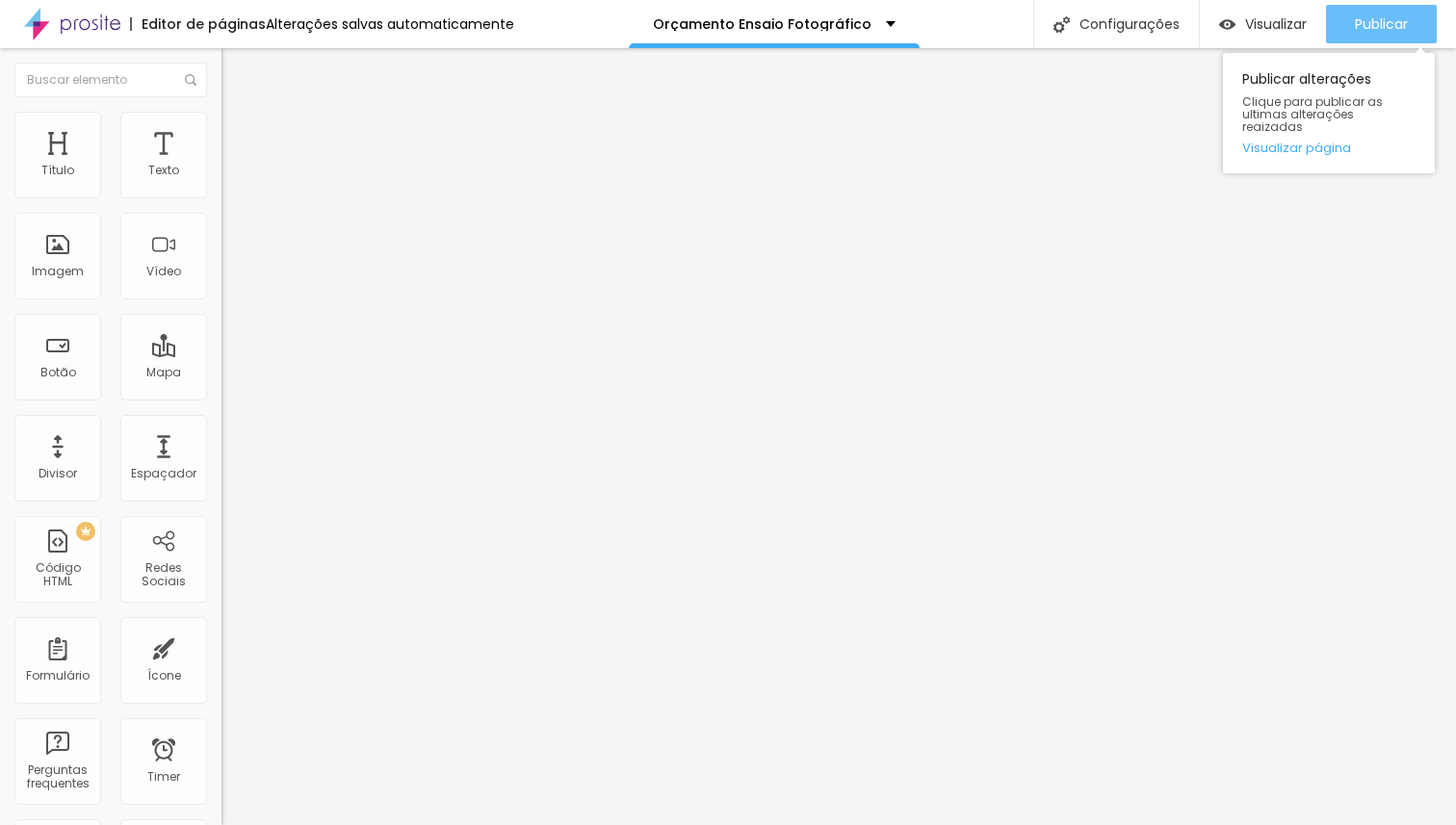
click at [1397, 21] on span "Publicar" at bounding box center [1381, 25] width 53 height 16
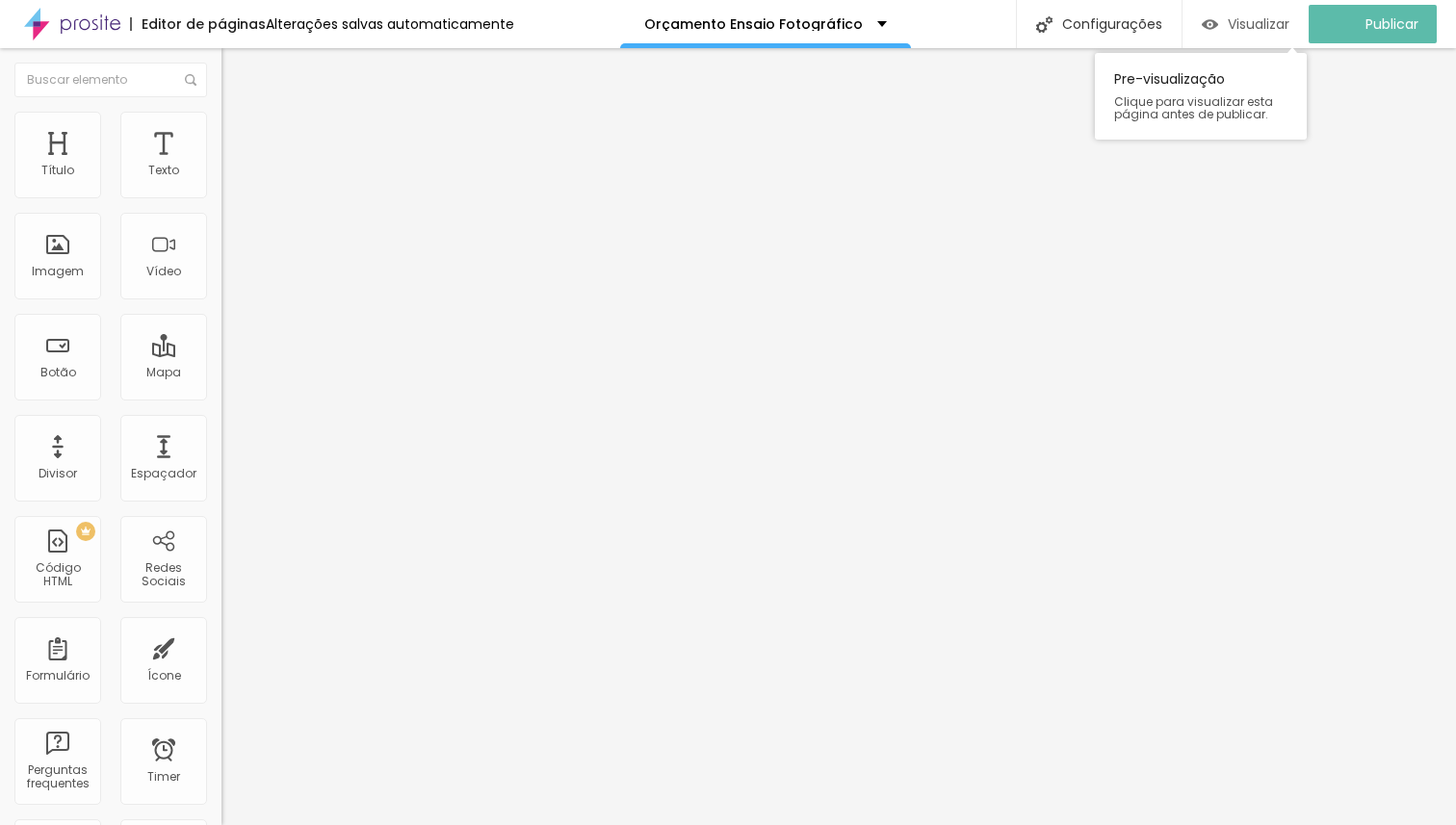
click at [1266, 22] on span "Visualizar" at bounding box center [1258, 25] width 62 height 16
click at [221, 119] on li "Avançado" at bounding box center [332, 122] width 221 height 20
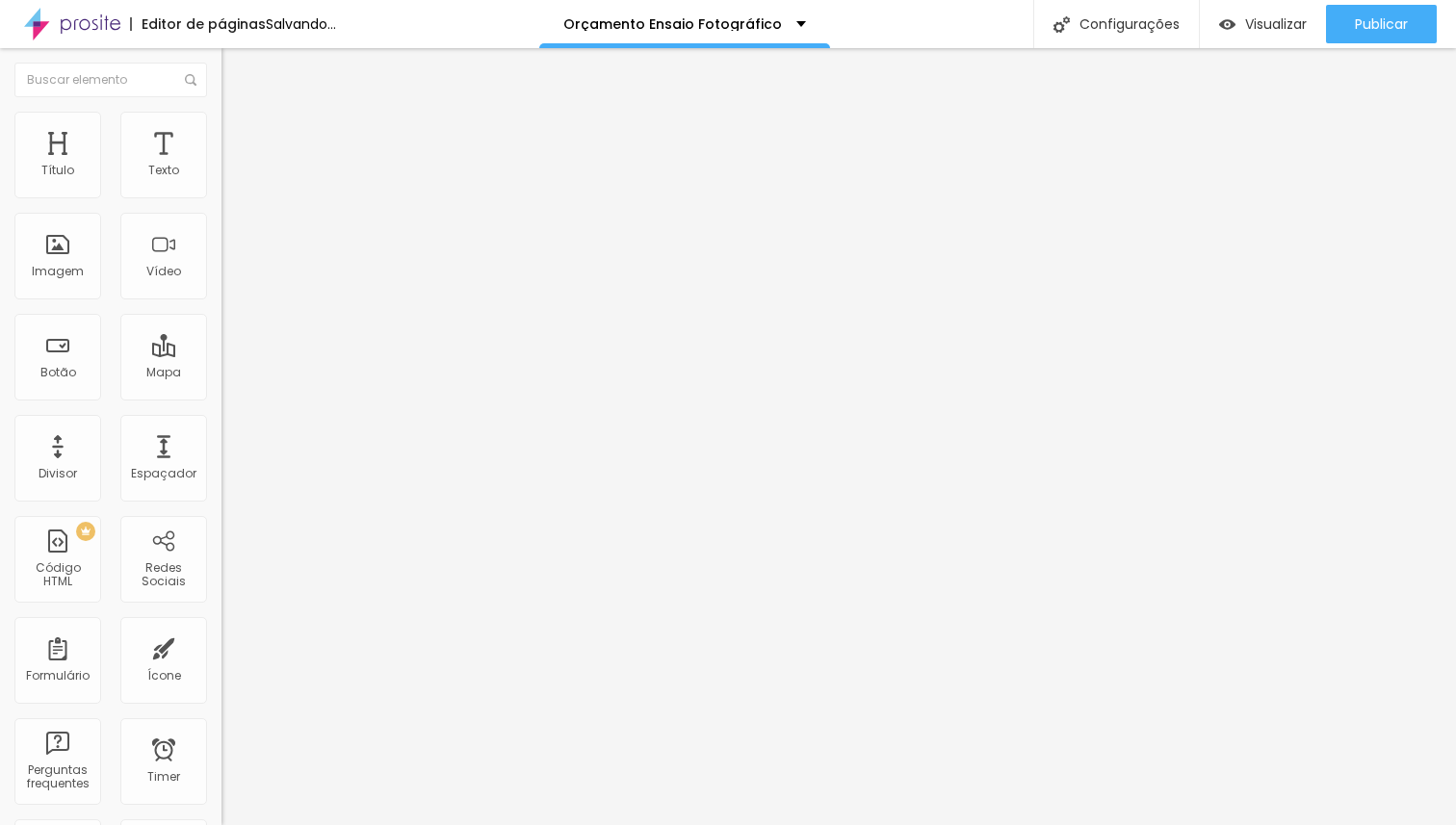
drag, startPoint x: 155, startPoint y: 189, endPoint x: 316, endPoint y: 197, distance: 161.2
click at [316, 354] on input "range" at bounding box center [283, 362] width 124 height 16
click at [221, 131] on li "Avançado" at bounding box center [332, 141] width 221 height 20
drag, startPoint x: 51, startPoint y: 190, endPoint x: 0, endPoint y: 195, distance: 51.2
click at [221, 374] on input "range" at bounding box center [283, 382] width 124 height 16
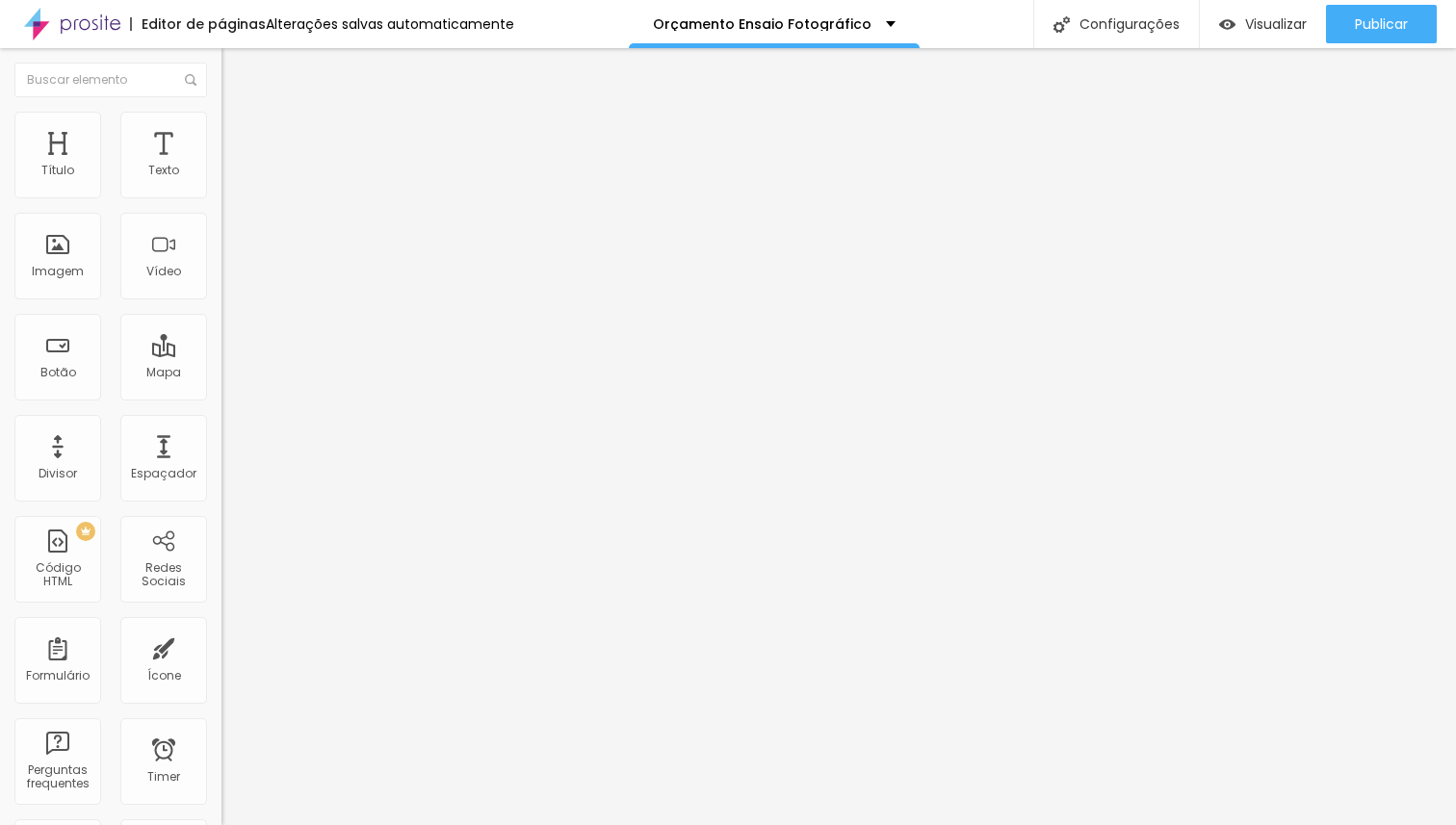
click at [221, 131] on li "Avançado" at bounding box center [332, 141] width 221 height 20
drag, startPoint x: 40, startPoint y: 190, endPoint x: 0, endPoint y: 192, distance: 40.0
click at [221, 374] on input "range" at bounding box center [283, 382] width 124 height 16
click at [221, 121] on img at bounding box center [230, 121] width 18 height 18
click at [221, 112] on img at bounding box center [230, 121] width 18 height 18
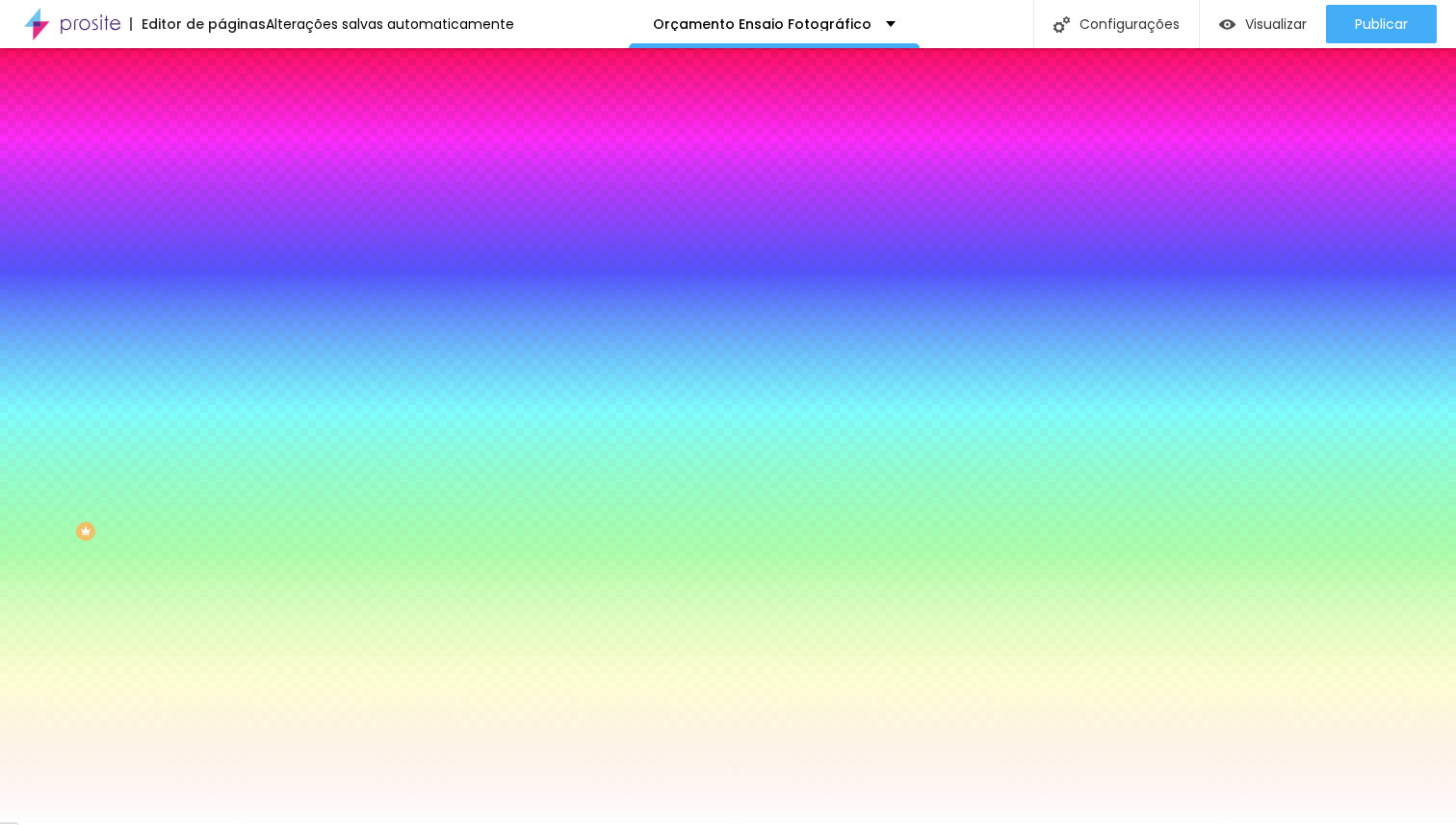
click at [221, 131] on li "Avançado" at bounding box center [332, 141] width 221 height 20
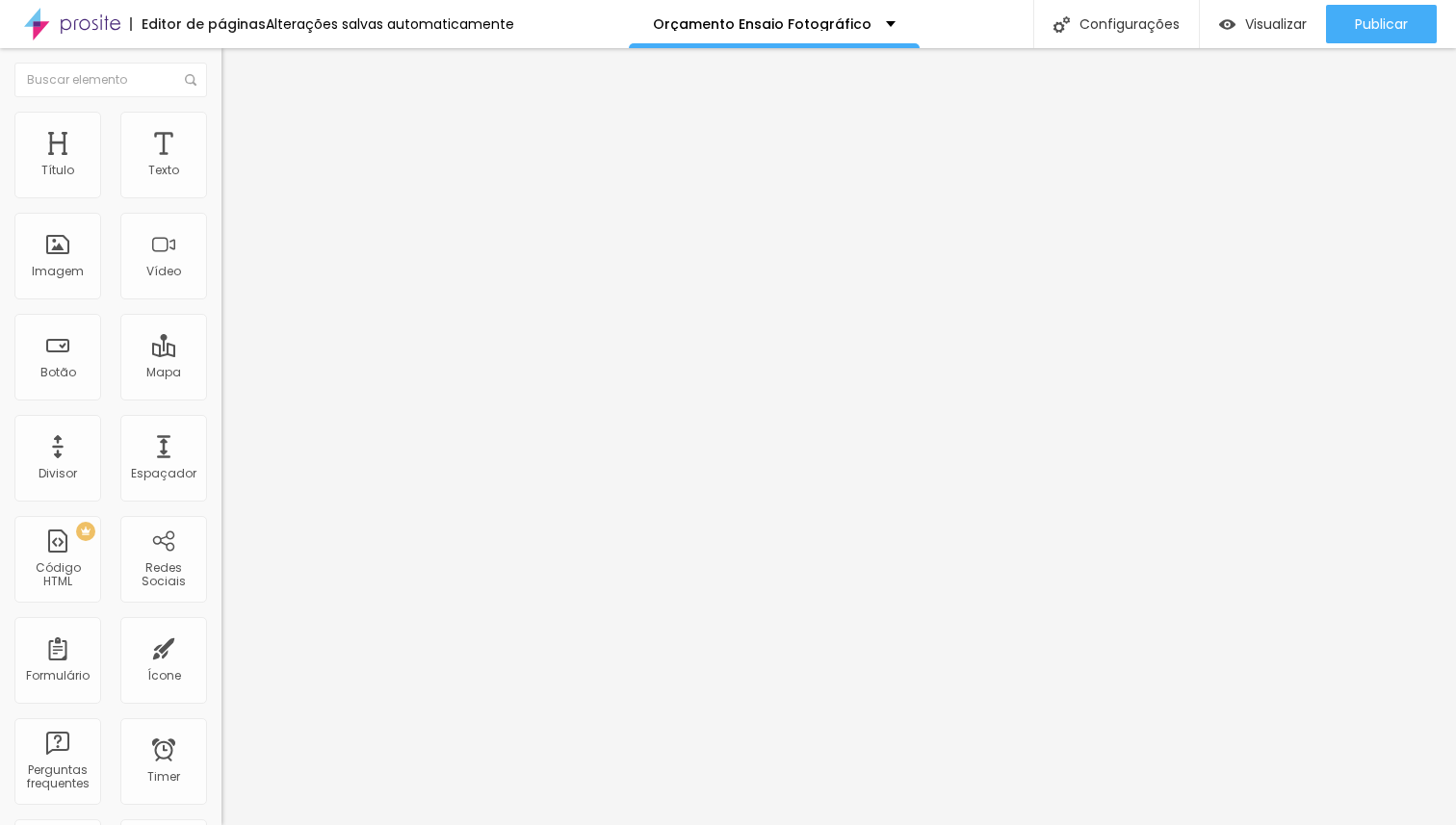
drag, startPoint x: 43, startPoint y: 187, endPoint x: 0, endPoint y: 185, distance: 43.0
click at [221, 374] on input "range" at bounding box center [283, 382] width 124 height 16
click at [149, 164] on div "Texto" at bounding box center [163, 170] width 30 height 14
click at [83, 177] on div "Título" at bounding box center [58, 155] width 87 height 87
click at [239, 133] on span "Avançado" at bounding box center [271, 124] width 64 height 17
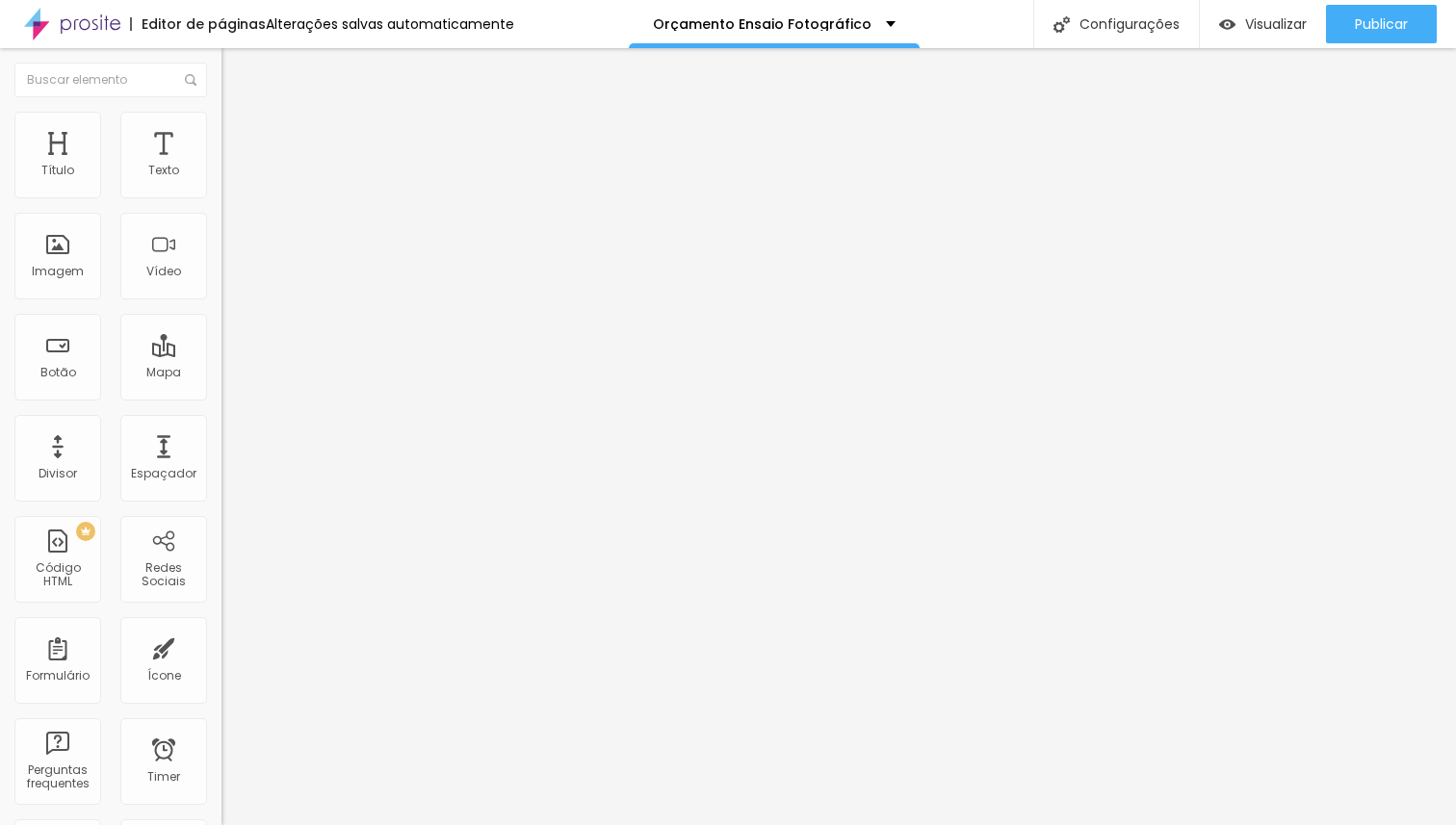
drag, startPoint x: 31, startPoint y: 226, endPoint x: 306, endPoint y: 250, distance: 276.0
click at [306, 626] on input "range" at bounding box center [283, 634] width 124 height 16
drag, startPoint x: 52, startPoint y: 190, endPoint x: 296, endPoint y: 188, distance: 244.0
click at [296, 354] on input "range" at bounding box center [283, 362] width 124 height 16
click at [239, 113] on span "Estilo" at bounding box center [254, 105] width 30 height 17
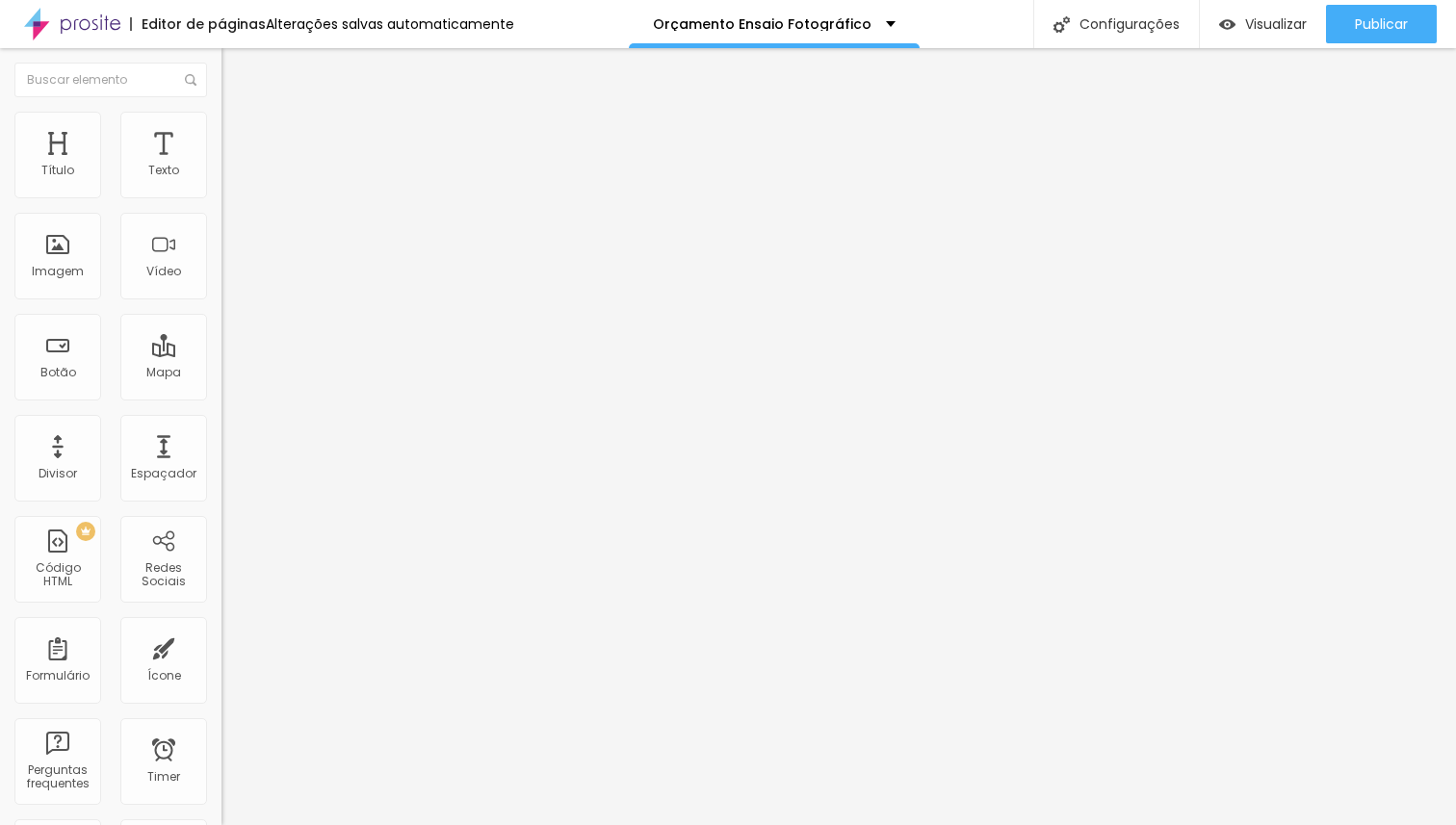
click at [231, 177] on icon "button" at bounding box center [235, 173] width 8 height 8
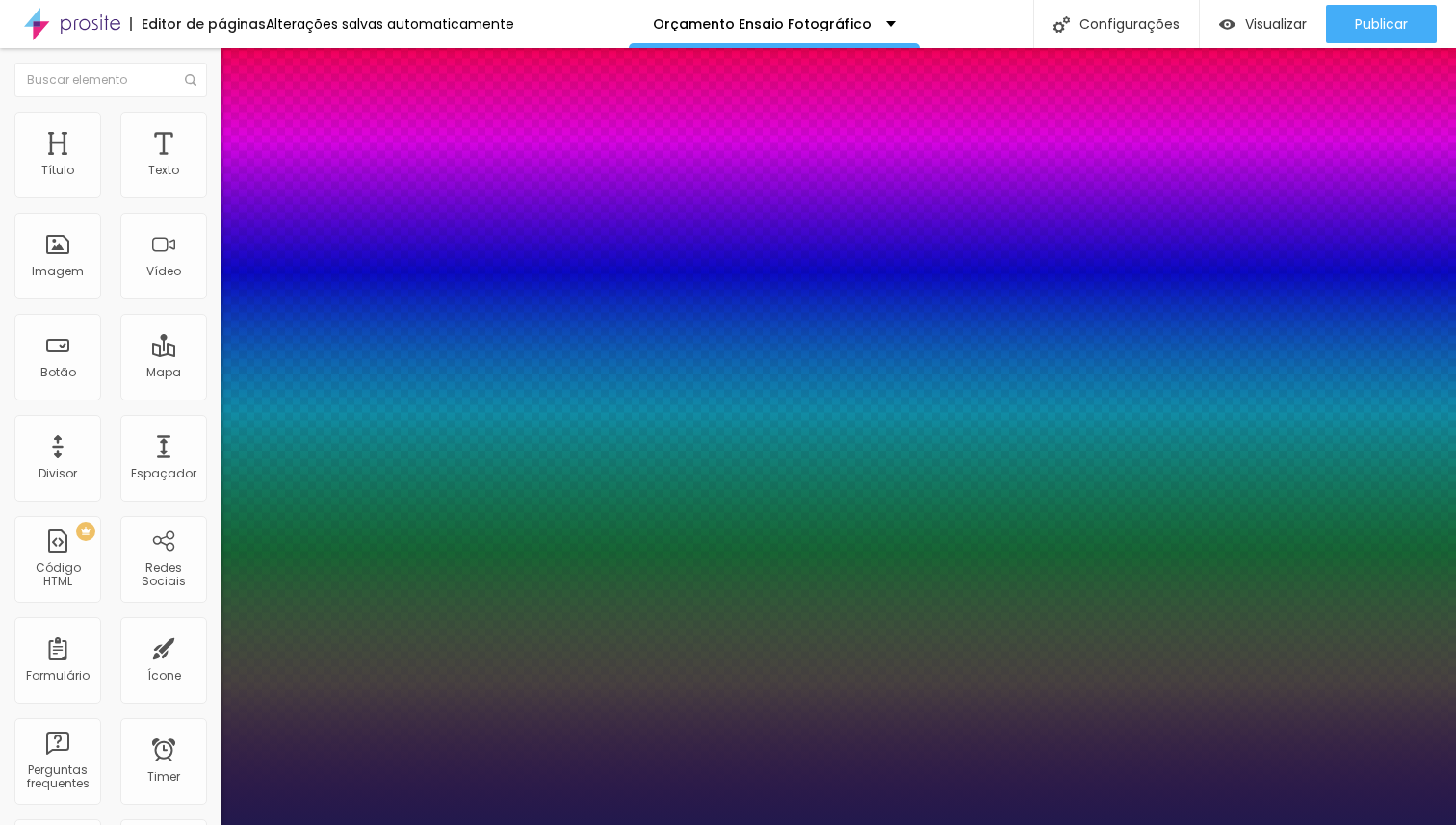
click at [86, 824] on div at bounding box center [728, 825] width 1456 height 0
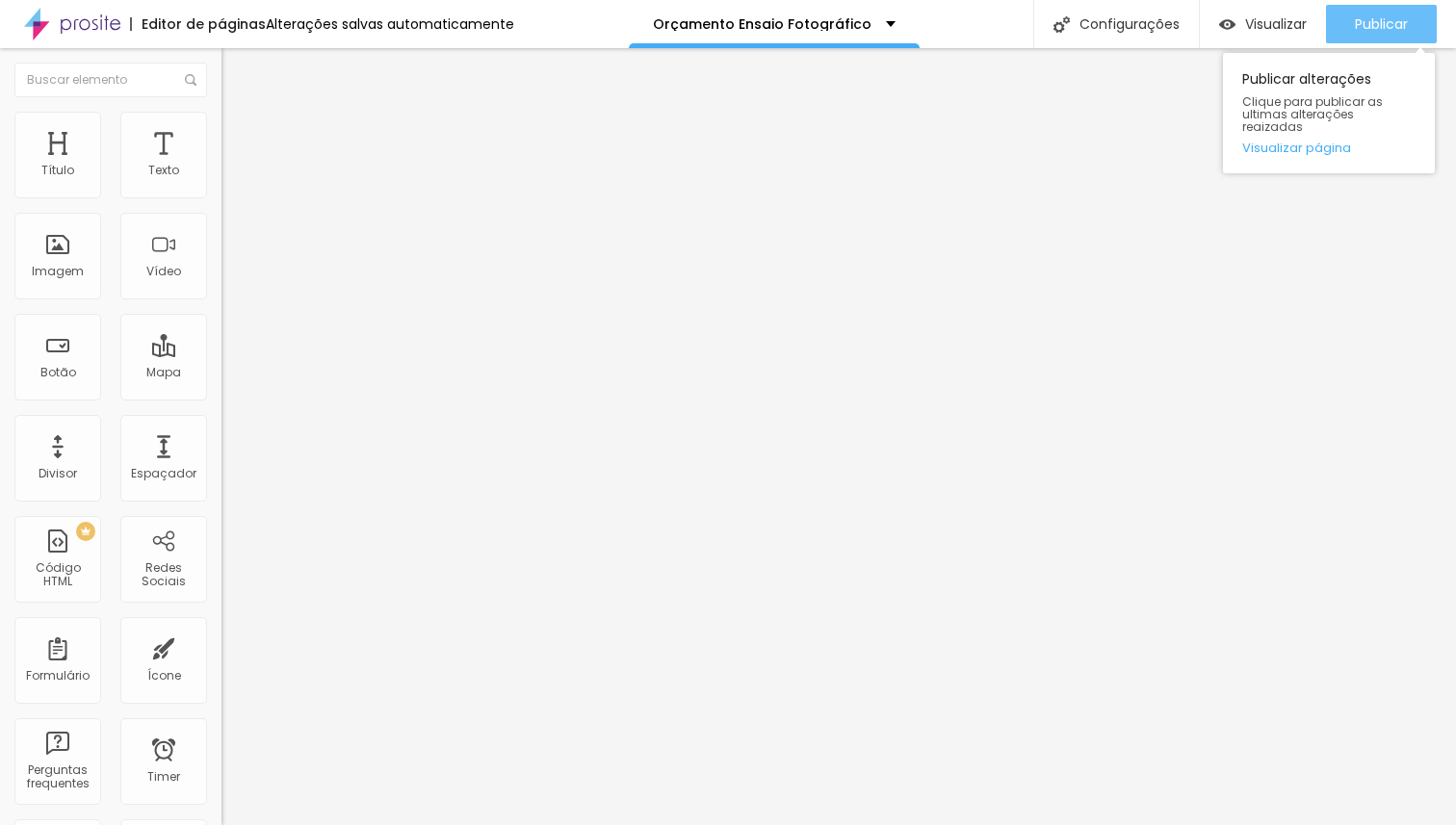
click at [1366, 26] on span "Publicar" at bounding box center [1381, 25] width 53 height 16
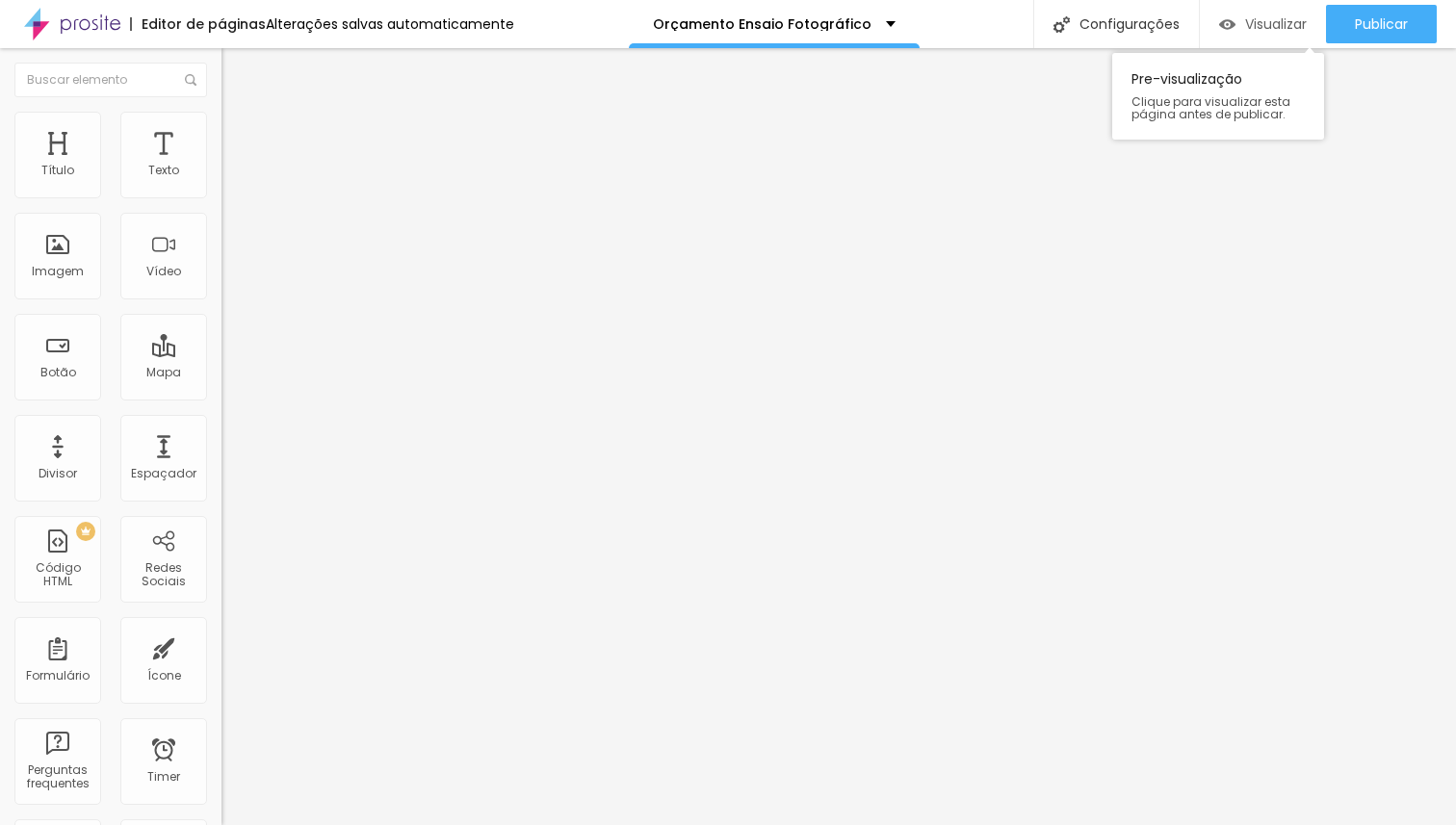
click at [1282, 26] on span "Visualizar" at bounding box center [1276, 25] width 62 height 16
click at [221, 126] on li "Avançado" at bounding box center [332, 122] width 221 height 20
click at [221, 125] on li "Estilo" at bounding box center [332, 122] width 221 height 20
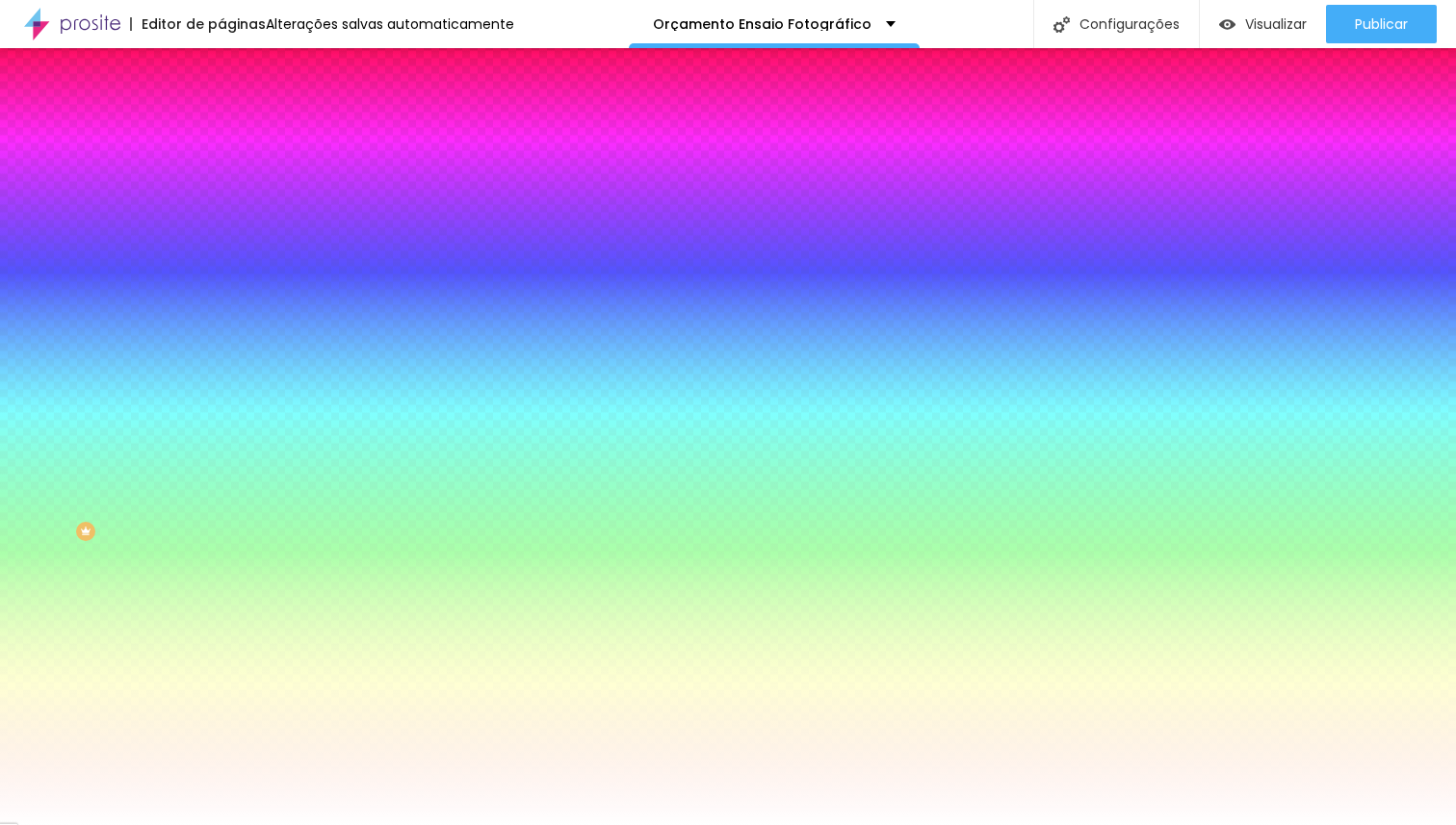
click at [239, 136] on span "Avançado" at bounding box center [271, 144] width 64 height 17
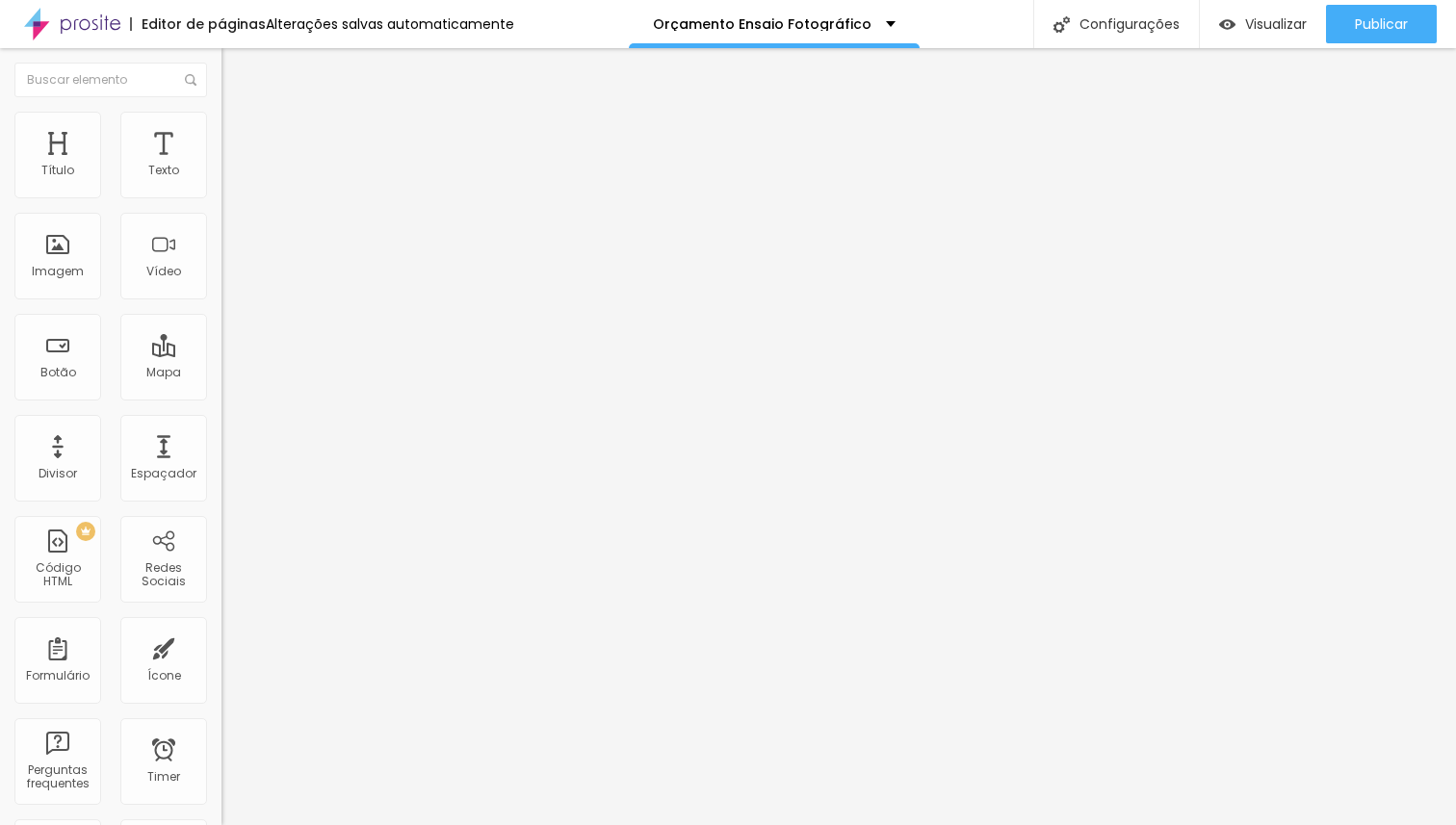
click at [221, 129] on li "Estilo" at bounding box center [332, 122] width 221 height 20
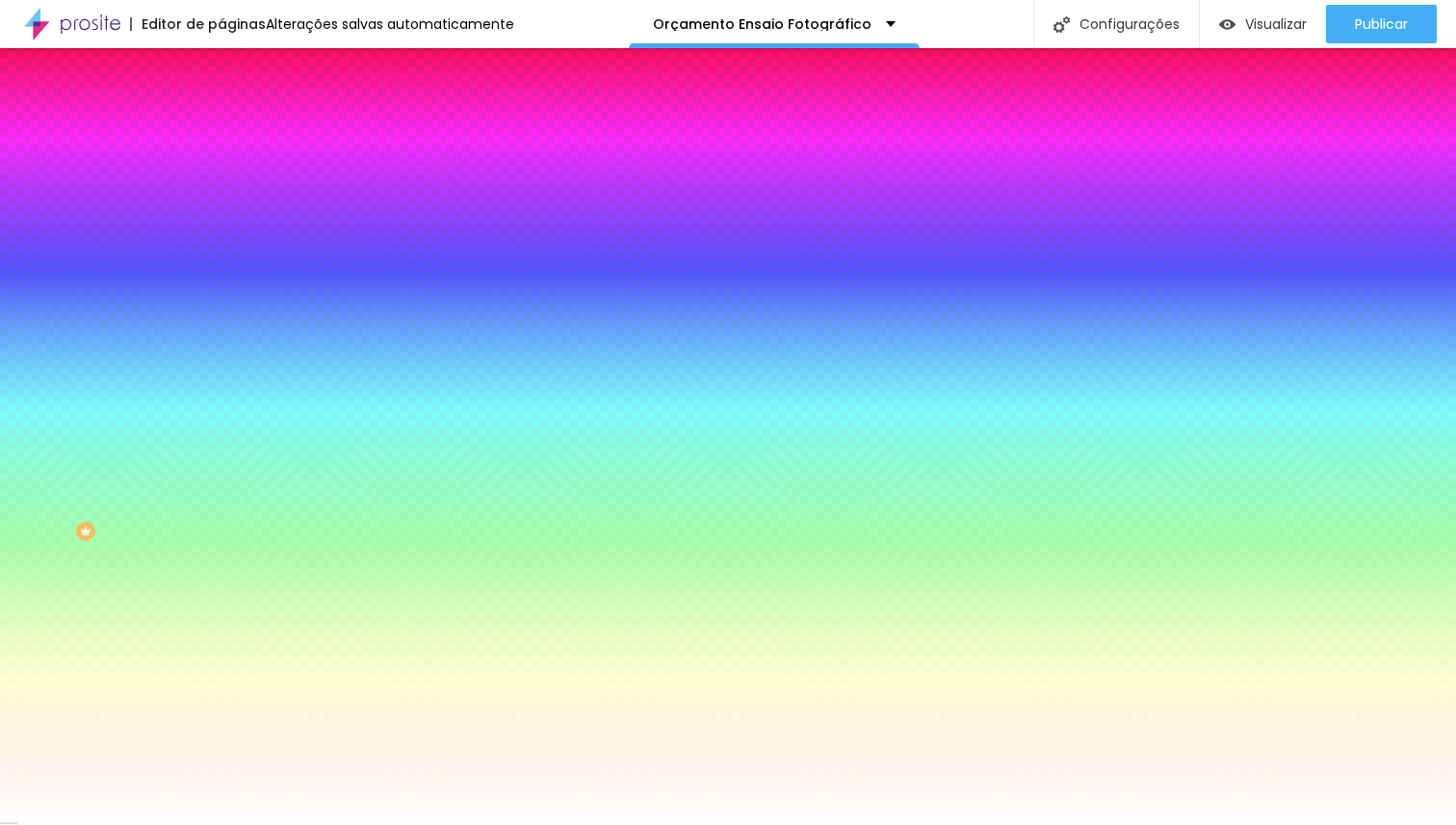
click at [221, 112] on li "Conteúdo" at bounding box center [332, 102] width 221 height 20
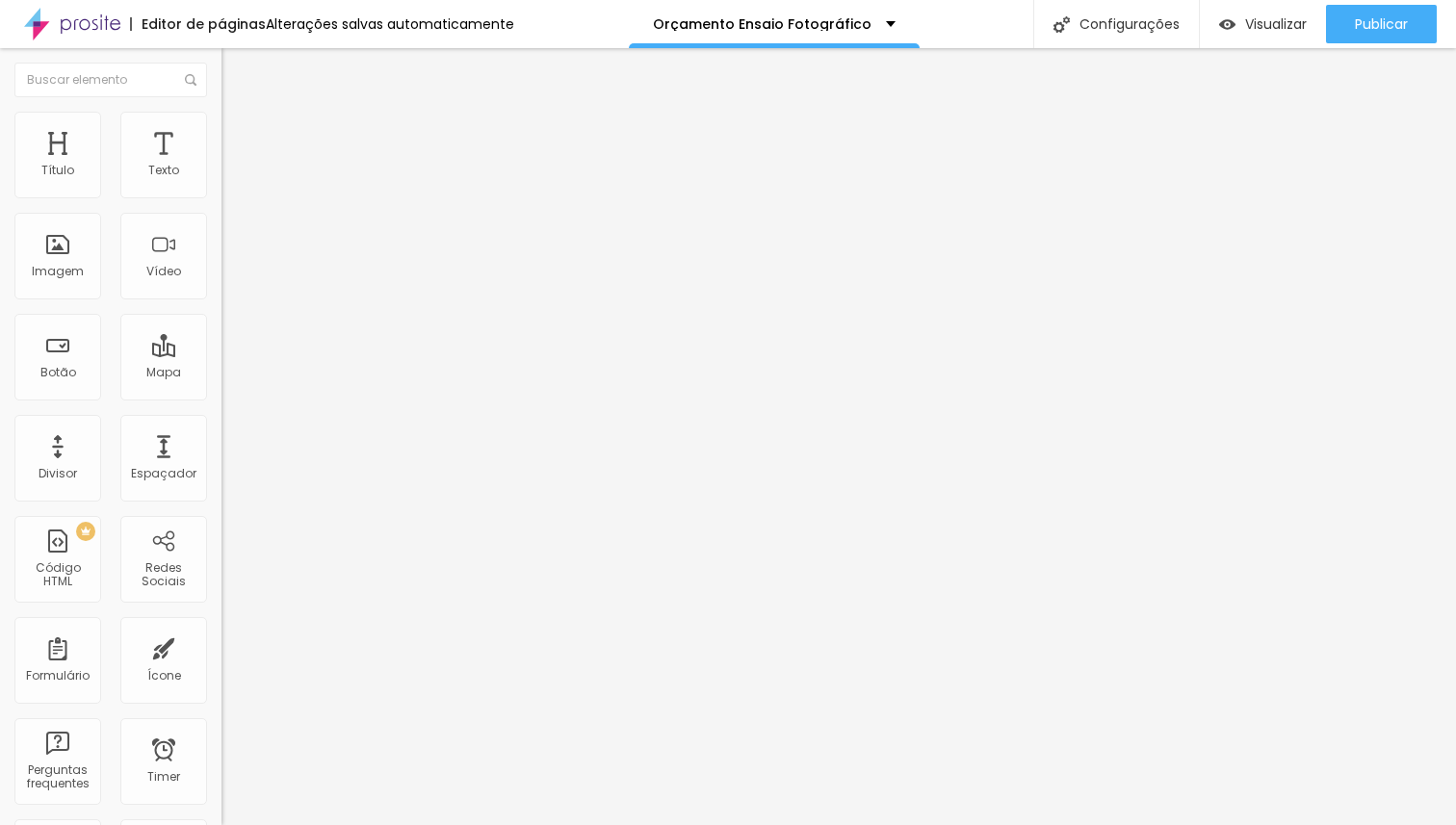
click at [221, 120] on img at bounding box center [230, 121] width 18 height 18
drag, startPoint x: 55, startPoint y: 187, endPoint x: 263, endPoint y: 180, distance: 208.1
click at [263, 354] on input "range" at bounding box center [283, 362] width 124 height 16
drag, startPoint x: 60, startPoint y: 225, endPoint x: 309, endPoint y: 211, distance: 249.4
click at [309, 626] on input "range" at bounding box center [283, 634] width 124 height 16
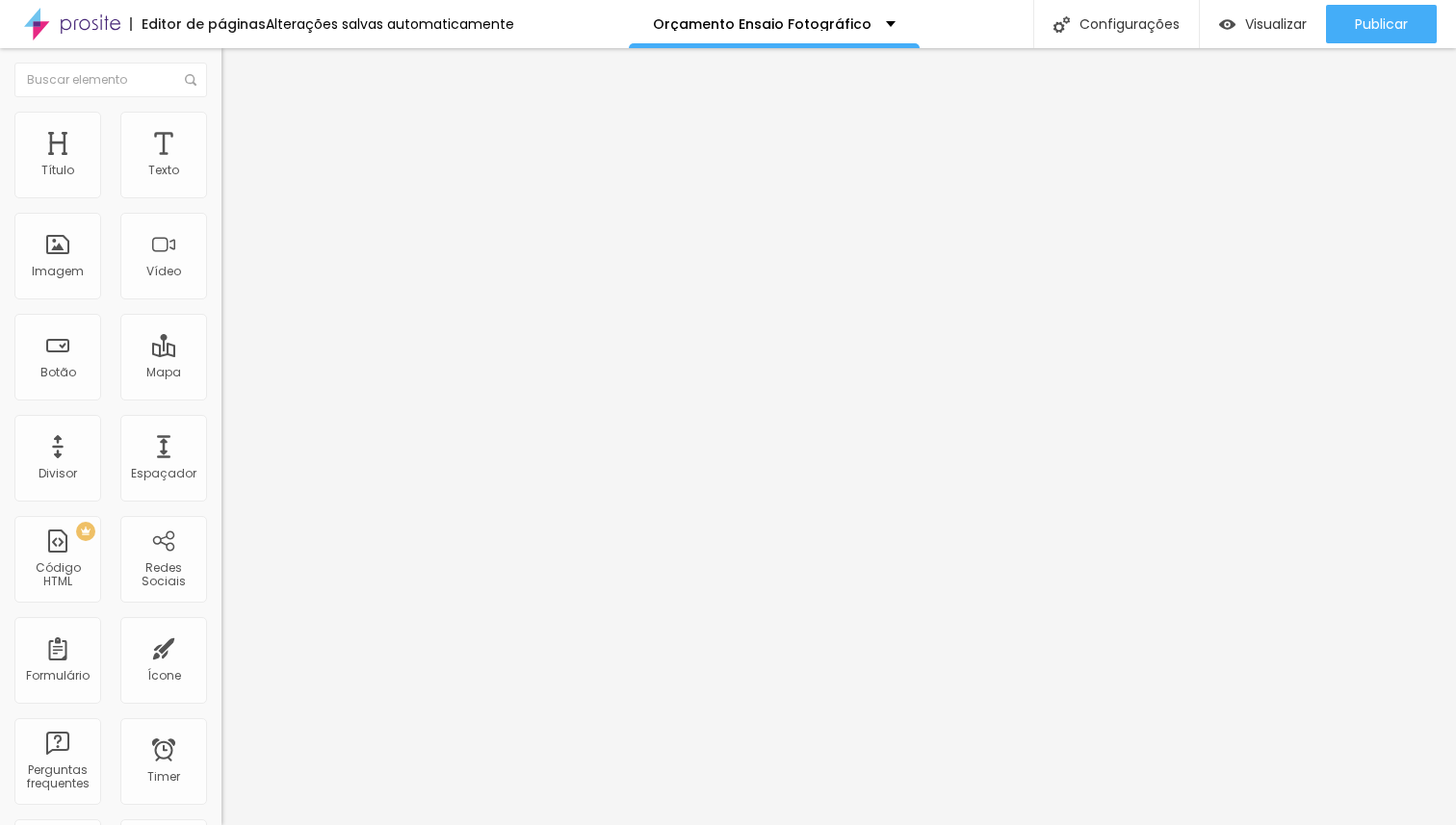
click at [221, 123] on img at bounding box center [230, 121] width 18 height 18
drag, startPoint x: 53, startPoint y: 188, endPoint x: 348, endPoint y: 177, distance: 295.2
click at [345, 354] on input "range" at bounding box center [283, 362] width 124 height 16
drag, startPoint x: 54, startPoint y: 226, endPoint x: 235, endPoint y: 217, distance: 181.2
click at [235, 626] on input "range" at bounding box center [283, 634] width 124 height 16
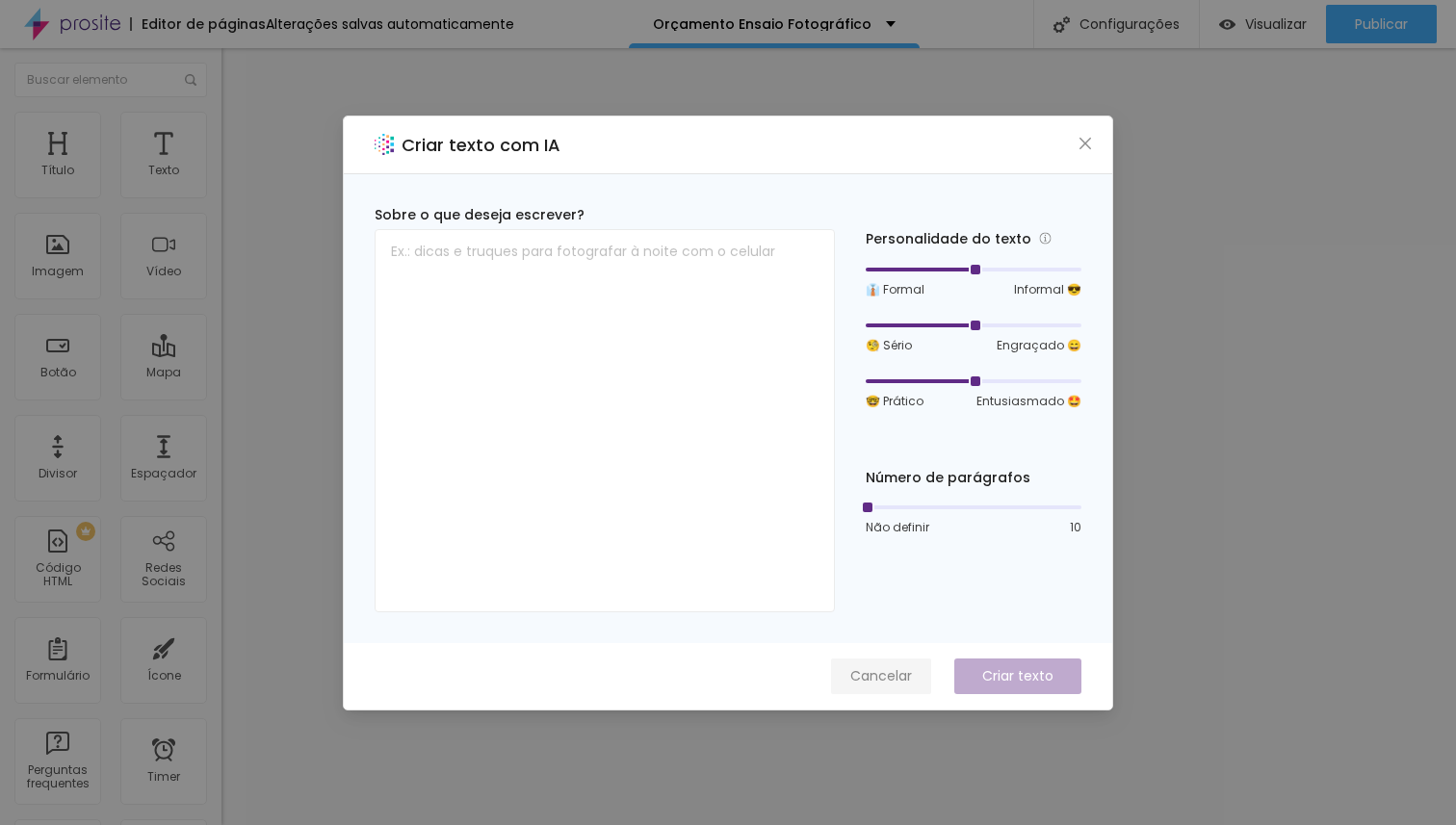
click at [885, 670] on span "Cancelar" at bounding box center [880, 676] width 62 height 21
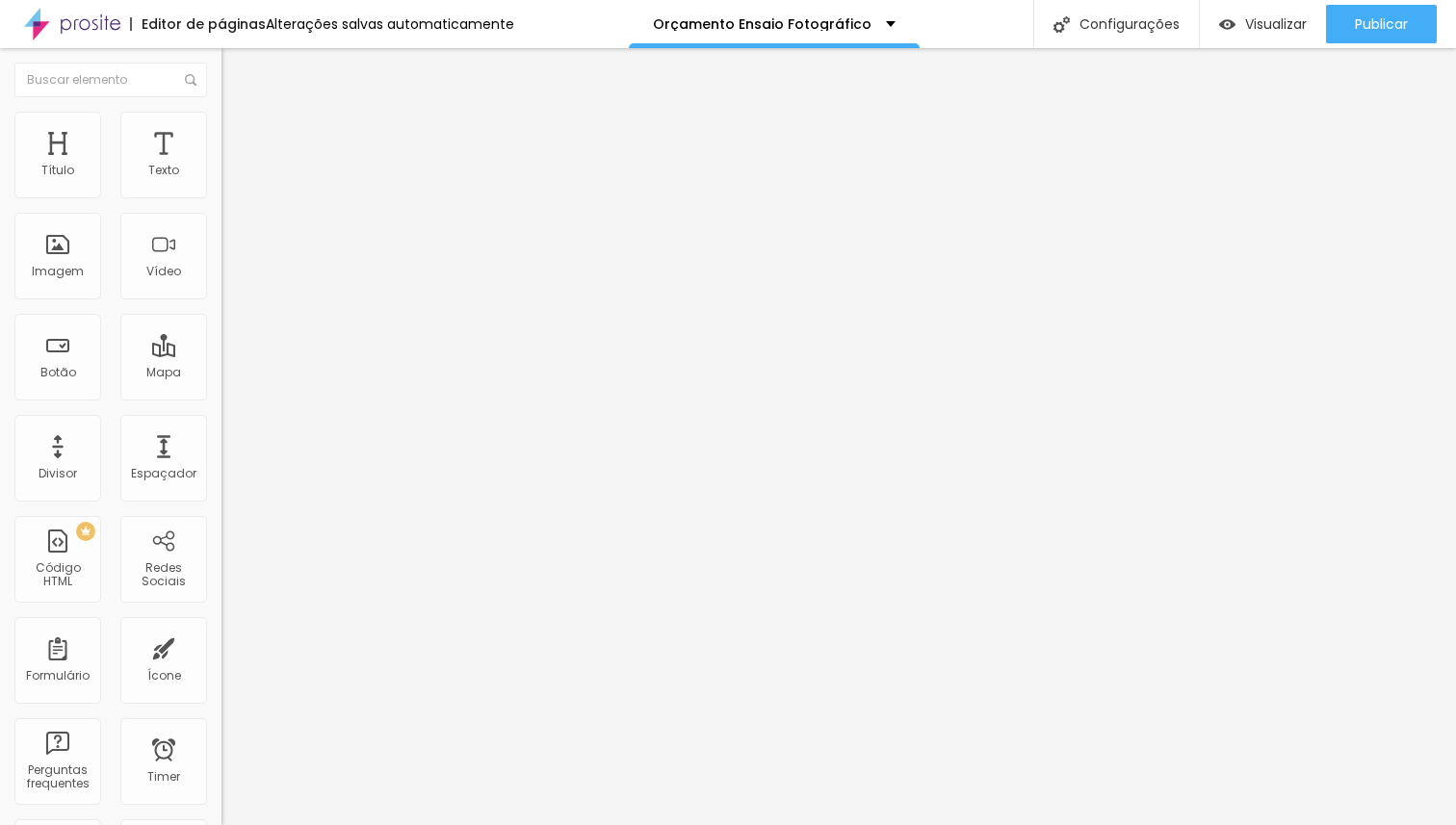
click at [221, 117] on li "Avançado" at bounding box center [332, 122] width 221 height 20
drag, startPoint x: 141, startPoint y: 185, endPoint x: 228, endPoint y: 194, distance: 87.5
click at [228, 354] on input "range" at bounding box center [283, 362] width 124 height 16
drag, startPoint x: 158, startPoint y: 230, endPoint x: 207, endPoint y: 220, distance: 50.0
click at [221, 626] on input "range" at bounding box center [283, 634] width 124 height 16
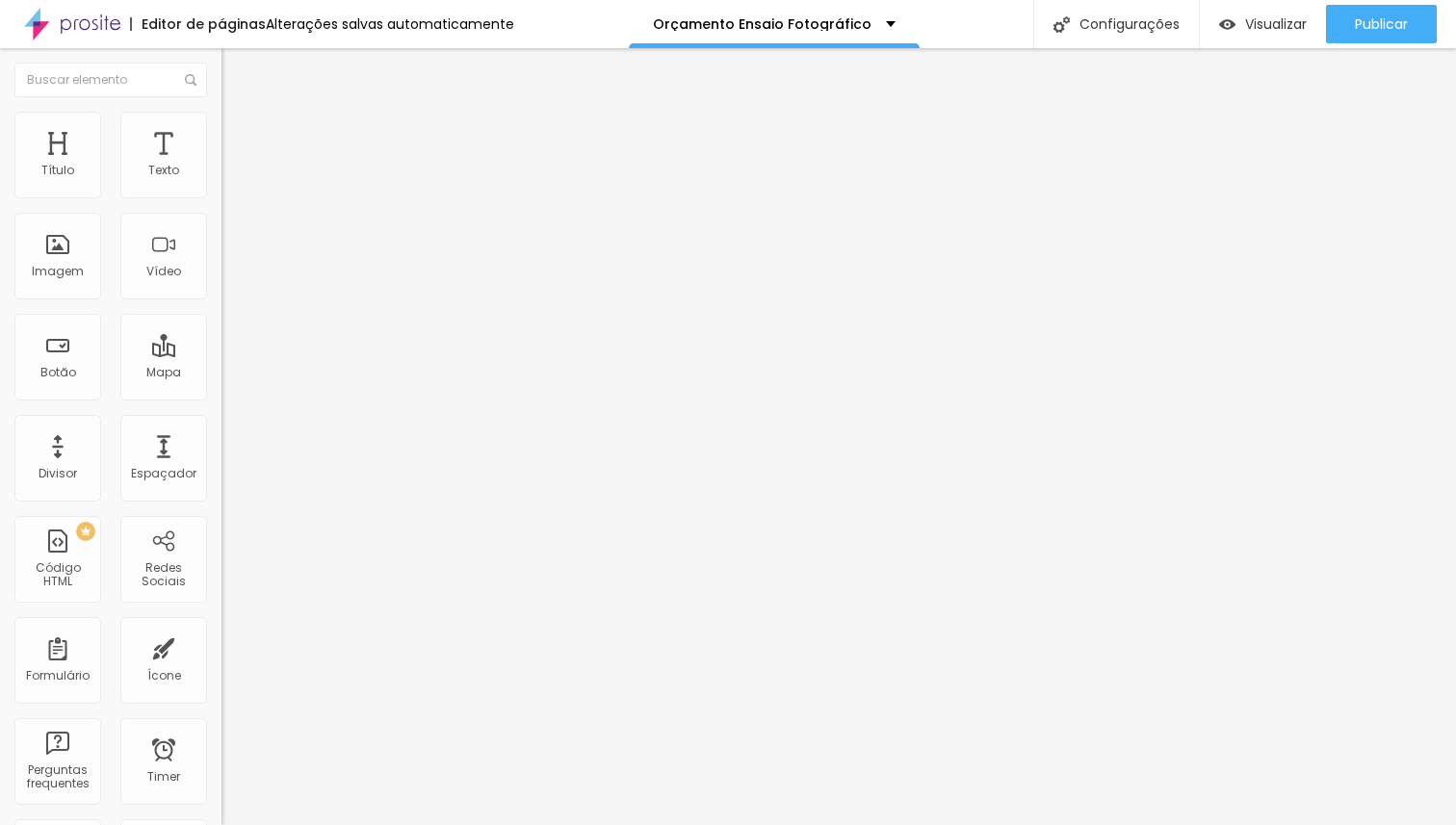
click at [239, 132] on span "Avançado" at bounding box center [271, 124] width 64 height 17
drag, startPoint x: 51, startPoint y: 188, endPoint x: 68, endPoint y: 185, distance: 17.3
click at [221, 354] on input "range" at bounding box center [283, 362] width 124 height 16
click at [239, 113] on span "Estilo" at bounding box center [254, 105] width 30 height 17
click at [221, 125] on li "Avançado" at bounding box center [332, 122] width 221 height 20
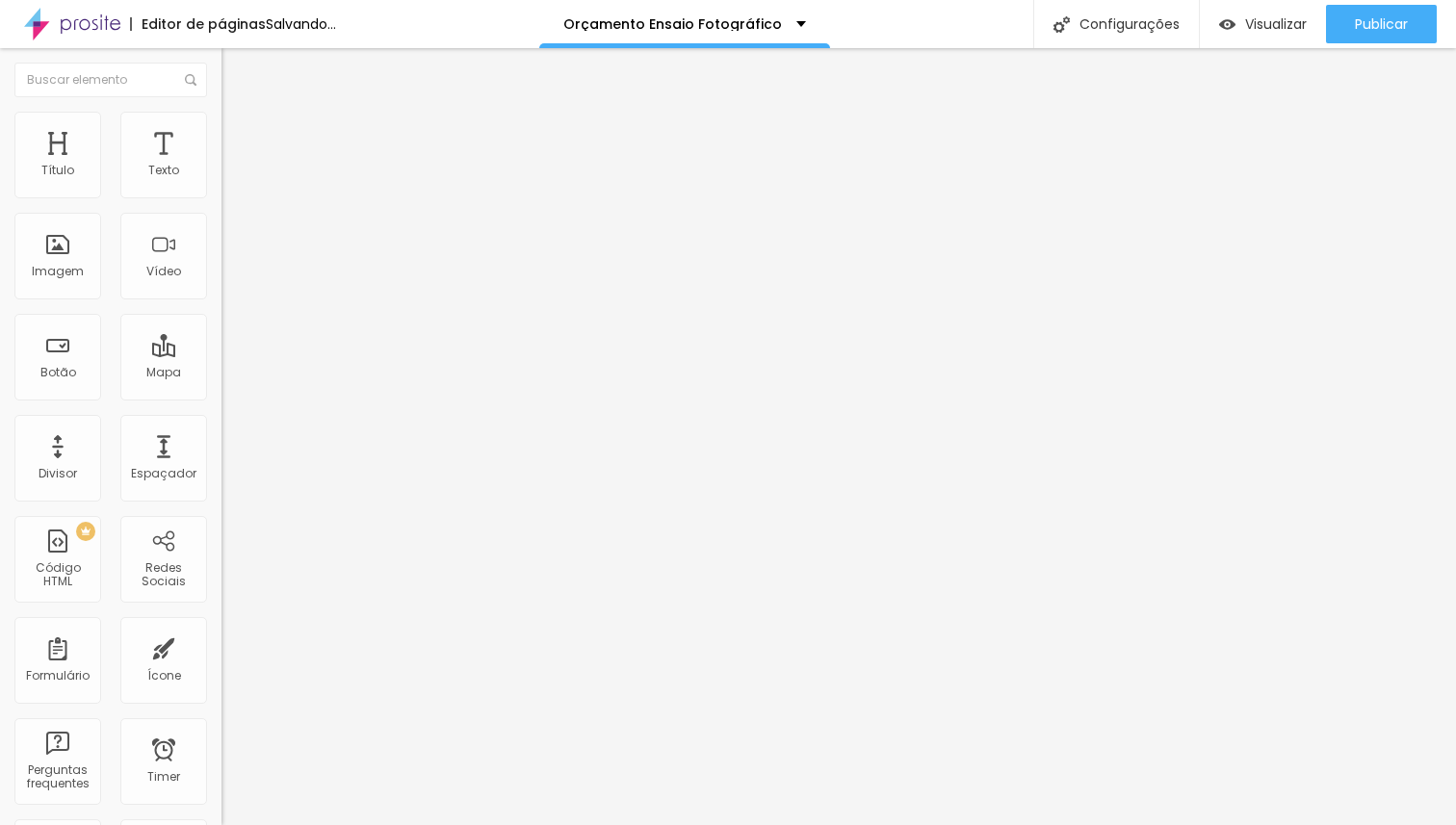
drag, startPoint x: 71, startPoint y: 187, endPoint x: 283, endPoint y: 174, distance: 212.4
click at [283, 354] on input "range" at bounding box center [283, 362] width 124 height 16
drag, startPoint x: 53, startPoint y: 224, endPoint x: 242, endPoint y: 221, distance: 189.0
click at [242, 626] on input "range" at bounding box center [283, 634] width 124 height 16
click at [239, 133] on span "Avançado" at bounding box center [271, 124] width 64 height 17
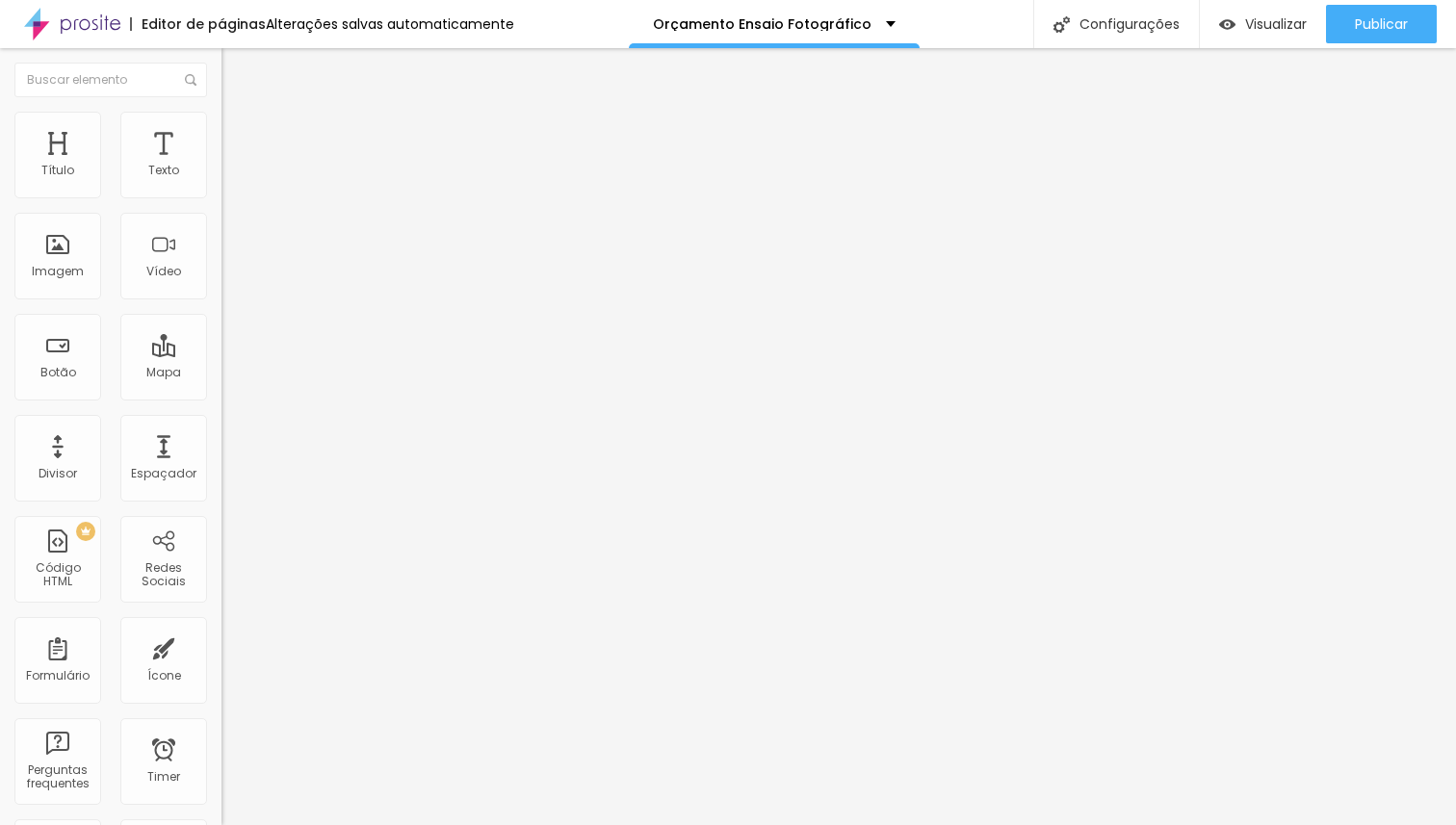
drag, startPoint x: 58, startPoint y: 192, endPoint x: 221, endPoint y: 191, distance: 163.0
click at [221, 354] on input "range" at bounding box center [283, 362] width 124 height 16
drag, startPoint x: 209, startPoint y: 221, endPoint x: 218, endPoint y: 220, distance: 9.1
click at [221, 626] on input "range" at bounding box center [283, 634] width 124 height 16
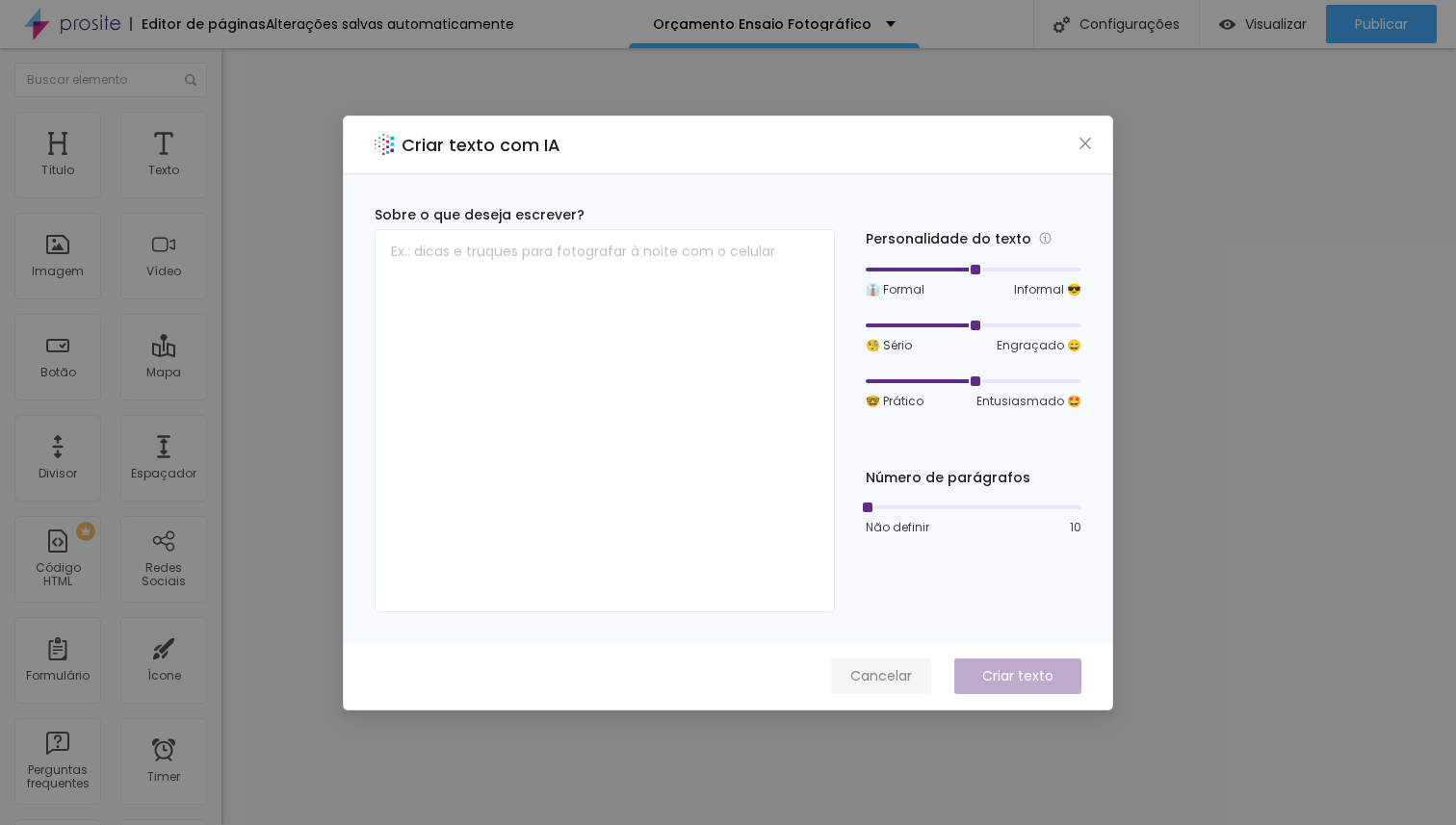
click at [870, 669] on span "Cancelar" at bounding box center [880, 676] width 62 height 21
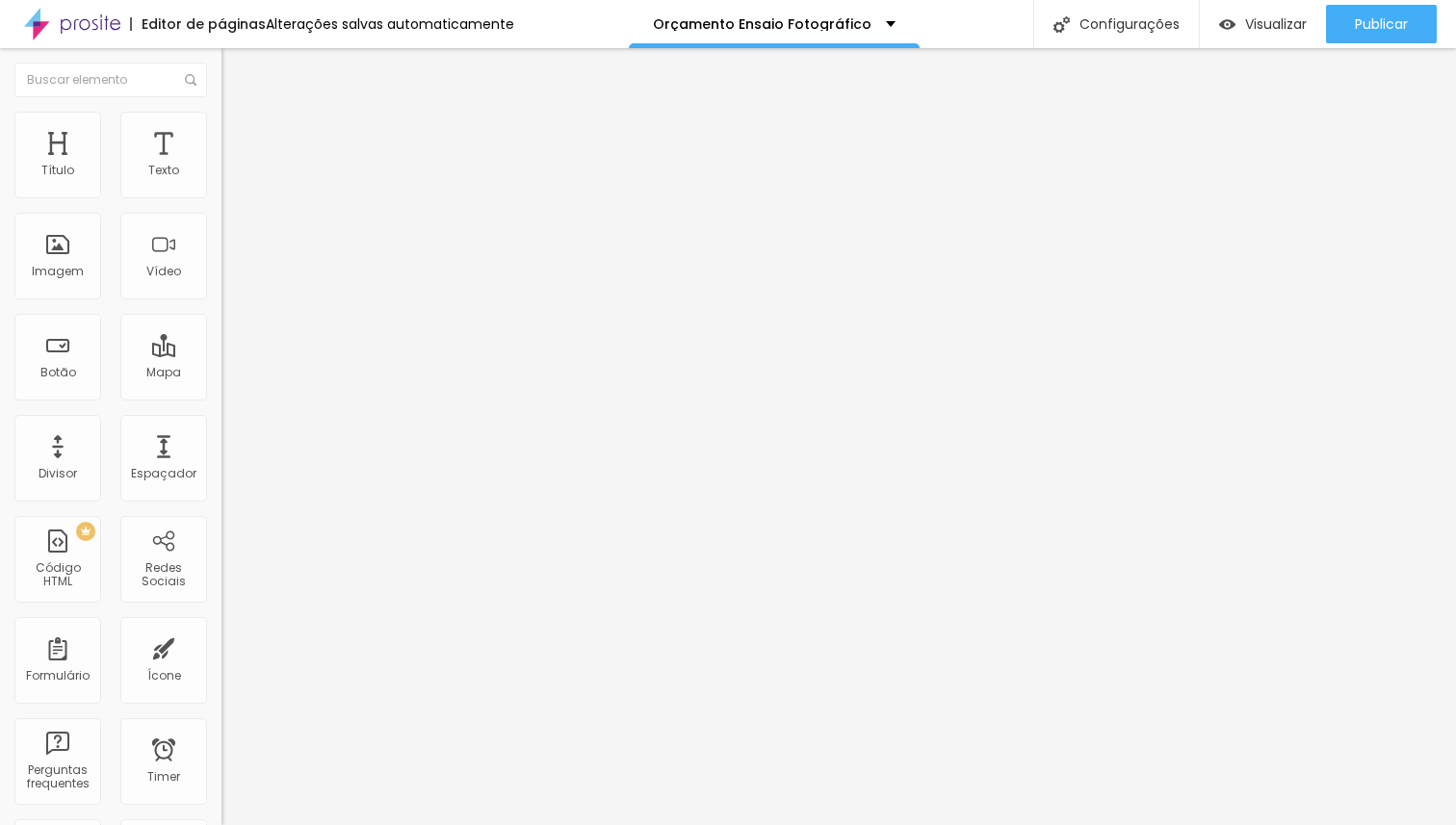
click at [239, 130] on span "Avançado" at bounding box center [271, 124] width 64 height 17
click at [221, 165] on span "Trocar imagem" at bounding box center [273, 157] width 105 height 17
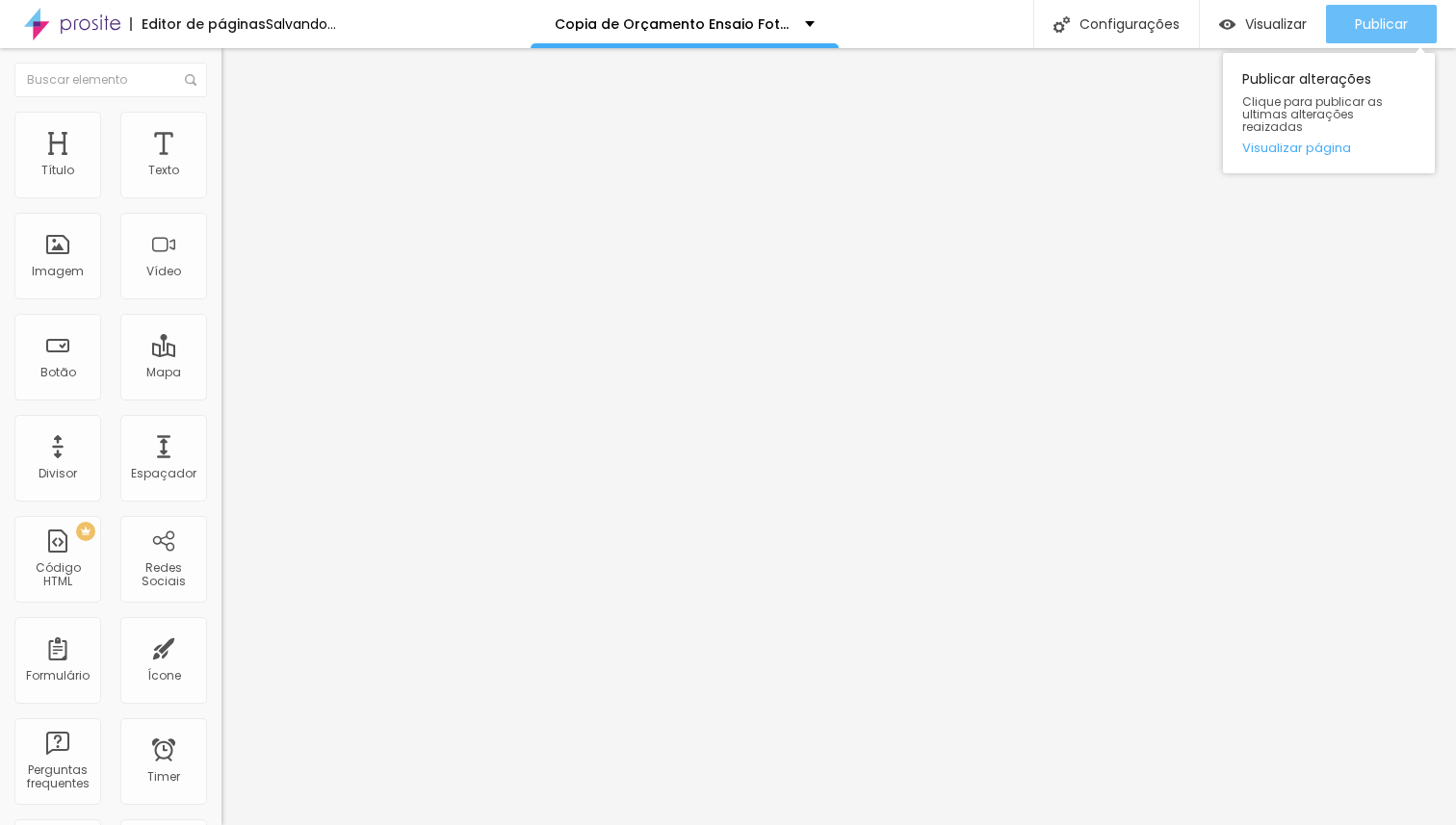
click at [1398, 20] on span "Publicar" at bounding box center [1381, 25] width 53 height 16
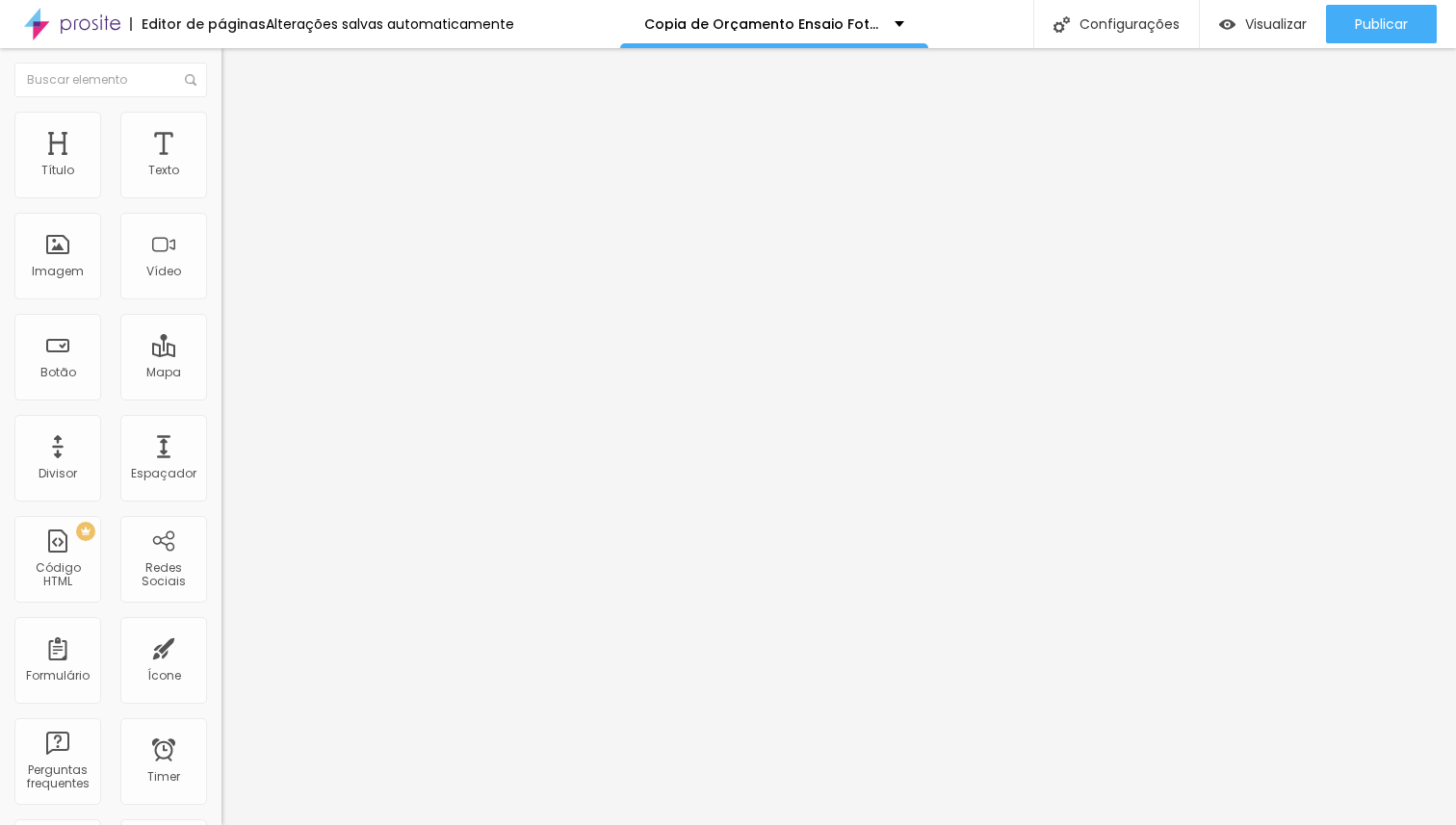
click at [239, 133] on span "Estilo" at bounding box center [254, 124] width 30 height 17
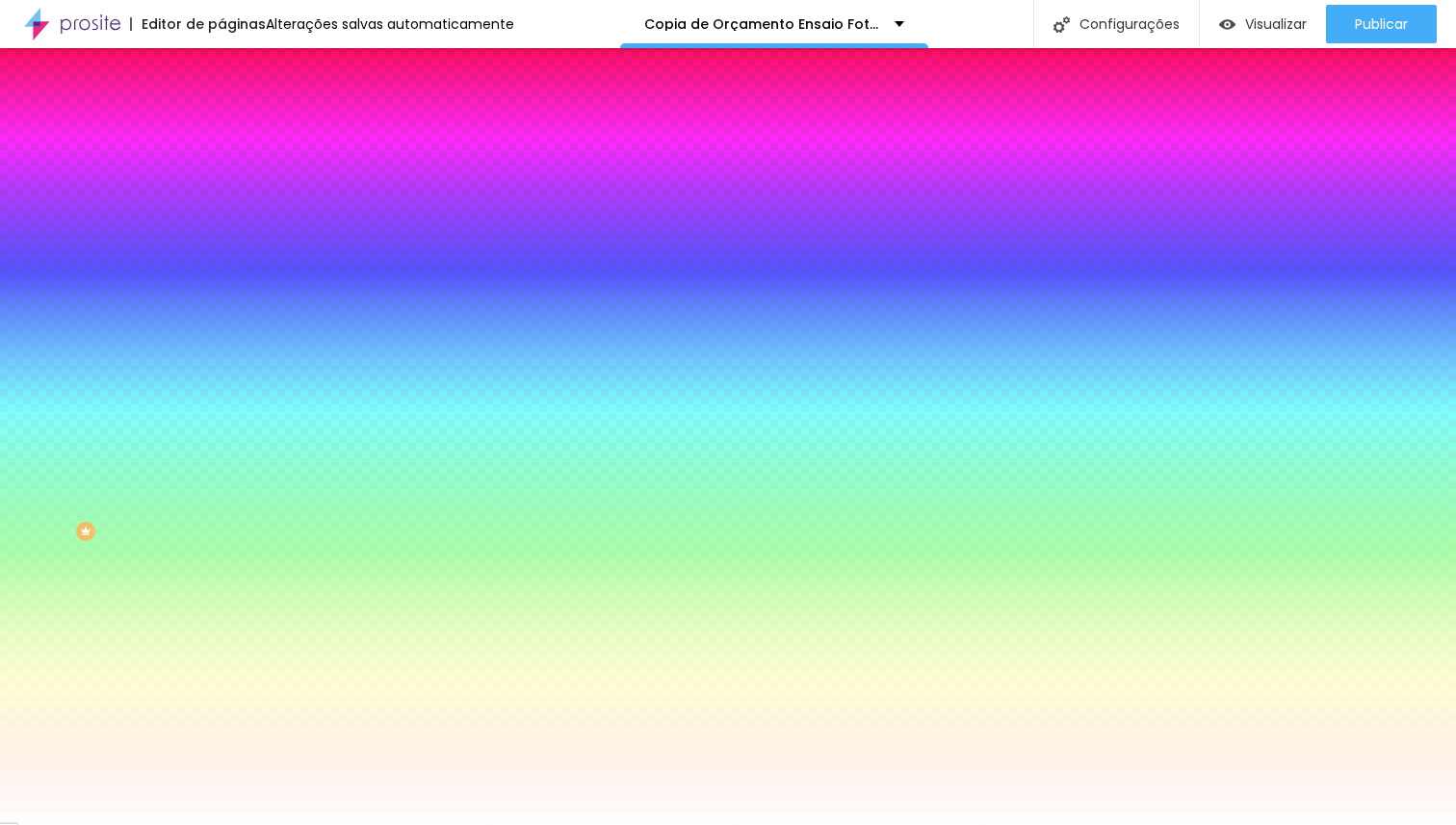
click at [221, 177] on span "Trocar imagem" at bounding box center [273, 168] width 105 height 17
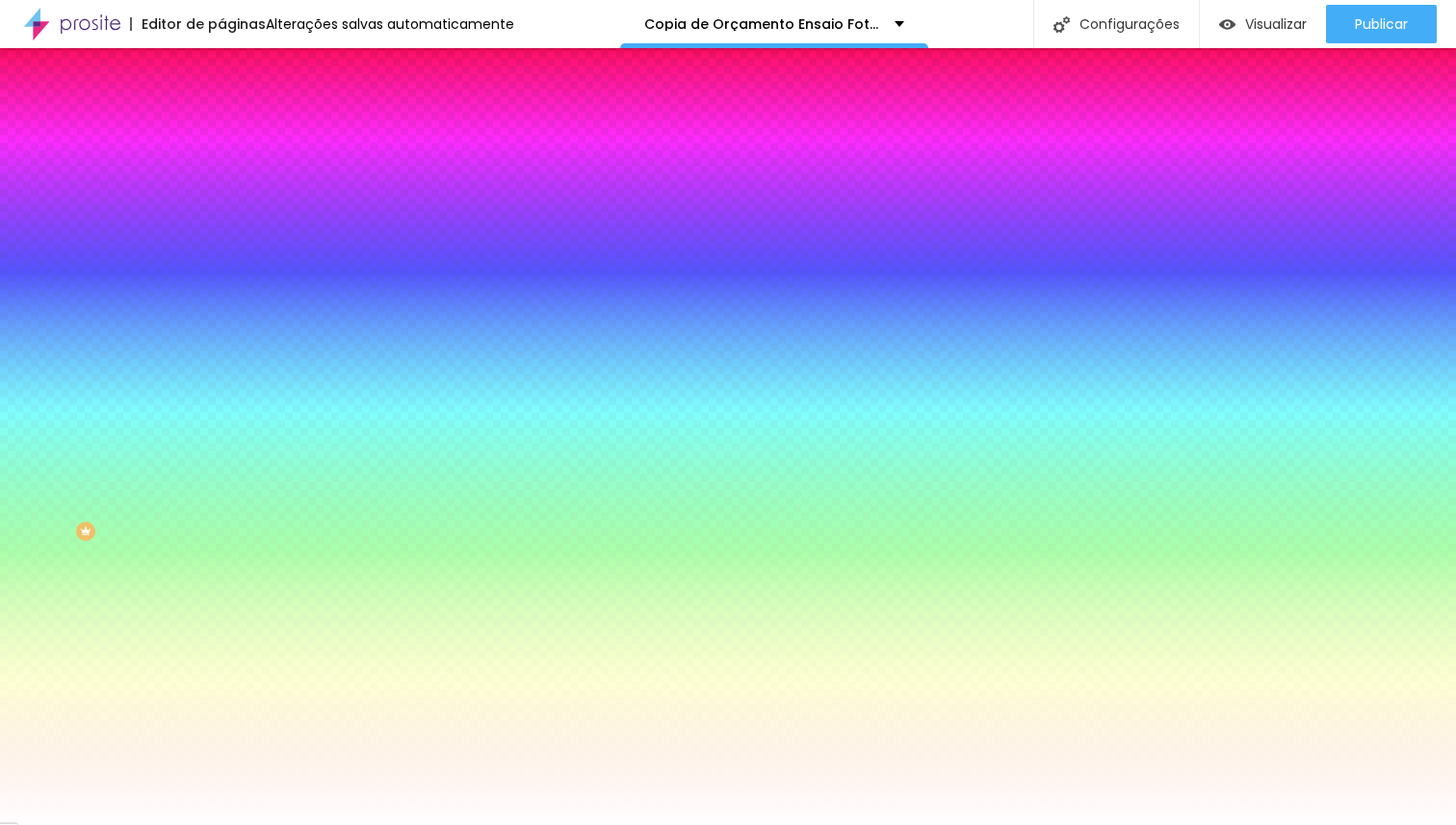
click at [221, 177] on span "Trocar imagem" at bounding box center [273, 168] width 105 height 17
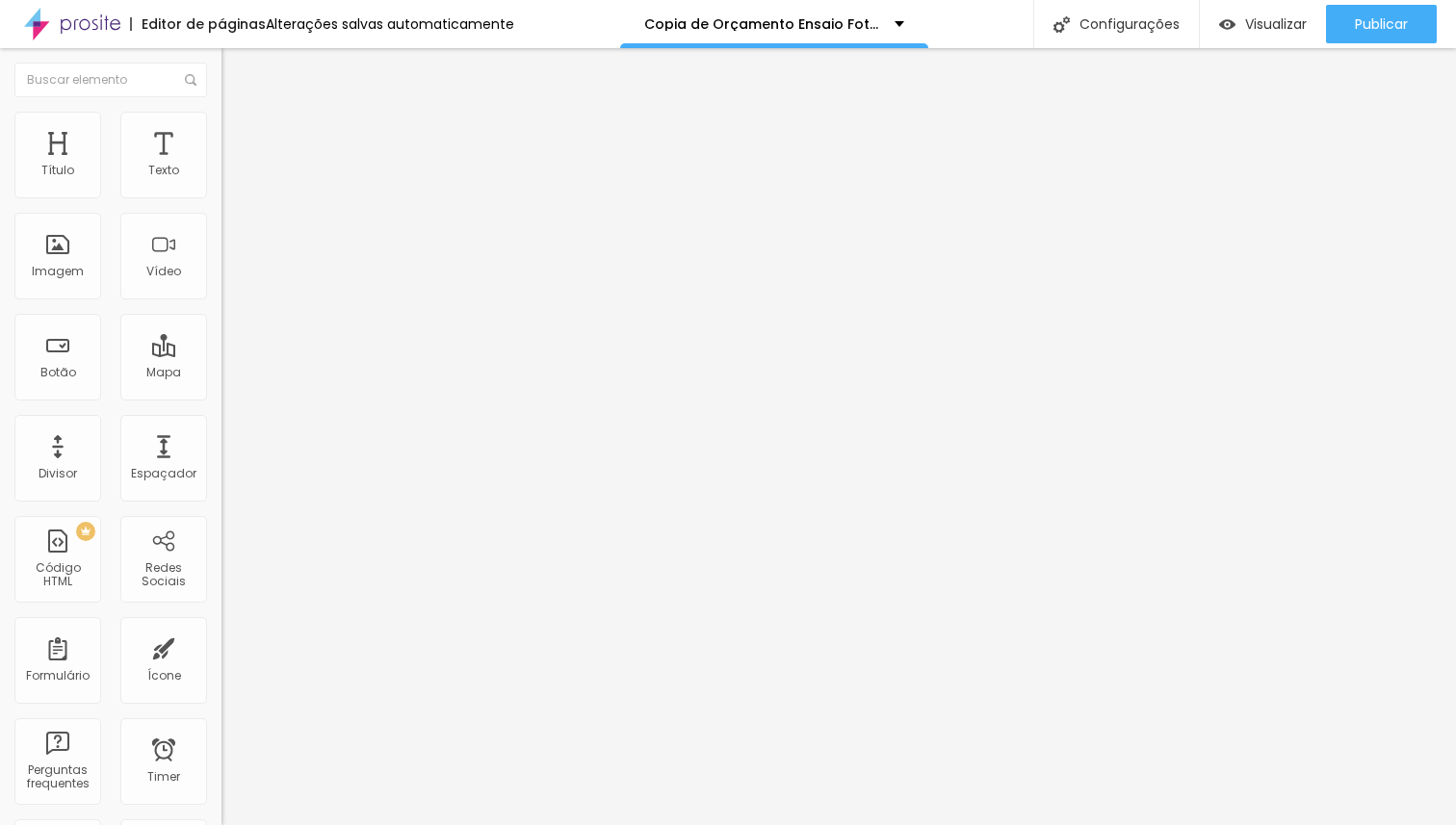
click at [239, 133] on span "Avançado" at bounding box center [271, 124] width 64 height 17
click at [221, 112] on li "Estilo" at bounding box center [332, 102] width 221 height 20
click at [221, 185] on button "button" at bounding box center [234, 174] width 27 height 21
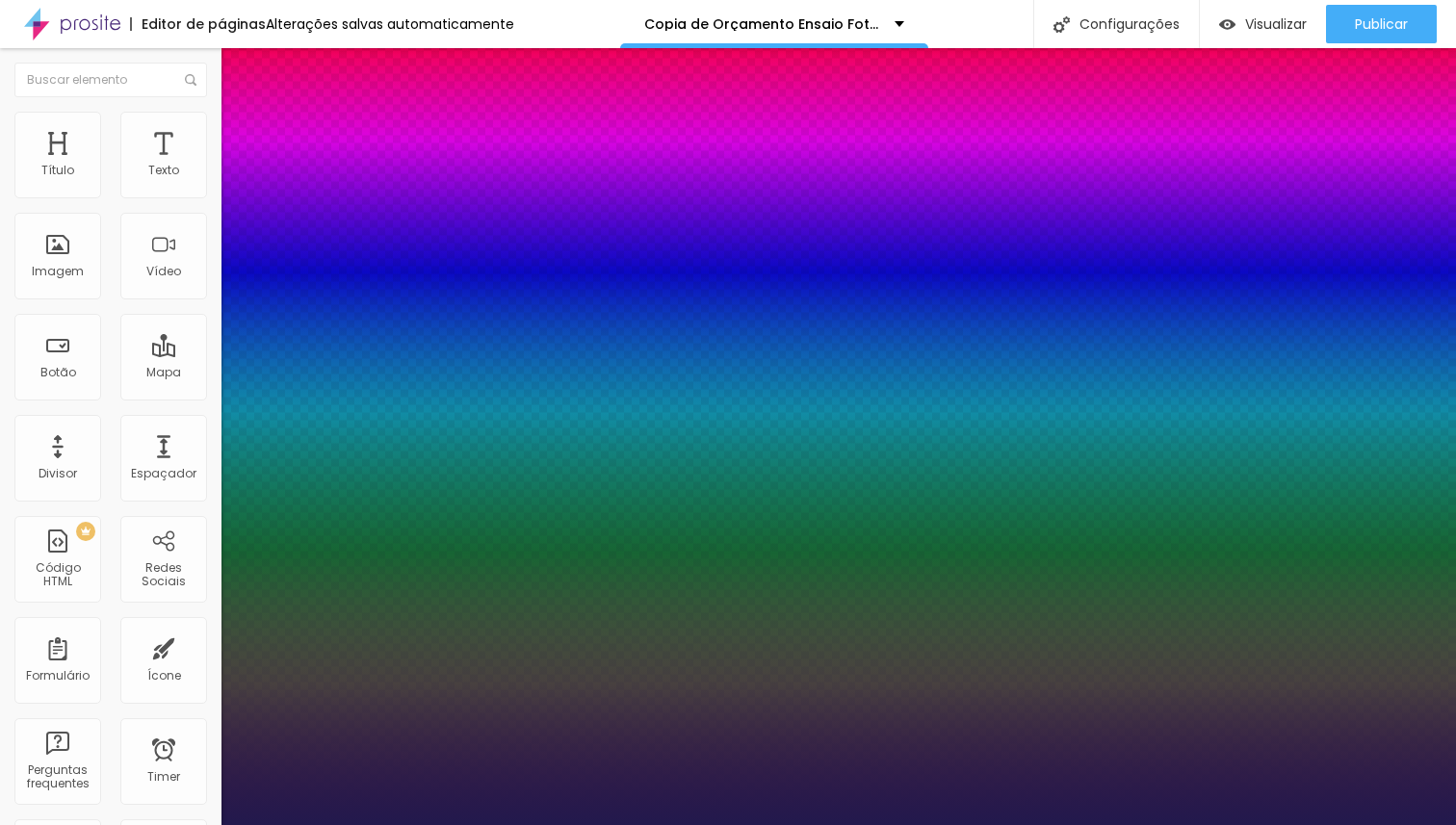
type input "1"
type input "1.2"
type input "1"
type input "1.1"
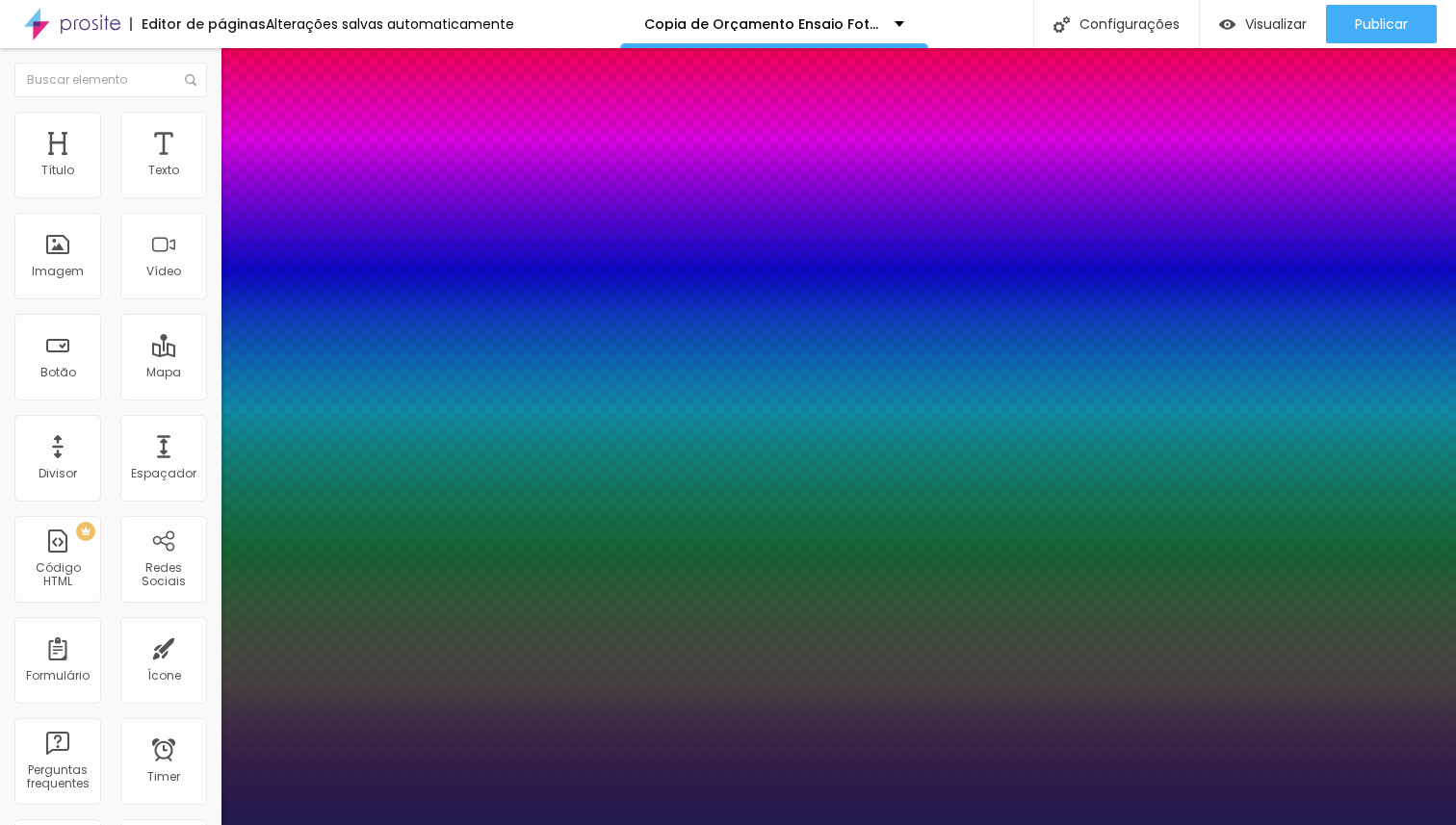
type input "1.1"
type input "1"
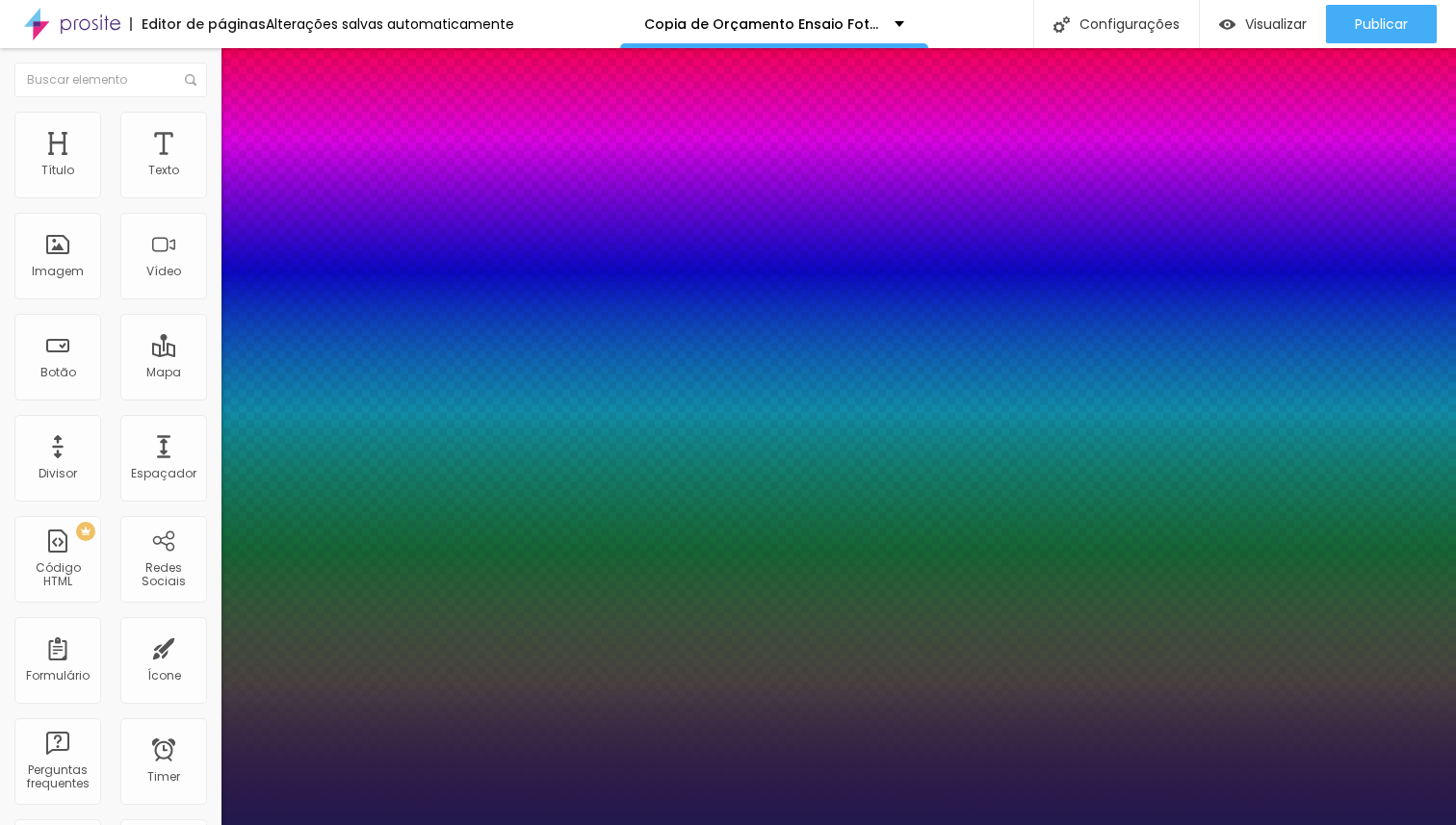
type input "0.9"
type input "1"
type input "0.8"
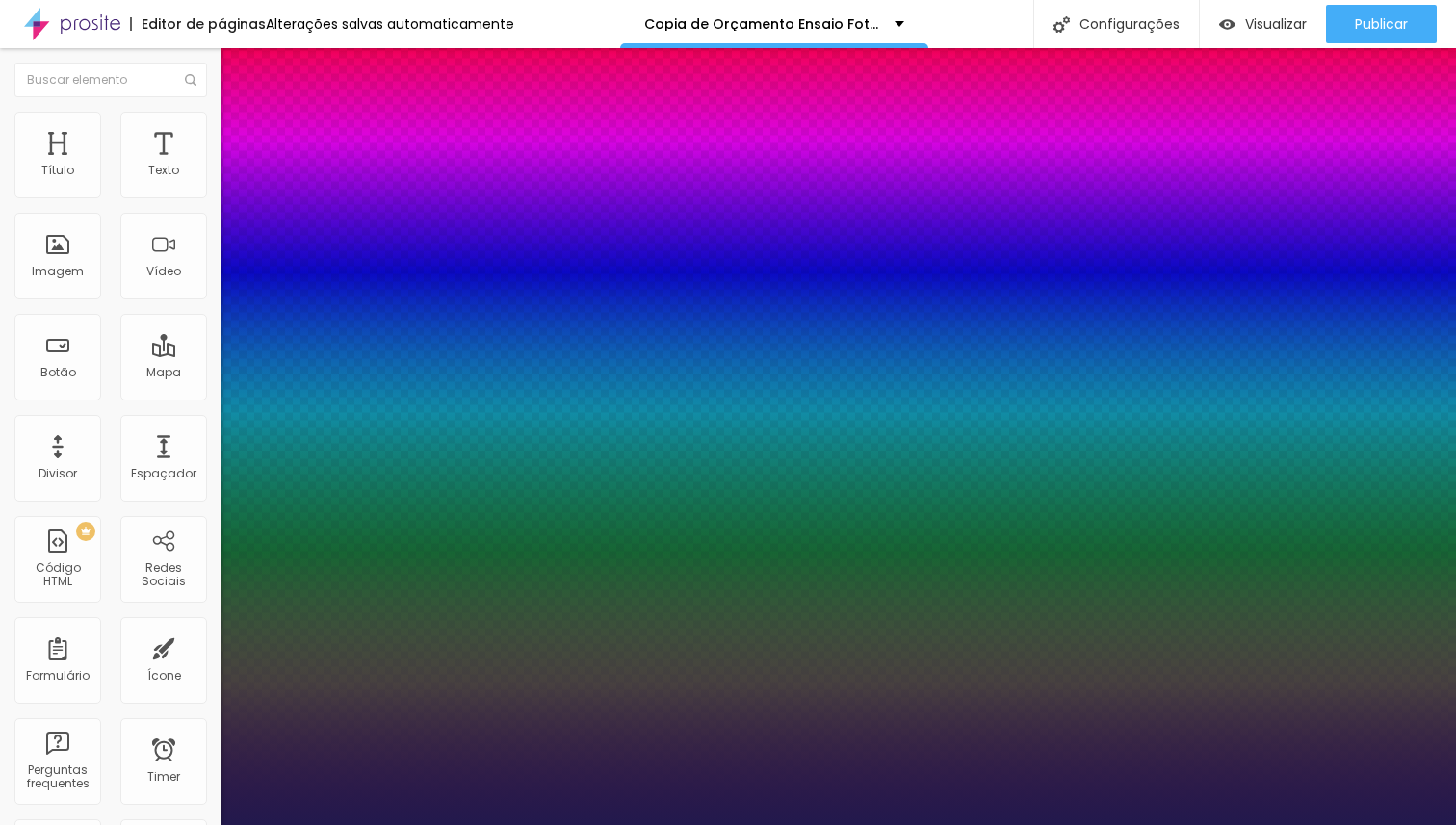
type input "1"
type input "0.9"
type input "1"
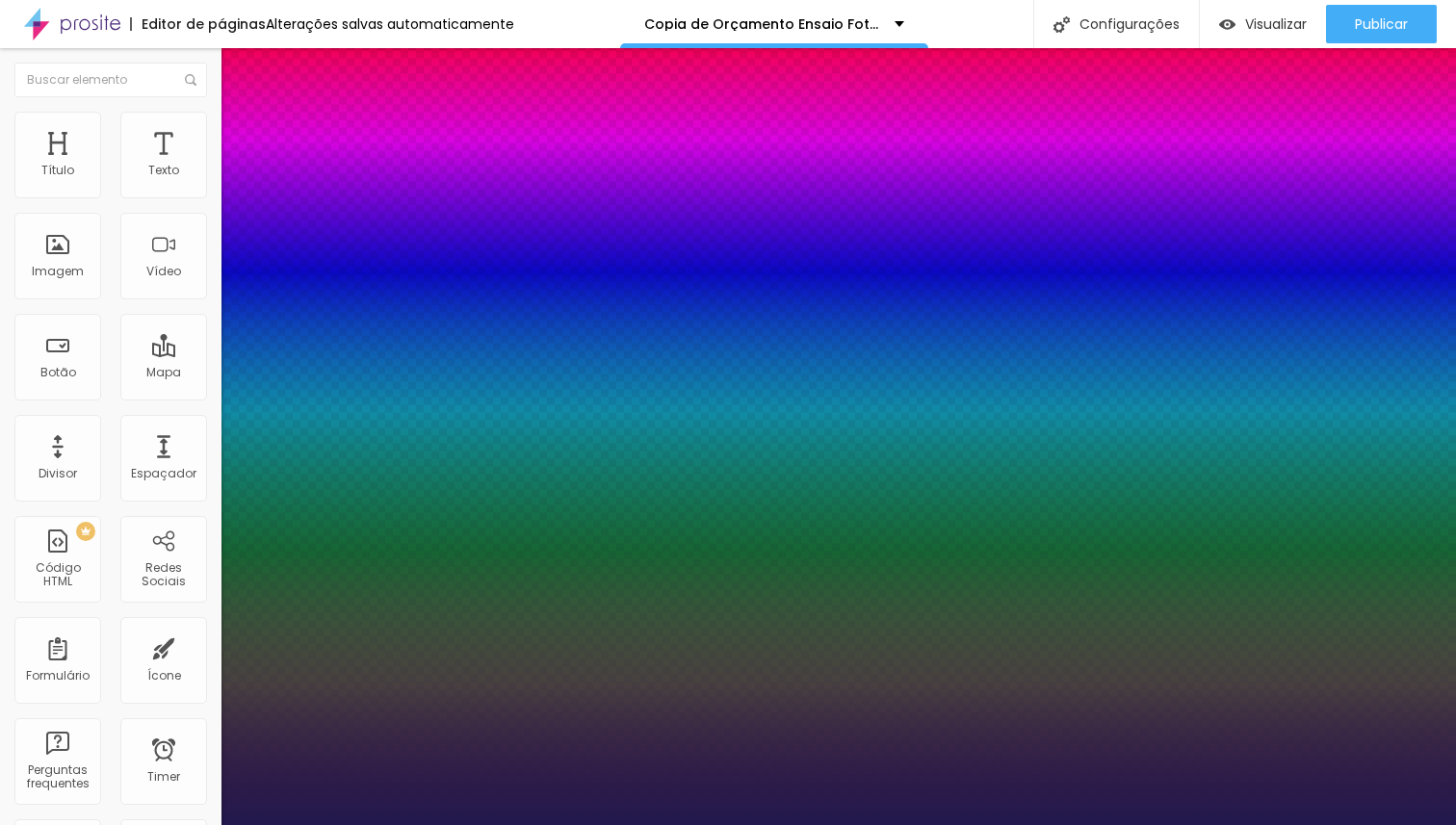
type input "1"
type input "1.1"
type input "1"
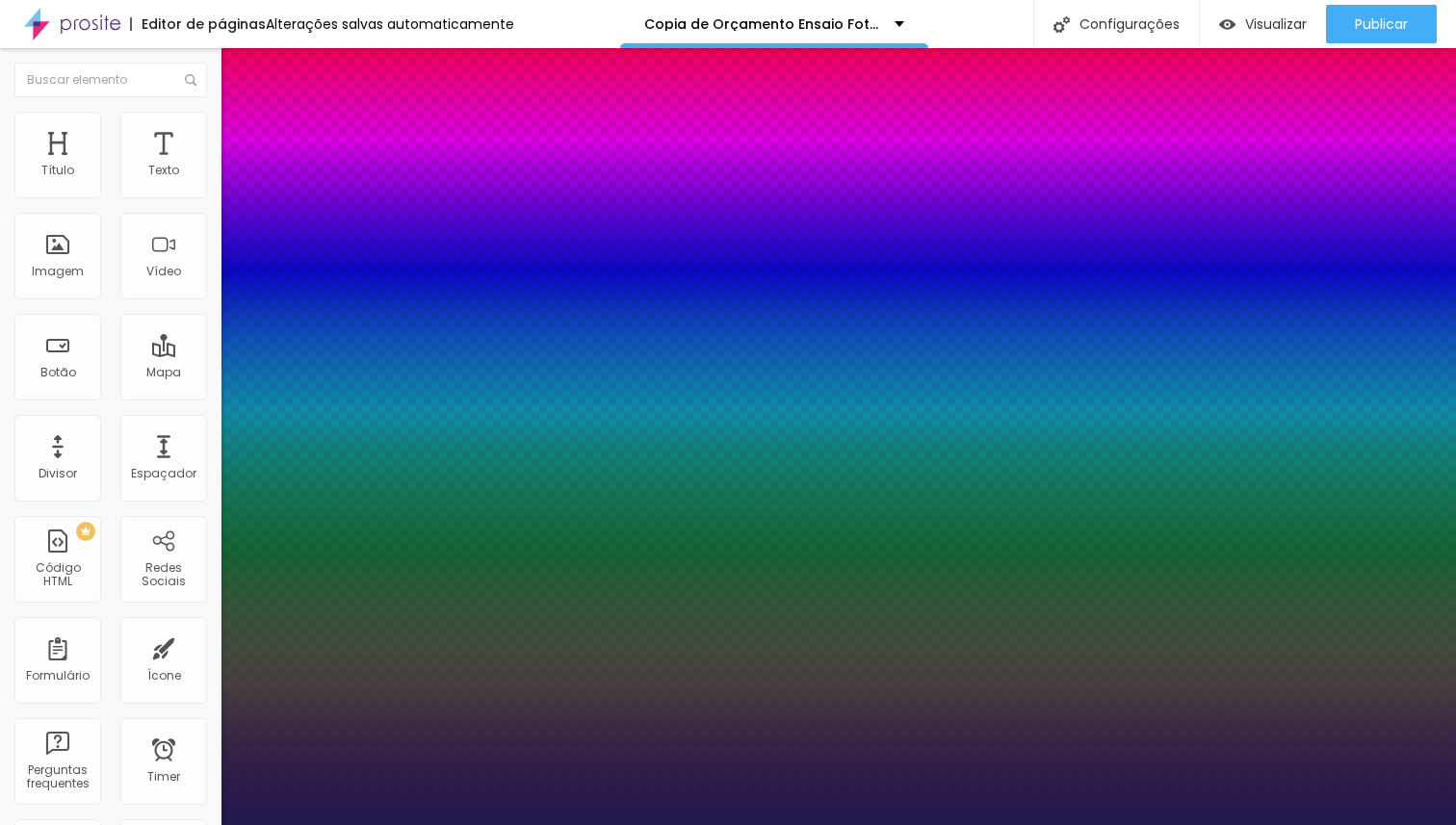
type input "1.2"
type input "1"
type input "1.3"
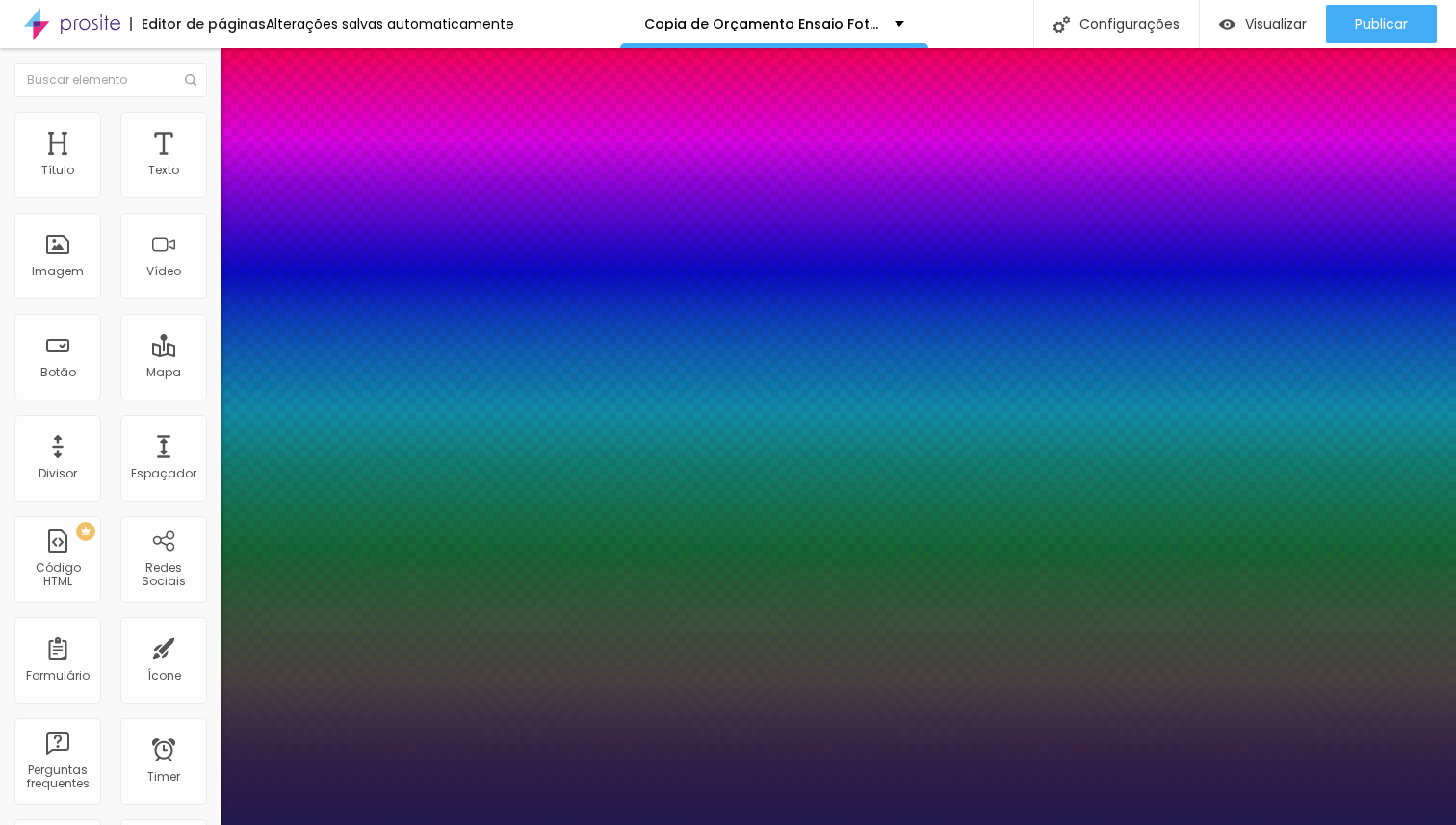
type input "1"
type input "1.4"
type input "1"
type input "1.3"
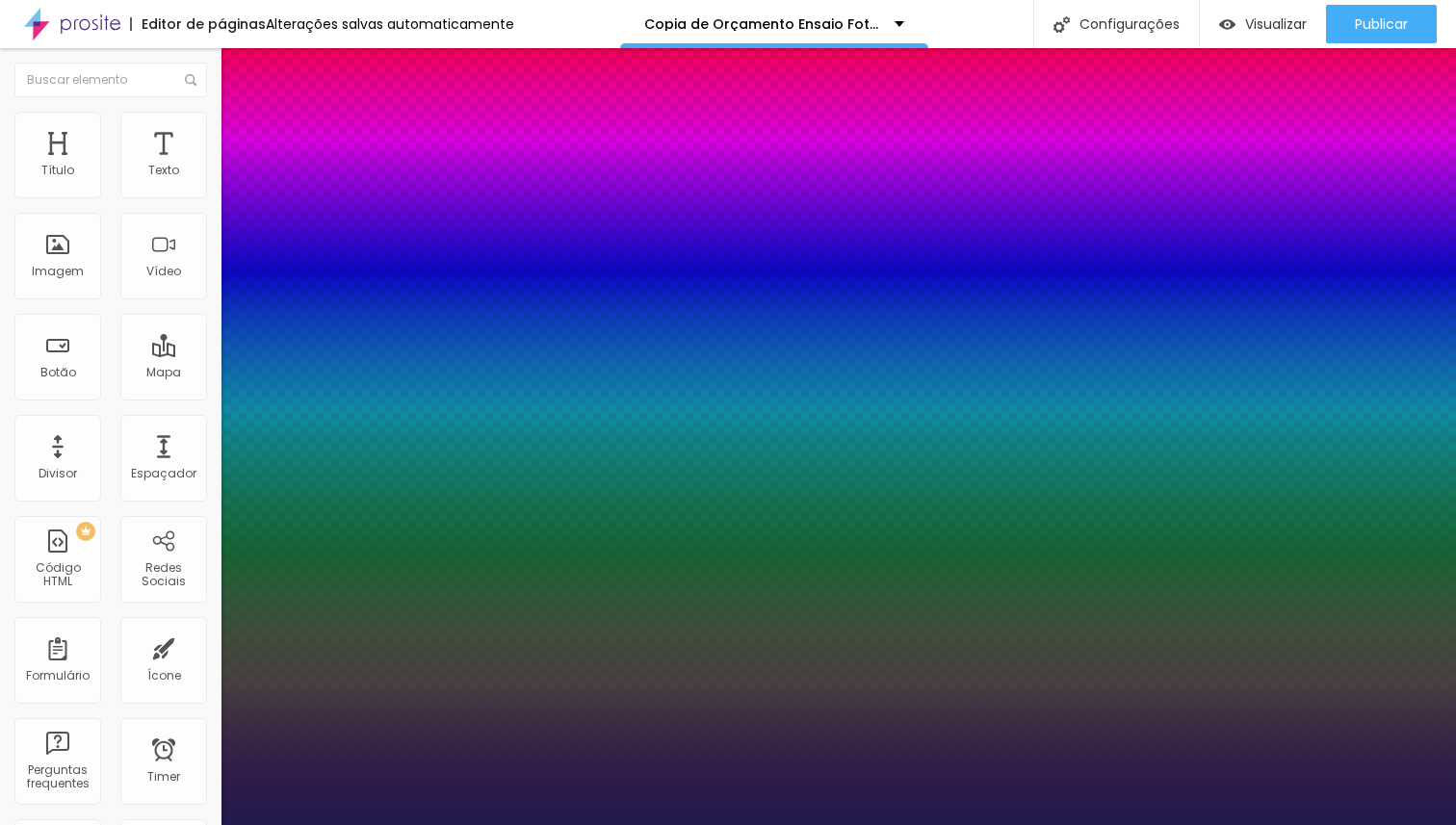
type input "1.3"
type input "23"
type input "1"
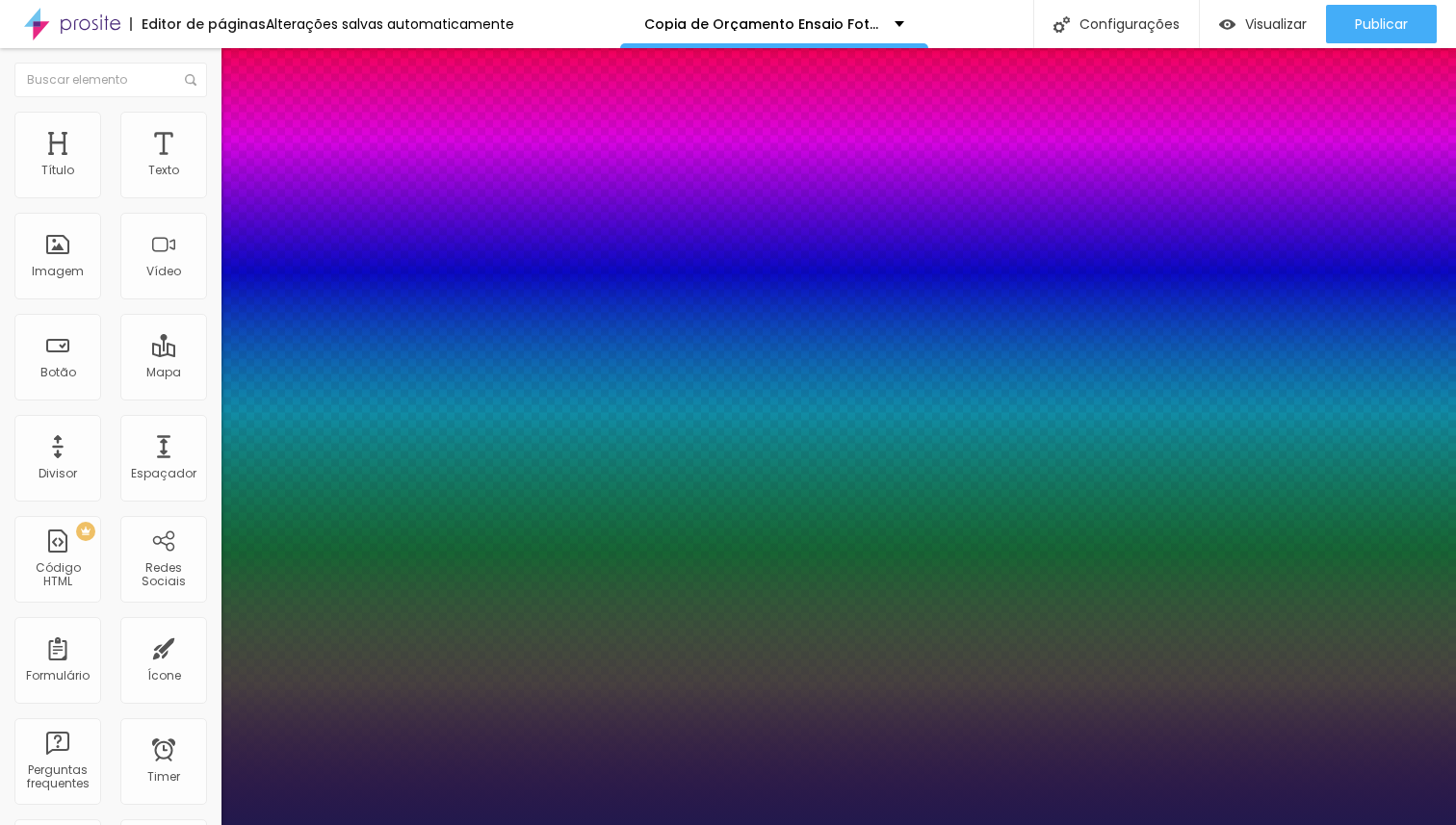
type input "31"
type input "1"
type input "34"
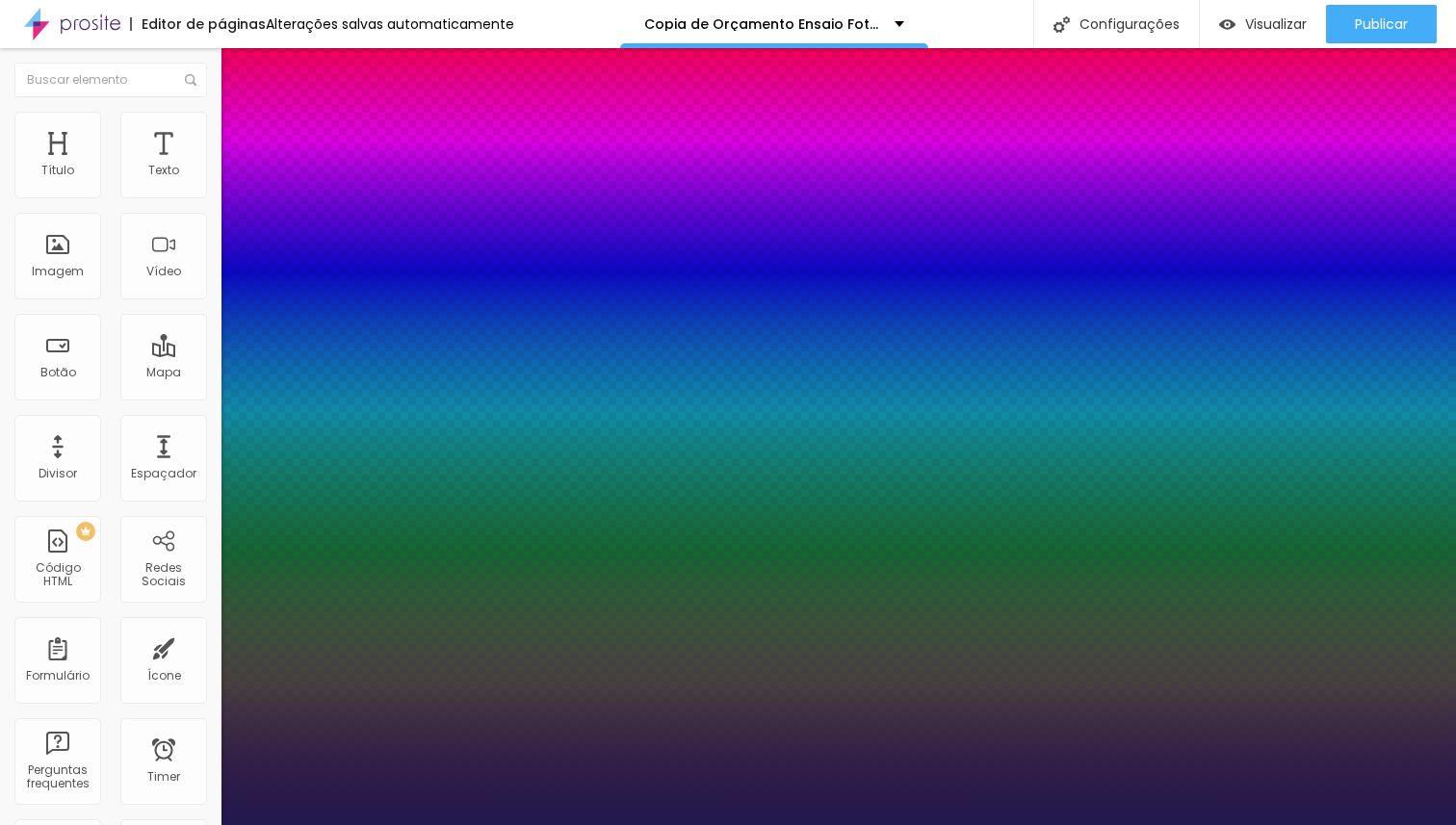
type input "1"
type input "35"
type input "1"
type input "36"
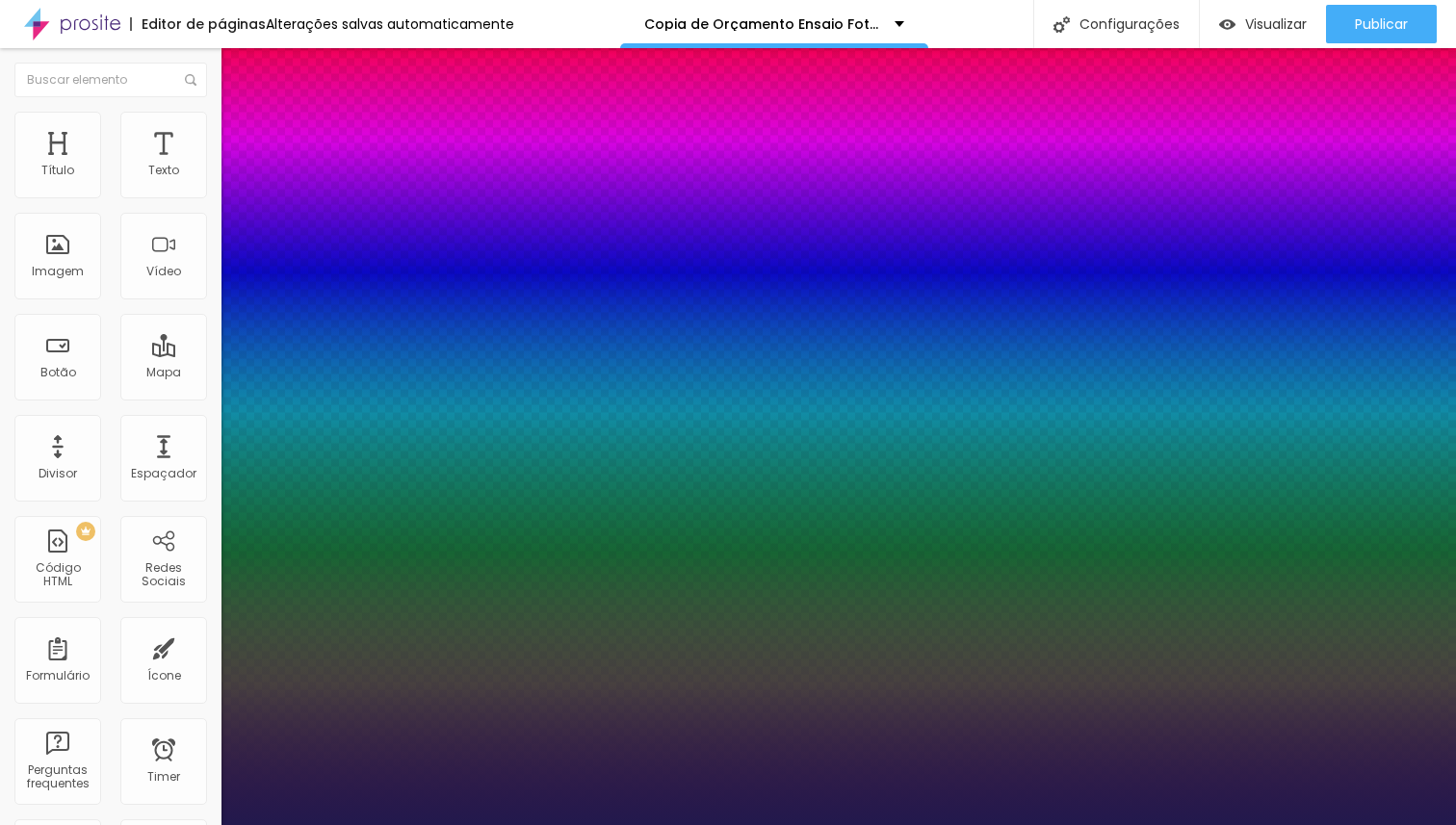
type input "36"
type input "1"
type input "37"
type input "1"
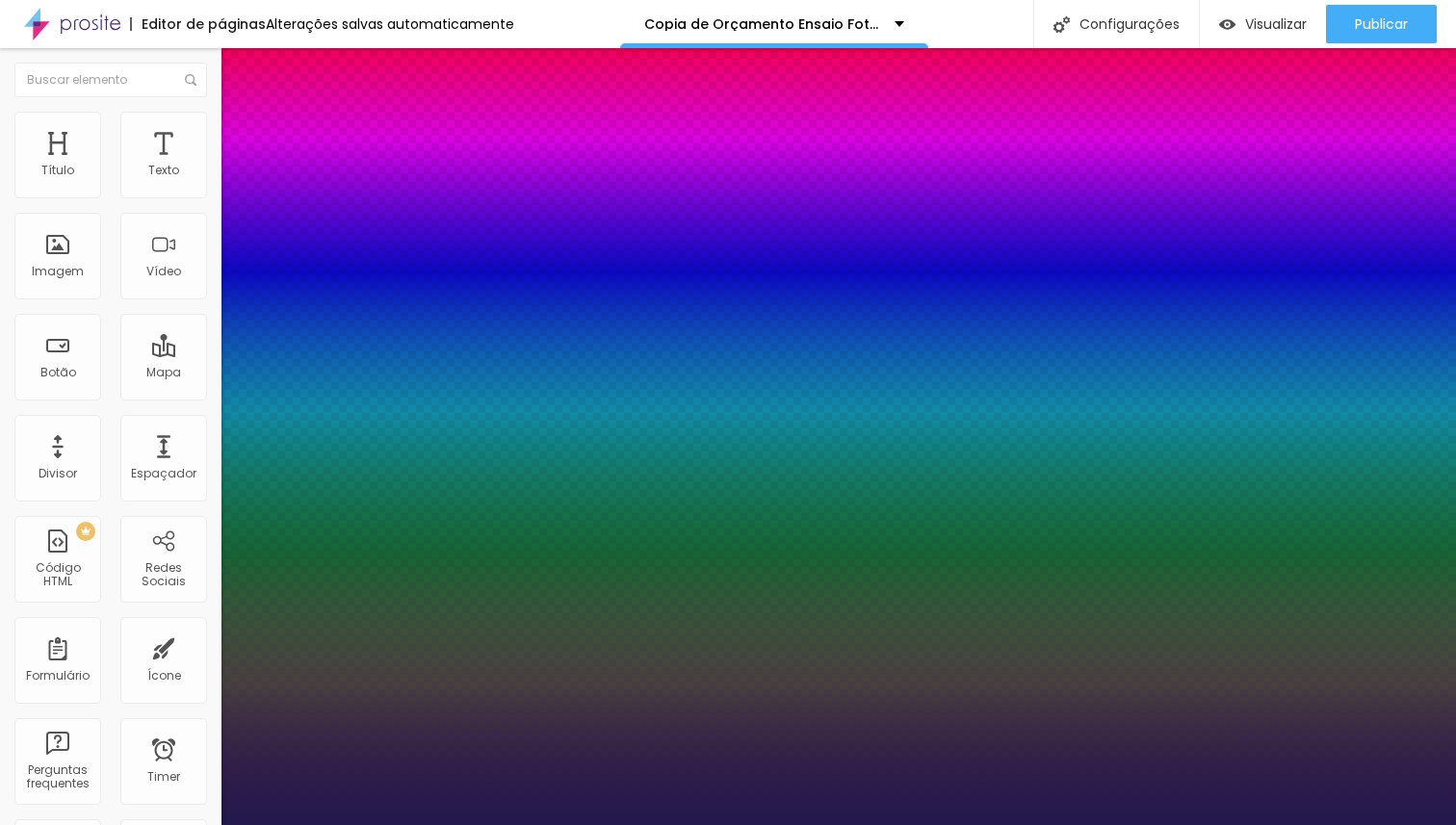
type input "36"
type input "1"
type input "35"
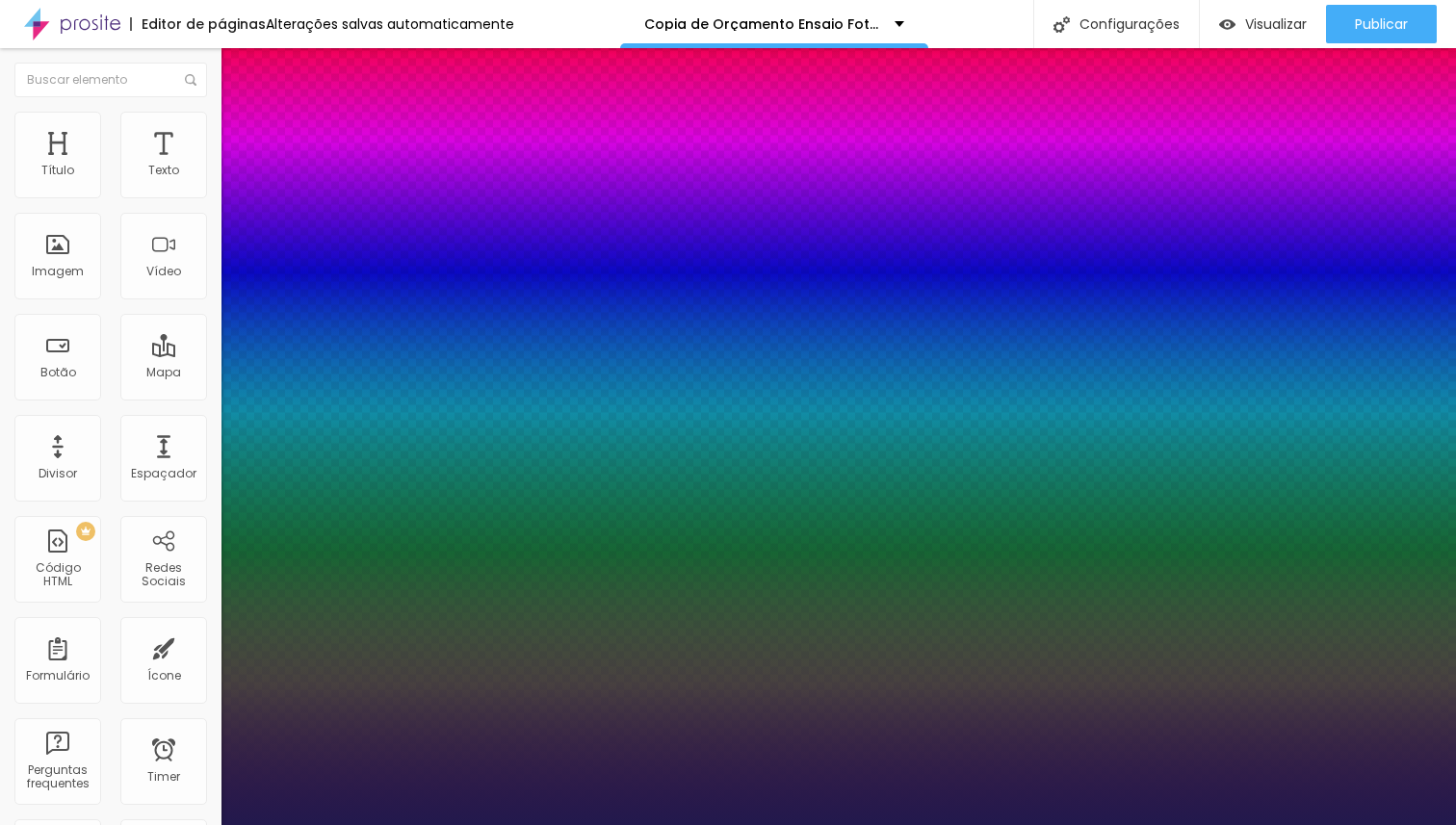
type input "1"
type input "34"
type input "1"
type input "33"
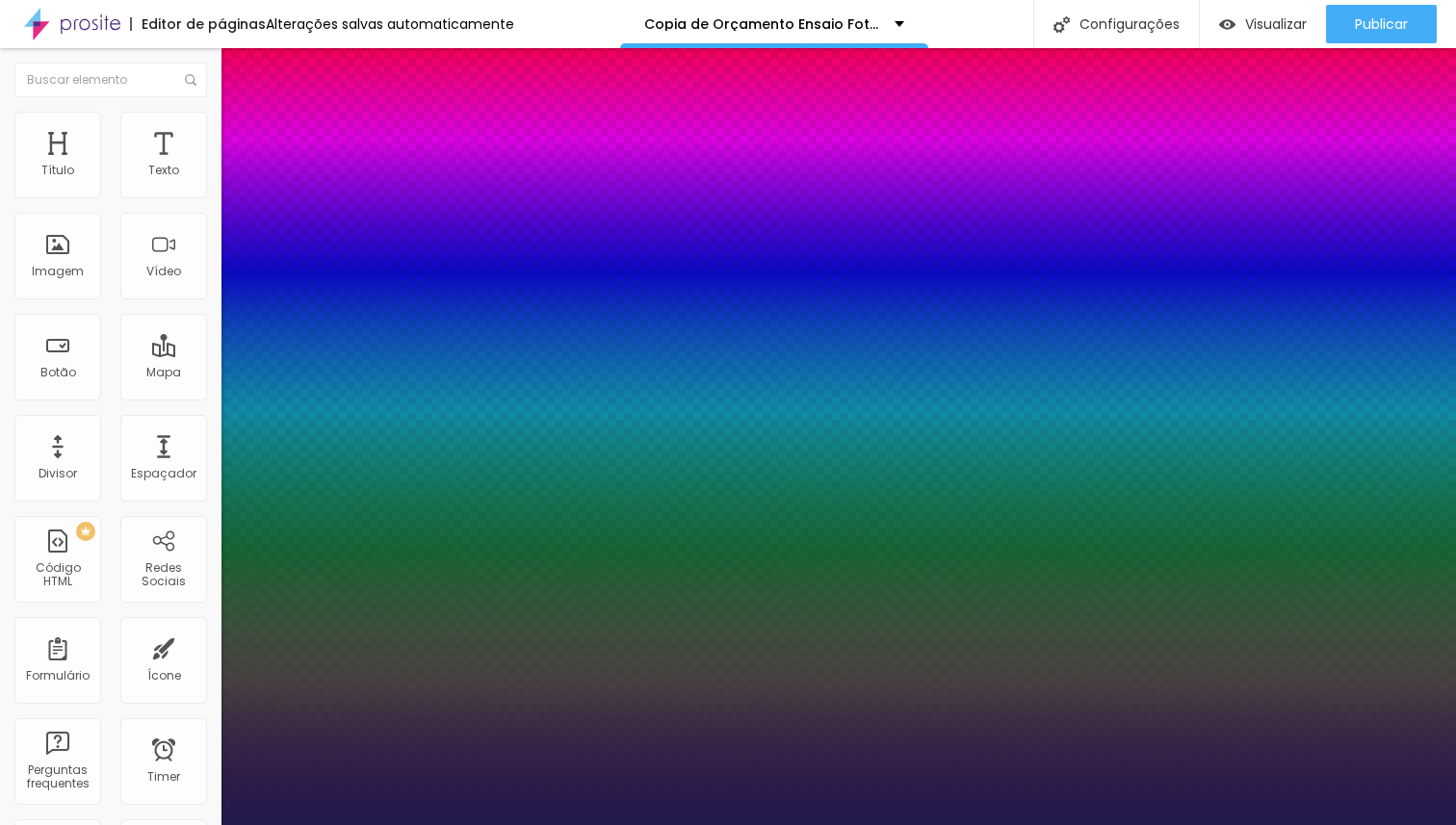
type input "33"
type input "1"
type input "32"
type input "1"
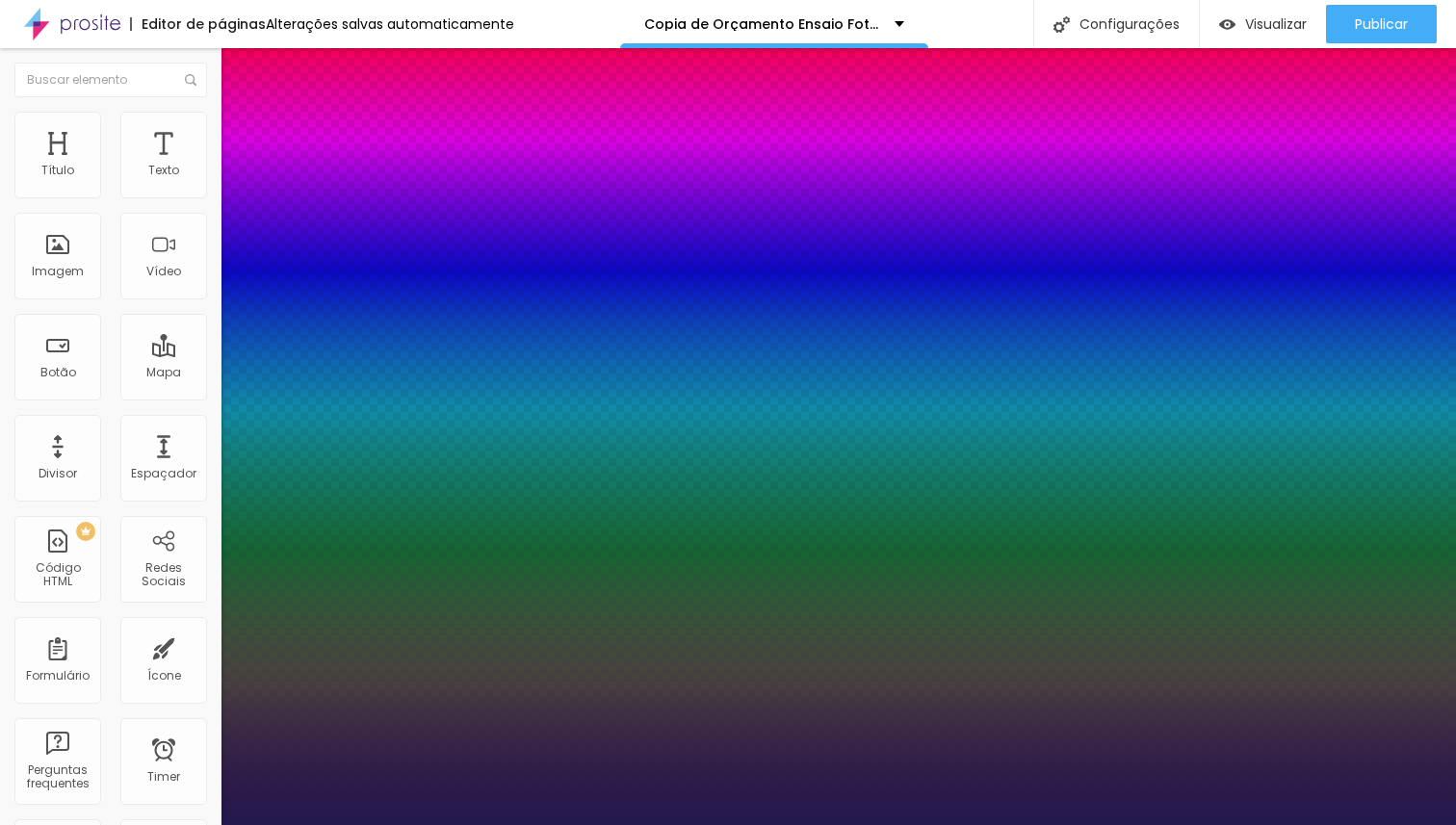
type input "31"
type input "1"
type input "30"
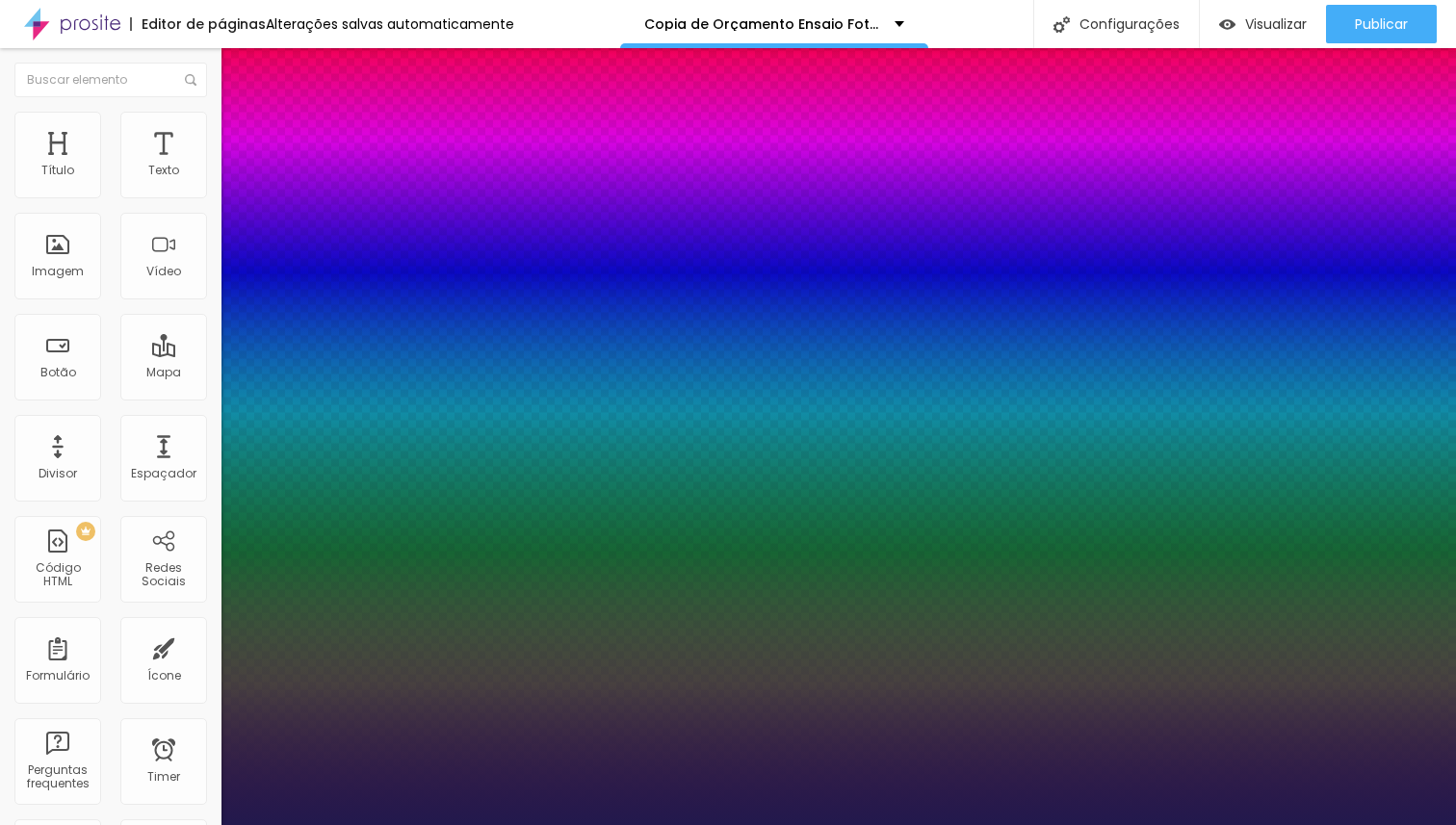
type input "1"
type input "29"
type input "1"
type input "28"
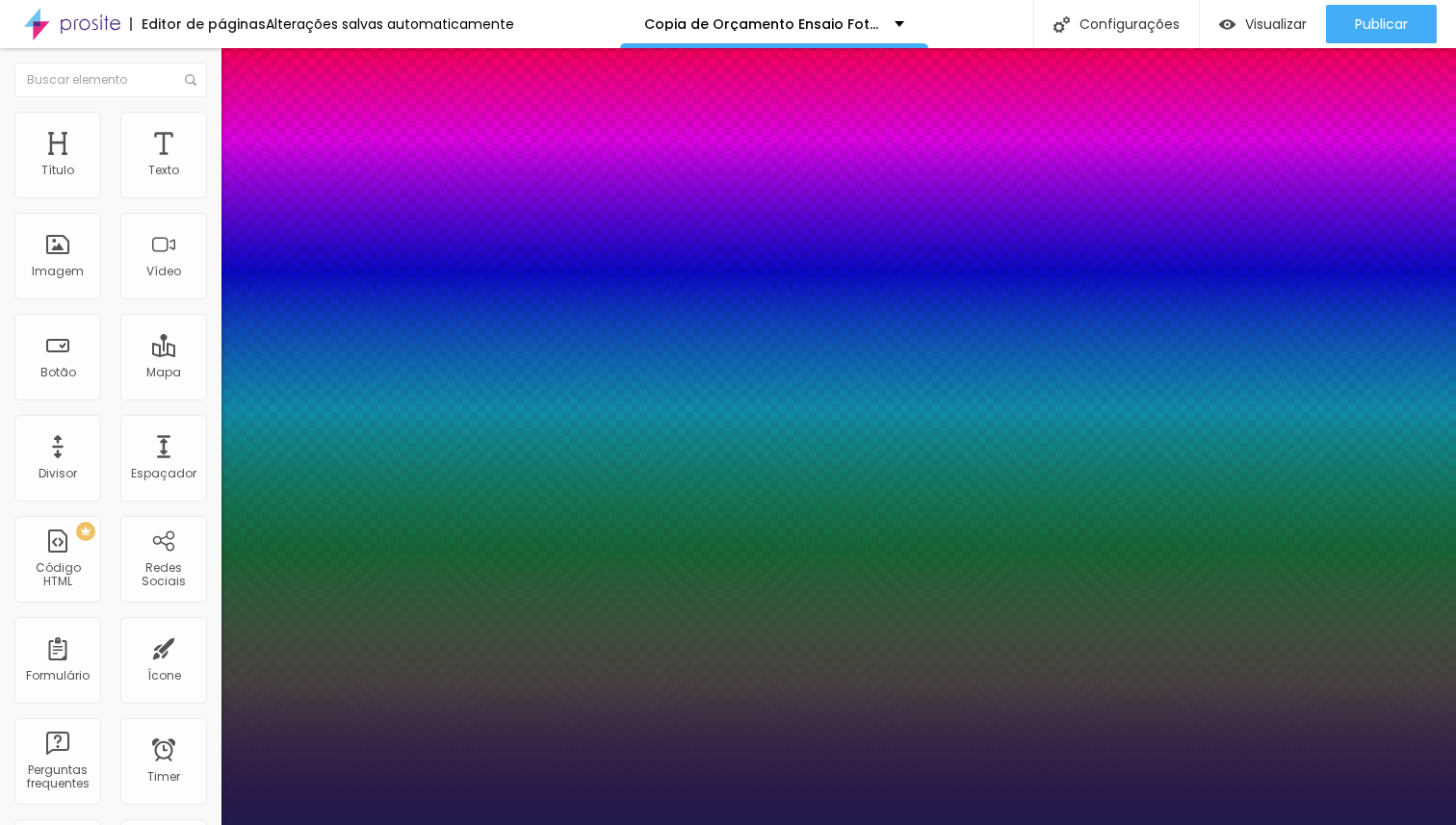
type input "28"
type input "1"
type input "27"
type input "1"
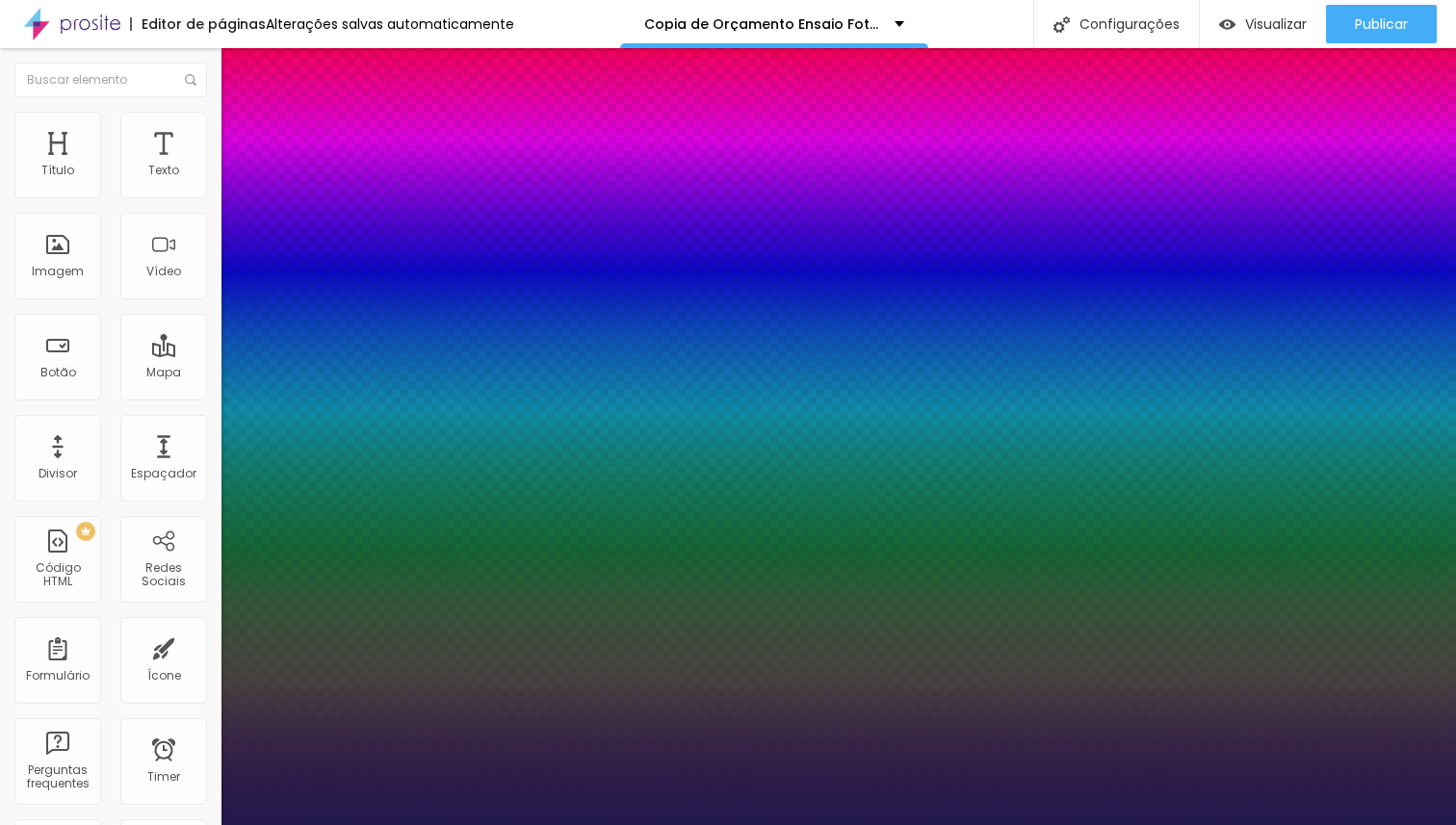
type input "26"
type input "1"
type input "25"
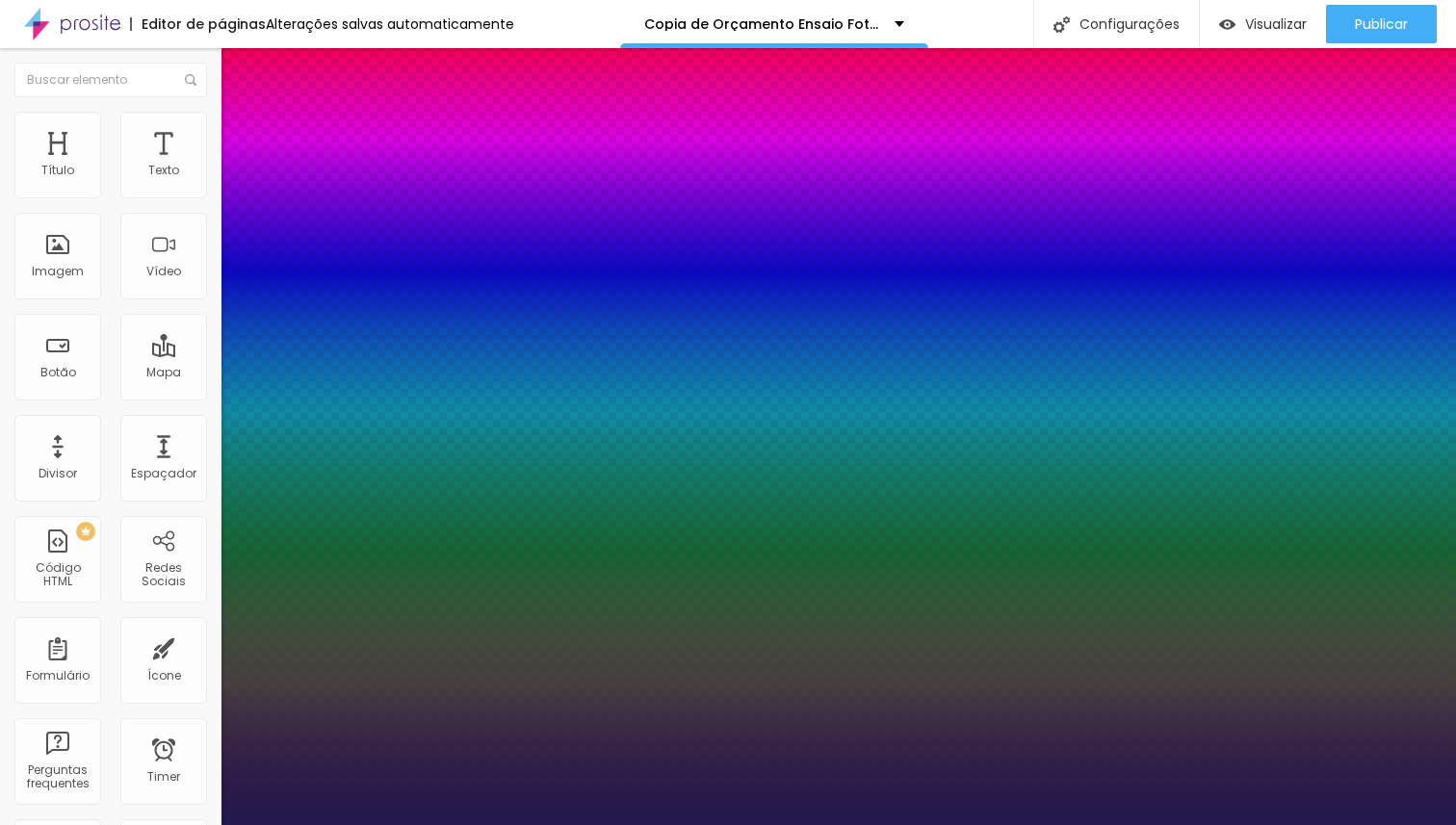
type input "1"
type input "24"
type input "1"
type input "23"
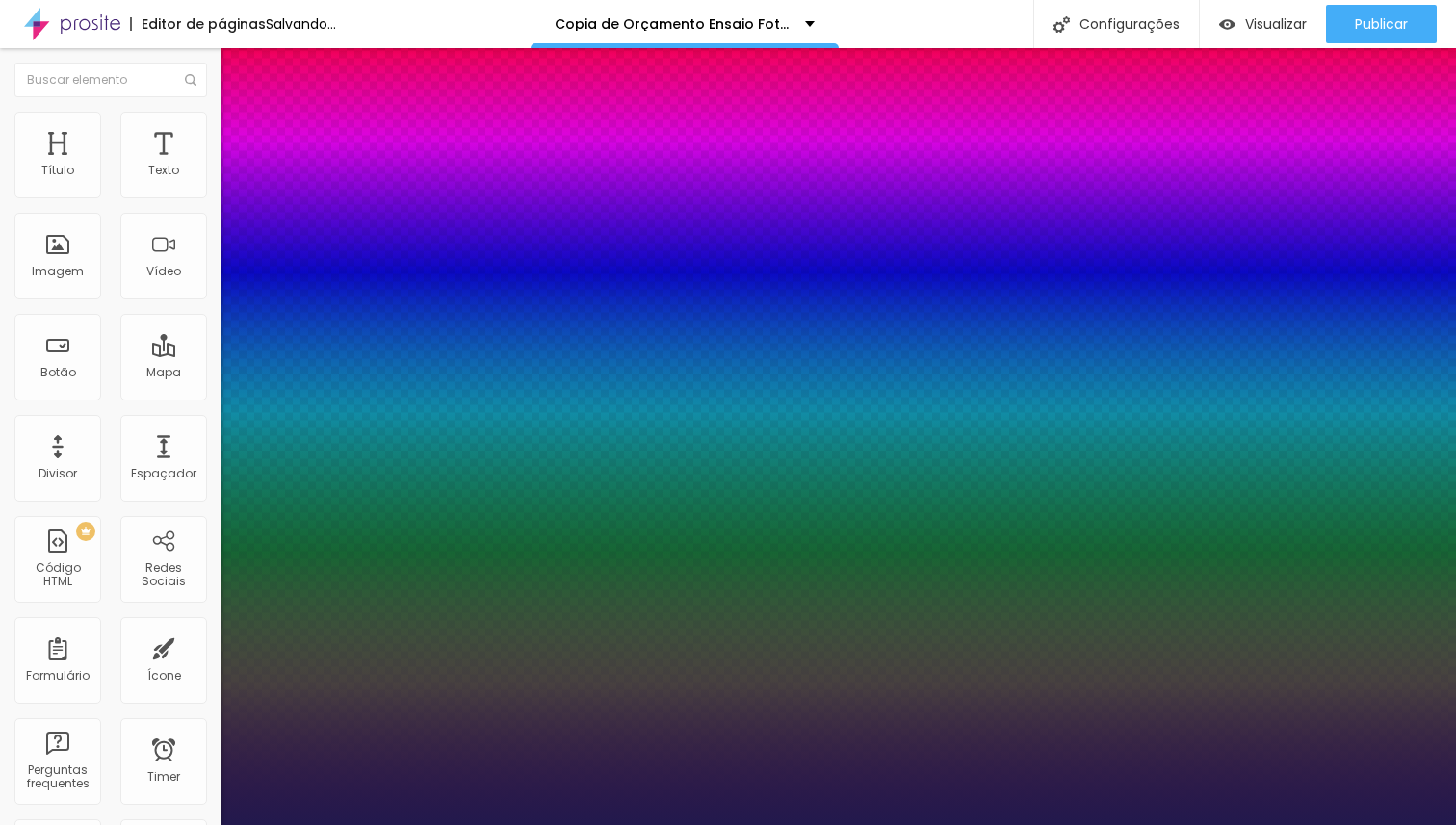
type input "23"
type input "1"
type input "22"
type input "1"
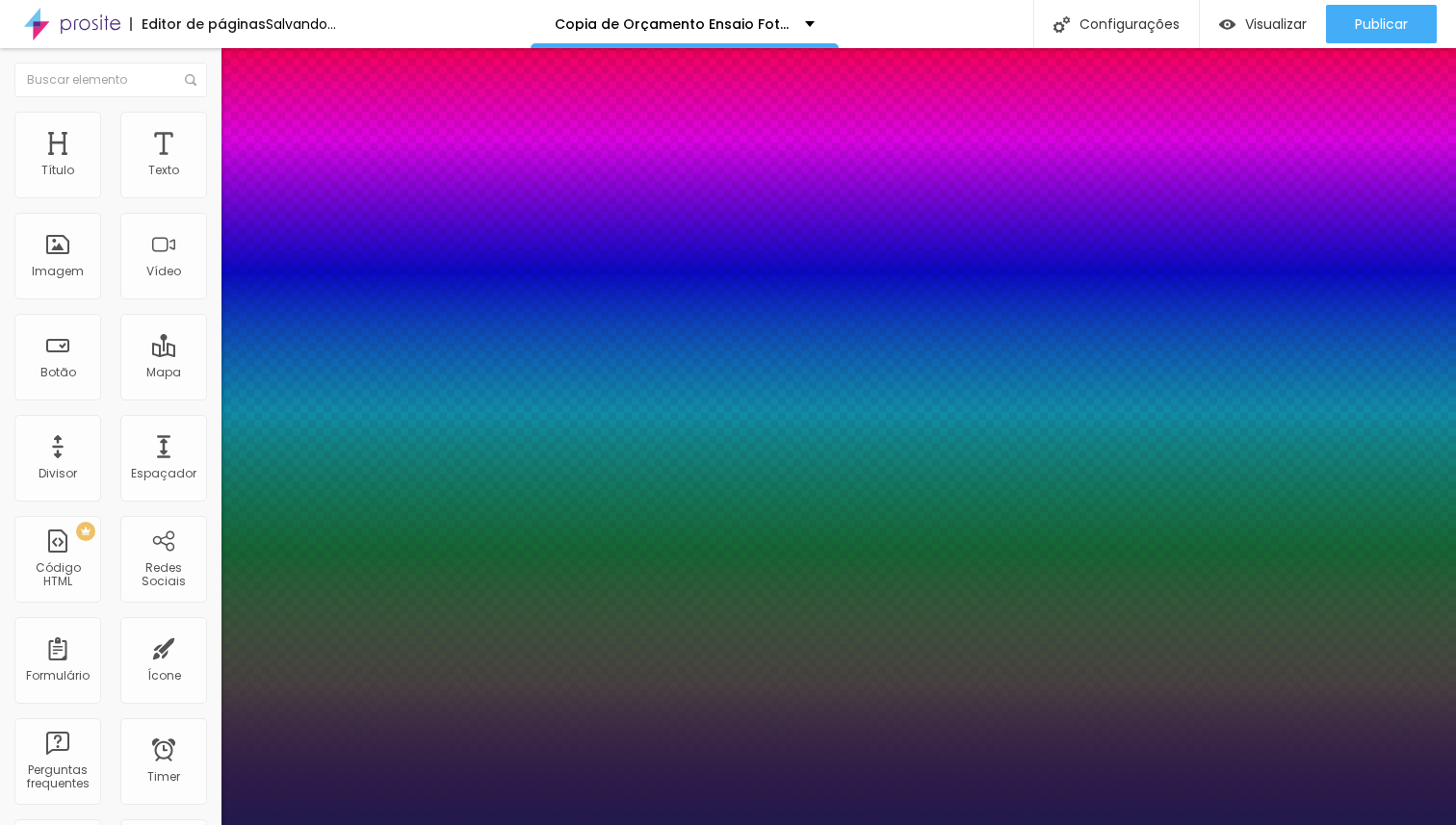
type input "21"
type input "1"
type input "20"
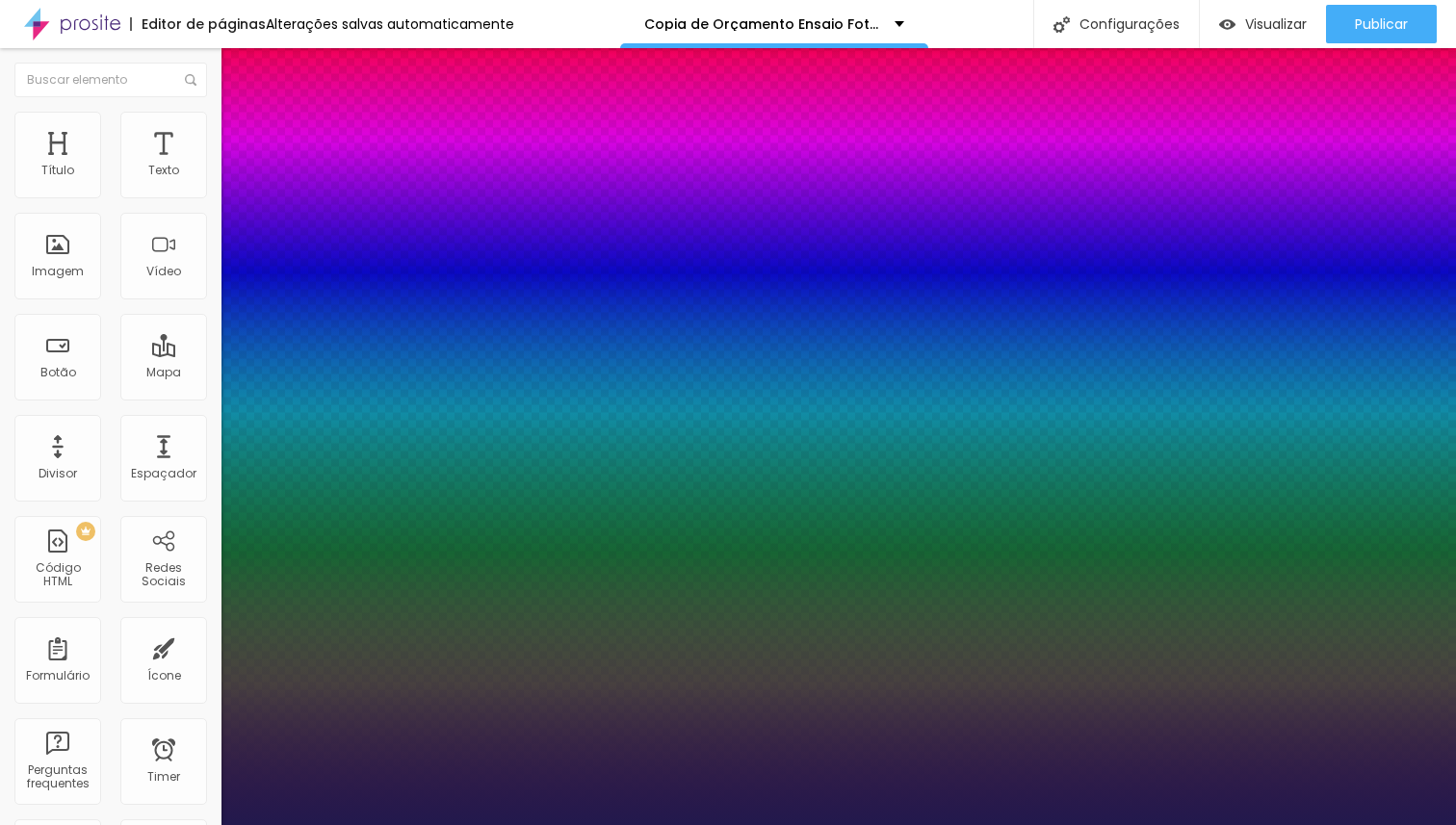
type input "1"
type input "0.1"
type input "1"
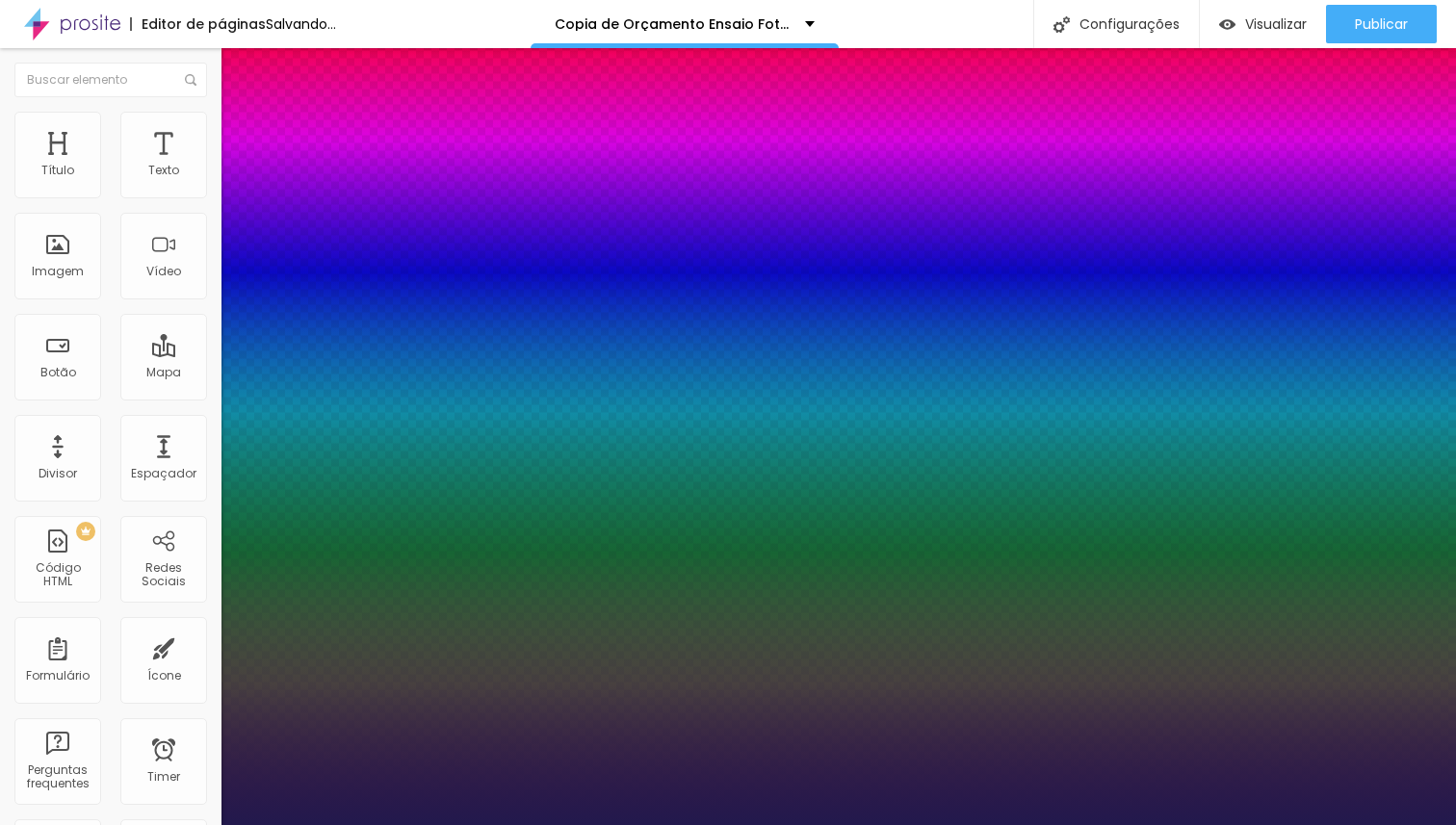
type input "0.2"
type input "1"
type input "0.3"
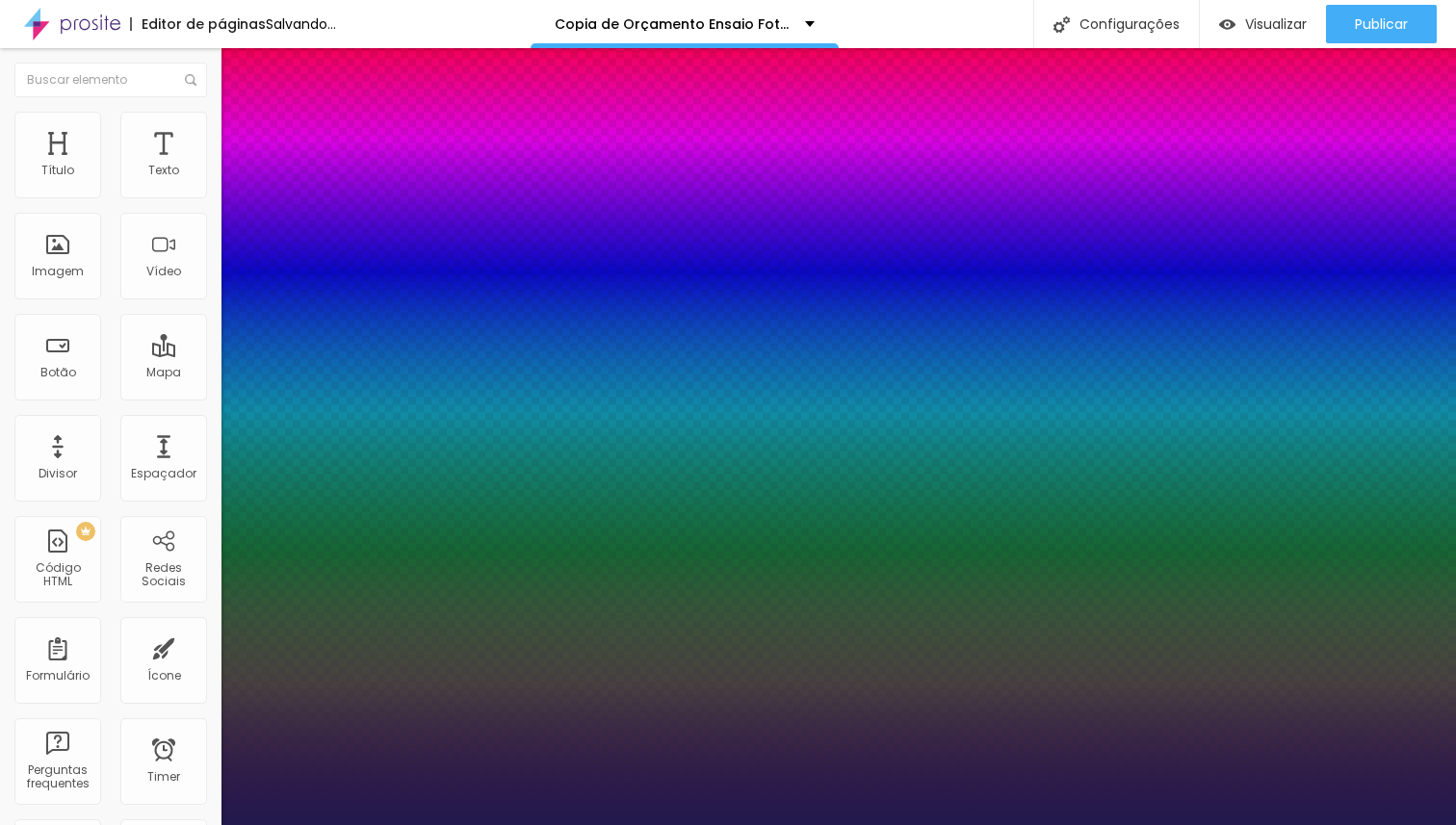
type input "1"
type input "0.5"
type input "1"
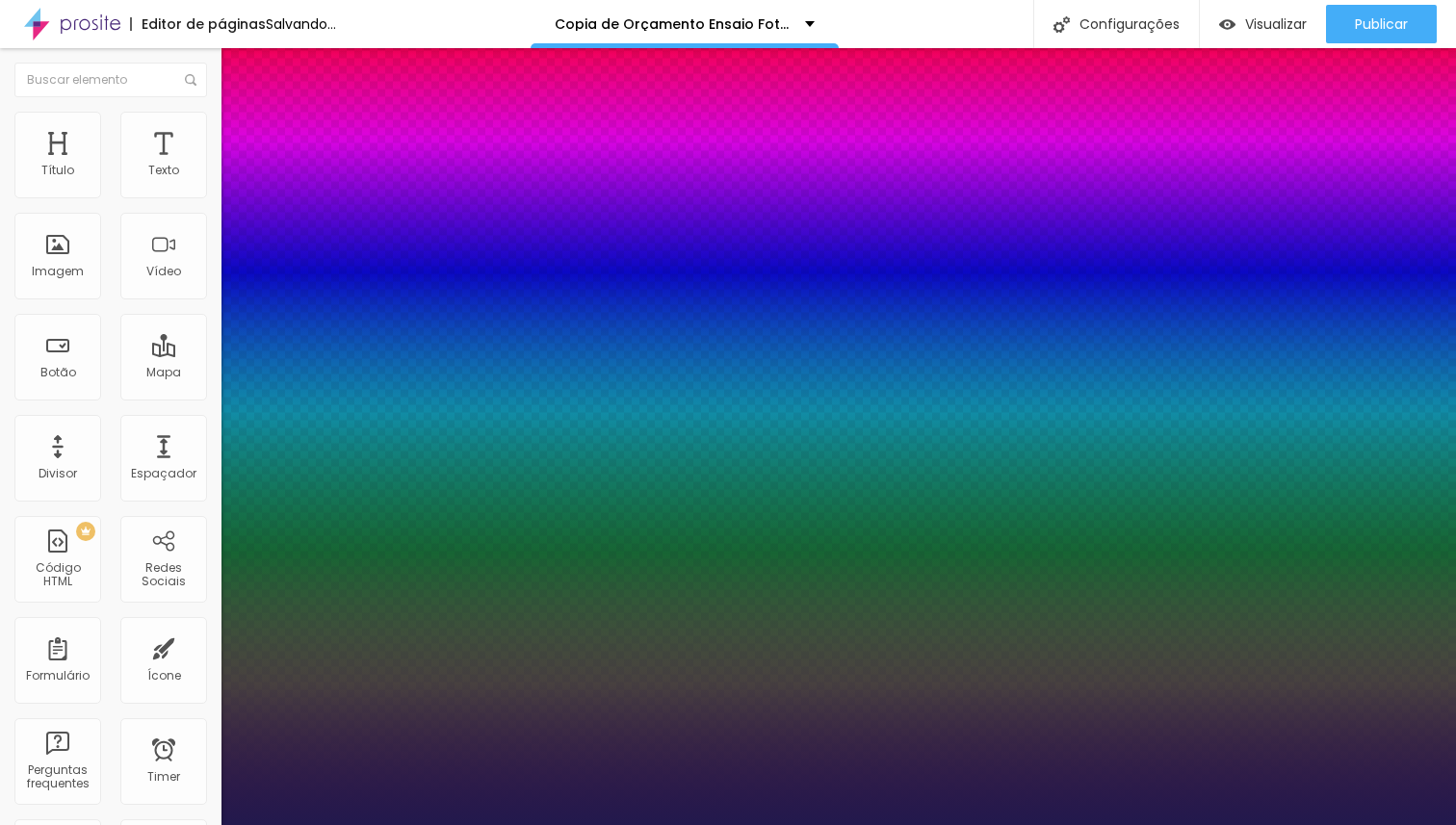
type input "1"
type input "2.4"
type input "1"
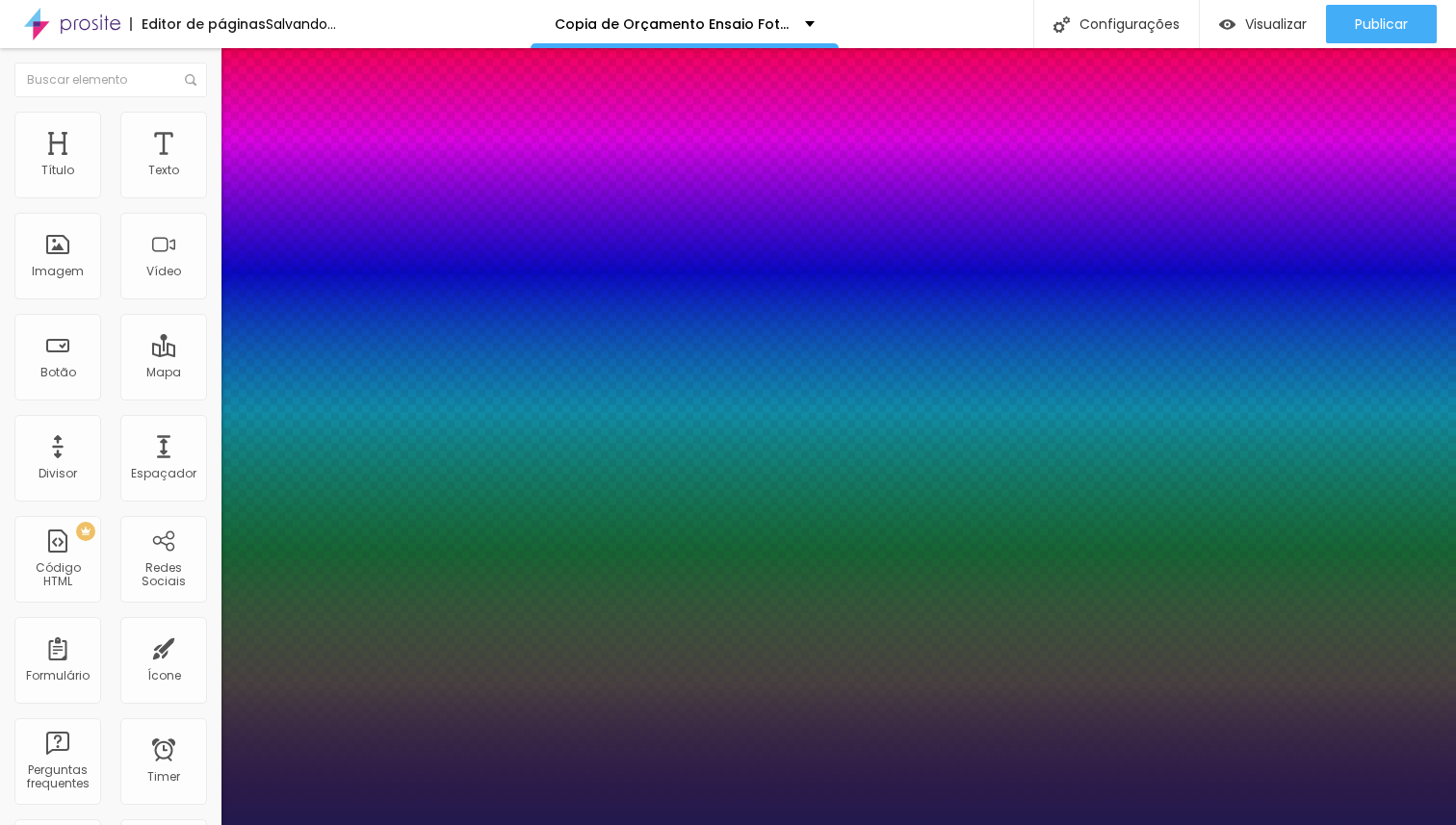
type input "2.5"
type input "1"
type input "2.9"
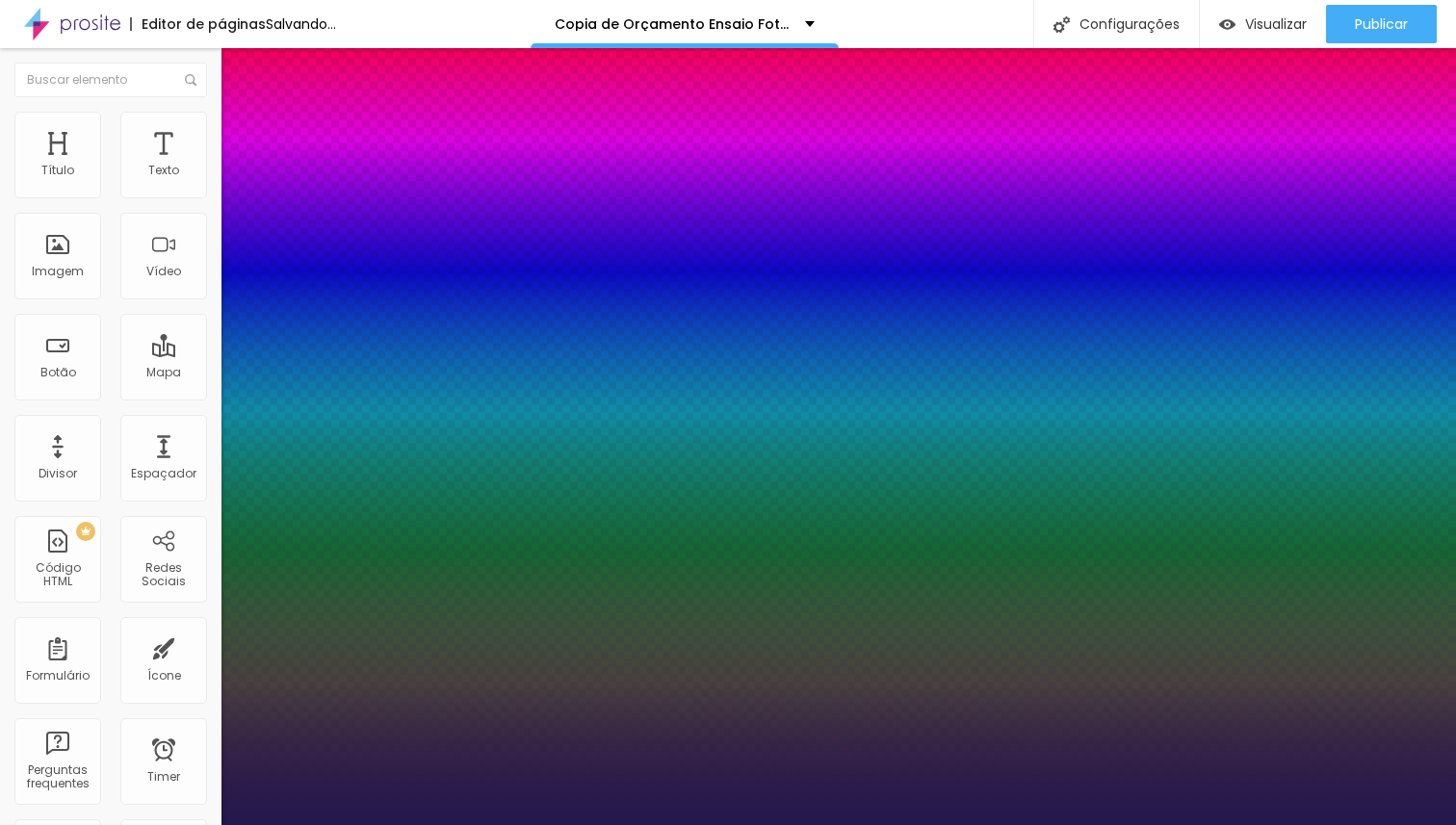
type input "1"
type input "3.4"
type input "1"
type input "3.7"
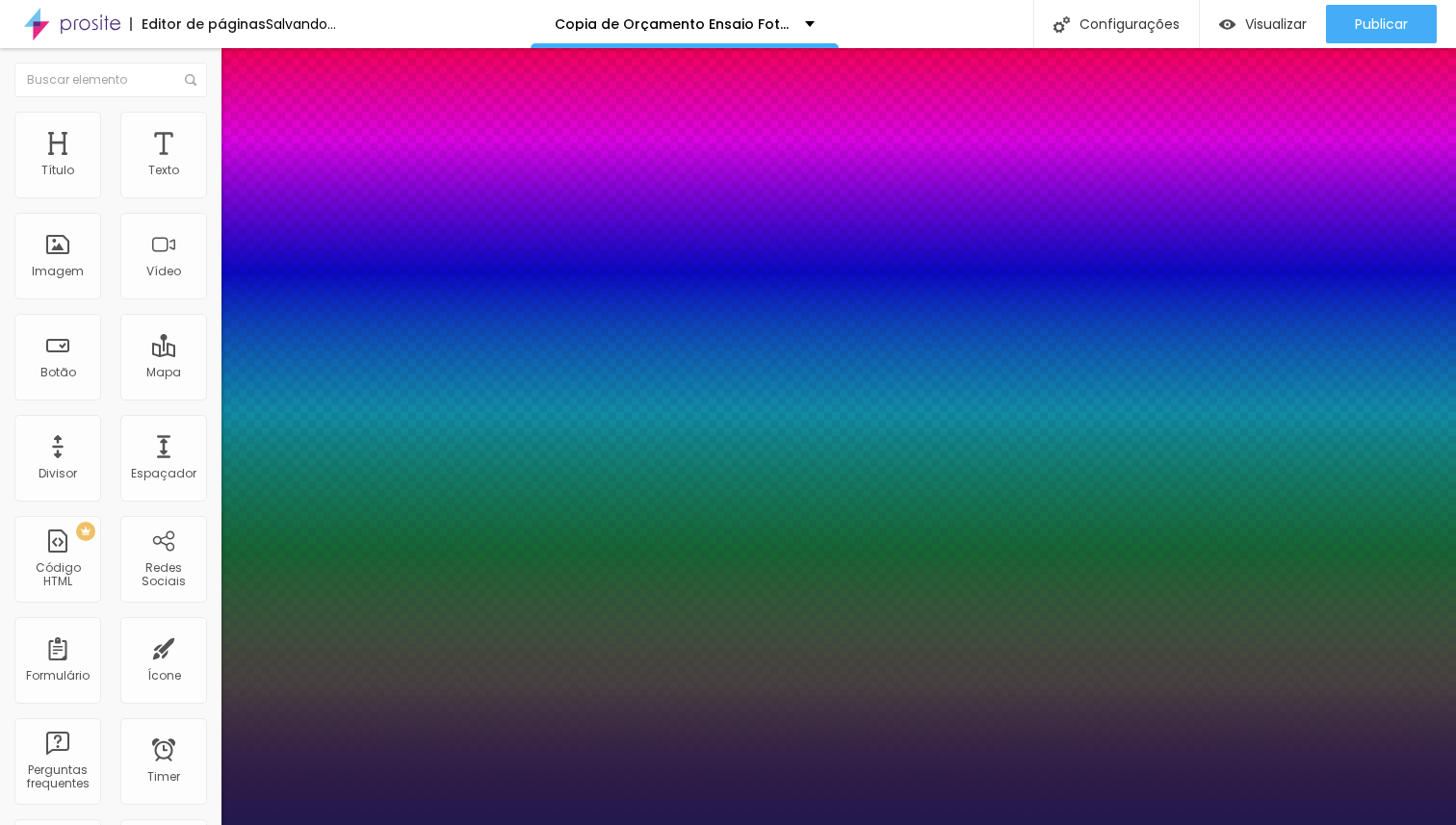
type input "3.7"
type input "1"
type input "4.1"
type input "1"
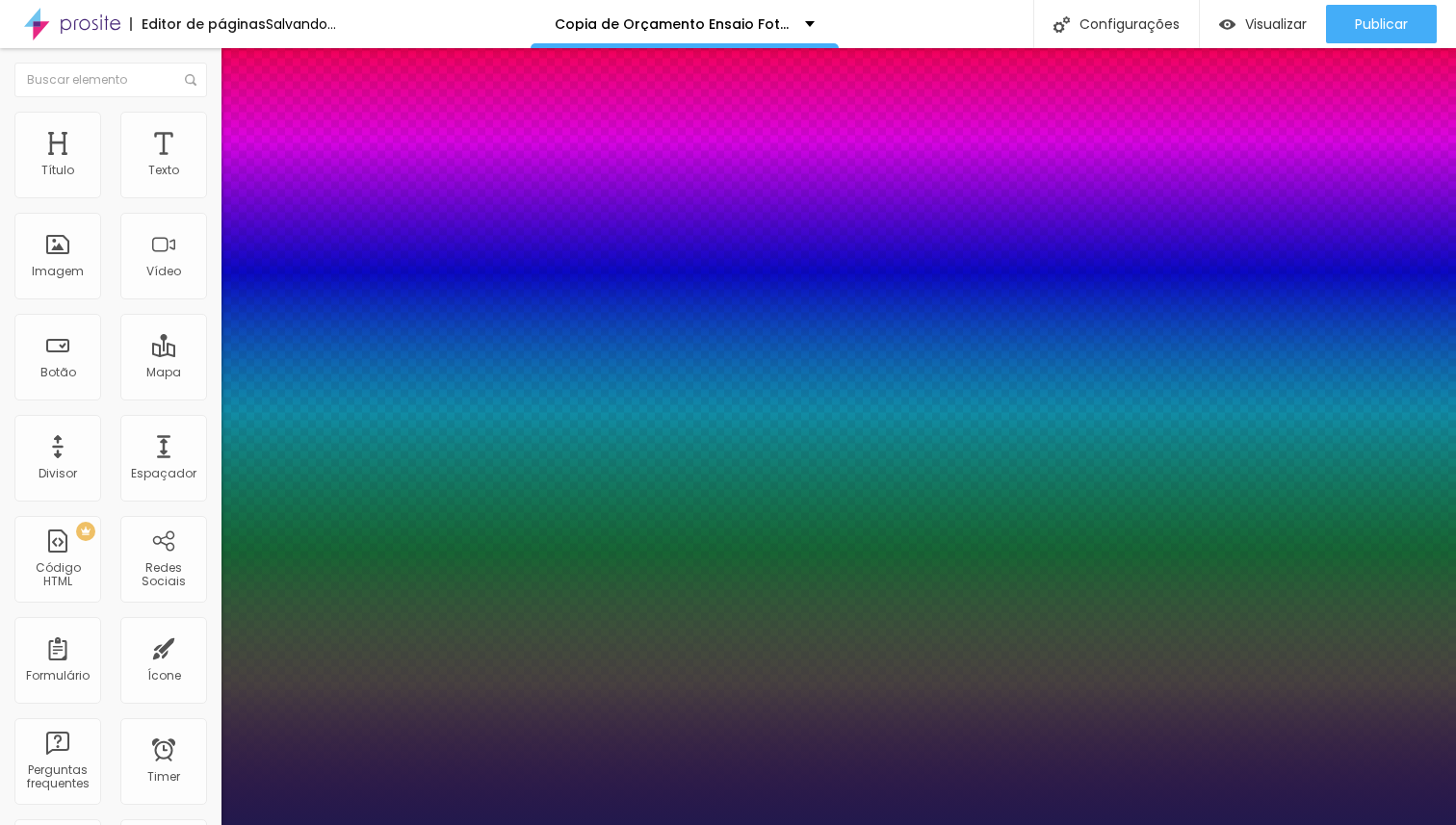
type input "4.4"
type input "1"
type input "4.5"
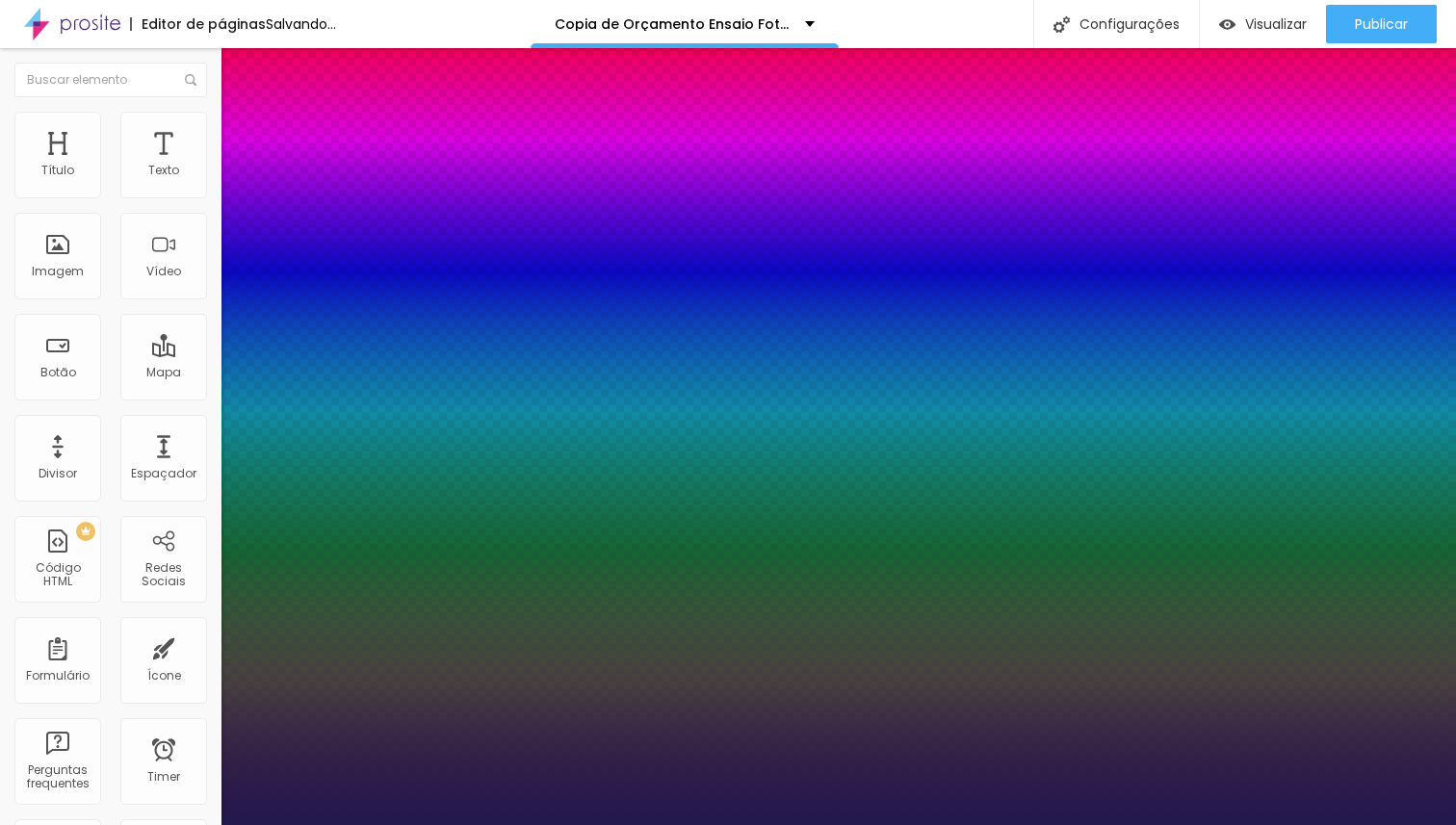
type input "1"
type input "4.6"
type input "1"
type input "4.7"
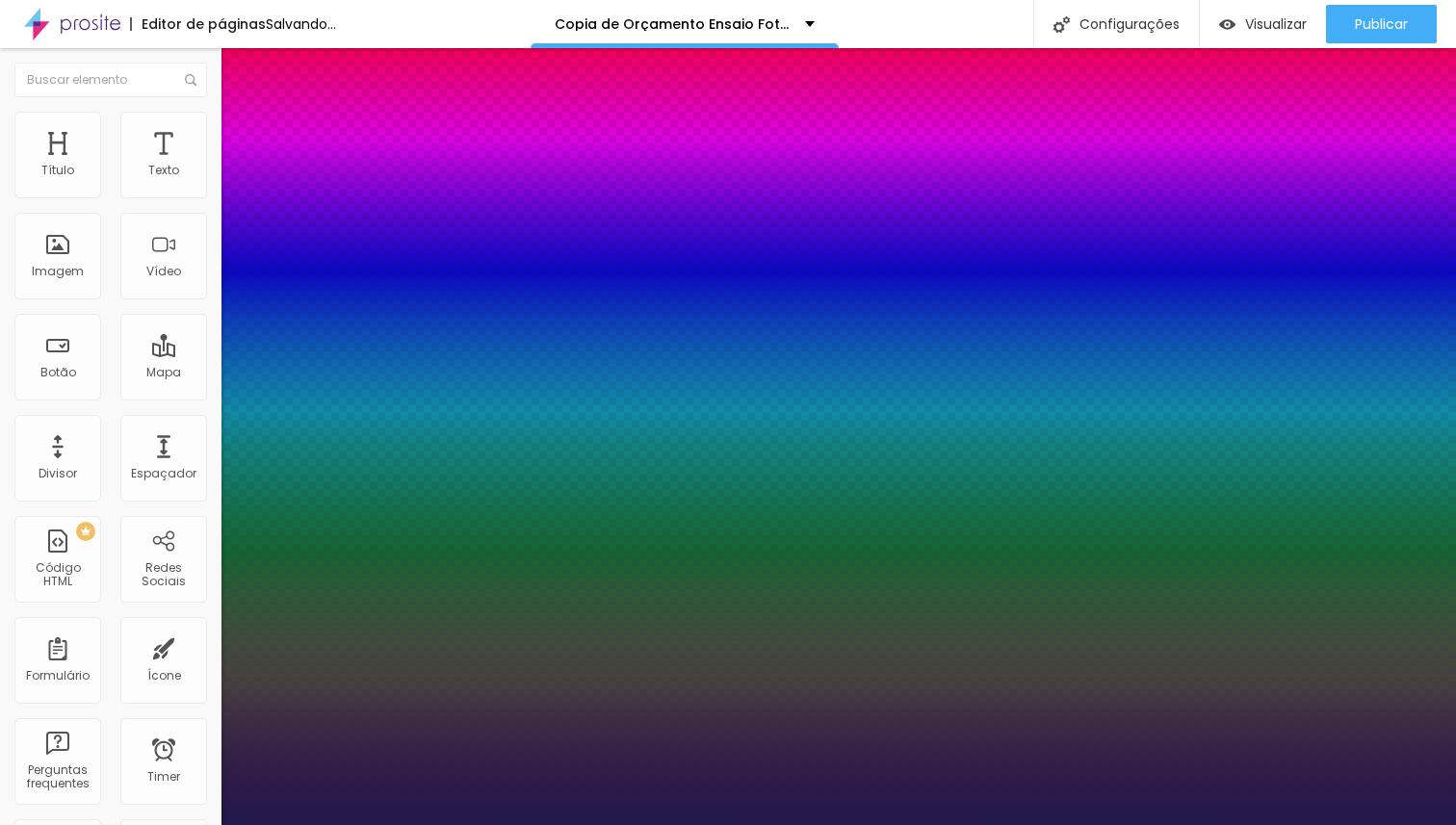
type input "4.7"
type input "1"
type input "4.8"
type input "1"
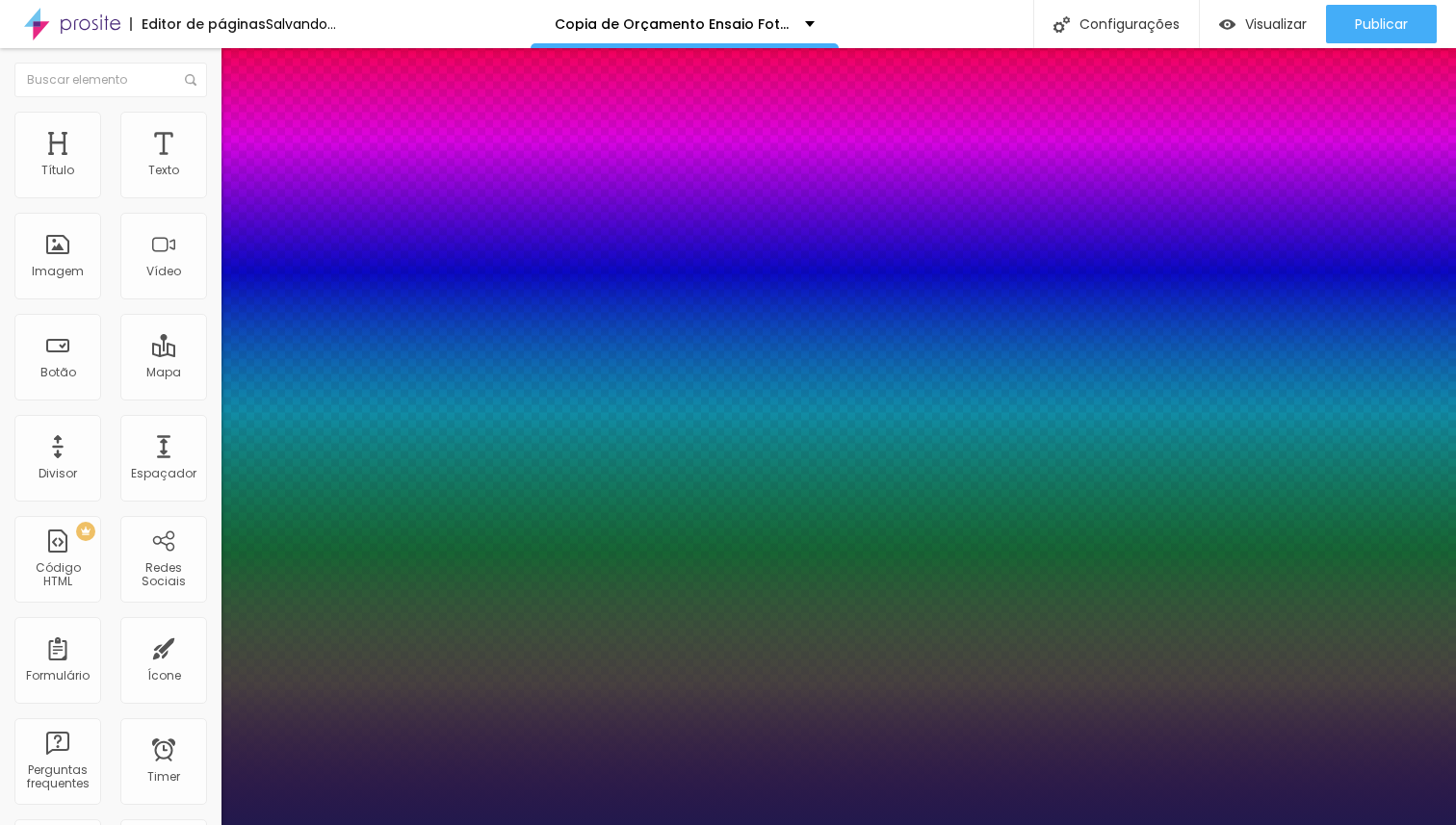
type input "4.9"
type input "1"
type input "5"
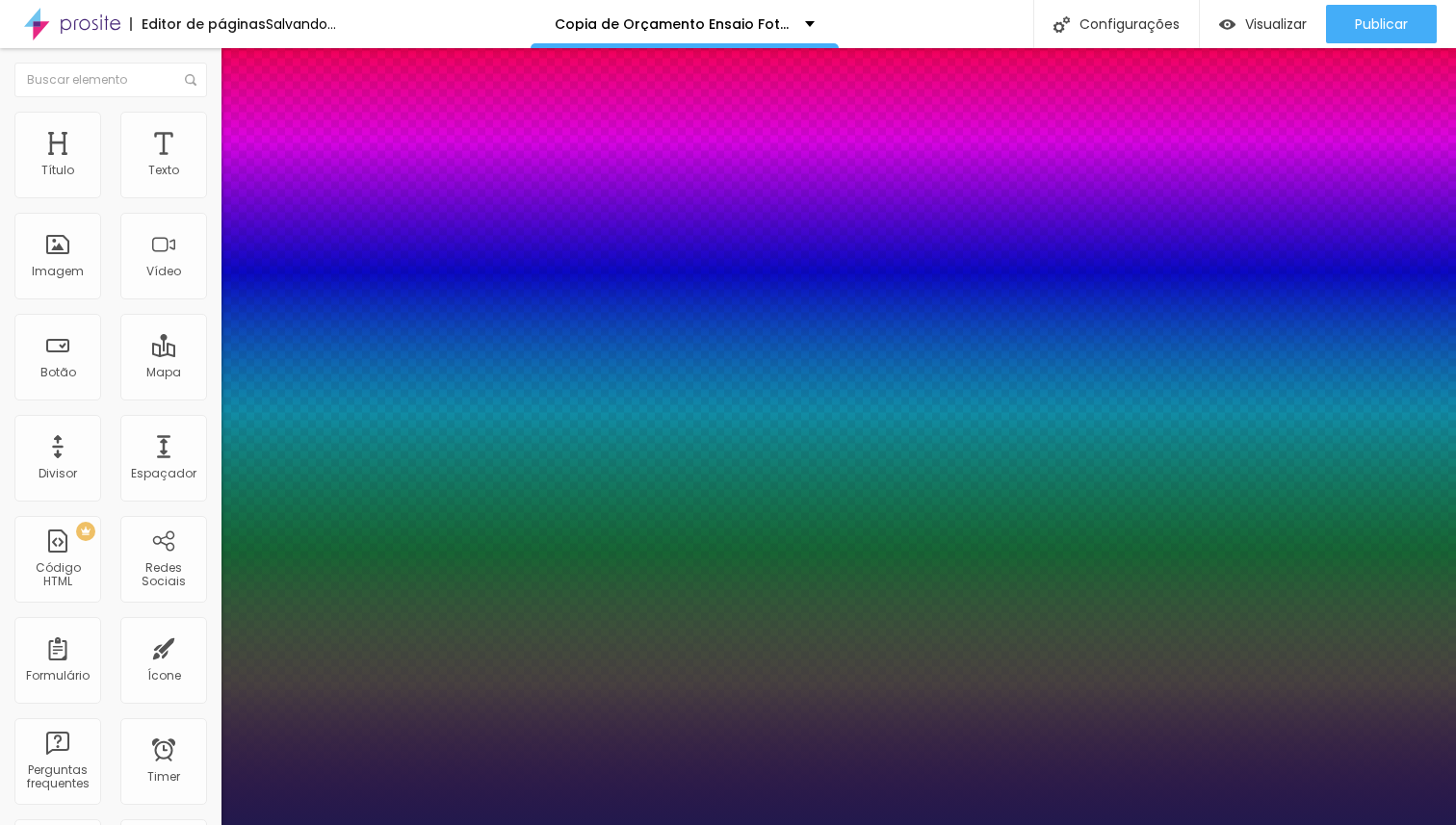
type input "1"
type input "5.2"
type input "1"
type input "5.3"
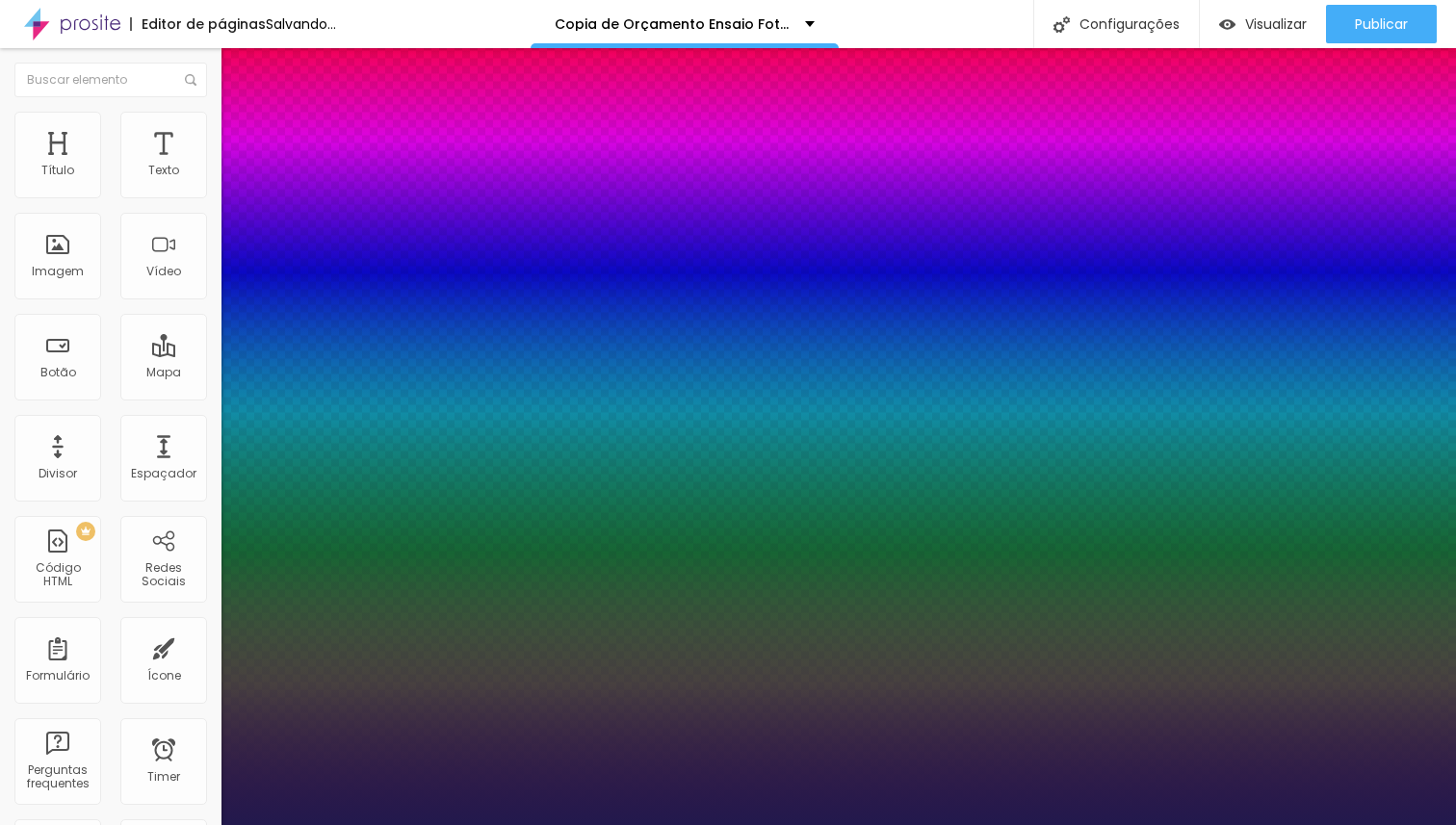
type input "5.3"
type input "1"
type input "5.5"
type input "1"
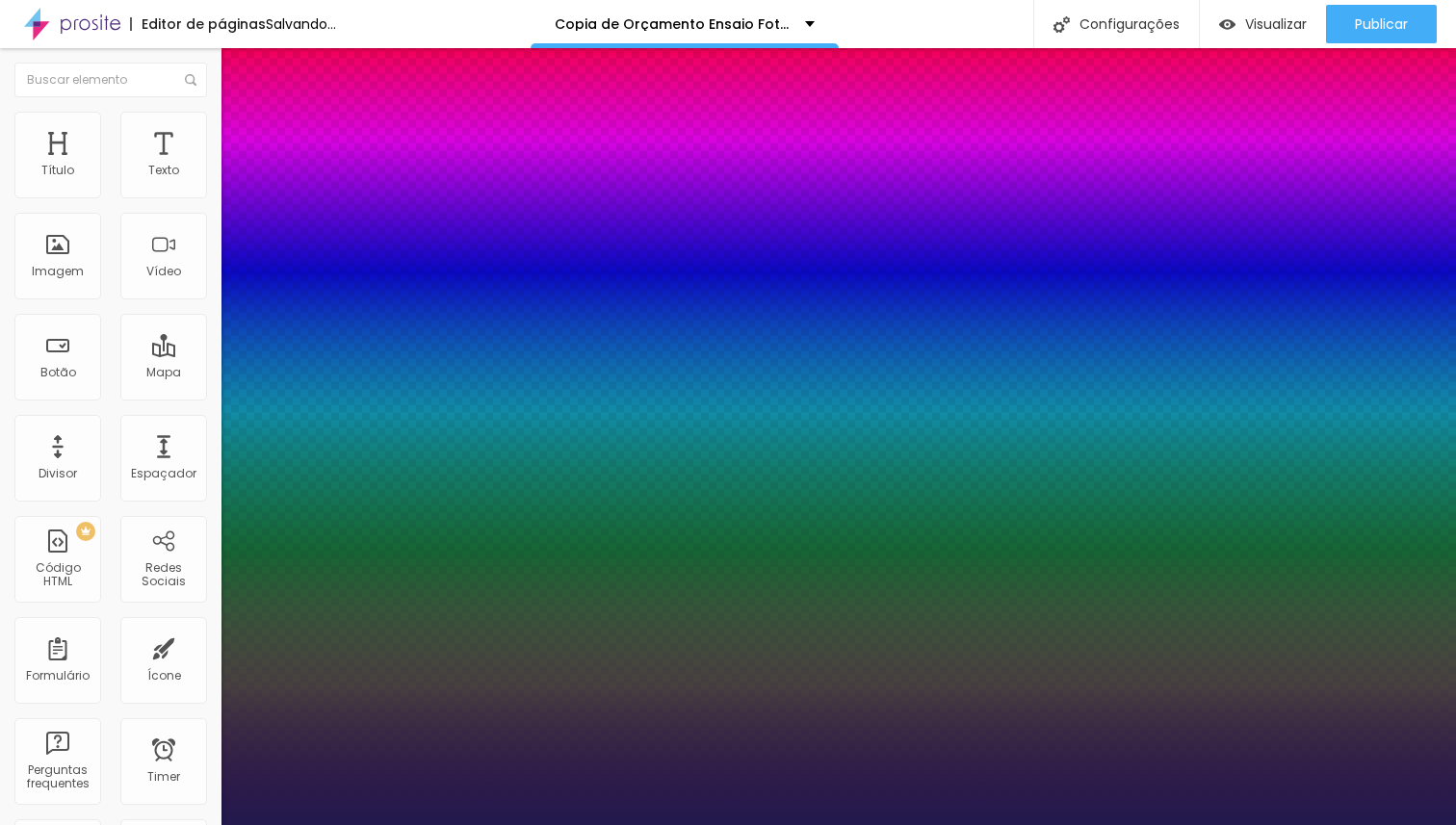
type input "5.7"
type input "1"
type input "6.7"
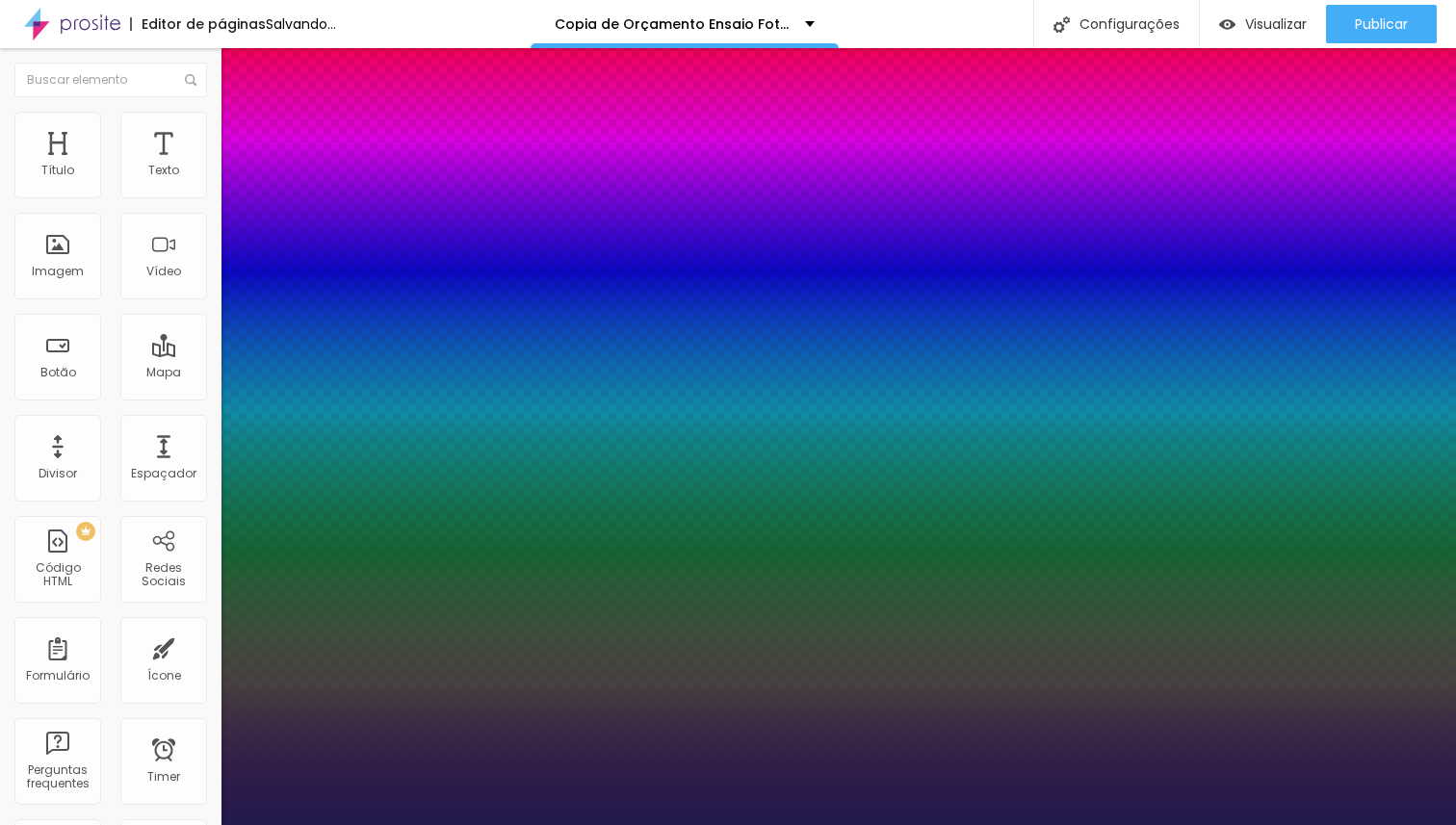
type input "1"
type input "7.1"
type input "1"
type input "7.2"
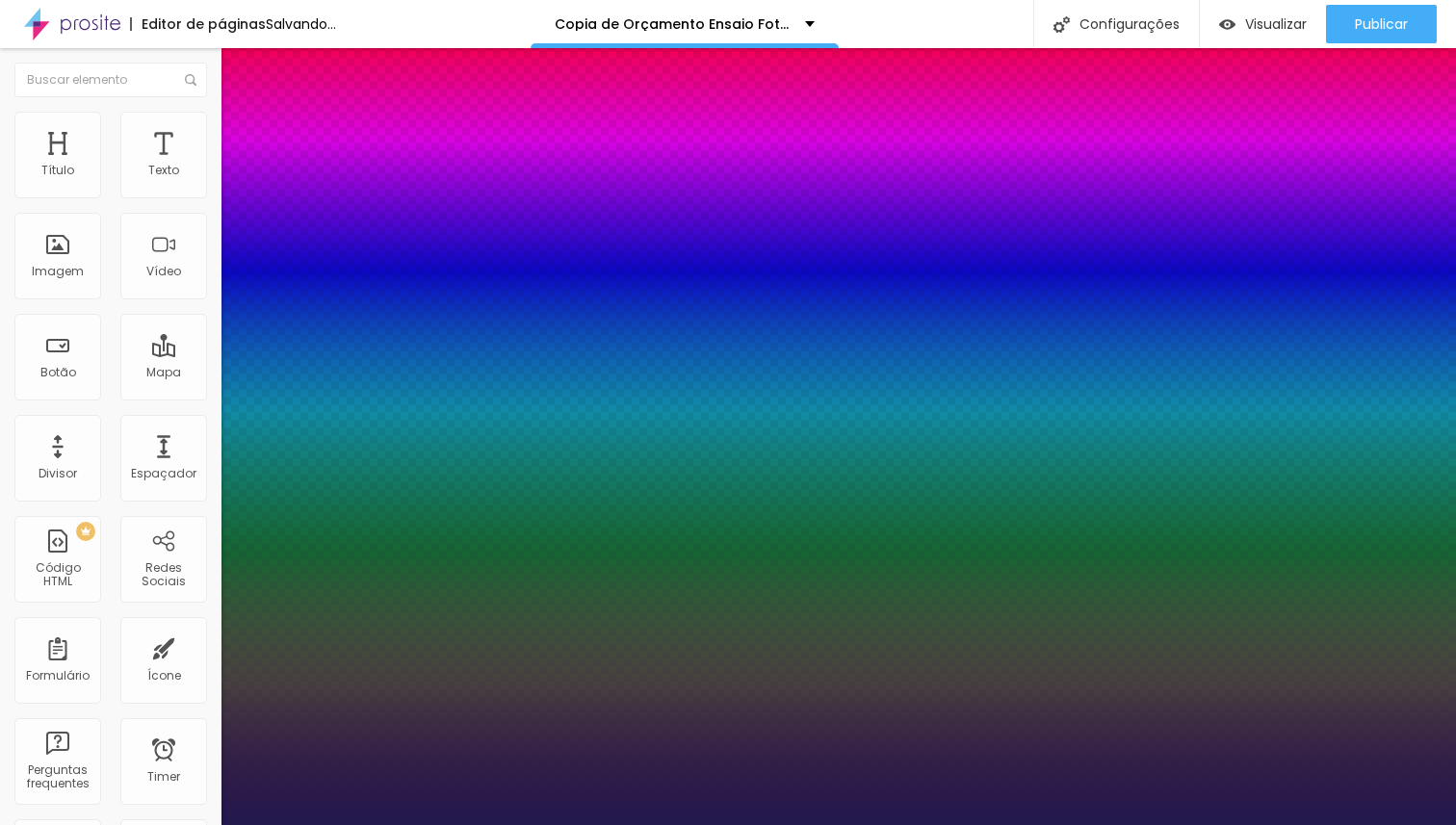
type input "7.2"
type input "1"
type input "7.7"
type input "1"
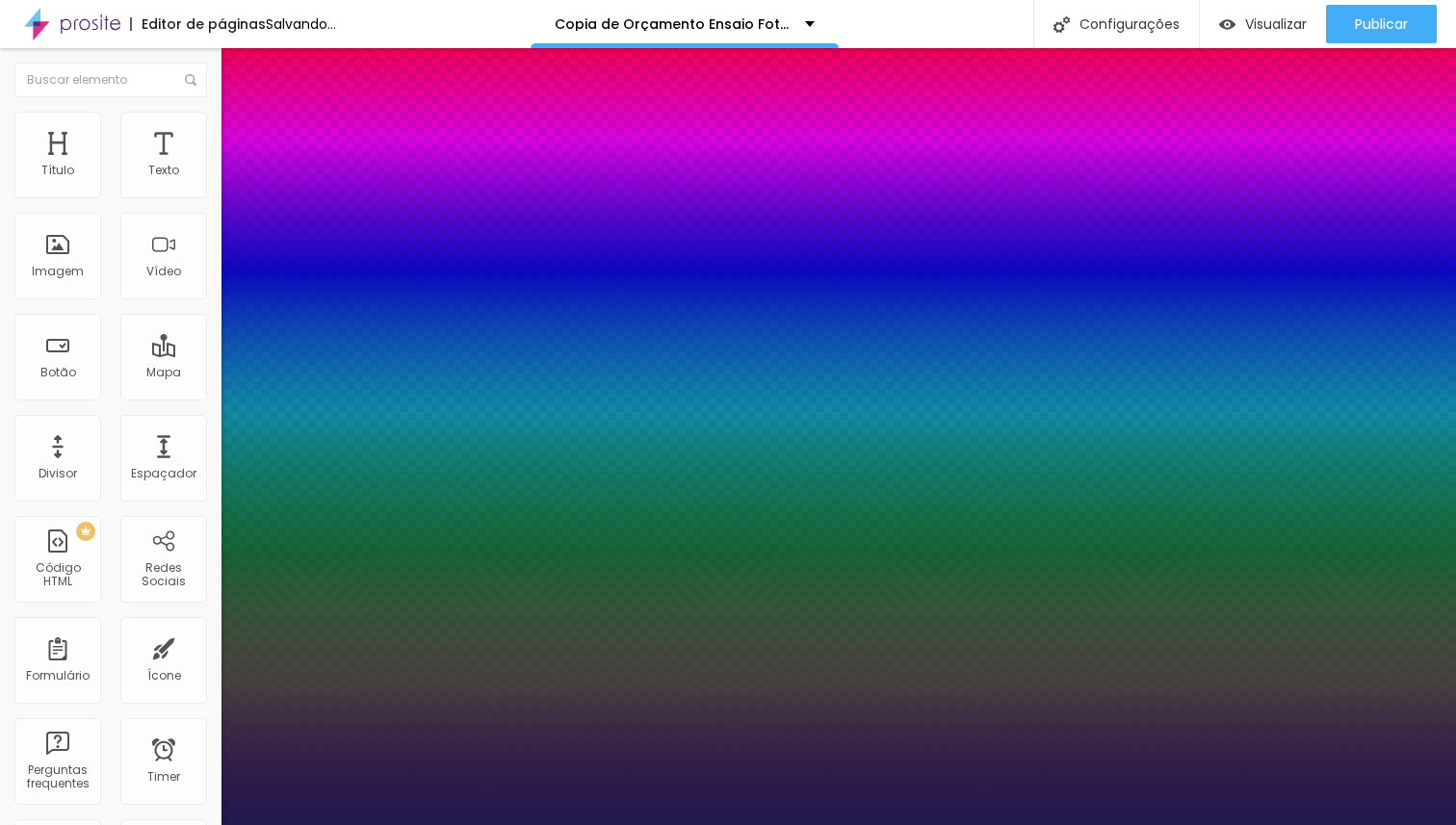
type input "8"
type input "1"
type input "8.4"
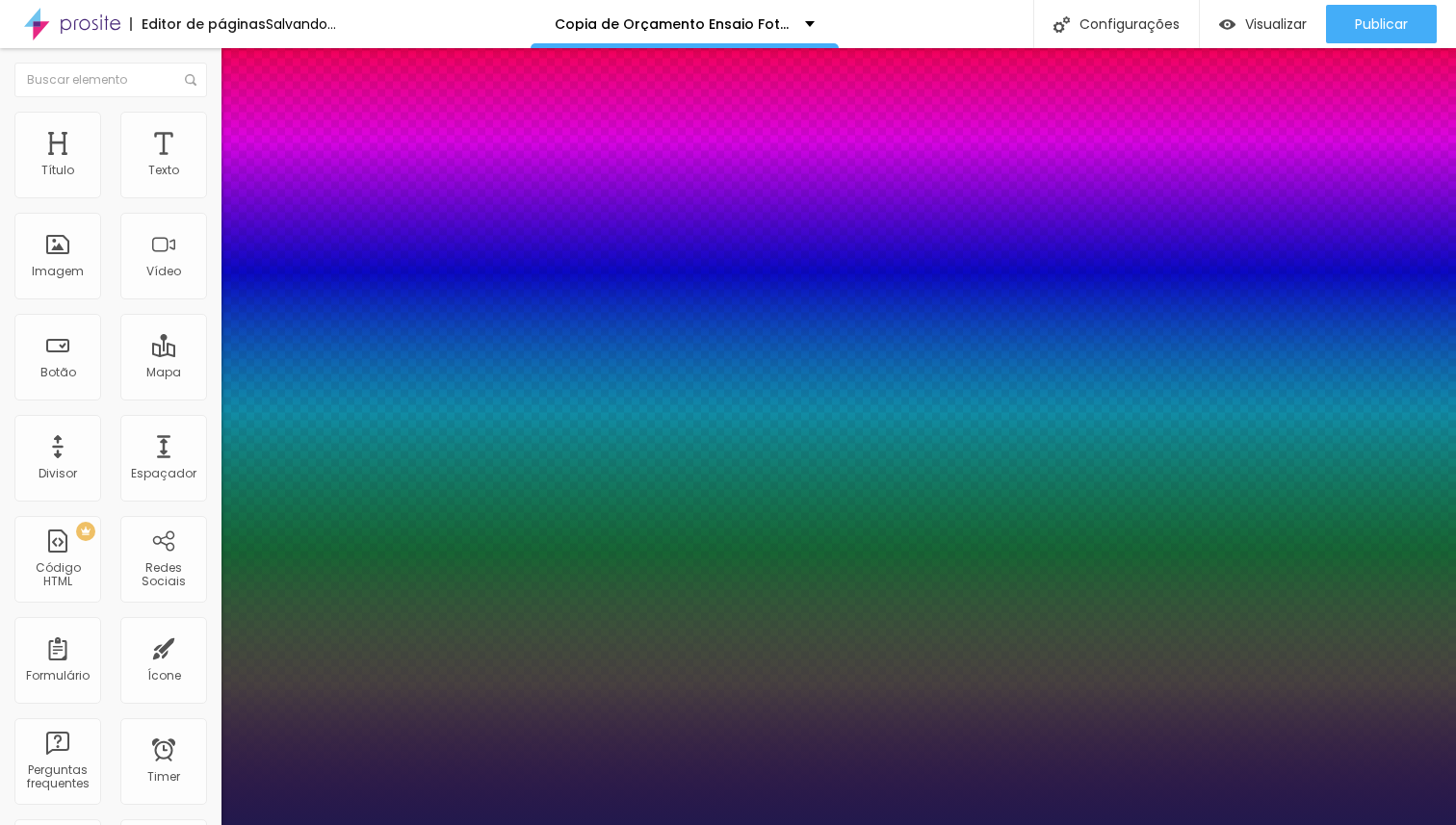
type input "1"
type input "9.4"
type input "1"
type input "9.5"
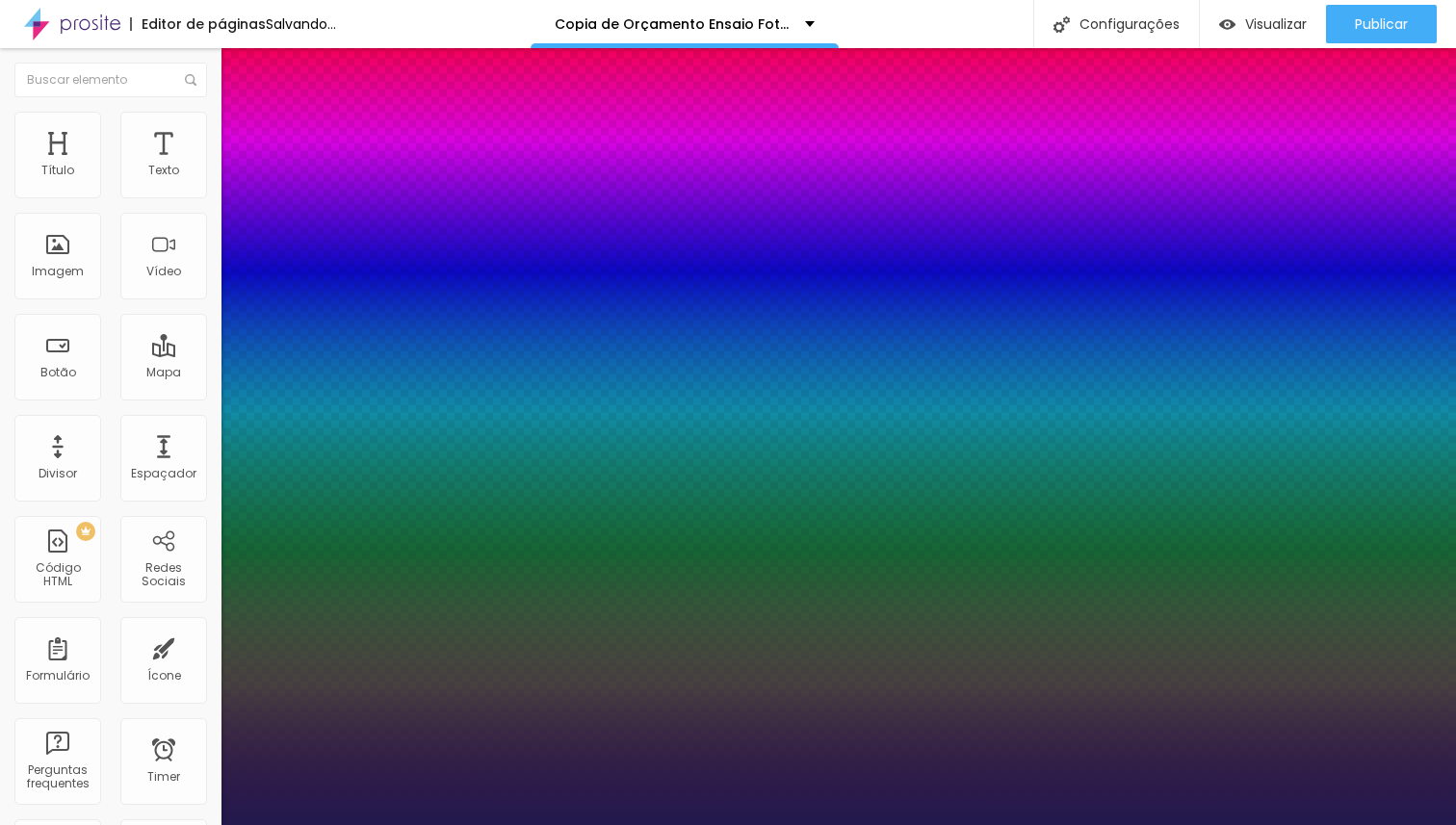
type input "9.5"
type input "1"
type input "9.8"
type input "1"
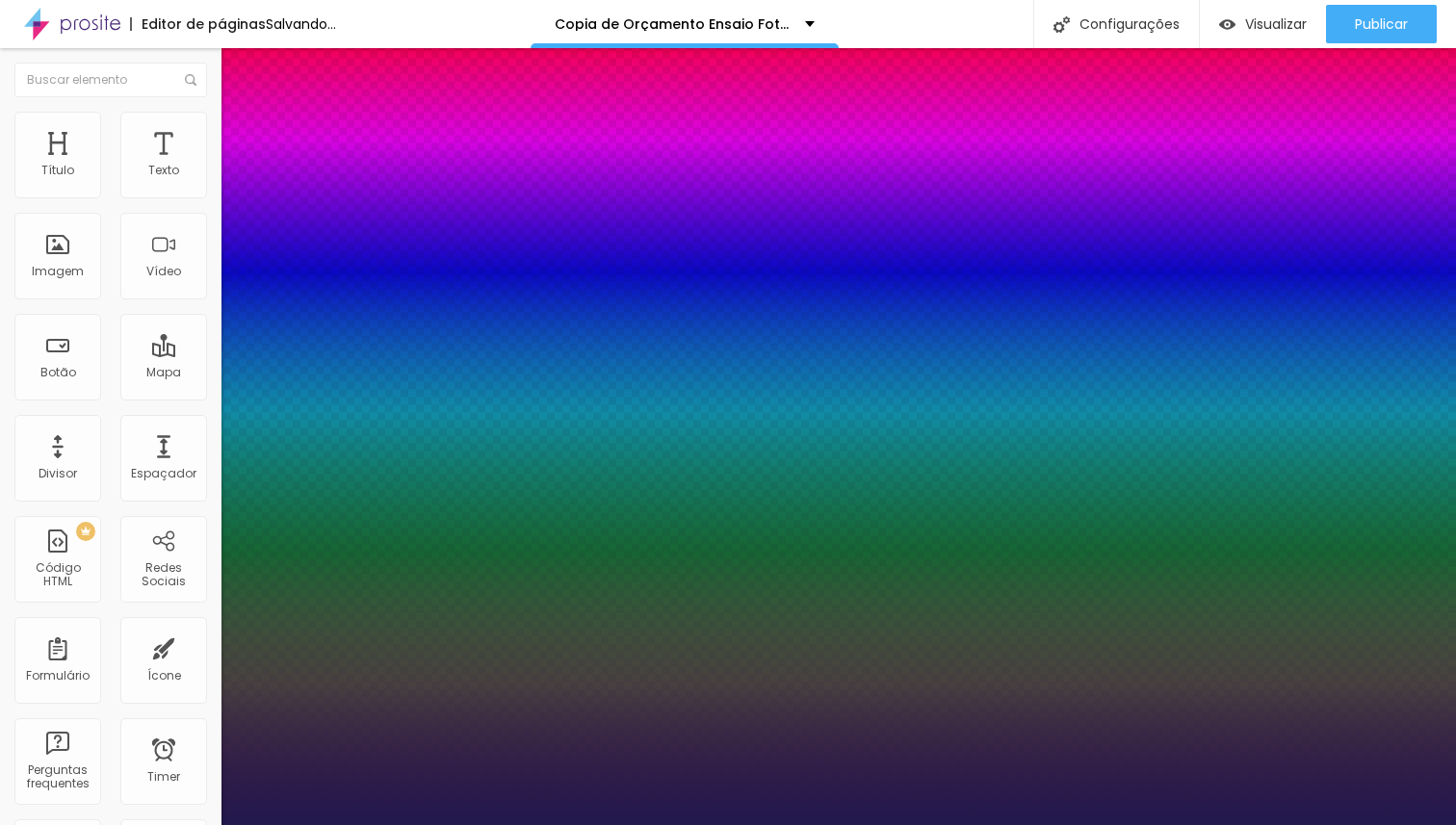
type input "9.9"
drag, startPoint x: 248, startPoint y: 371, endPoint x: 200, endPoint y: 359, distance: 49.5
click at [801, 824] on div at bounding box center [728, 825] width 1456 height 0
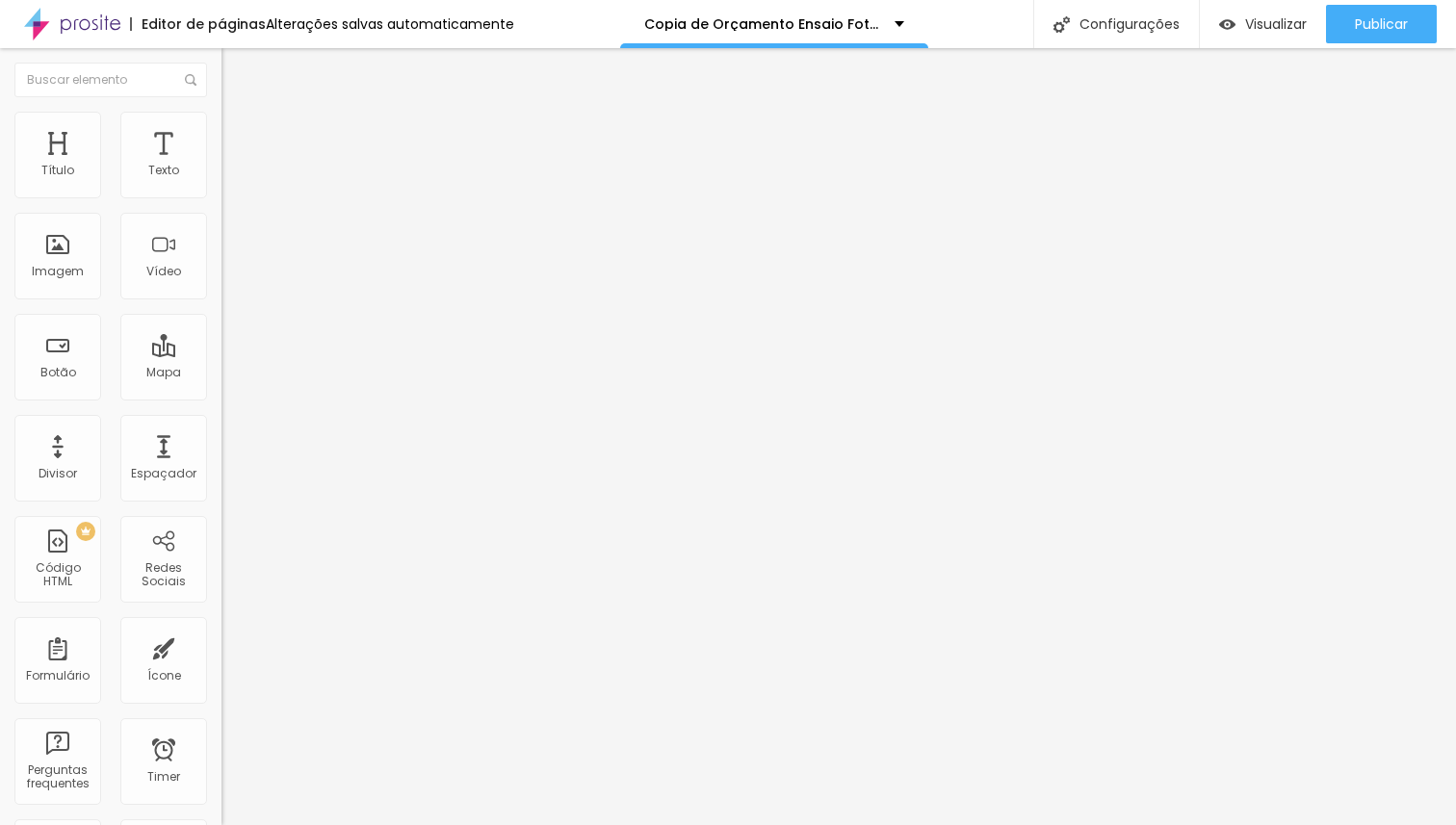
click at [221, 120] on li "Estilo" at bounding box center [332, 122] width 221 height 20
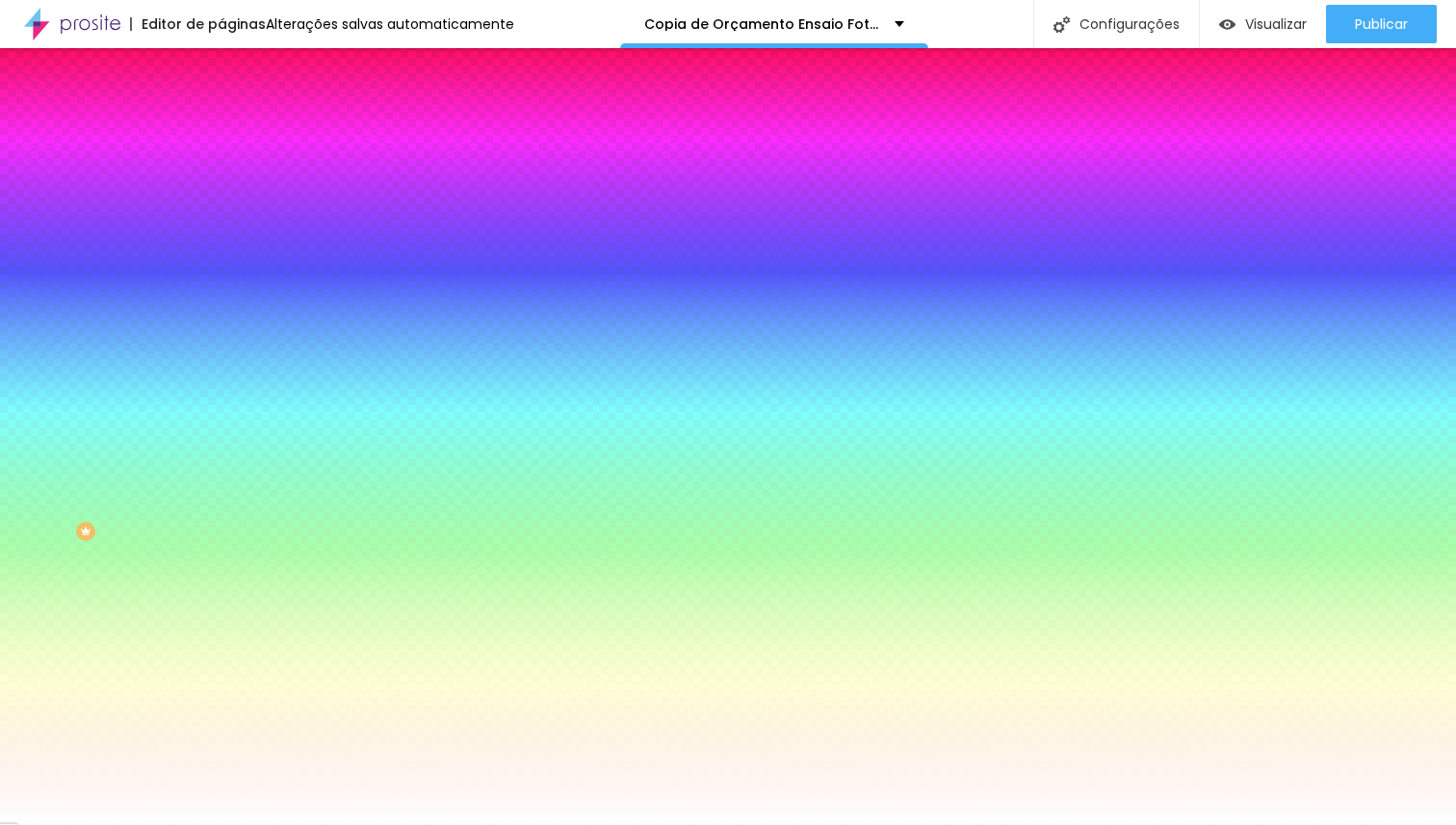
click at [221, 177] on span "Trocar imagem" at bounding box center [273, 168] width 105 height 17
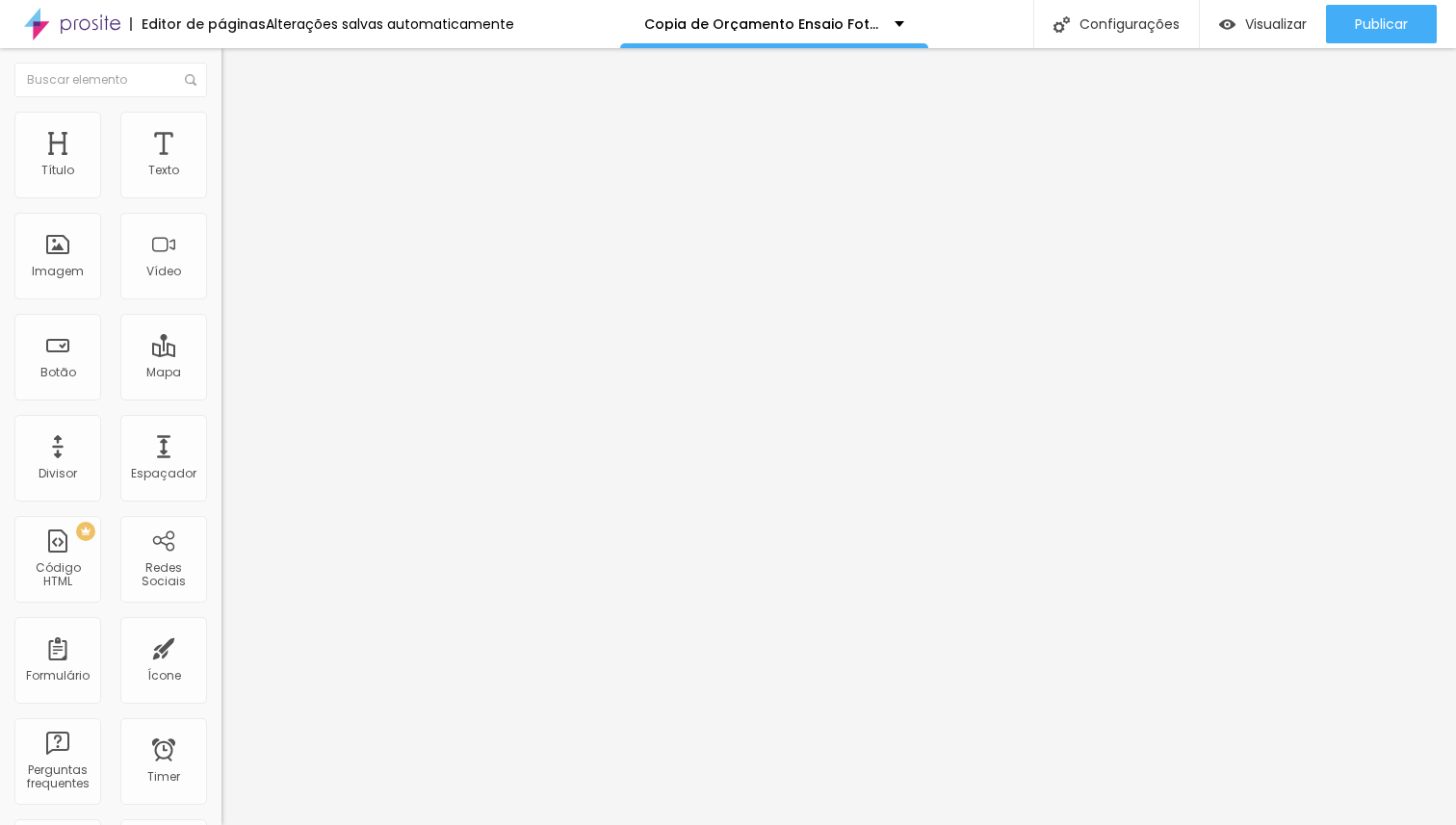
click at [239, 131] on span "Estilo" at bounding box center [254, 124] width 30 height 17
click at [221, 118] on li "Estilo" at bounding box center [332, 122] width 221 height 20
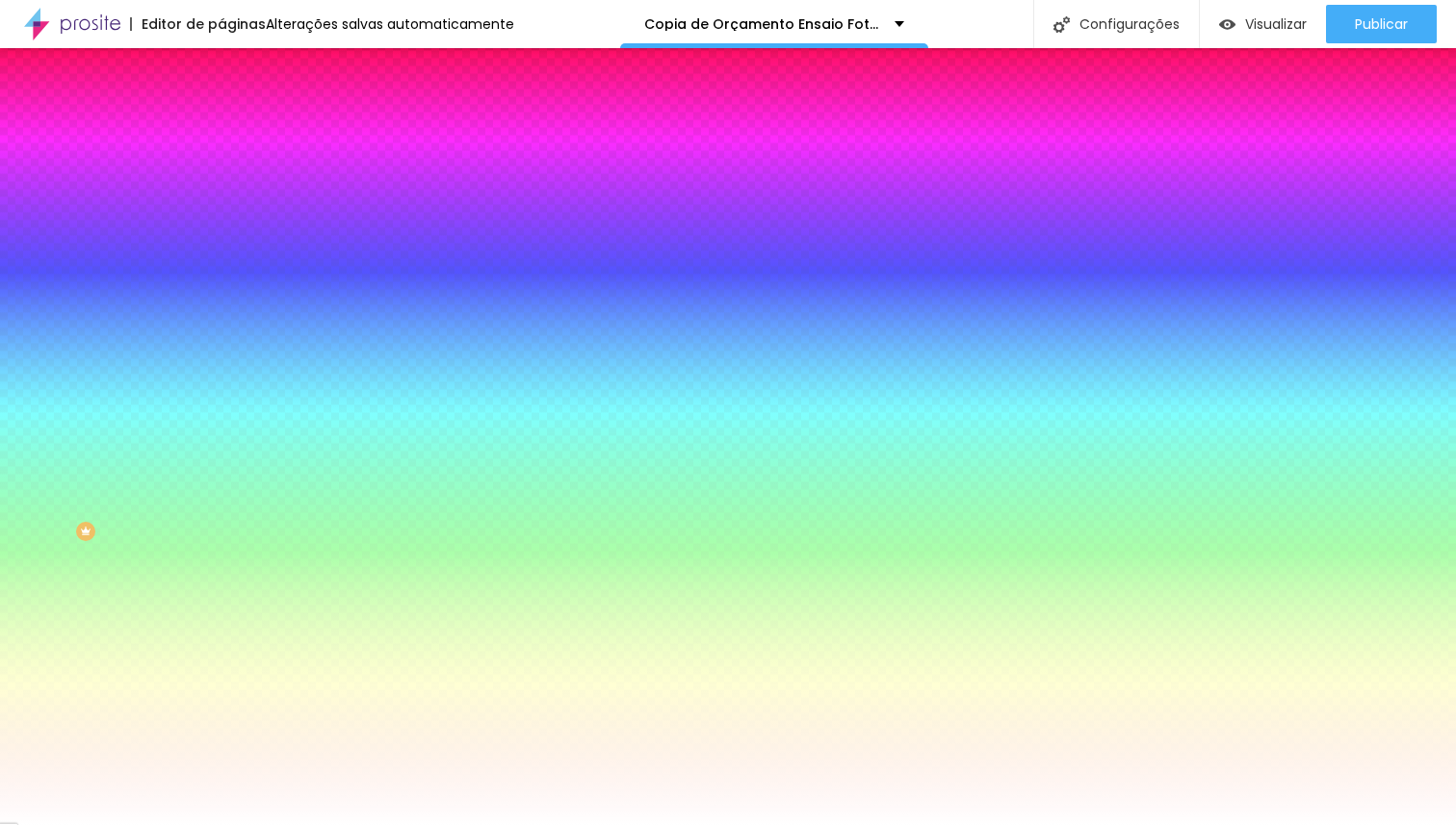
click at [221, 177] on span "Trocar imagem" at bounding box center [273, 168] width 105 height 17
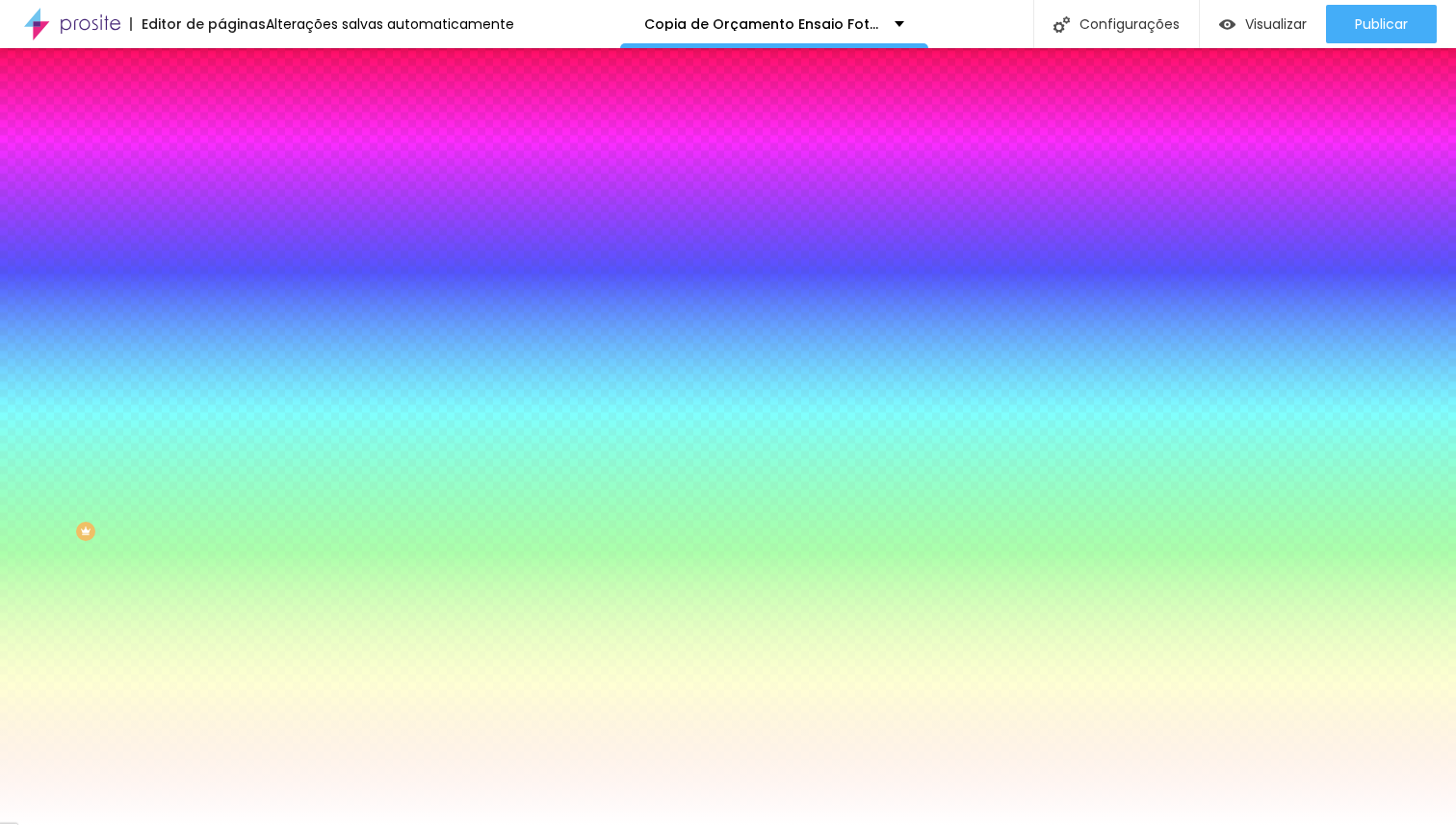
click at [221, 177] on span "Trocar imagem" at bounding box center [273, 168] width 105 height 17
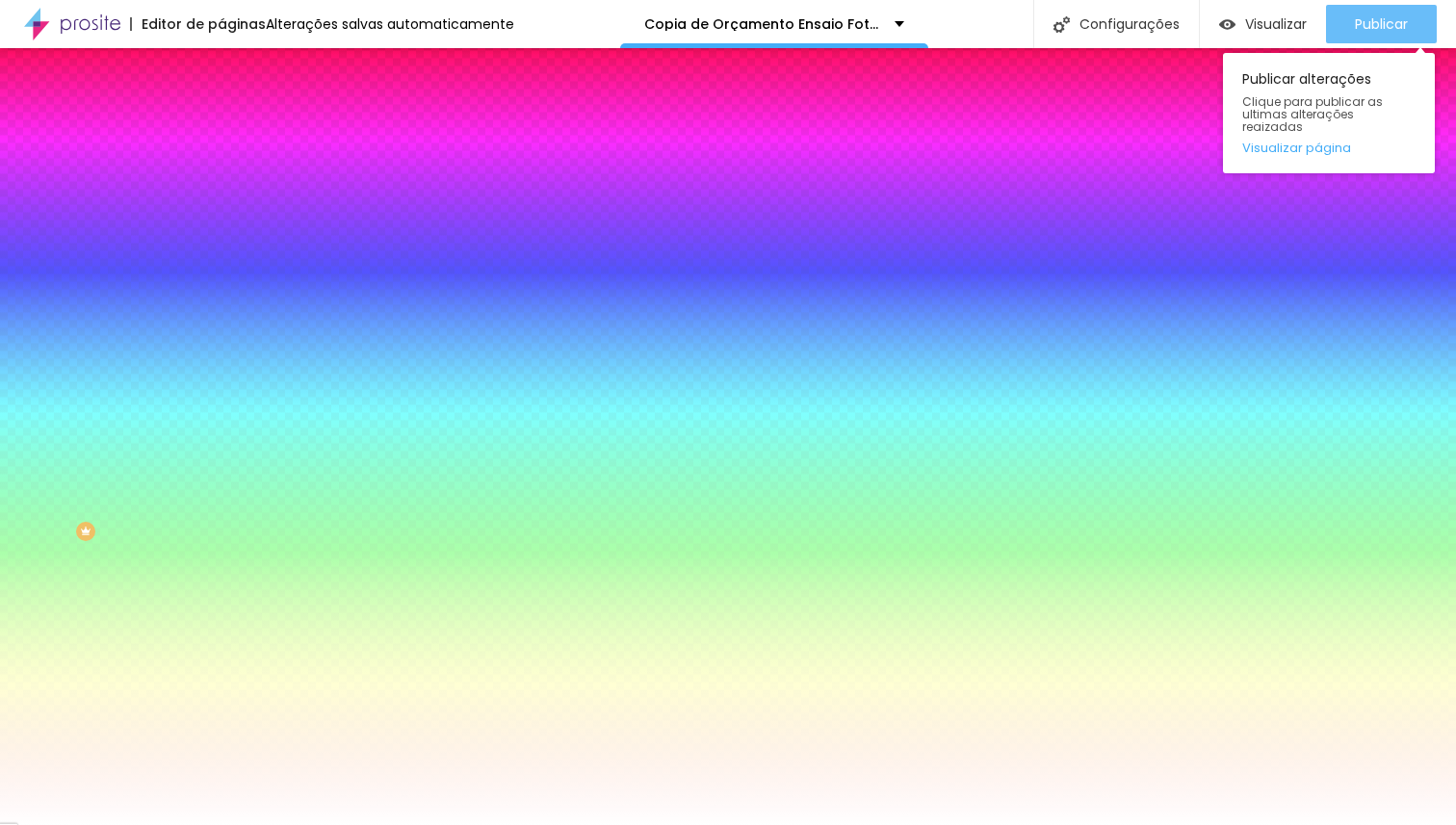
click at [1387, 24] on span "Publicar" at bounding box center [1381, 25] width 53 height 16
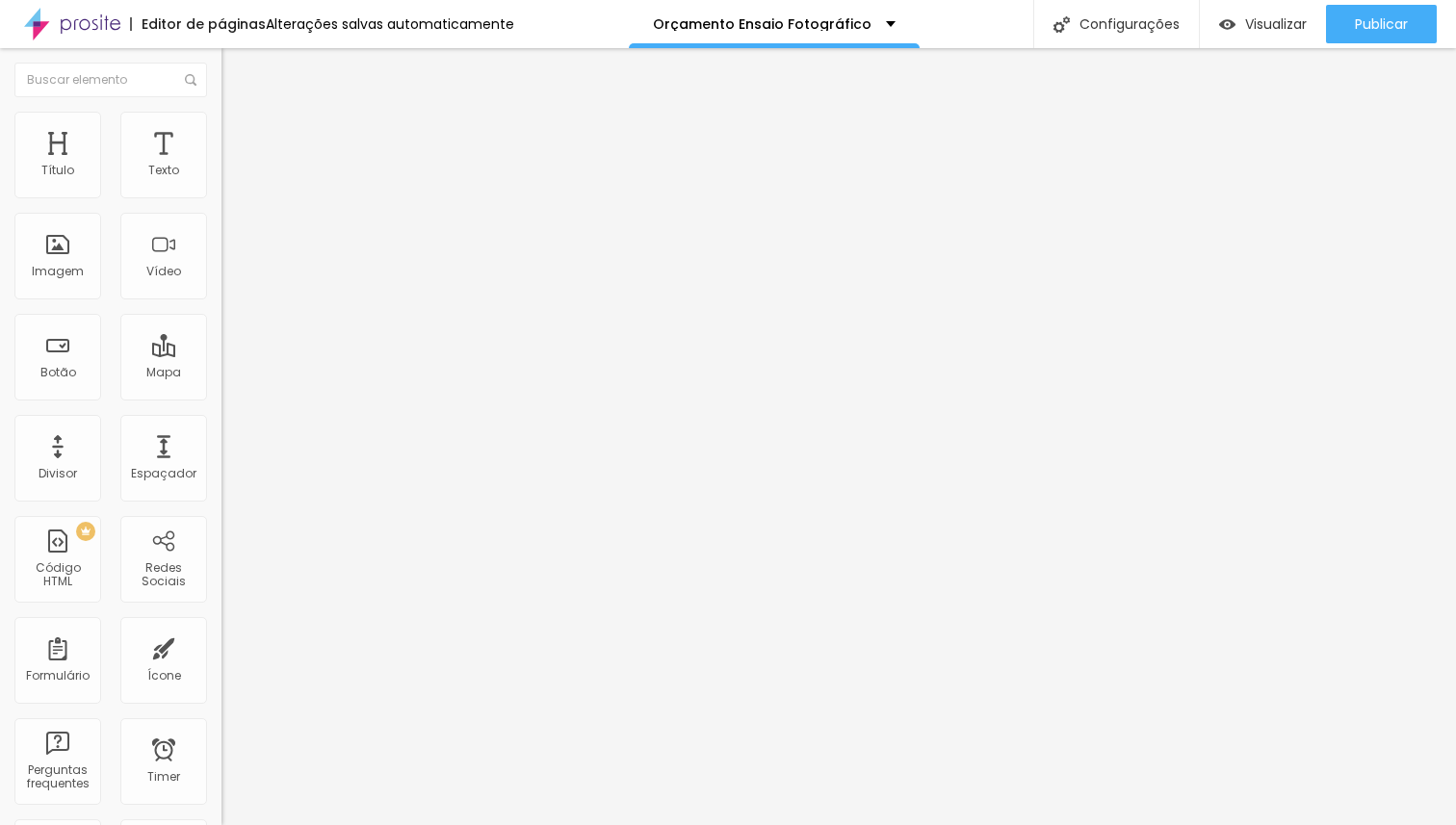
click at [239, 133] on span "Estilo" at bounding box center [254, 124] width 30 height 17
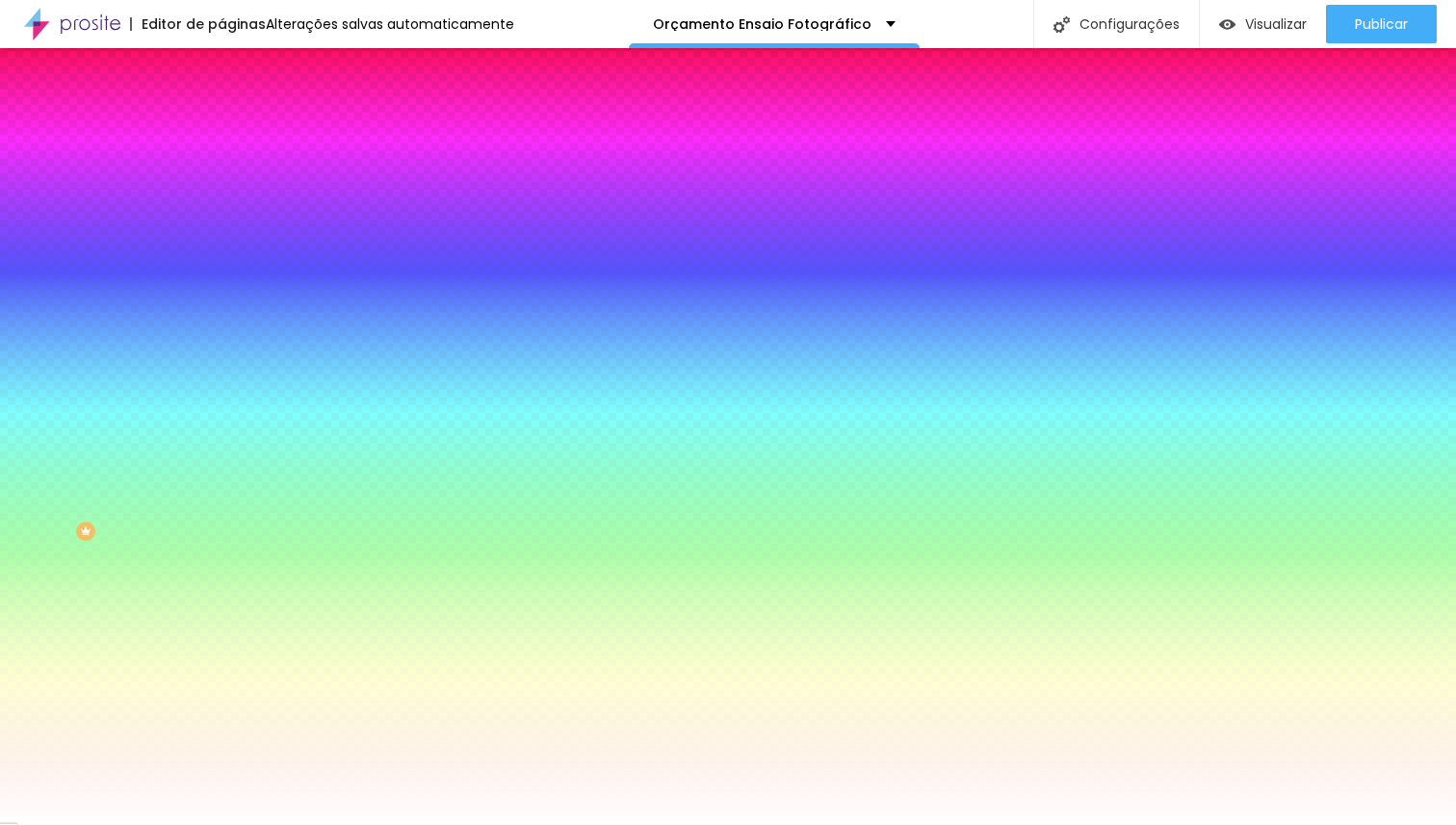
click at [221, 177] on span "Trocar imagem" at bounding box center [273, 168] width 105 height 17
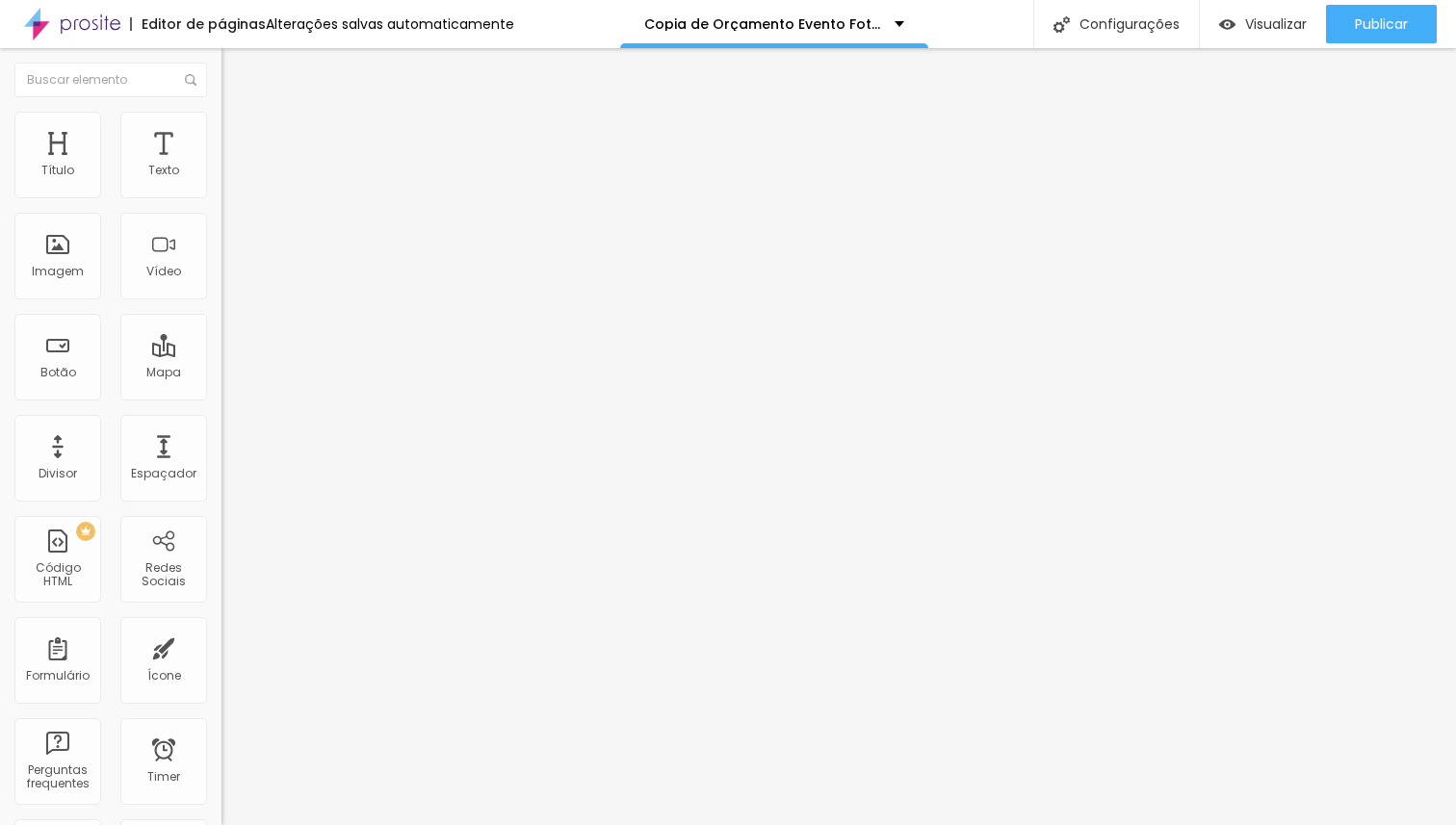
click at [221, 129] on li "Estilo" at bounding box center [332, 122] width 221 height 20
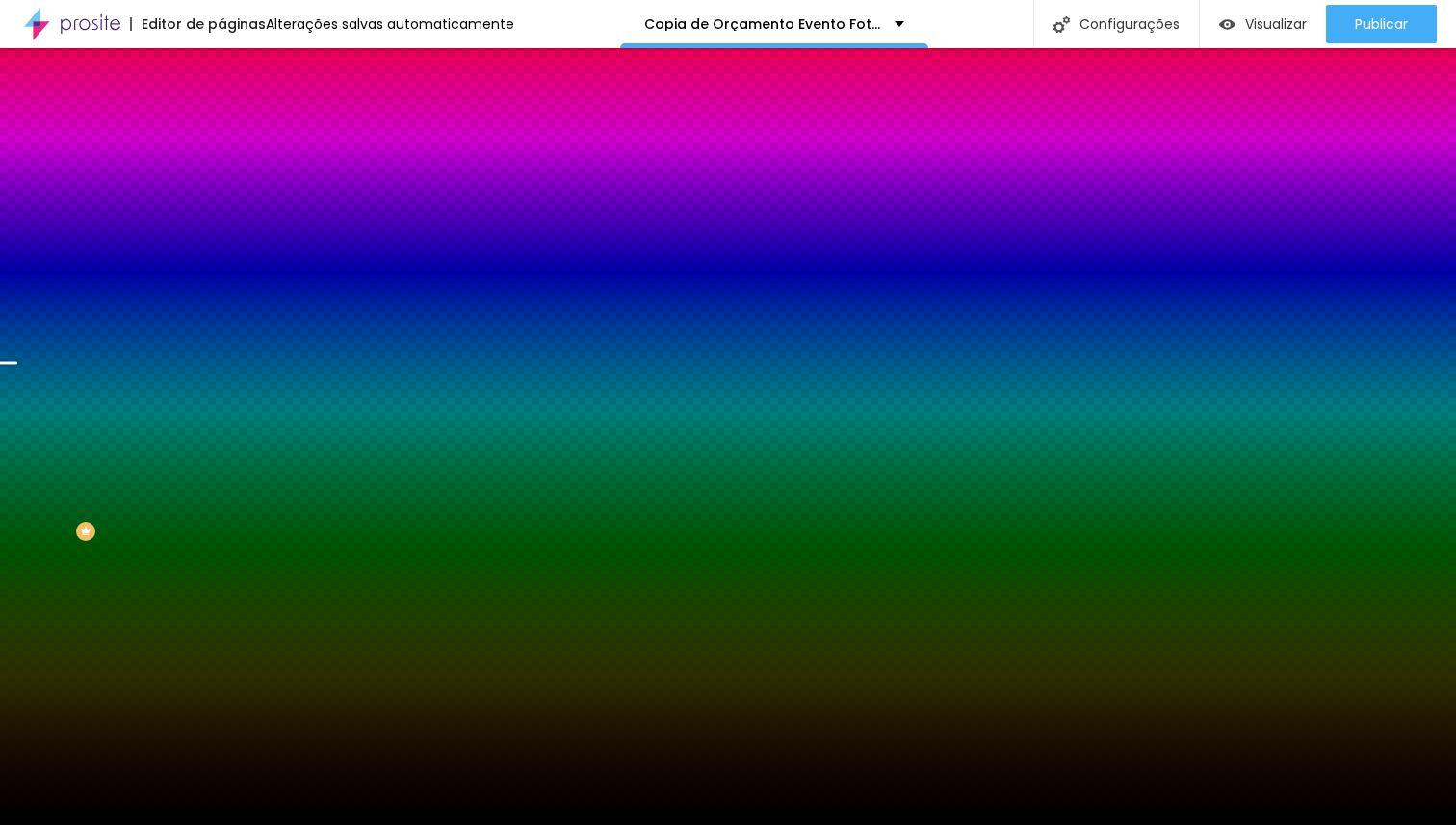
click at [221, 177] on span "Trocar imagem" at bounding box center [273, 168] width 105 height 17
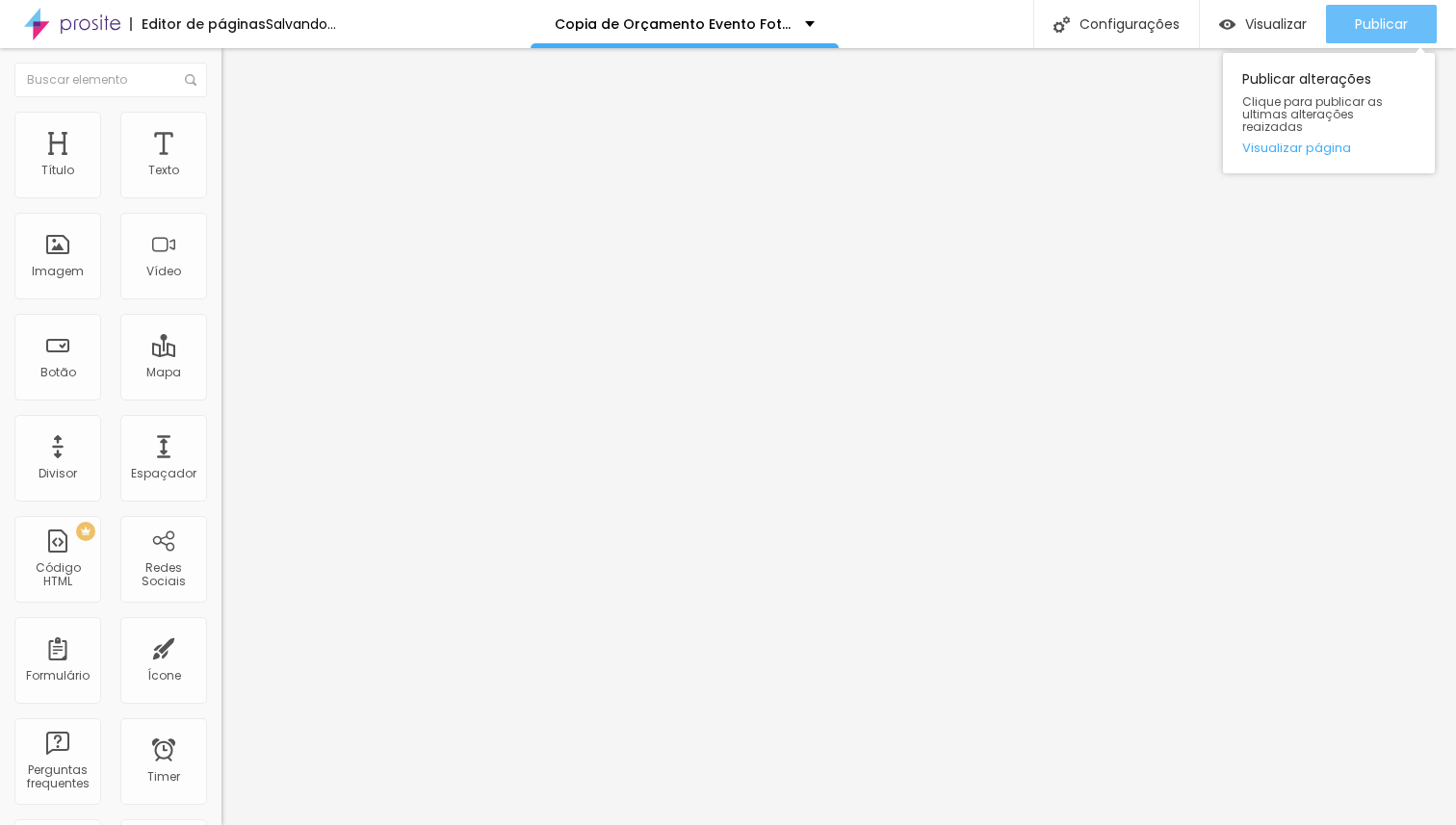
click at [1385, 20] on span "Publicar" at bounding box center [1381, 25] width 53 height 16
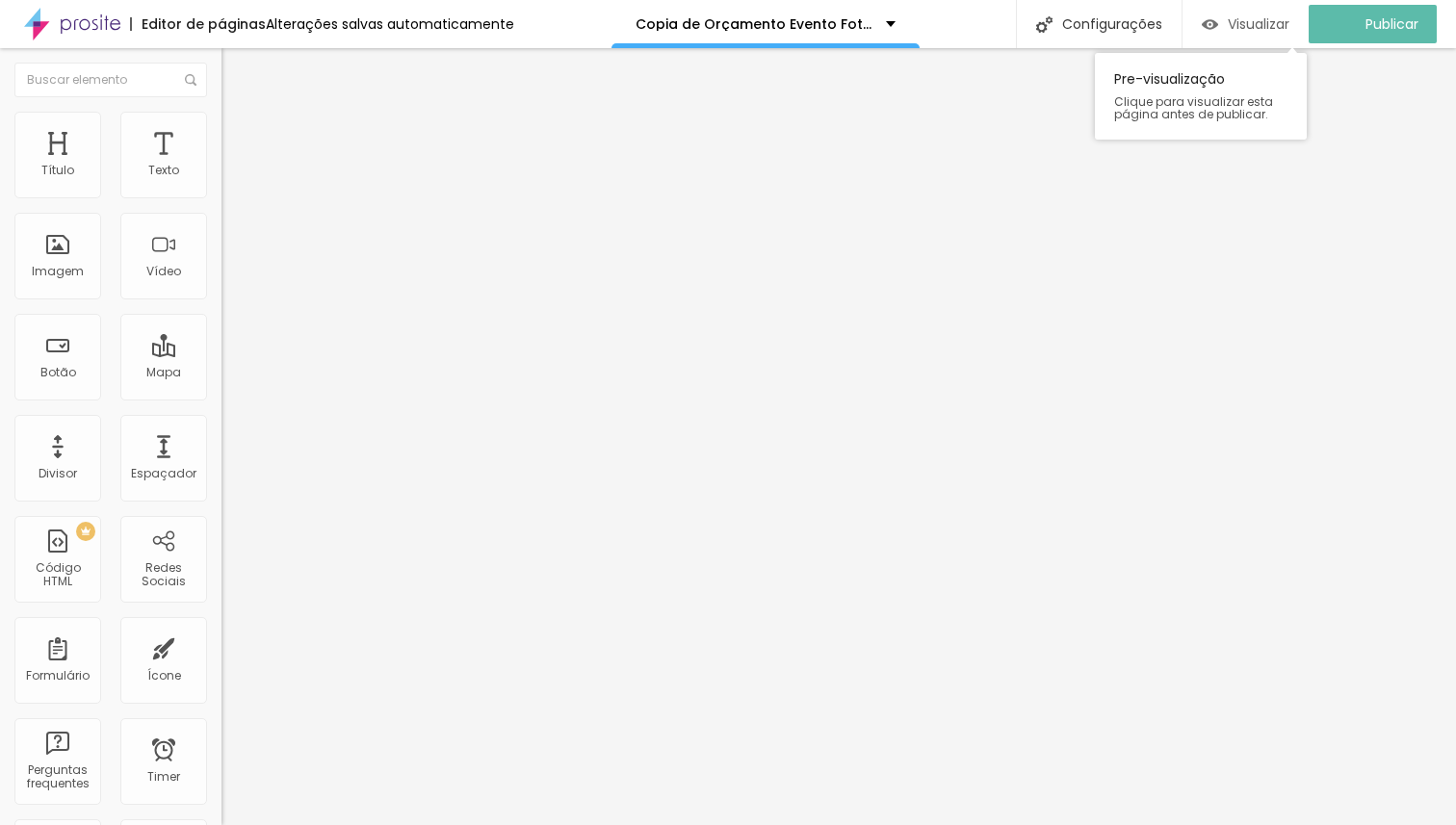
click at [1288, 28] on span "Visualizar" at bounding box center [1258, 25] width 62 height 16
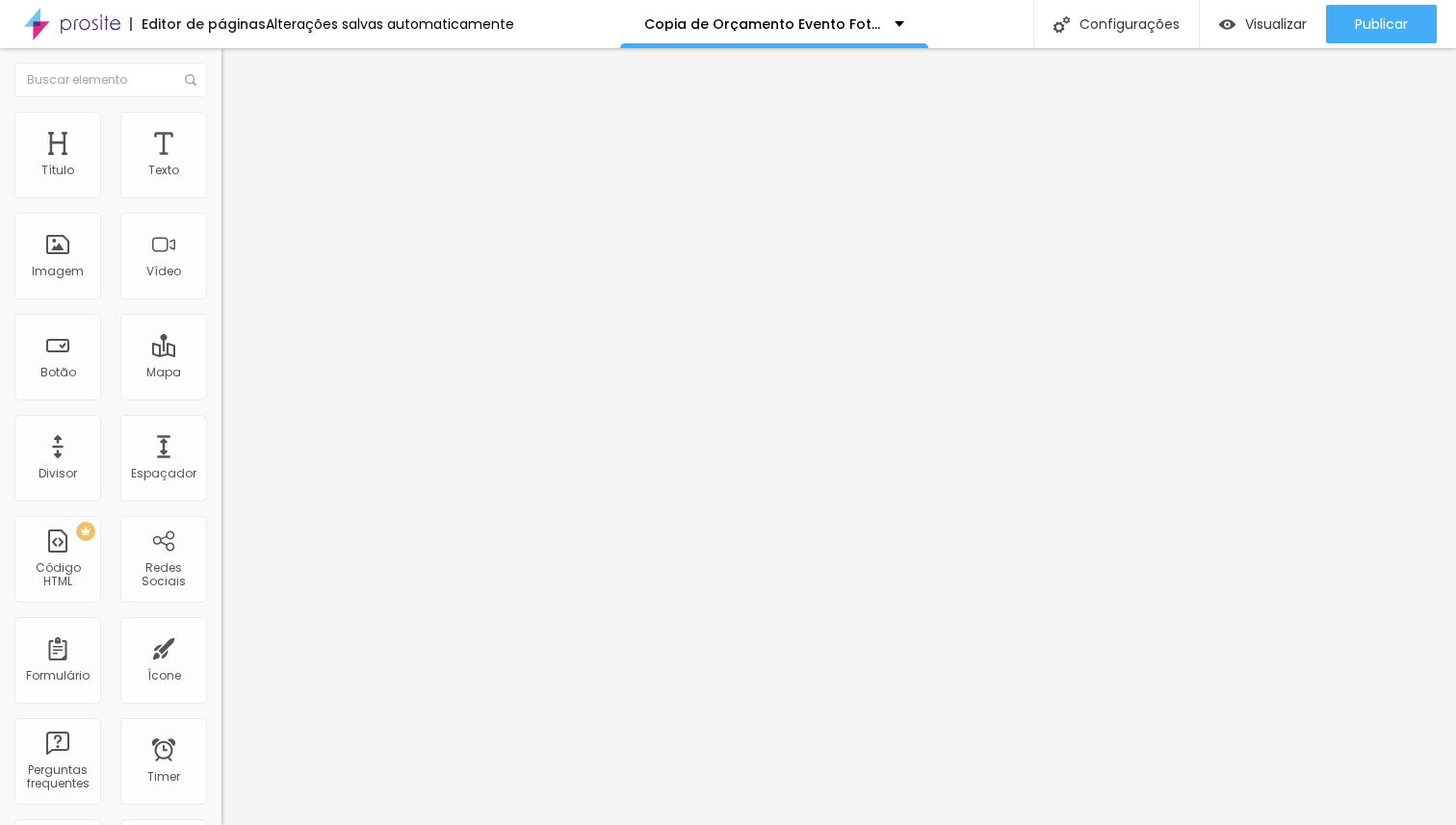
click at [239, 133] on span "Estilo" at bounding box center [254, 124] width 30 height 17
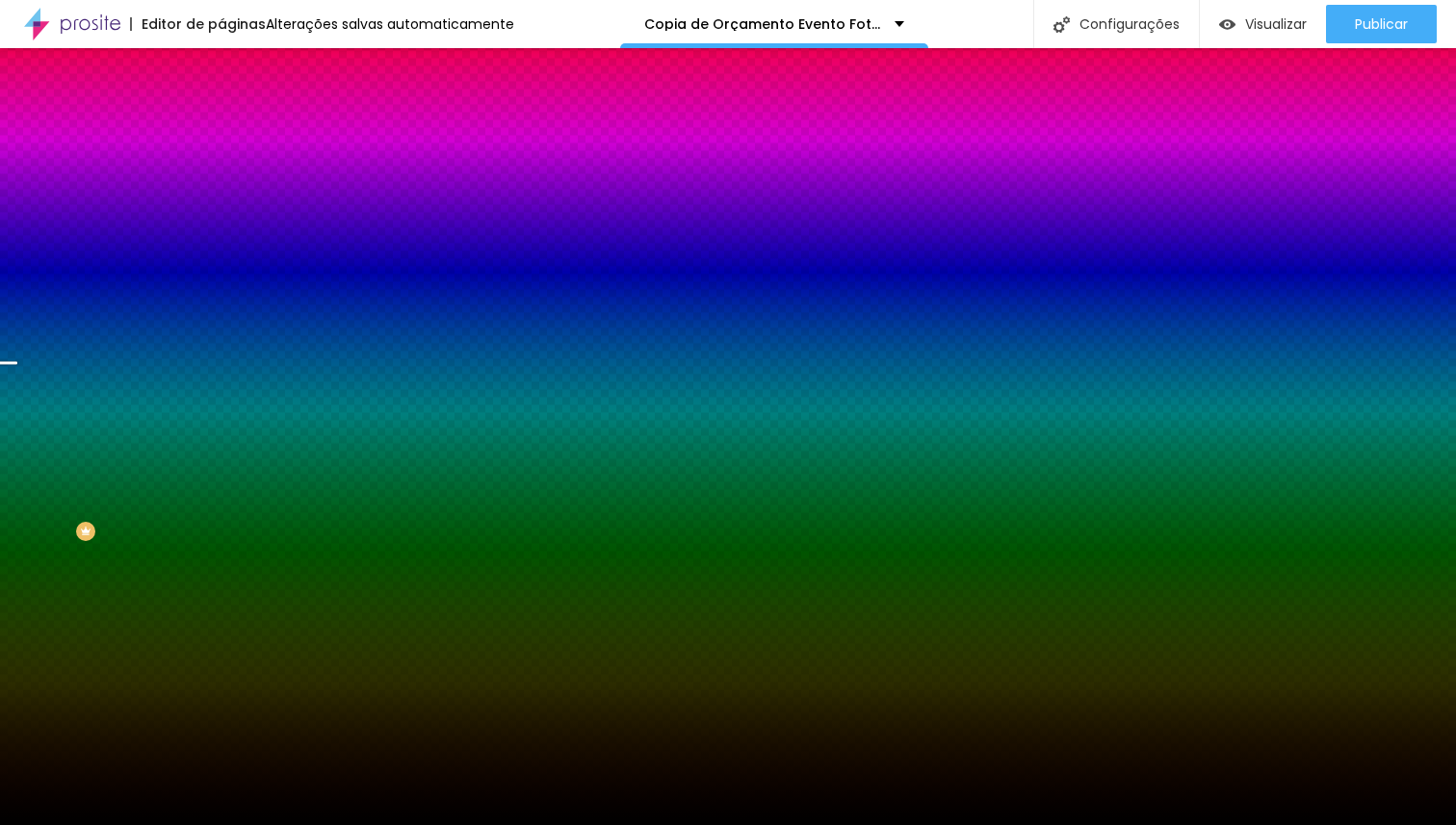
click at [221, 177] on span "Trocar imagem" at bounding box center [273, 168] width 105 height 17
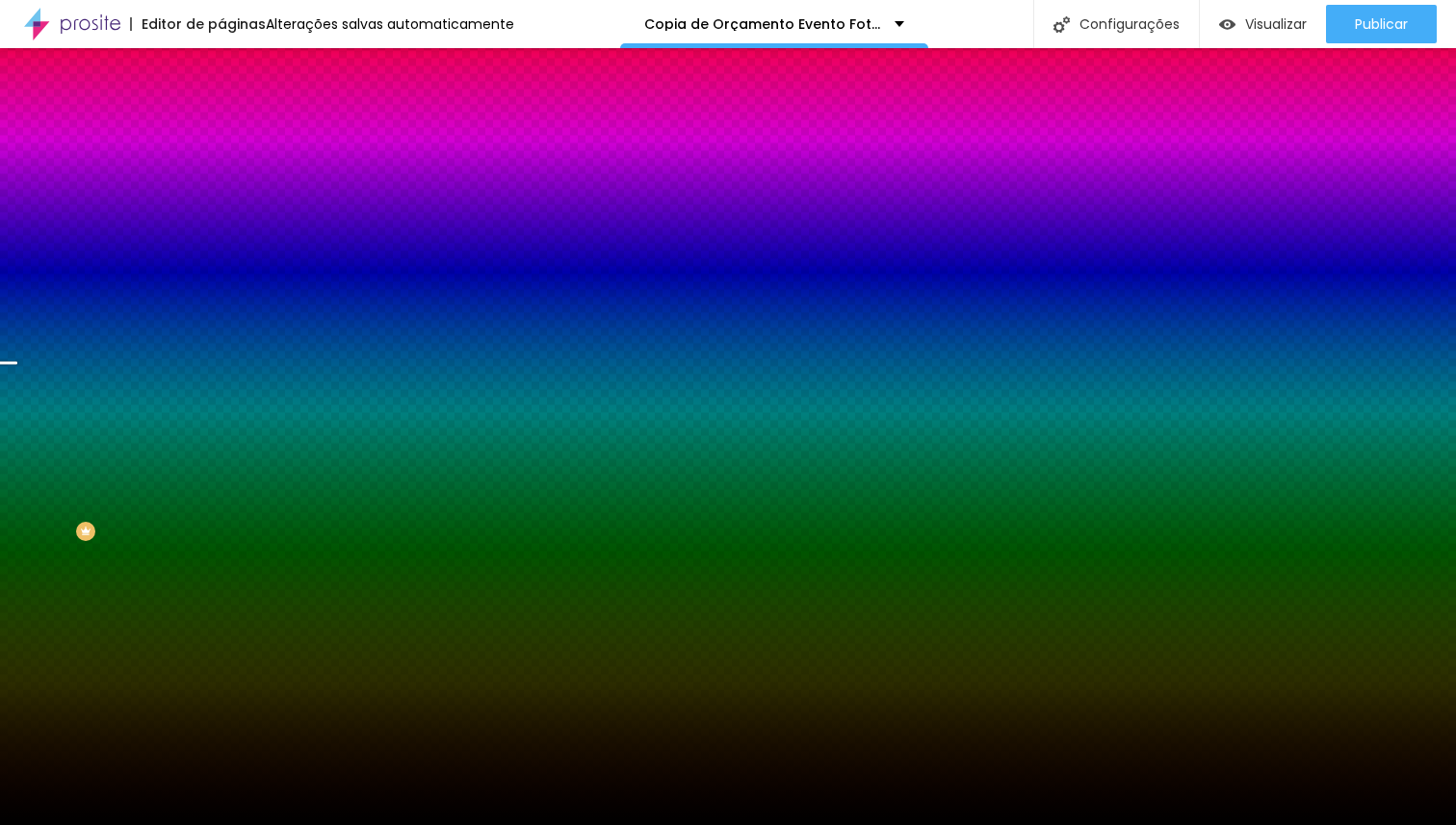
click at [221, 177] on span "Trocar imagem" at bounding box center [273, 168] width 105 height 17
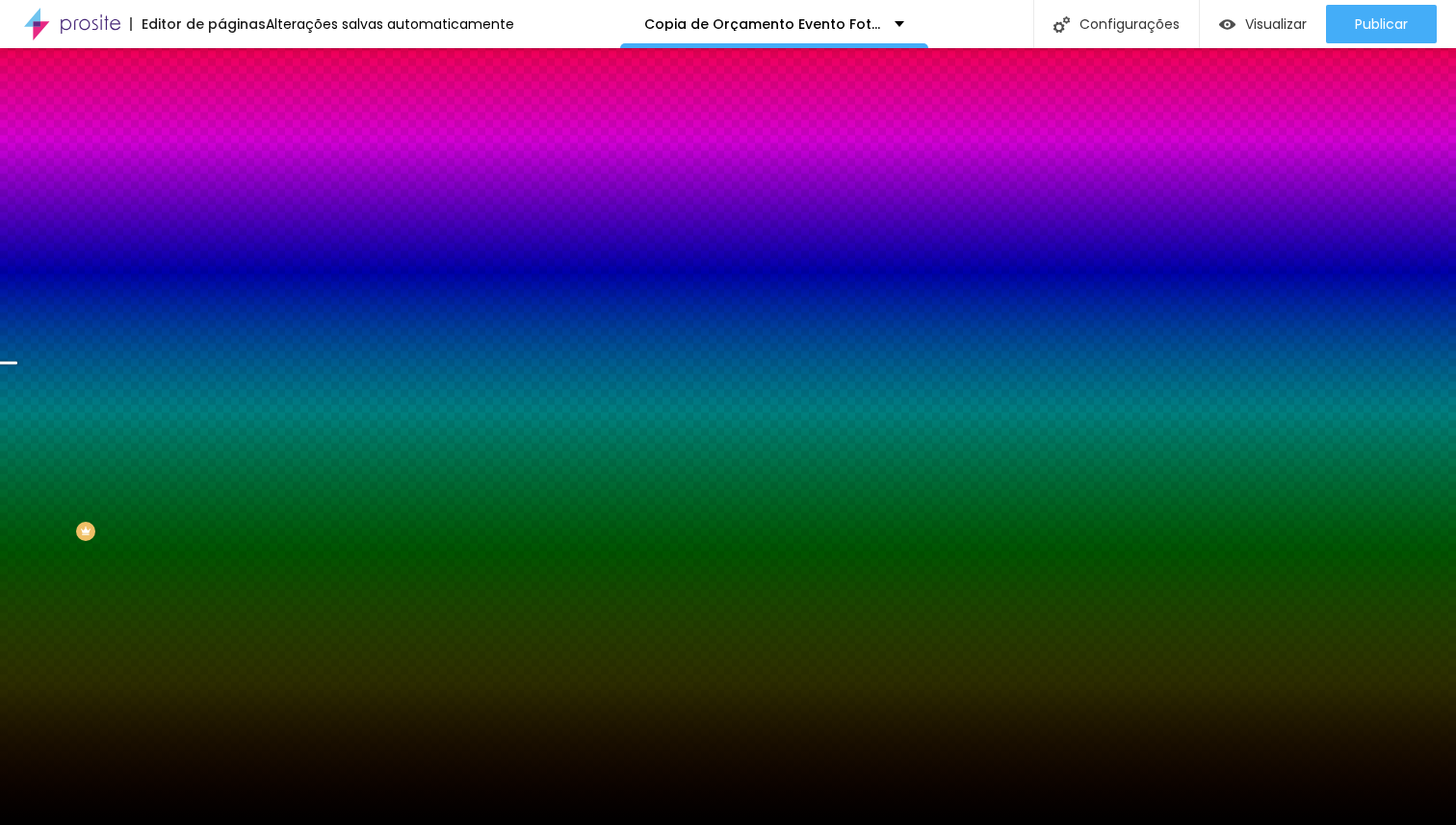
click at [221, 177] on span "Trocar imagem" at bounding box center [273, 168] width 105 height 17
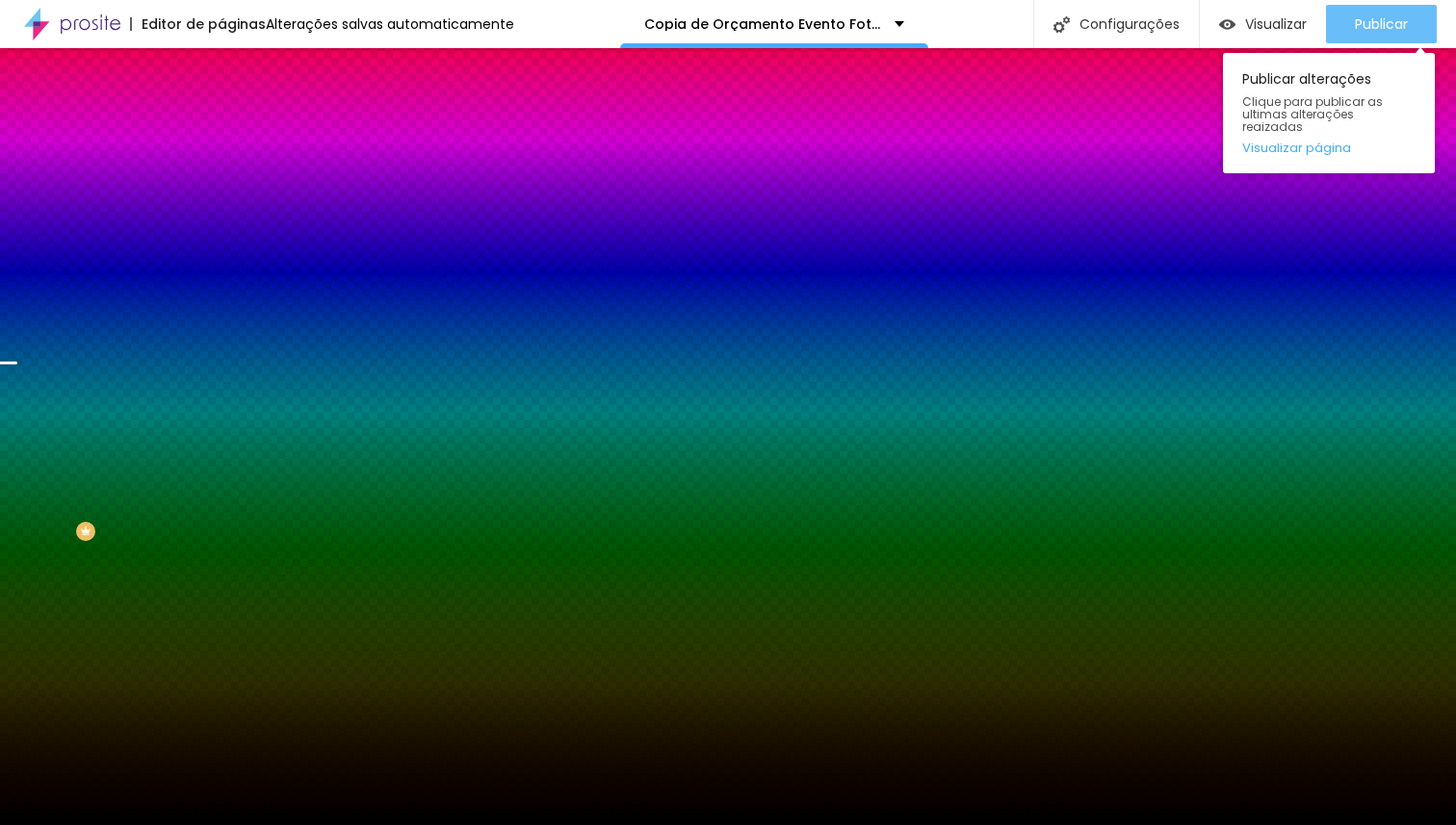
click at [1383, 17] on span "Publicar" at bounding box center [1381, 25] width 53 height 16
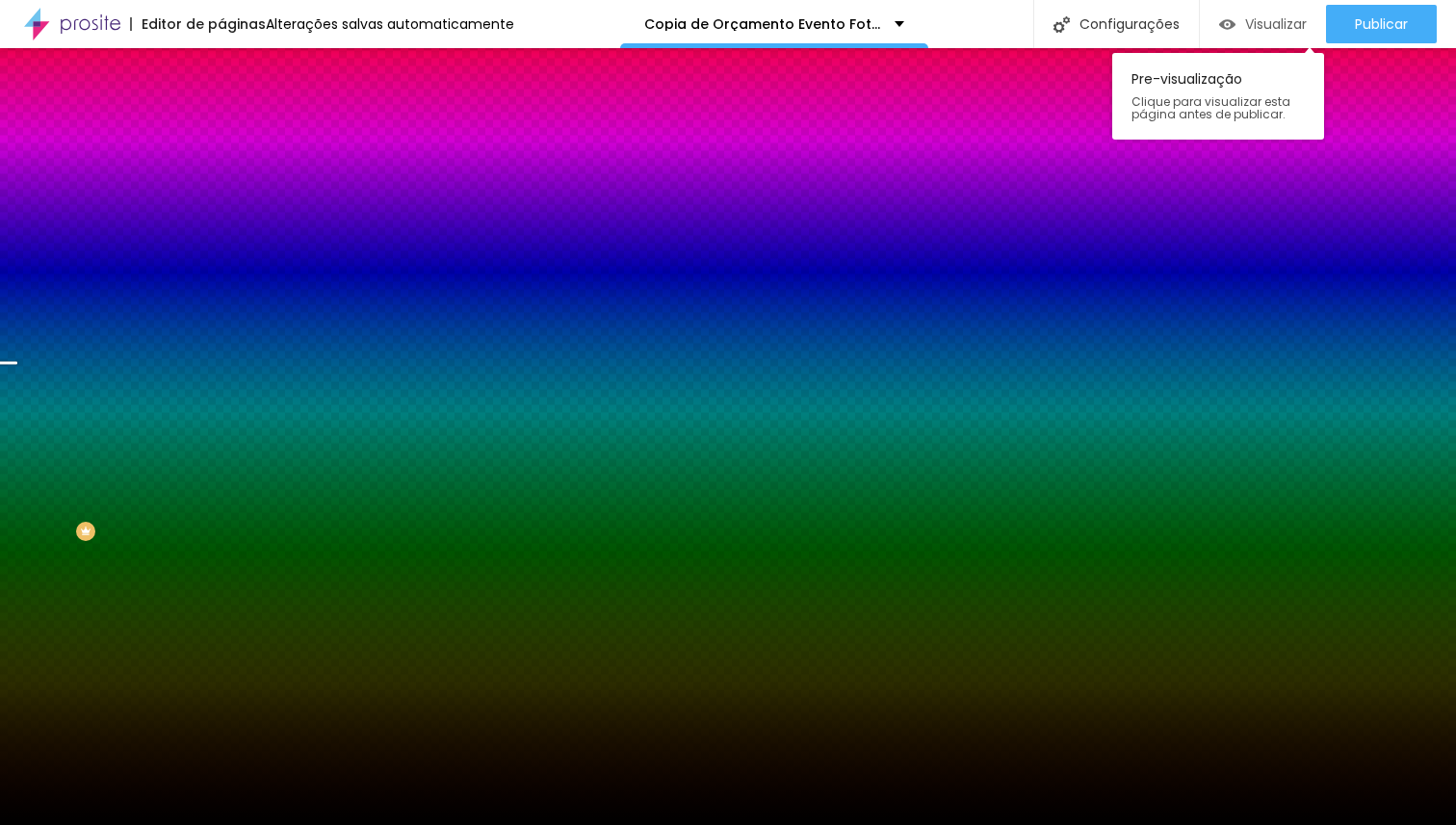
click at [1285, 19] on span "Visualizar" at bounding box center [1276, 25] width 62 height 16
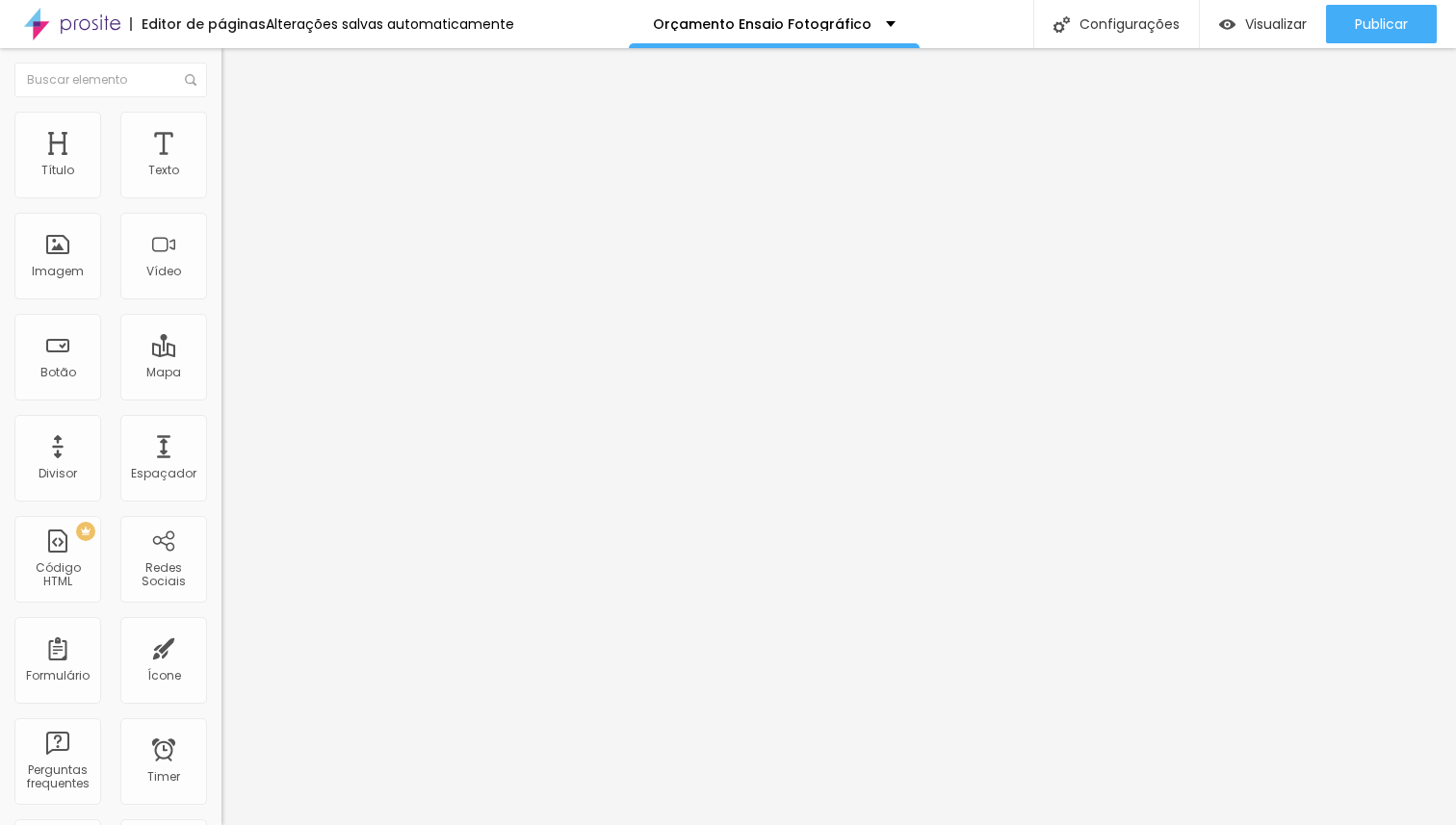
click at [239, 131] on span "Estilo" at bounding box center [254, 124] width 30 height 17
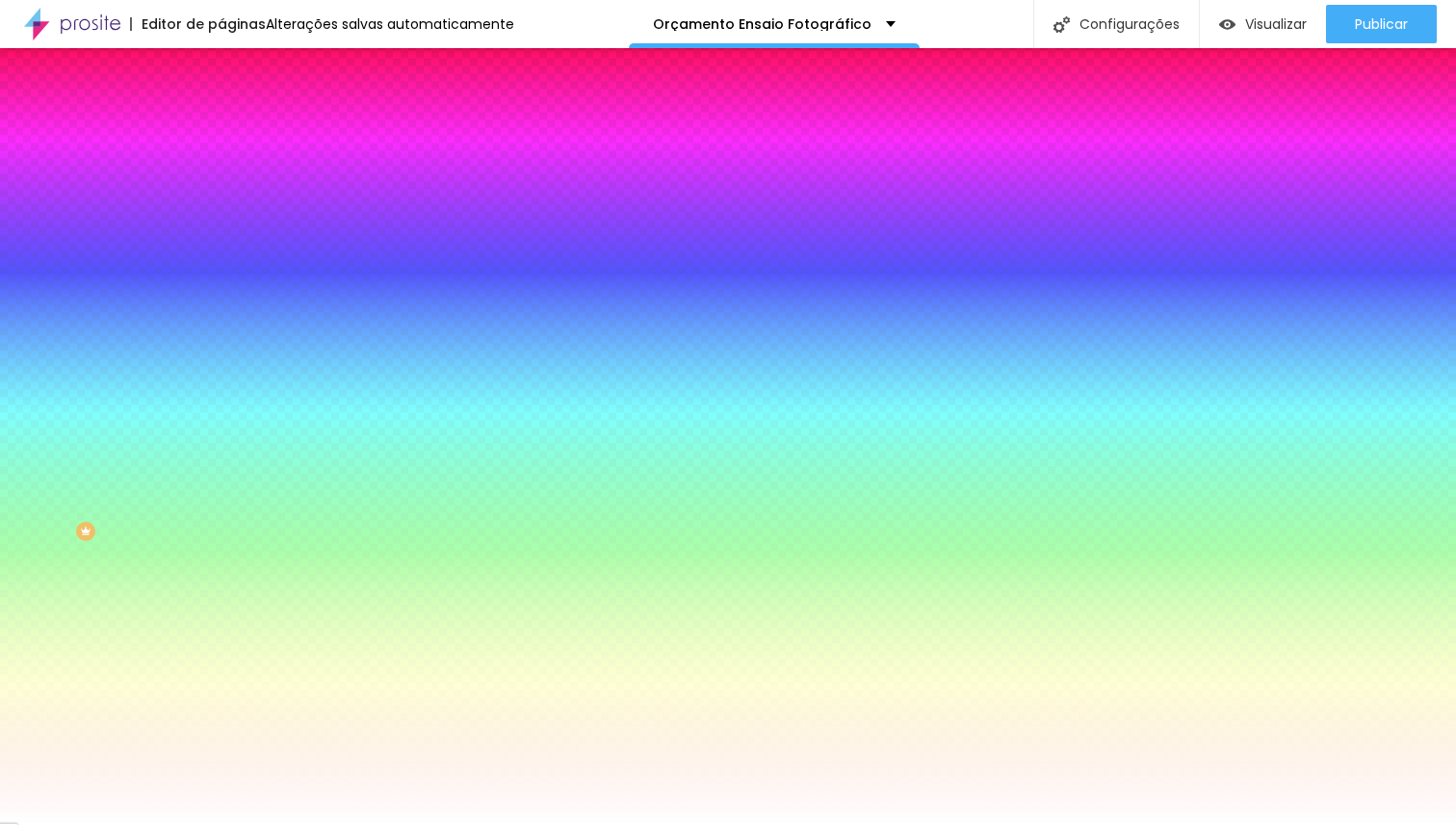
click at [221, 177] on span "Trocar imagem" at bounding box center [273, 168] width 105 height 17
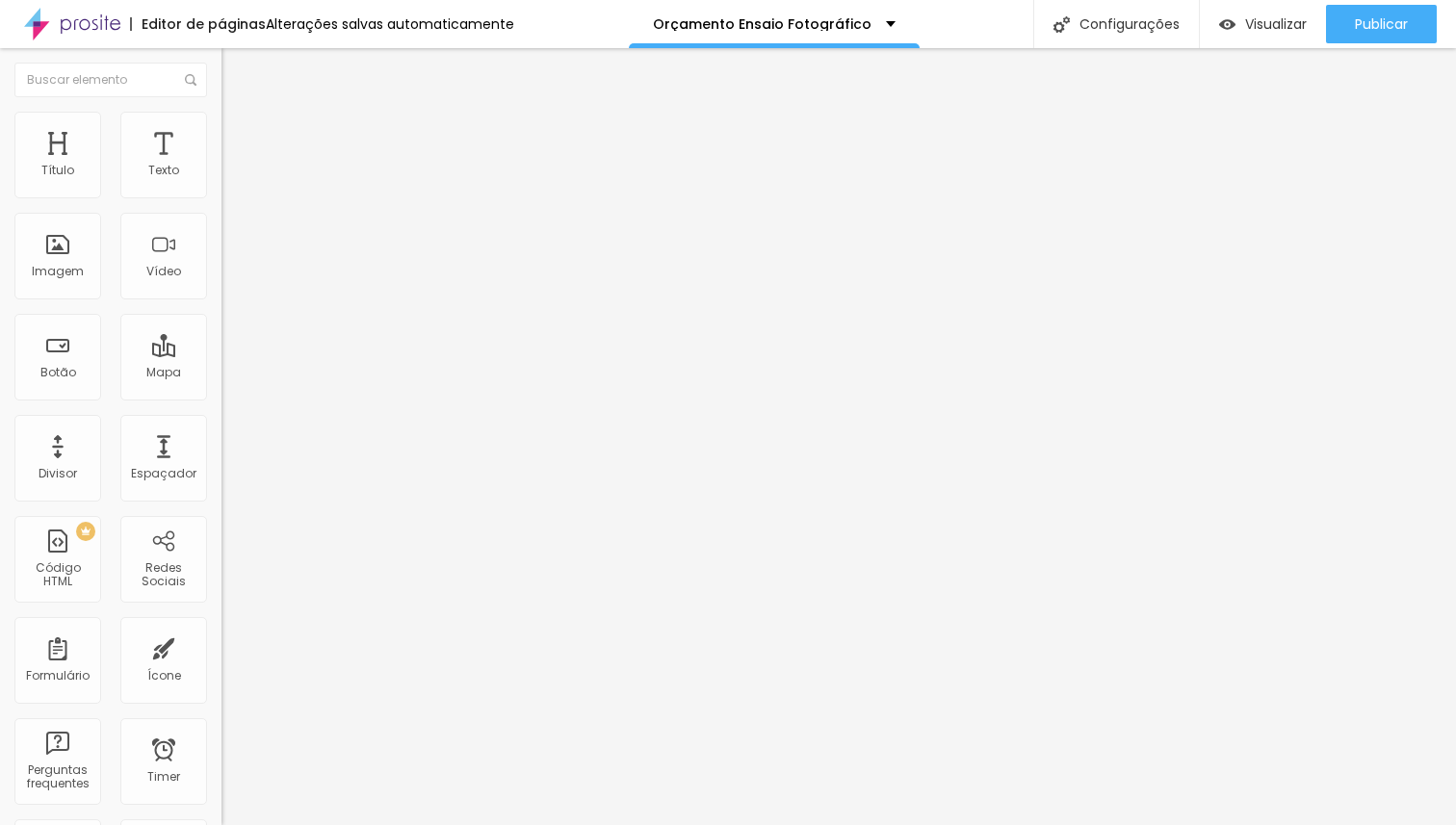
click at [239, 129] on span "Avançado" at bounding box center [271, 124] width 64 height 17
type input "10"
type input "100"
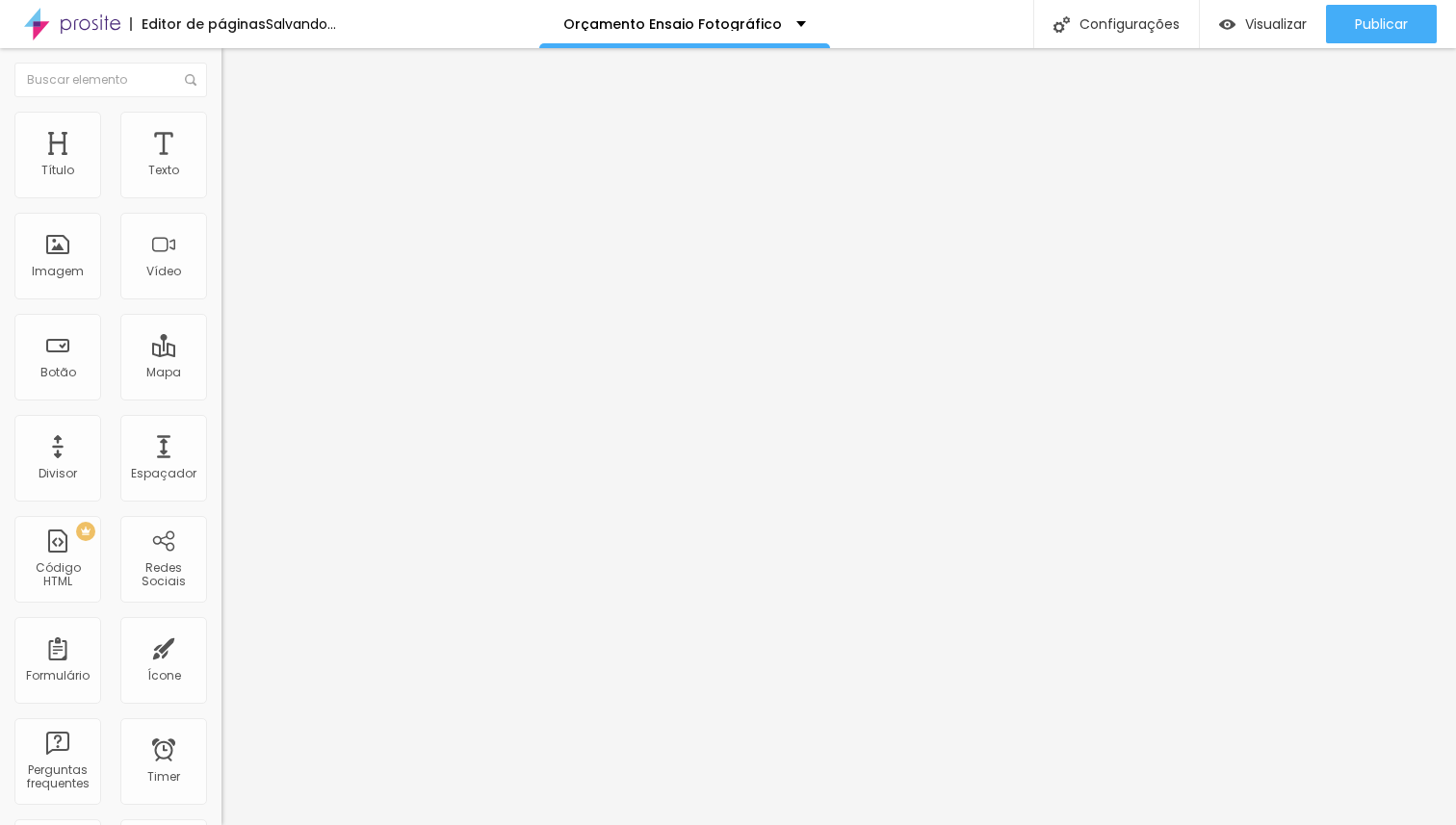
drag, startPoint x: 56, startPoint y: 222, endPoint x: 271, endPoint y: 224, distance: 215.0
type input "100"
click at [271, 626] on input "range" at bounding box center [283, 634] width 124 height 16
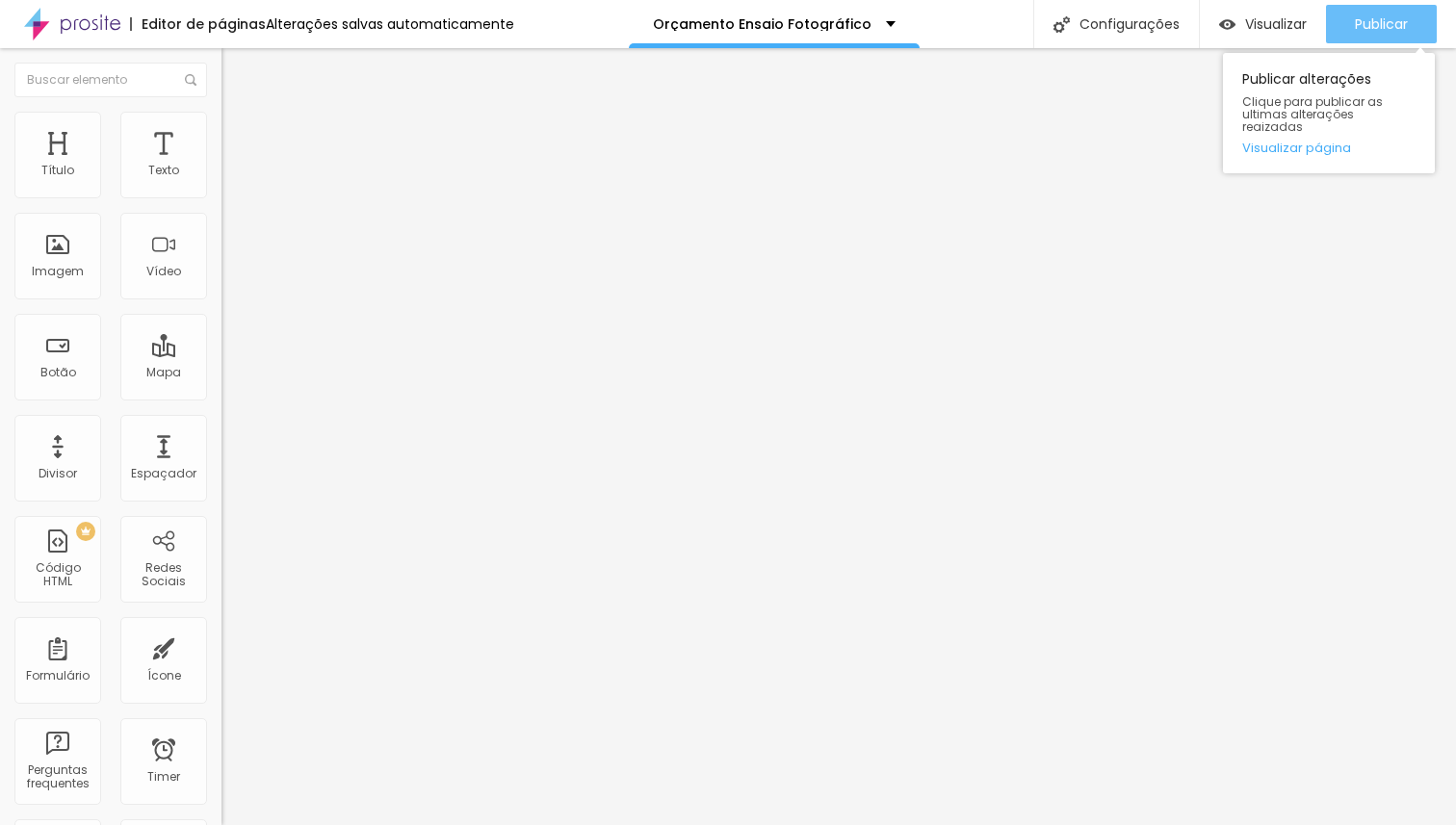
click at [1393, 23] on span "Publicar" at bounding box center [1381, 25] width 53 height 16
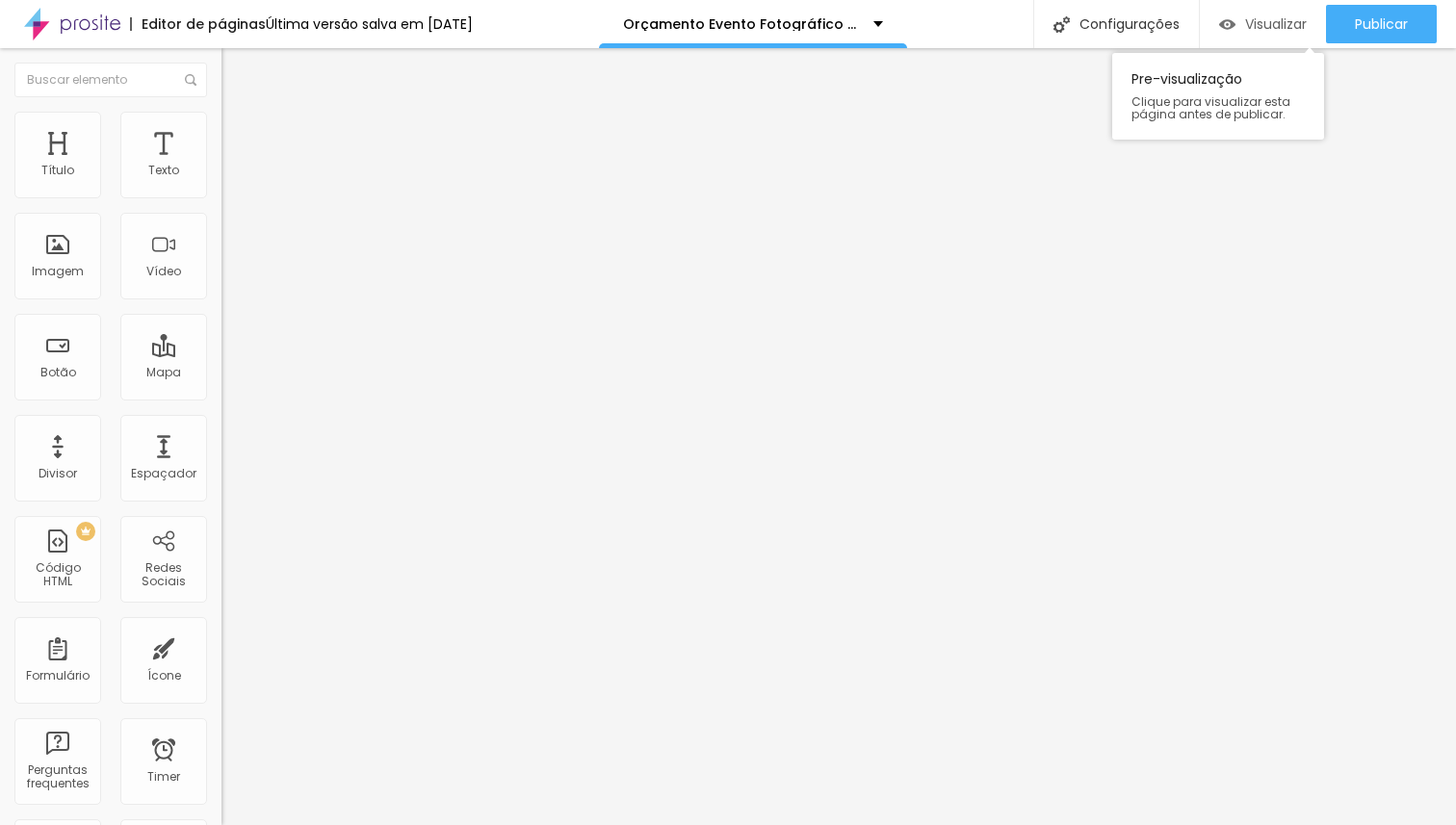
click at [1275, 29] on span "Visualizar" at bounding box center [1276, 25] width 62 height 16
click at [1280, 23] on span "Visualizar" at bounding box center [1276, 25] width 62 height 16
